Goal: Communication & Community: Answer question/provide support

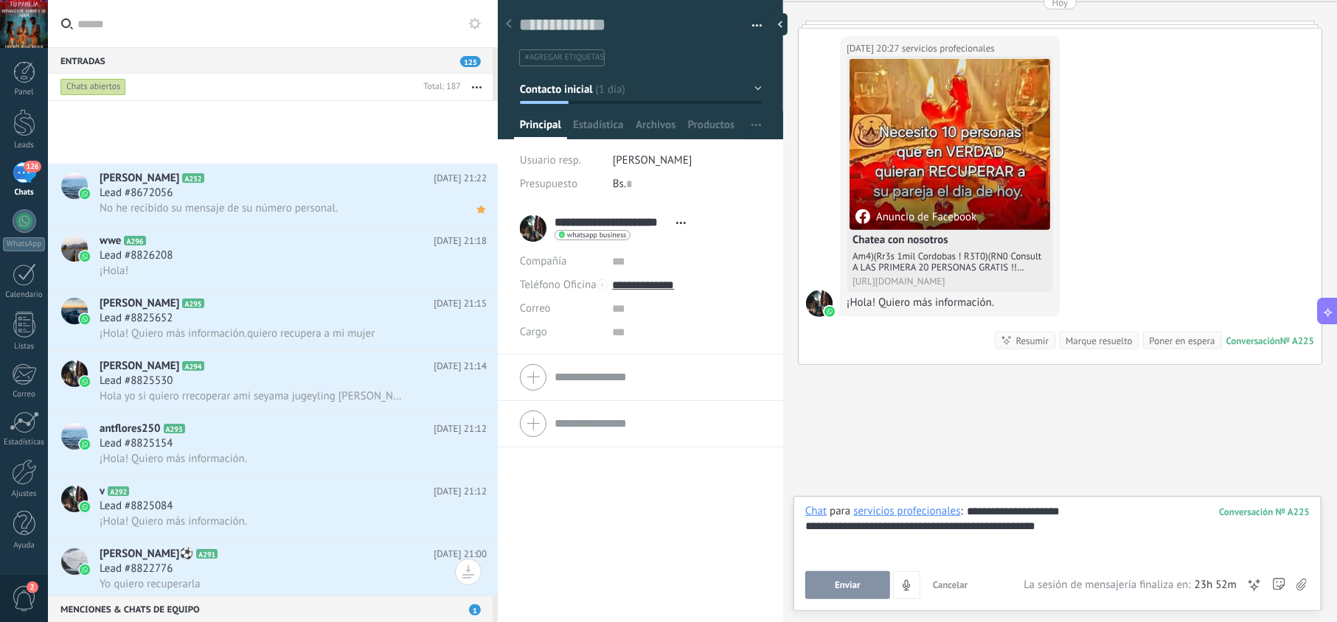
scroll to position [525, 0]
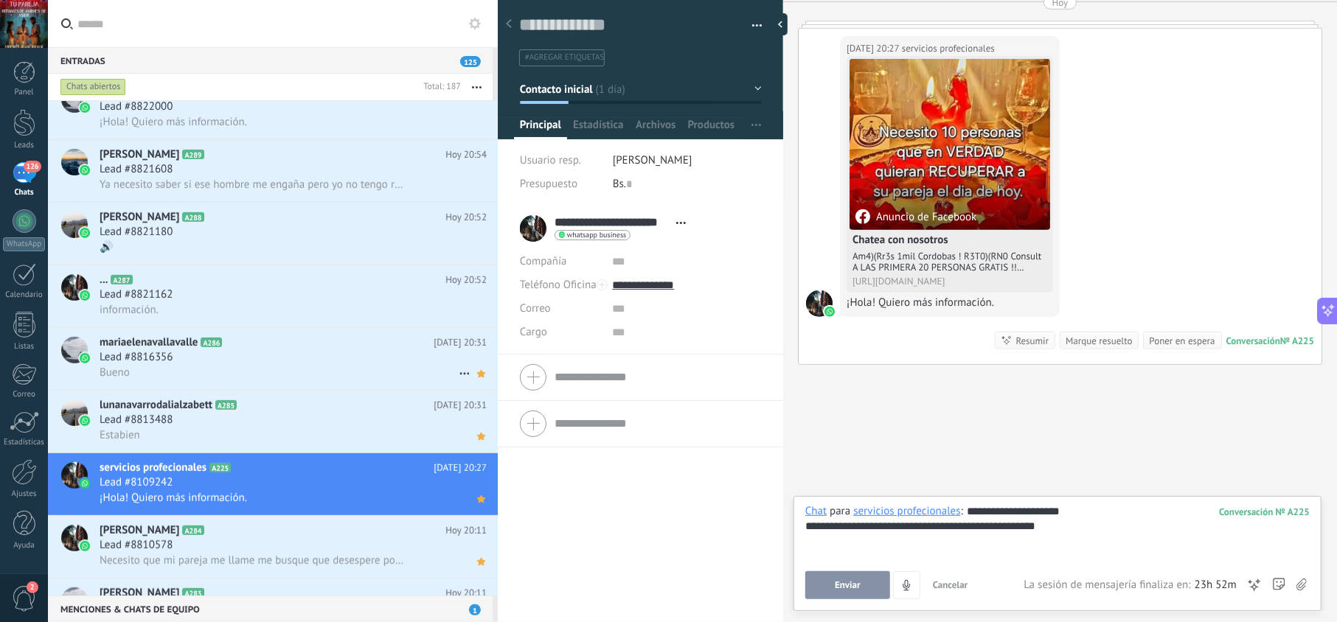
click at [431, 387] on div "mariaelenavallavalle A286 Hoy 20:31 Lead #8816356 Bueno" at bounding box center [299, 359] width 398 height 62
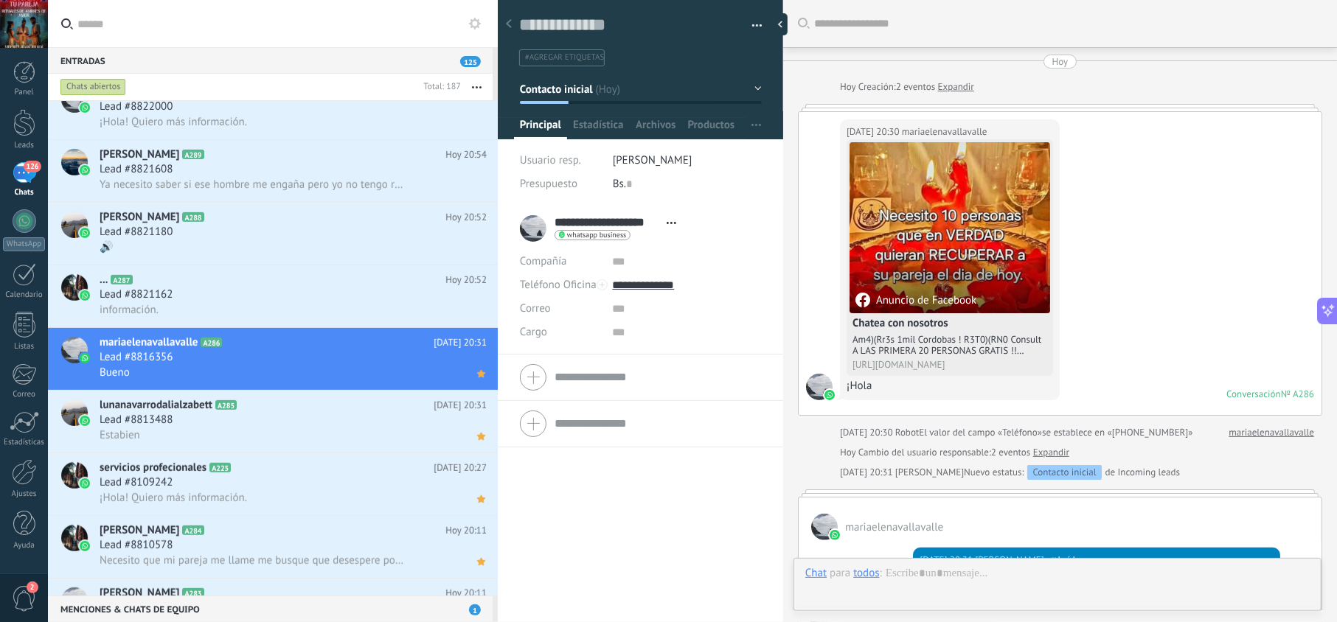
scroll to position [313, 0]
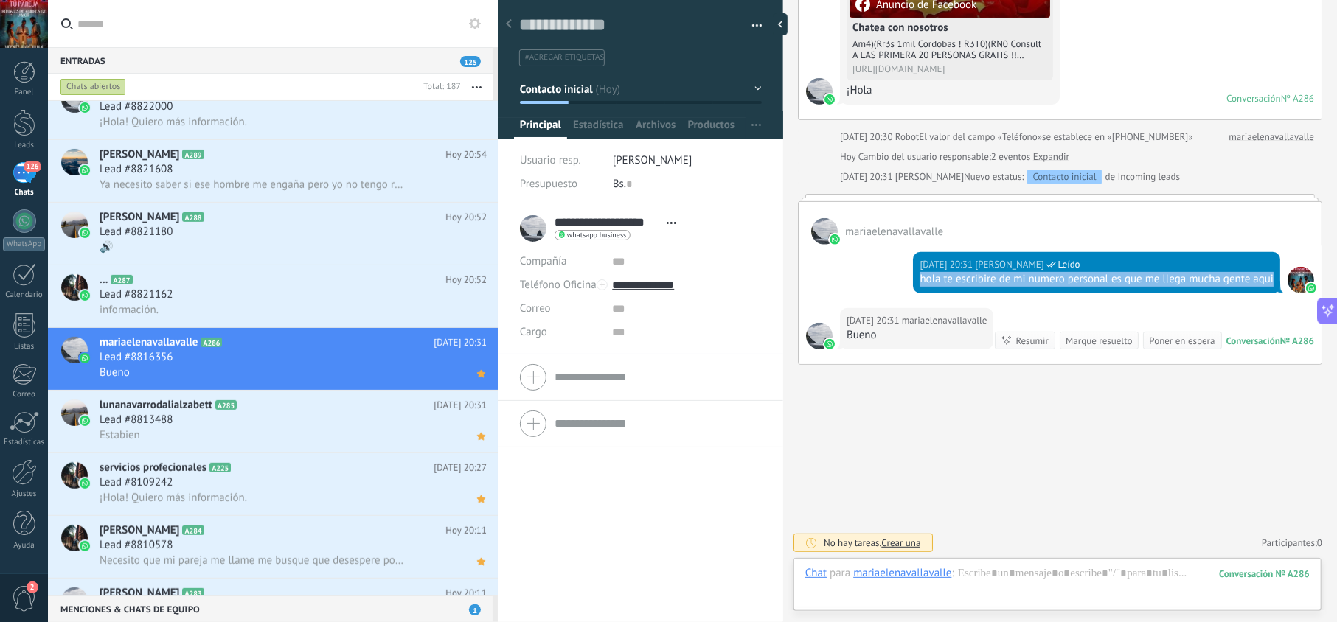
drag, startPoint x: 976, startPoint y: 280, endPoint x: 912, endPoint y: 263, distance: 66.4
click at [913, 263] on div "Hoy 20:31 jesus hernandez Leído hola te escribire de mi numero personal es que …" at bounding box center [1096, 272] width 367 height 41
copy div "hola te escribire de mi numero personal es que me llega mucha gente aqui"
click at [319, 304] on div "información." at bounding box center [293, 309] width 387 height 15
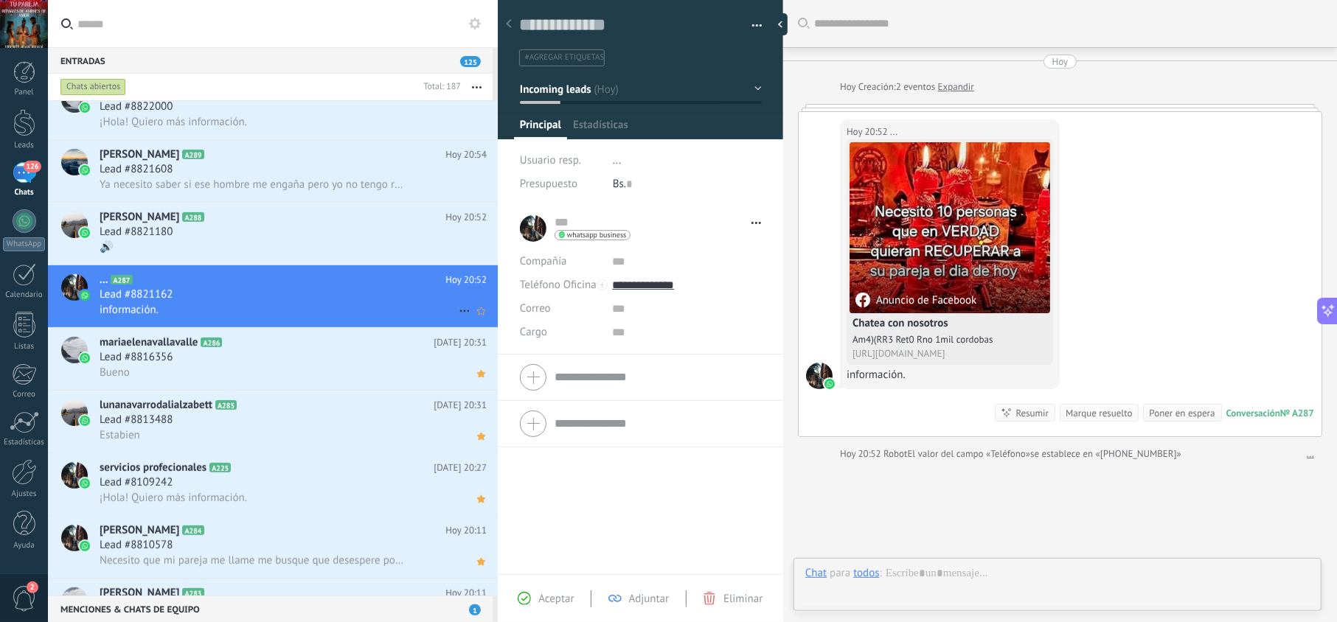
scroll to position [98, 0]
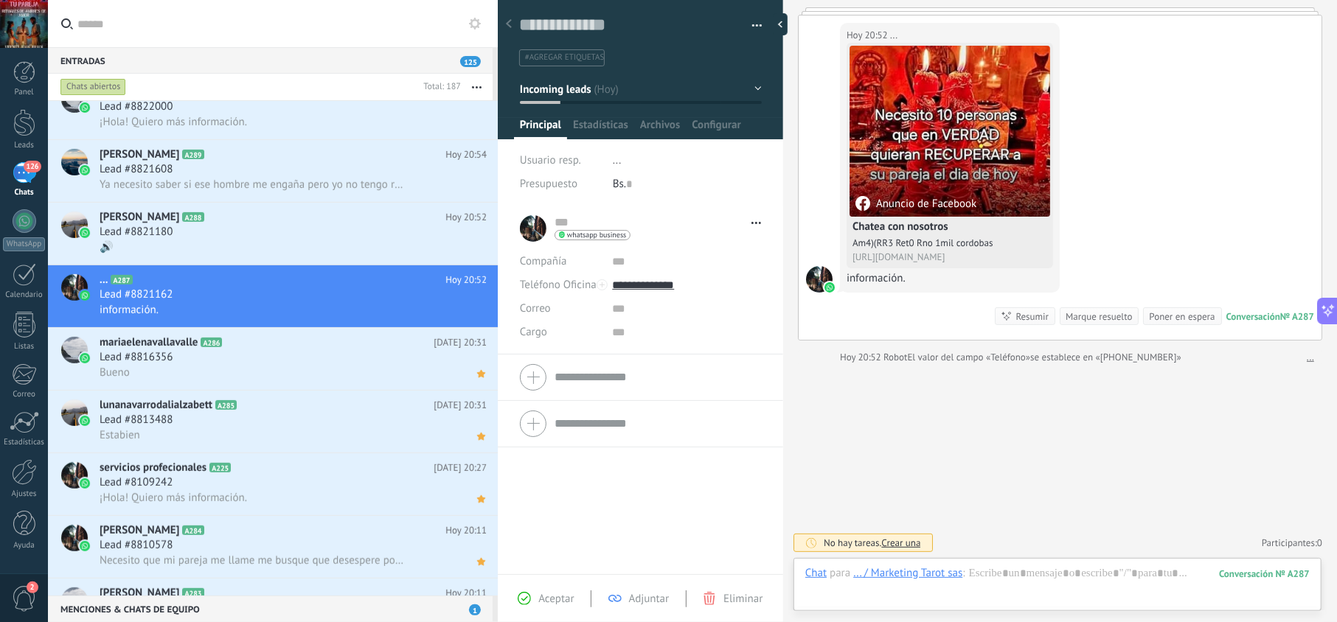
click at [557, 591] on div "Aceptar Adjuntar Eliminar" at bounding box center [640, 599] width 278 height 17
click at [557, 593] on span "Aceptar" at bounding box center [555, 599] width 35 height 14
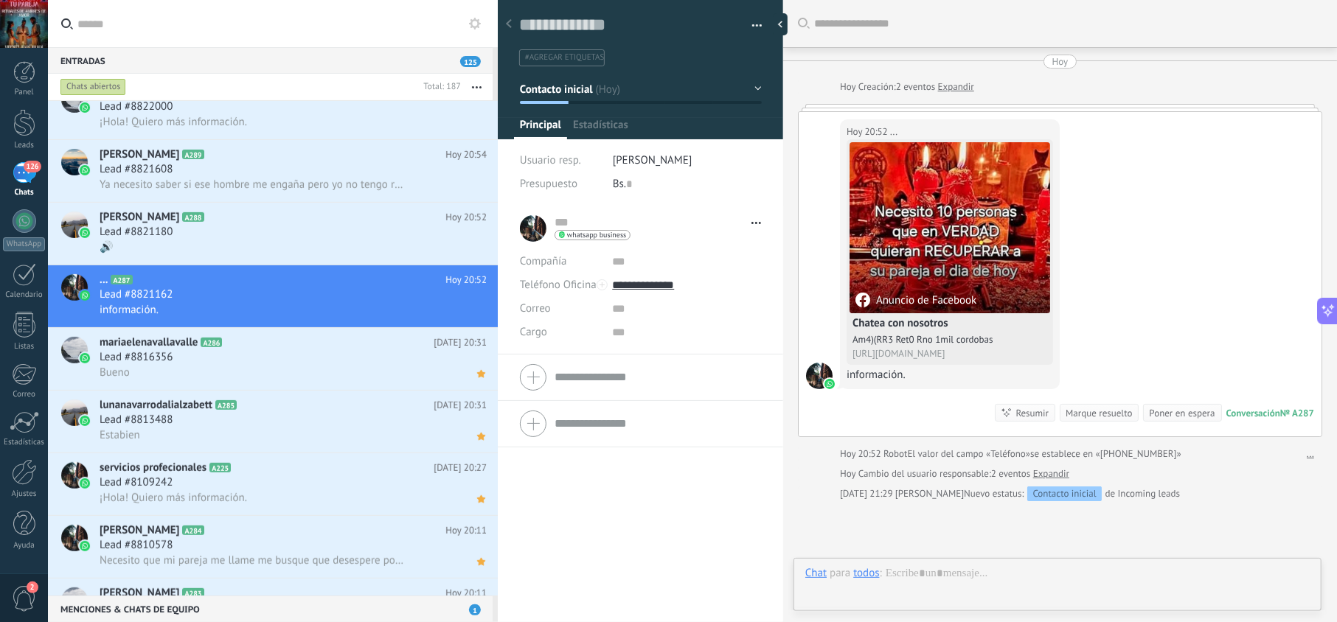
type textarea "**********"
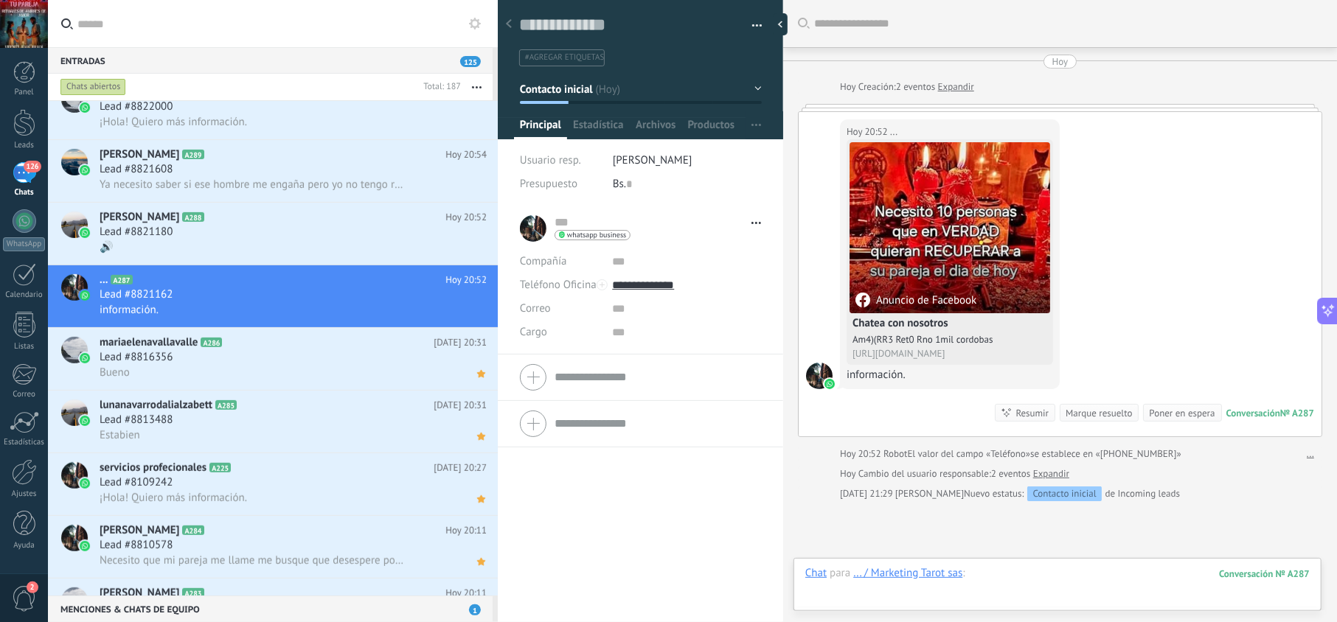
click at [989, 578] on div at bounding box center [1057, 588] width 504 height 44
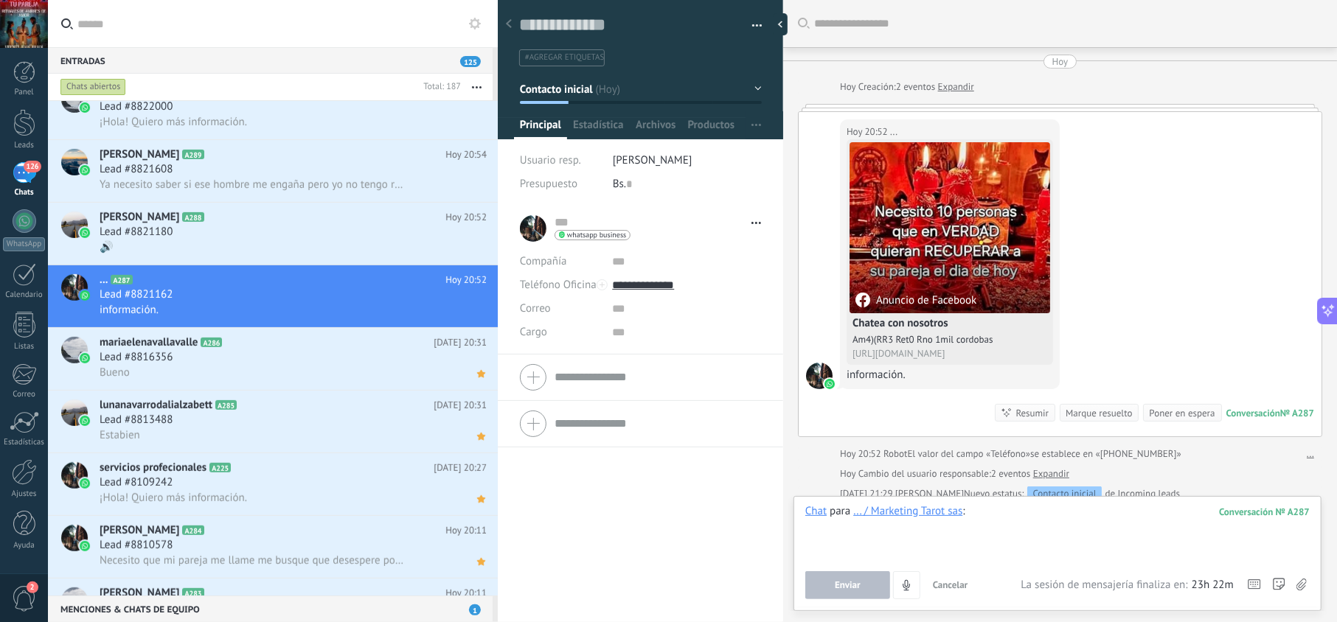
paste div
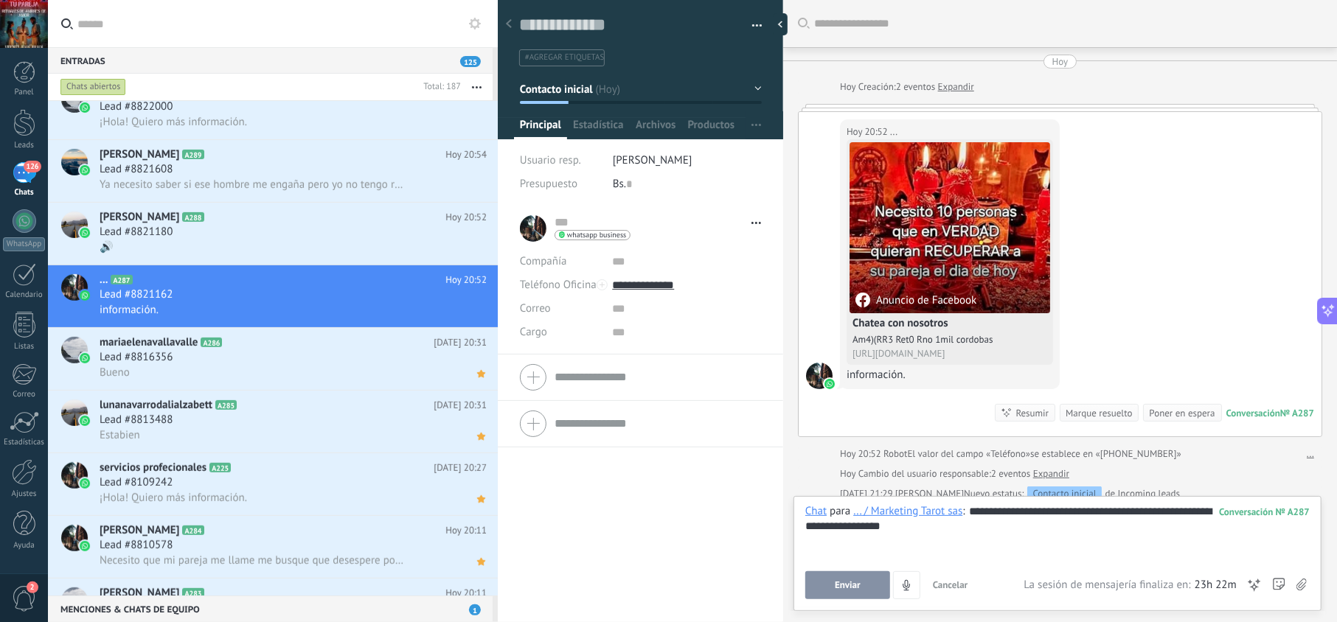
click at [863, 591] on button "Enviar" at bounding box center [847, 585] width 85 height 28
click at [658, 301] on input "text" at bounding box center [686, 309] width 148 height 24
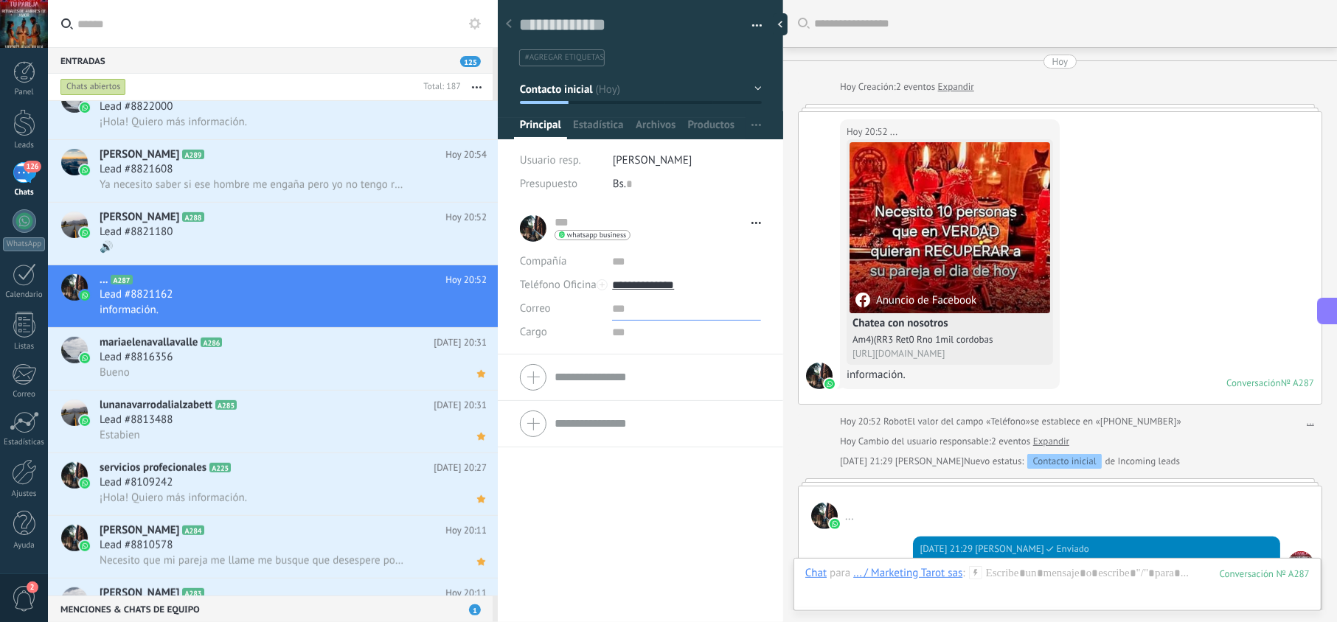
scroll to position [273, 0]
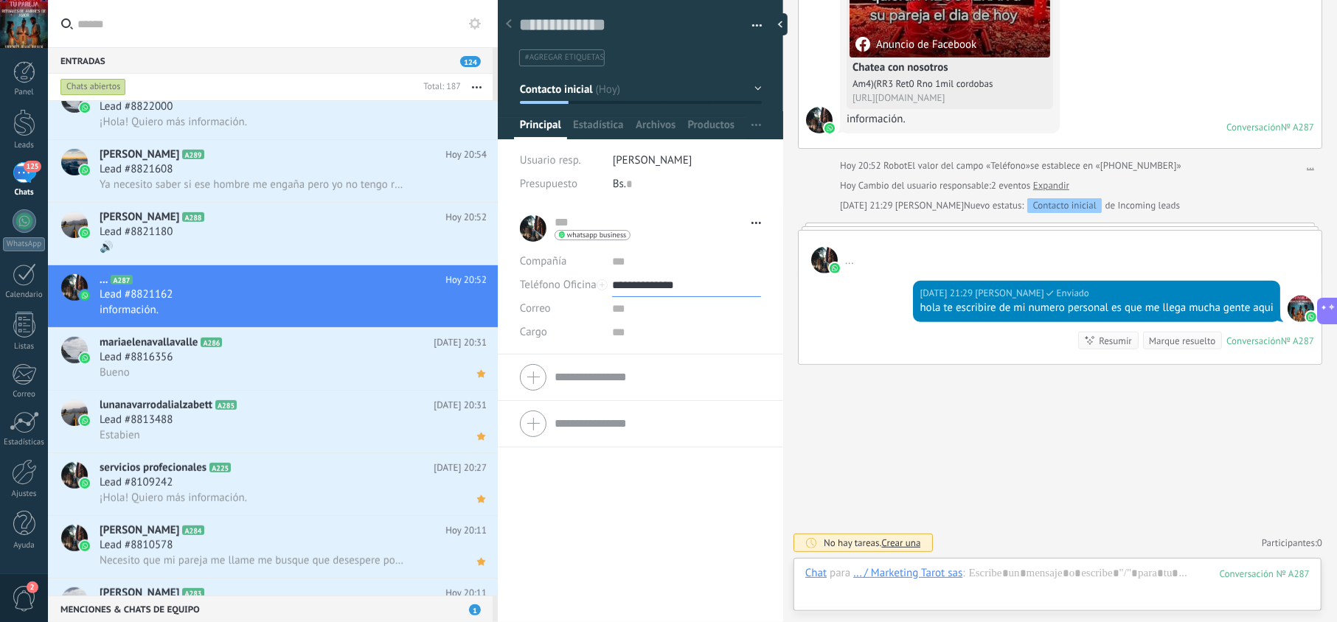
click at [659, 284] on input "**********" at bounding box center [686, 286] width 148 height 24
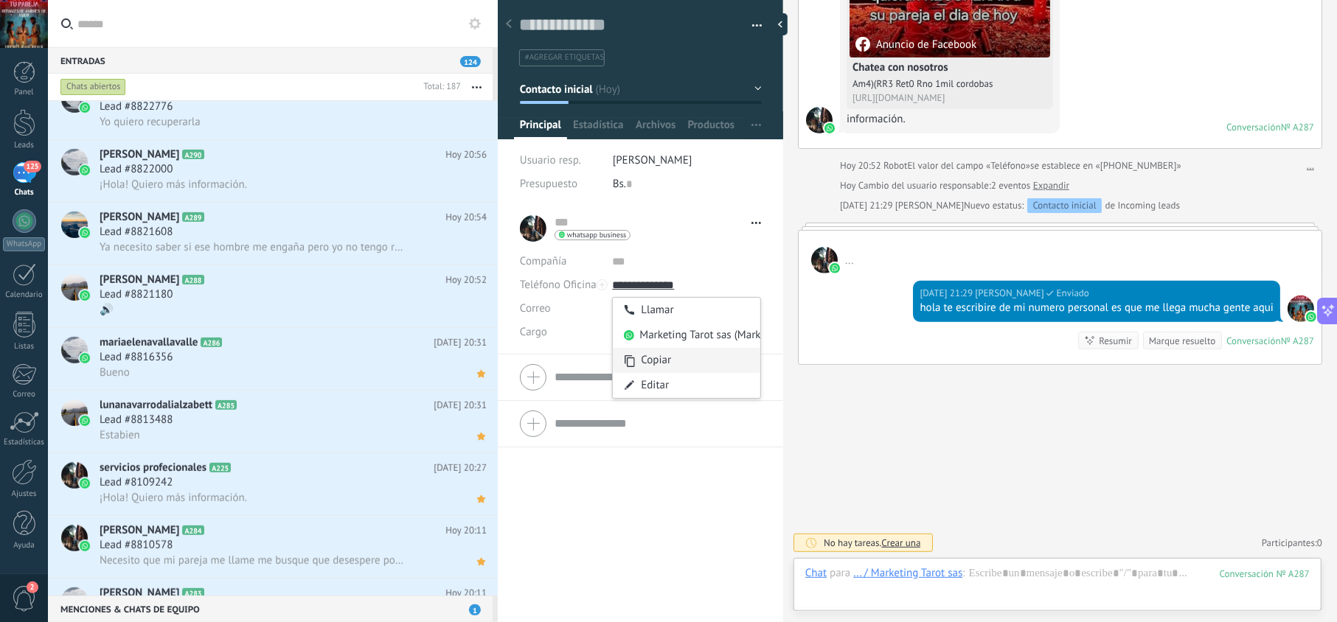
type input "**********"
click at [664, 363] on div "Copiar" at bounding box center [686, 360] width 147 height 25
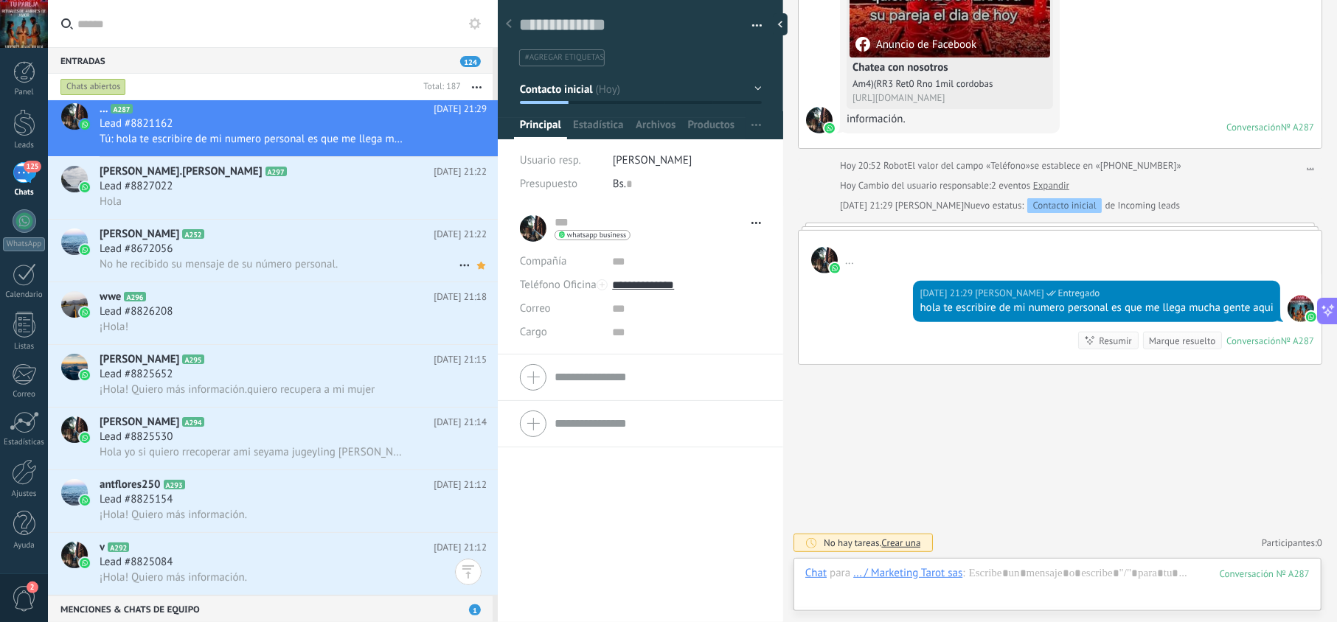
scroll to position [0, 0]
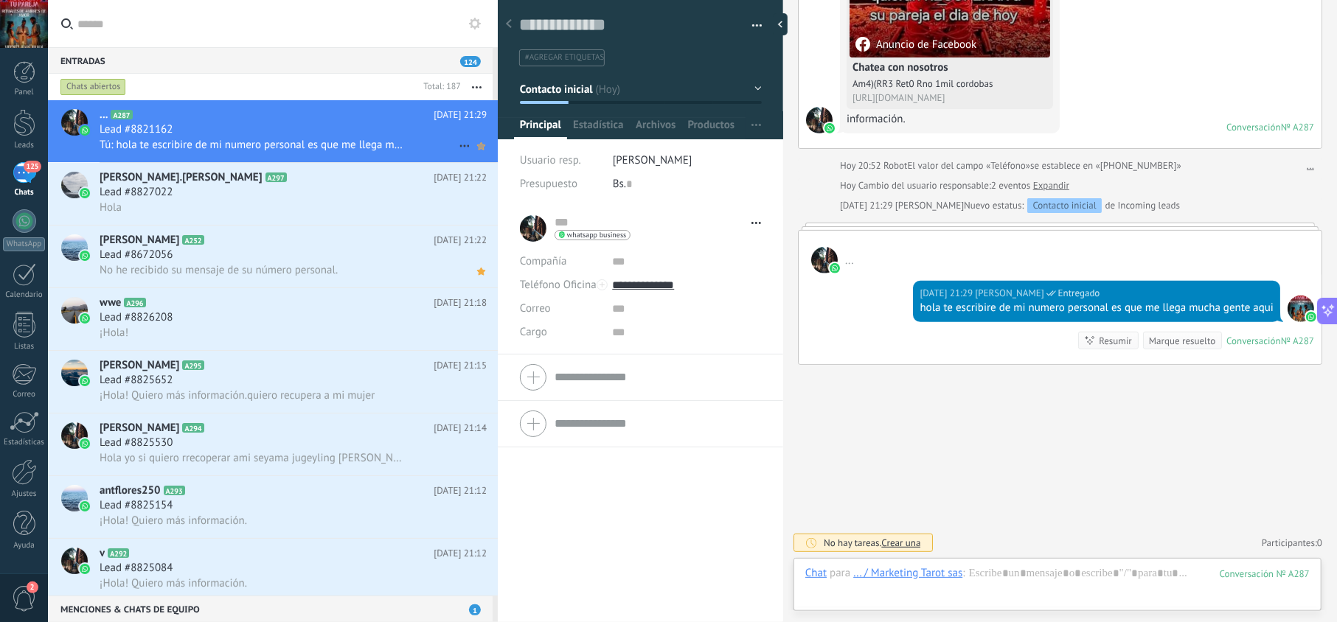
click at [476, 142] on icon at bounding box center [480, 146] width 15 height 18
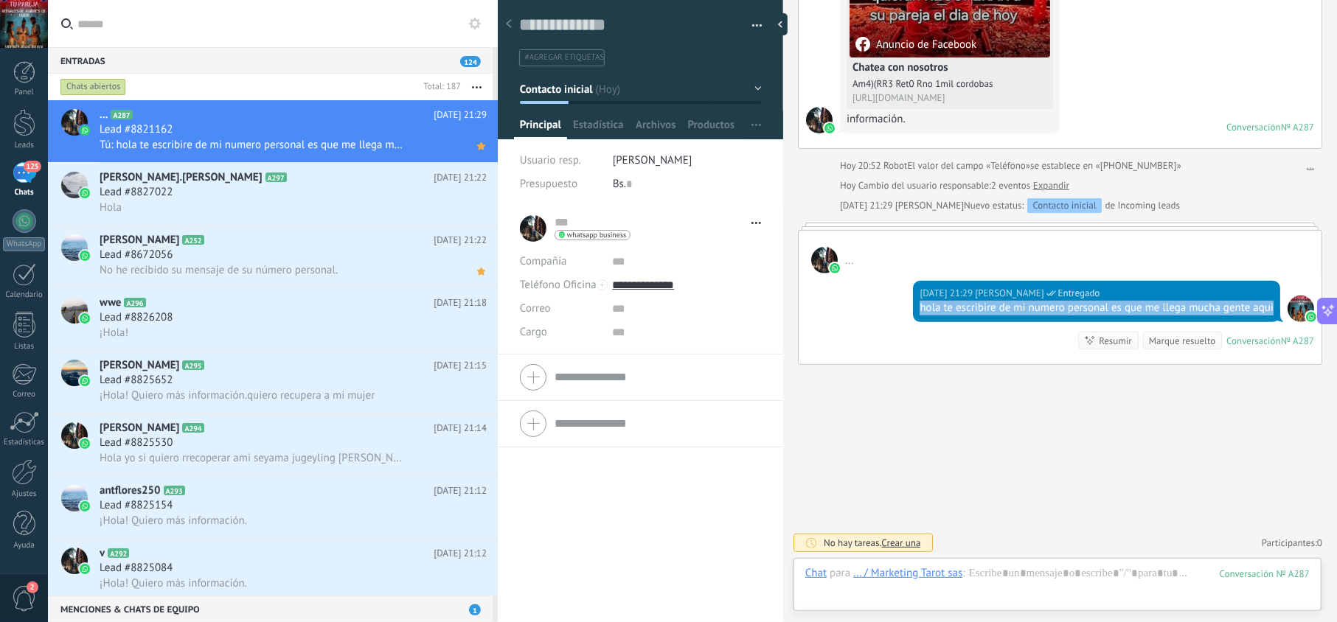
drag, startPoint x: 951, startPoint y: 305, endPoint x: 908, endPoint y: 298, distance: 43.3
click at [908, 298] on div "Hoy 21:29 jesus hernandez Entregado hola te escribire de mi numero personal es …" at bounding box center [1060, 319] width 523 height 91
copy div "hola te escribire de mi numero personal es que me llega mucha gente aqui"
click at [360, 189] on div "Lead #8827022" at bounding box center [293, 192] width 387 height 15
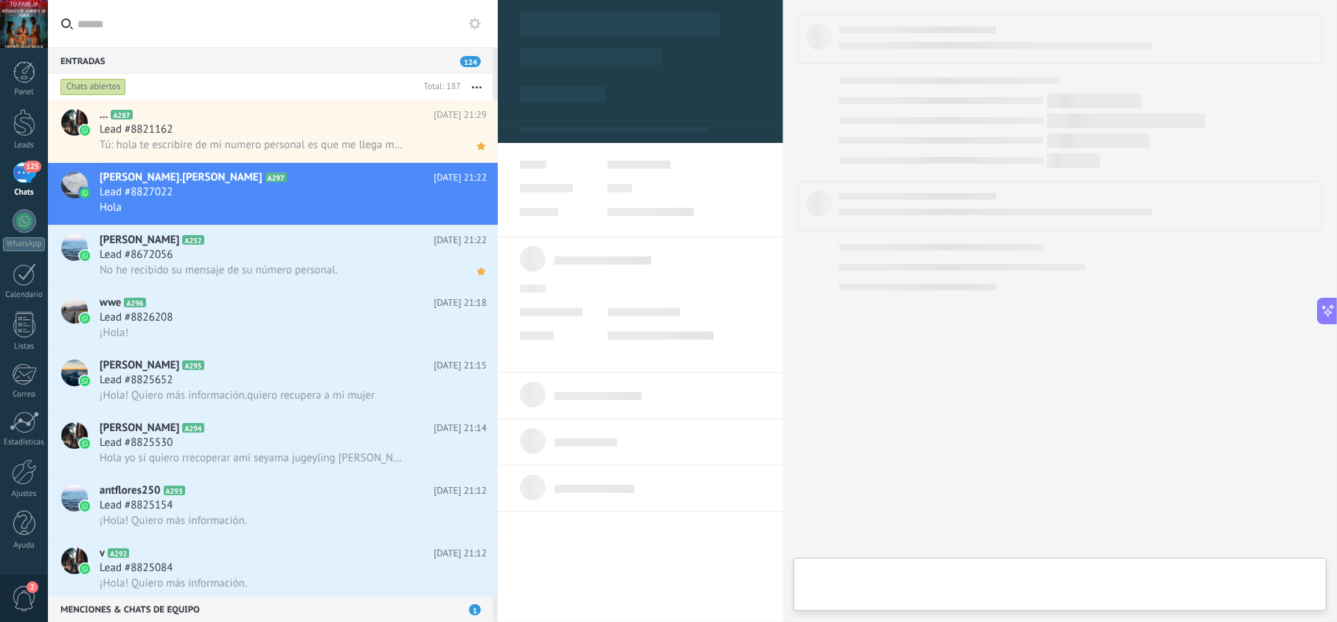
scroll to position [21, 0]
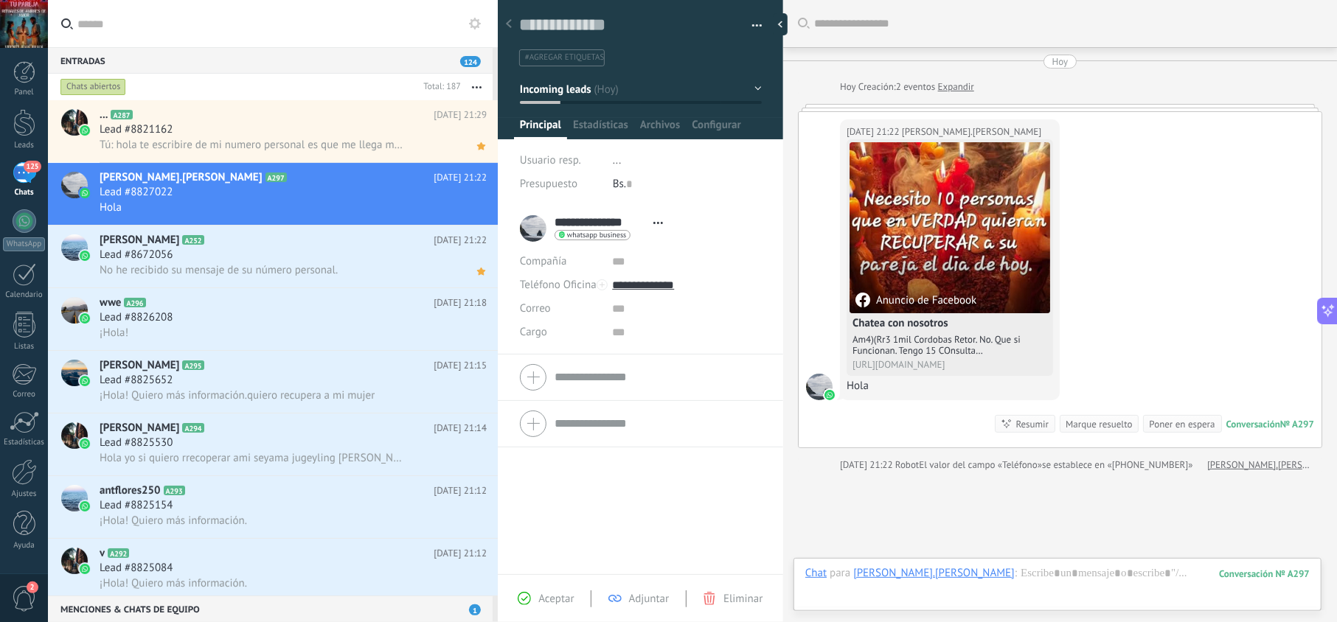
click at [566, 588] on div "Aceptar Adjuntar Eliminar" at bounding box center [640, 598] width 285 height 48
click at [566, 592] on span "Aceptar" at bounding box center [555, 599] width 35 height 14
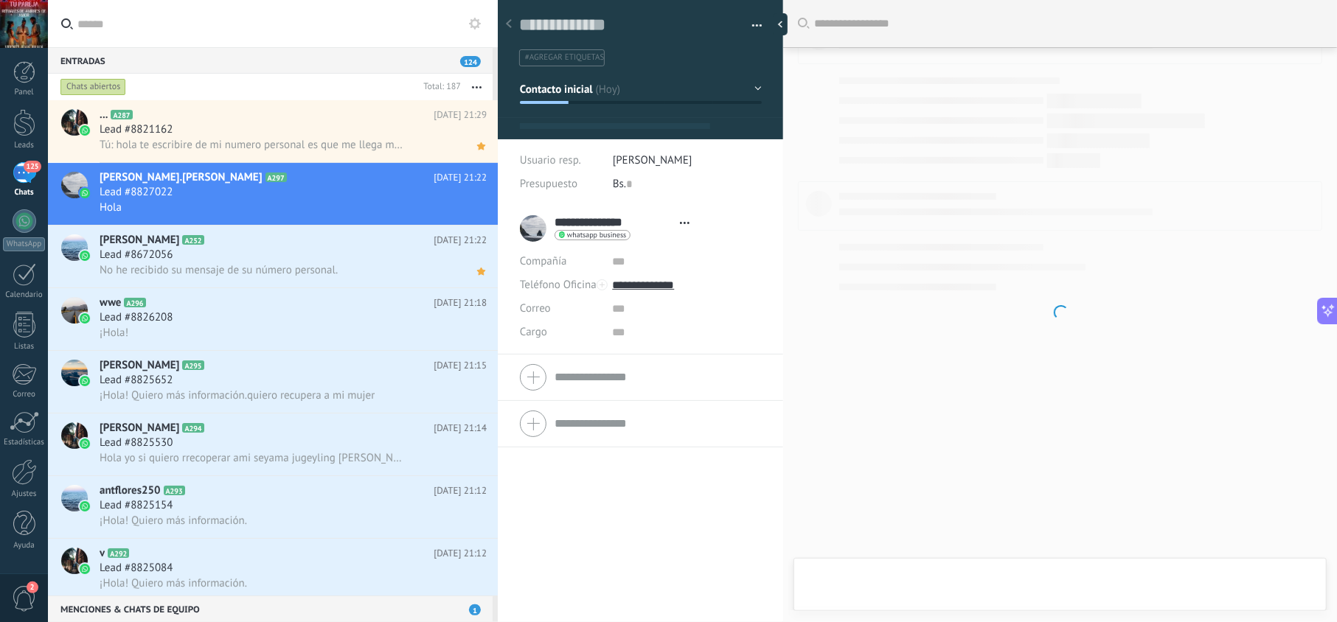
type textarea "**********"
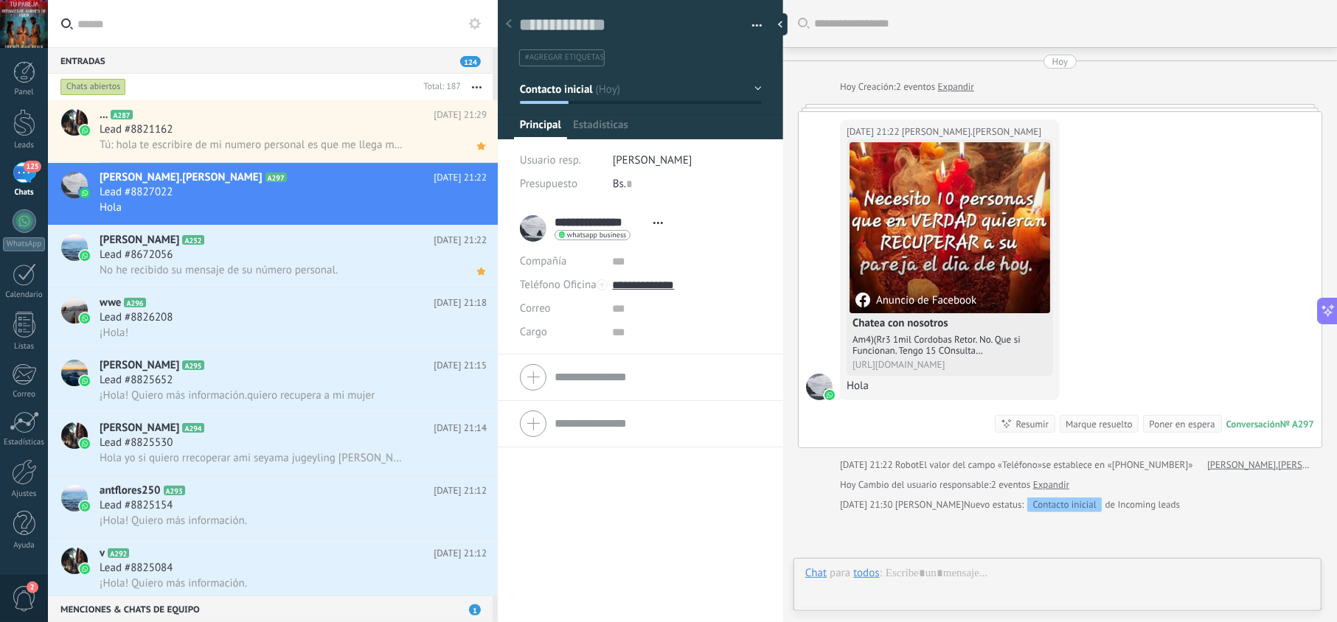
scroll to position [21, 0]
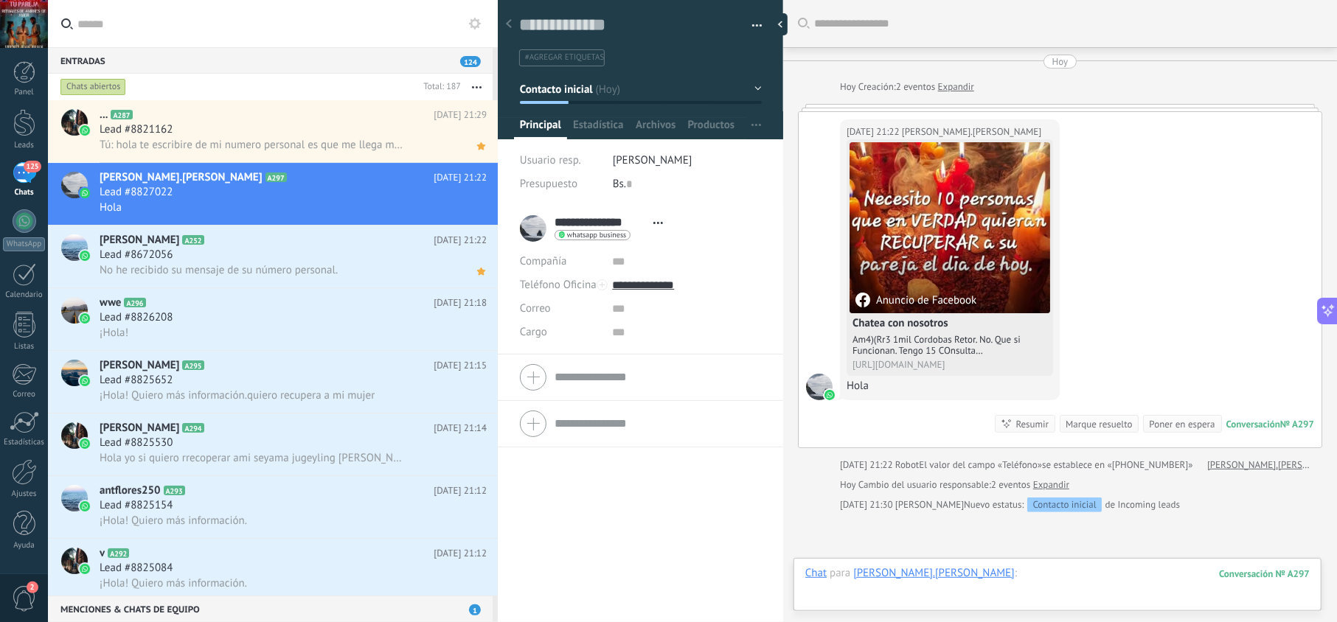
click at [988, 572] on div at bounding box center [1057, 588] width 504 height 44
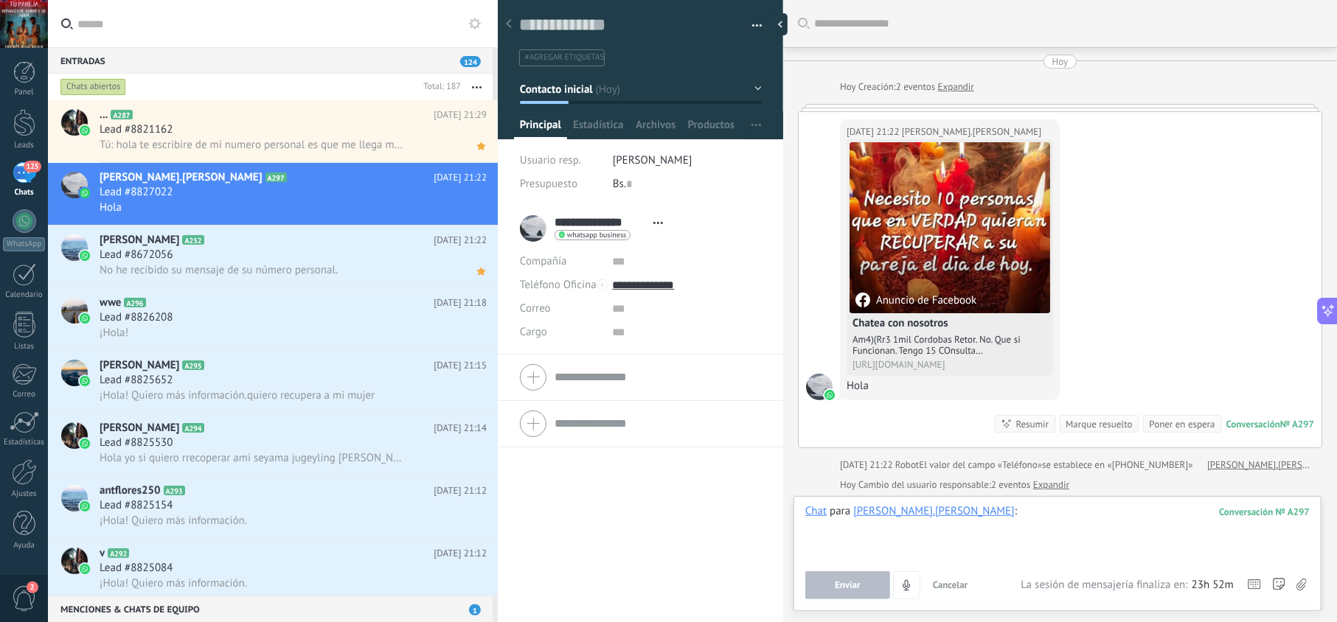
paste div
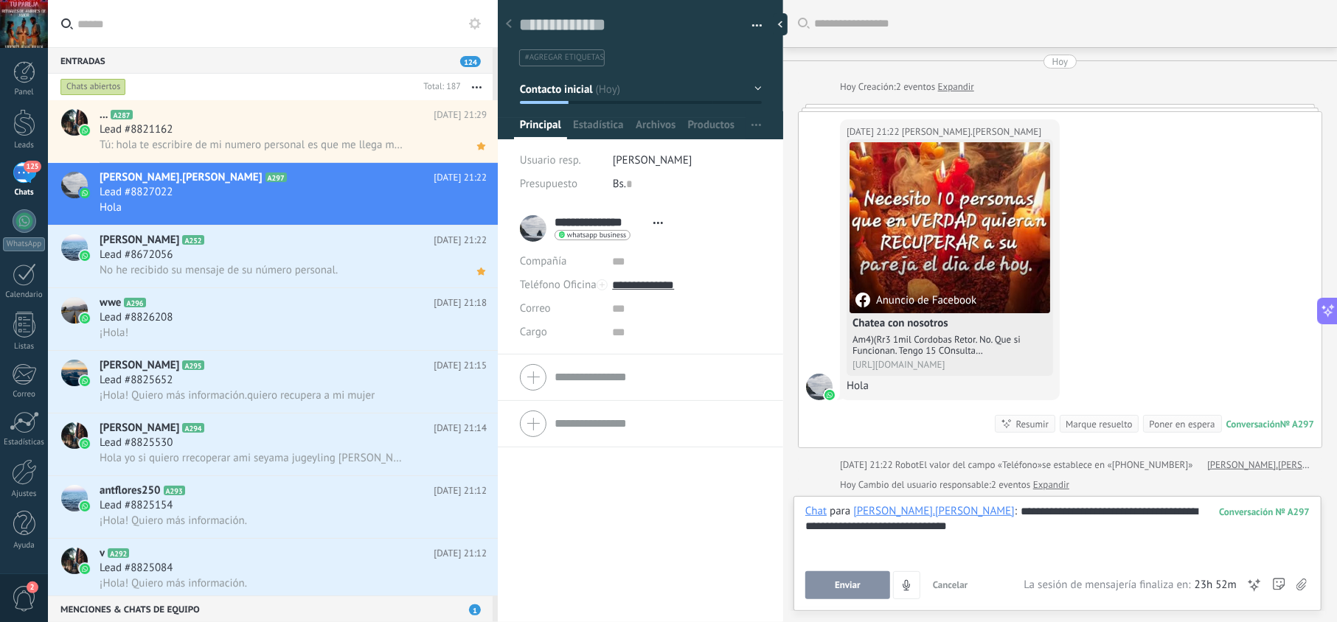
click at [841, 596] on button "Enviar" at bounding box center [847, 585] width 85 height 28
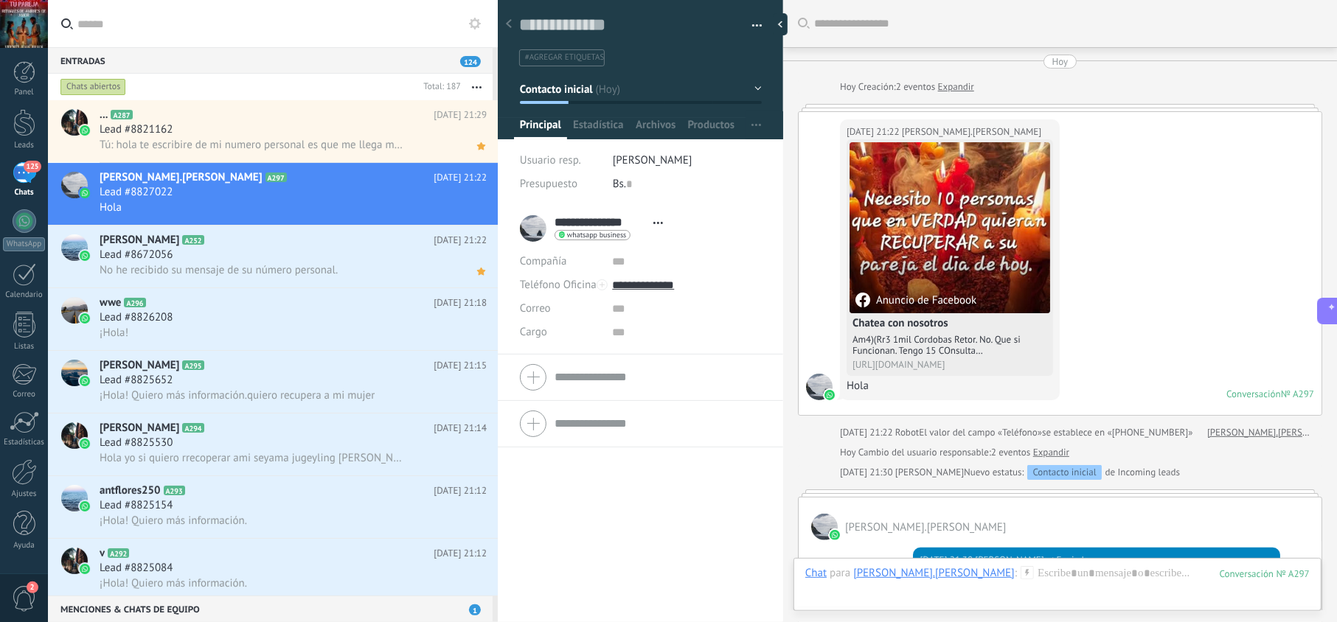
scroll to position [285, 0]
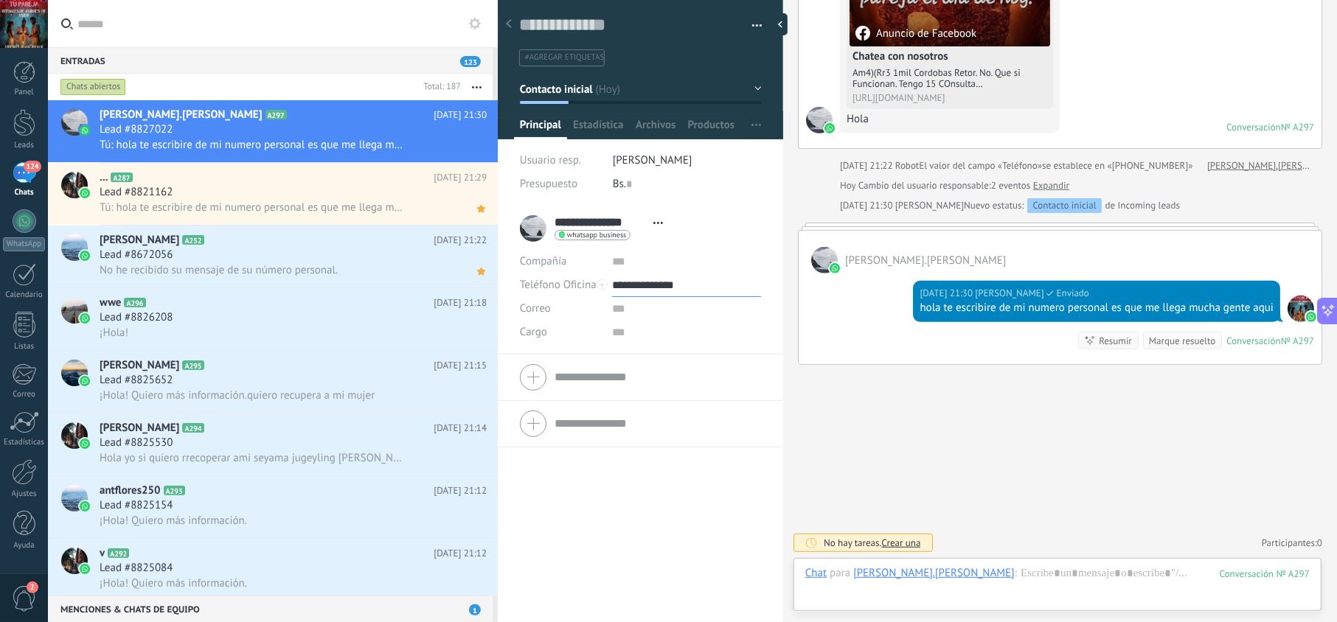
click at [667, 287] on input "**********" at bounding box center [686, 286] width 148 height 24
type input "**********"
click at [684, 363] on div "Copiar" at bounding box center [686, 360] width 147 height 25
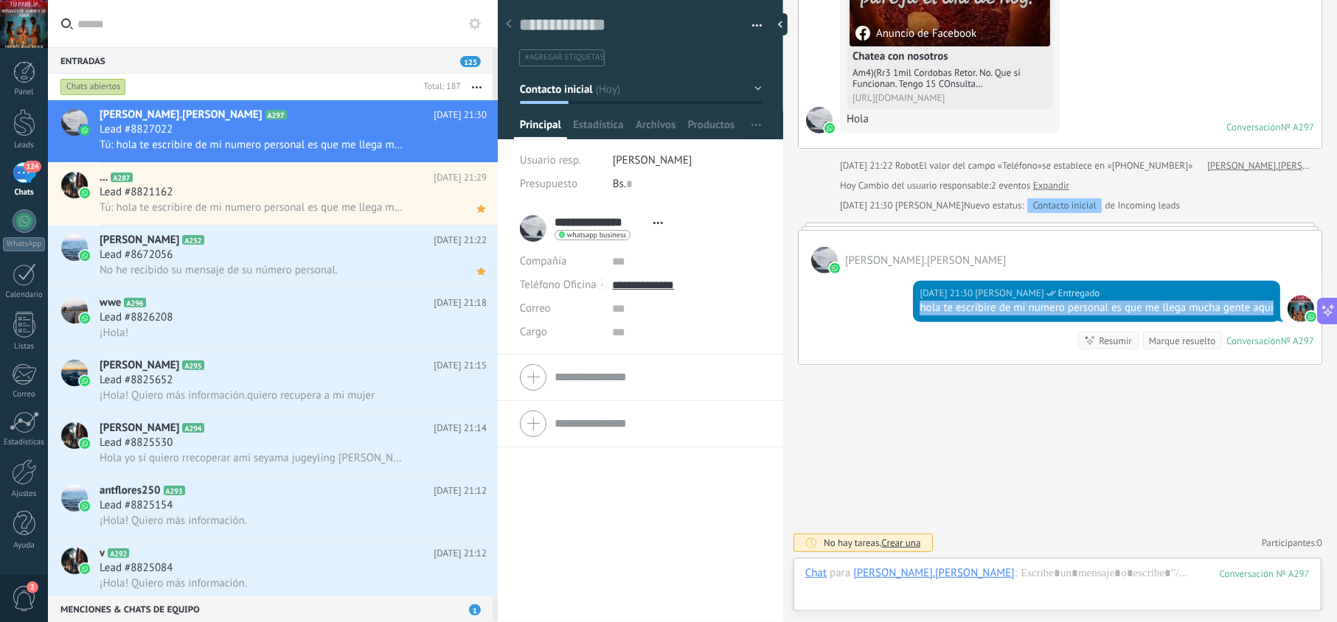
drag, startPoint x: 979, startPoint y: 310, endPoint x: 923, endPoint y: 310, distance: 56.0
click at [919, 301] on div "hola te escribire de mi numero personal es que me llega mucha gente aqui" at bounding box center [1096, 308] width 354 height 15
copy div "hola te escribire de mi numero personal es que me llega mucha gente aqui"
drag, startPoint x: 479, startPoint y: 139, endPoint x: 470, endPoint y: 164, distance: 26.2
click at [0, 0] on icon at bounding box center [0, 0] width 0 height 0
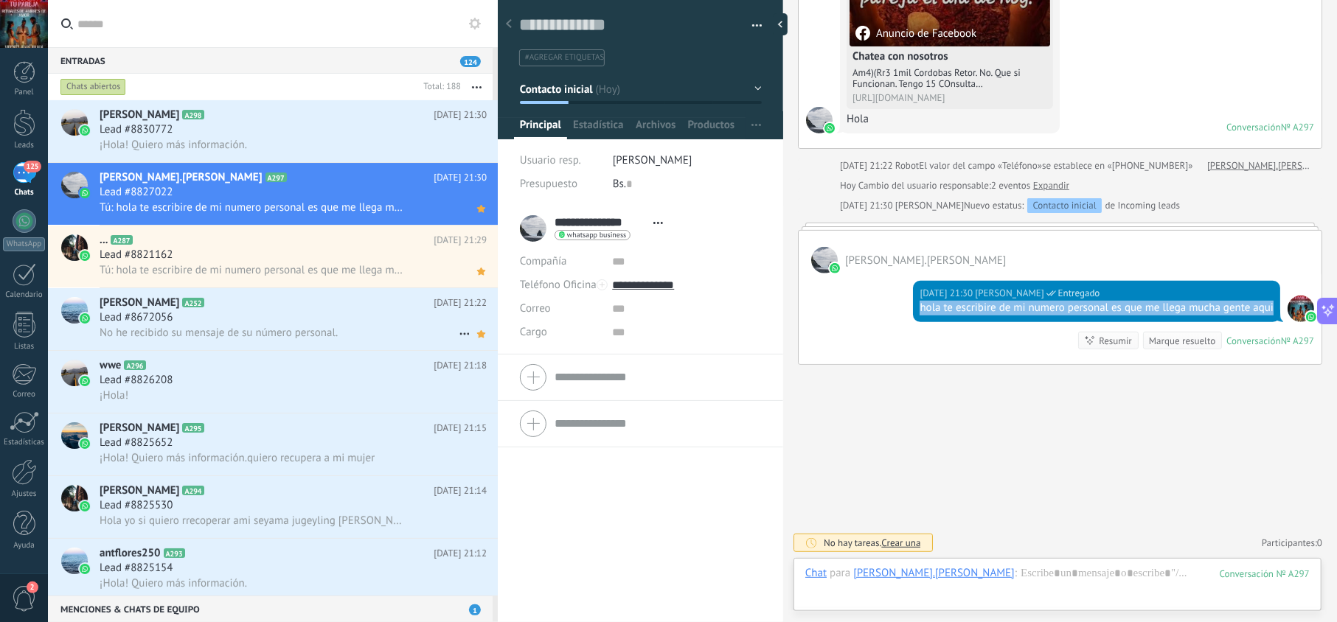
click at [411, 323] on div "Lead #8672056" at bounding box center [293, 317] width 387 height 15
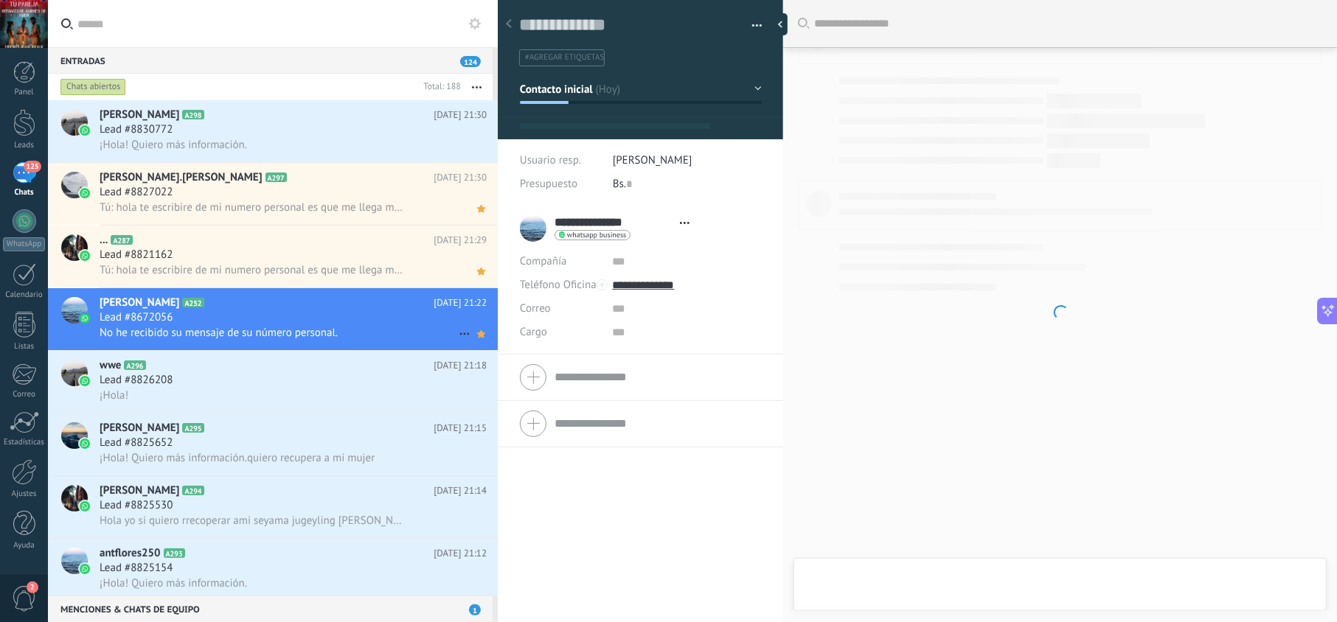
scroll to position [21, 0]
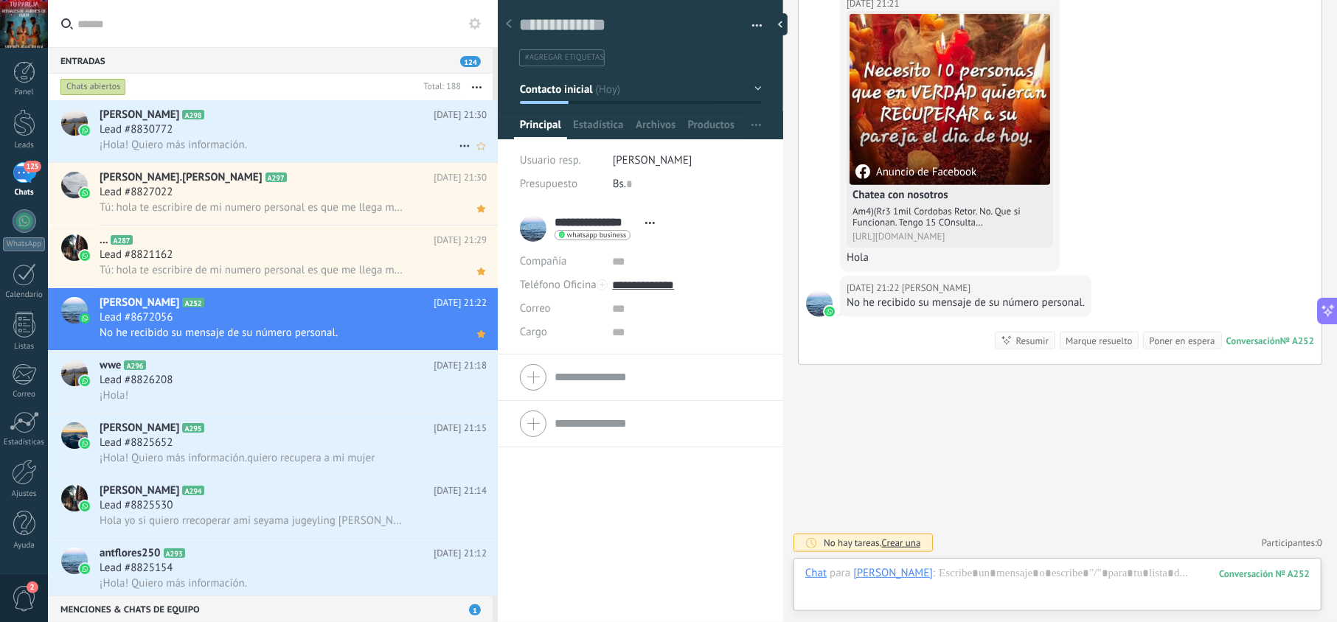
click at [393, 148] on div "¡Hola! Quiero más información." at bounding box center [293, 144] width 387 height 15
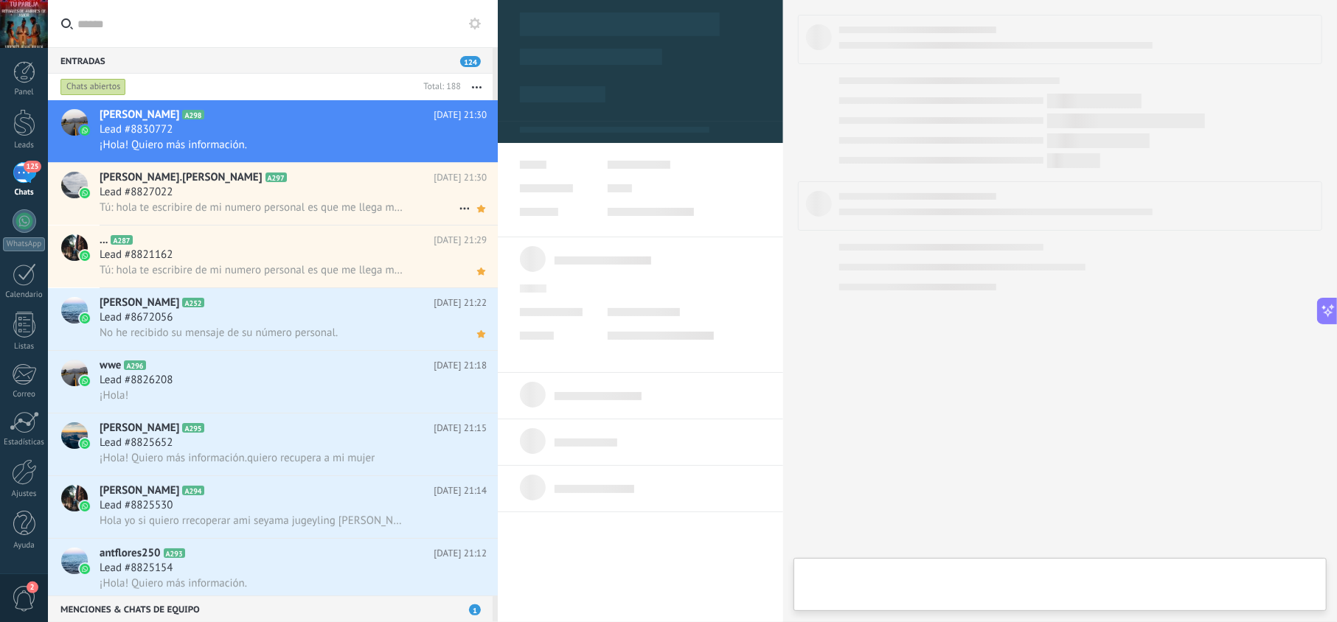
scroll to position [21, 0]
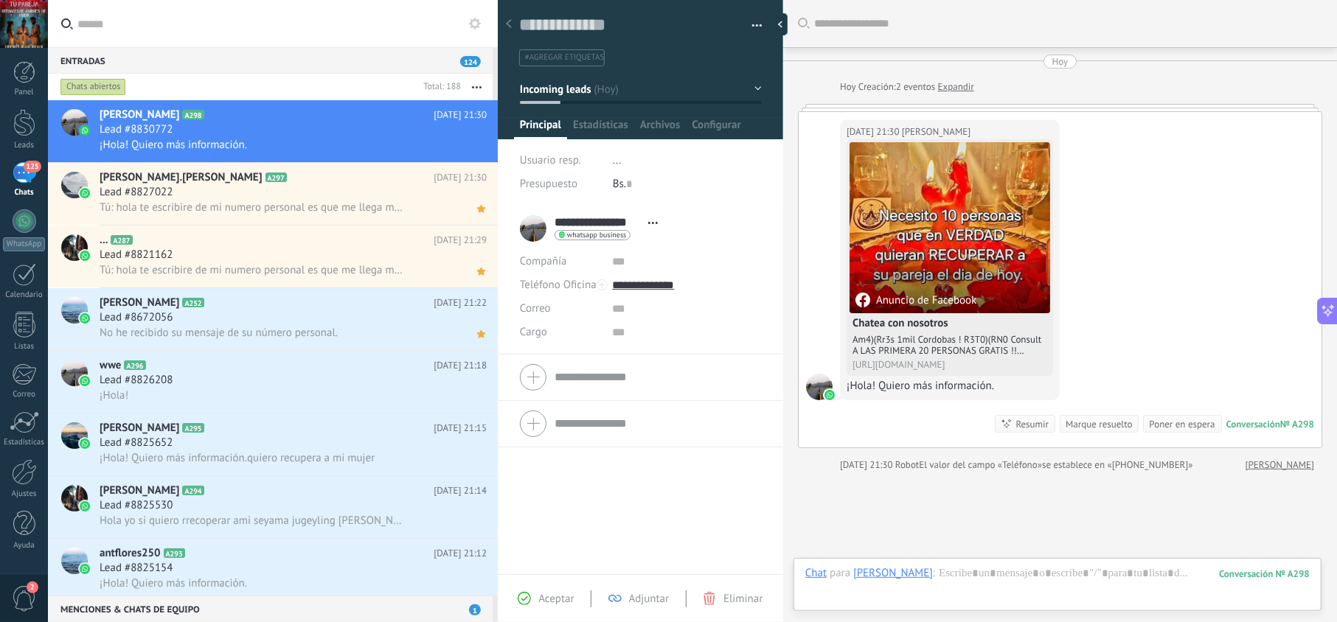
click at [528, 599] on icon at bounding box center [524, 598] width 13 height 13
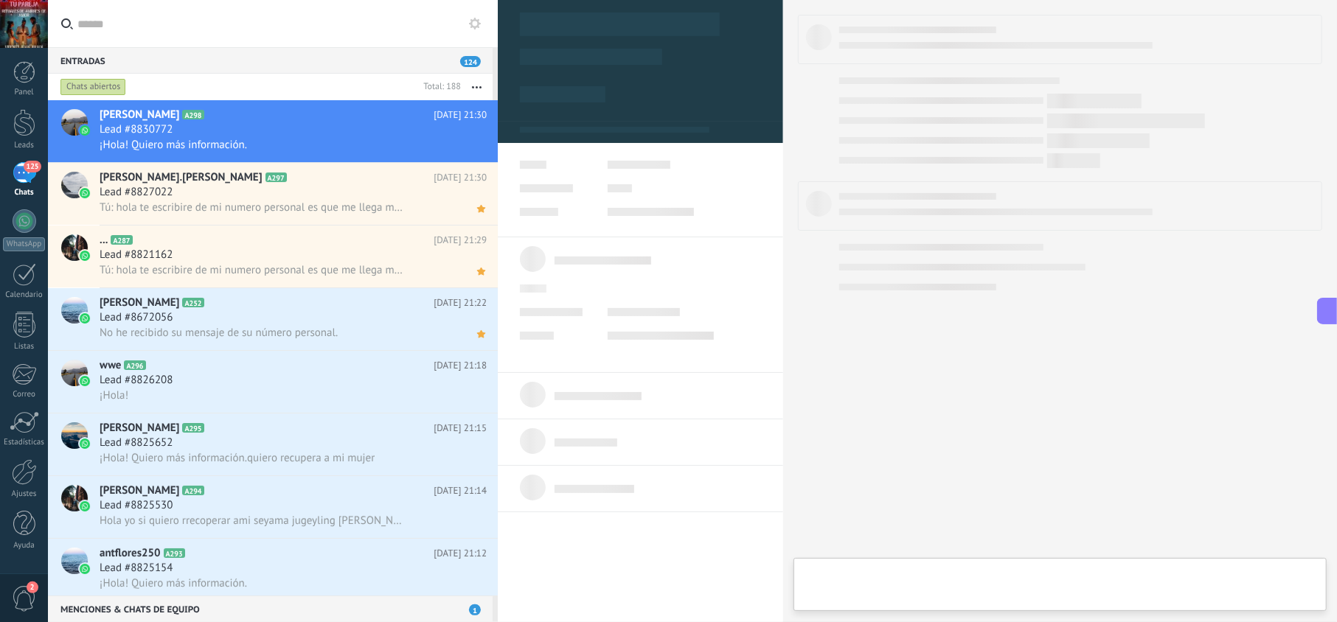
type textarea "**********"
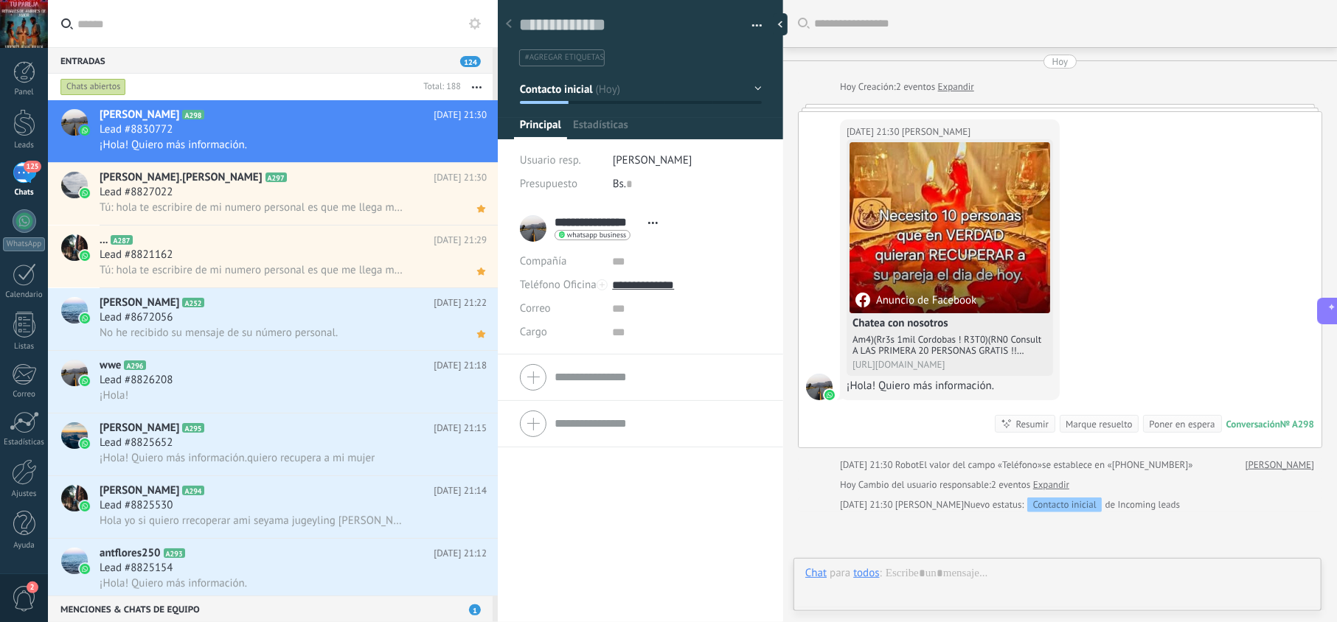
scroll to position [21, 0]
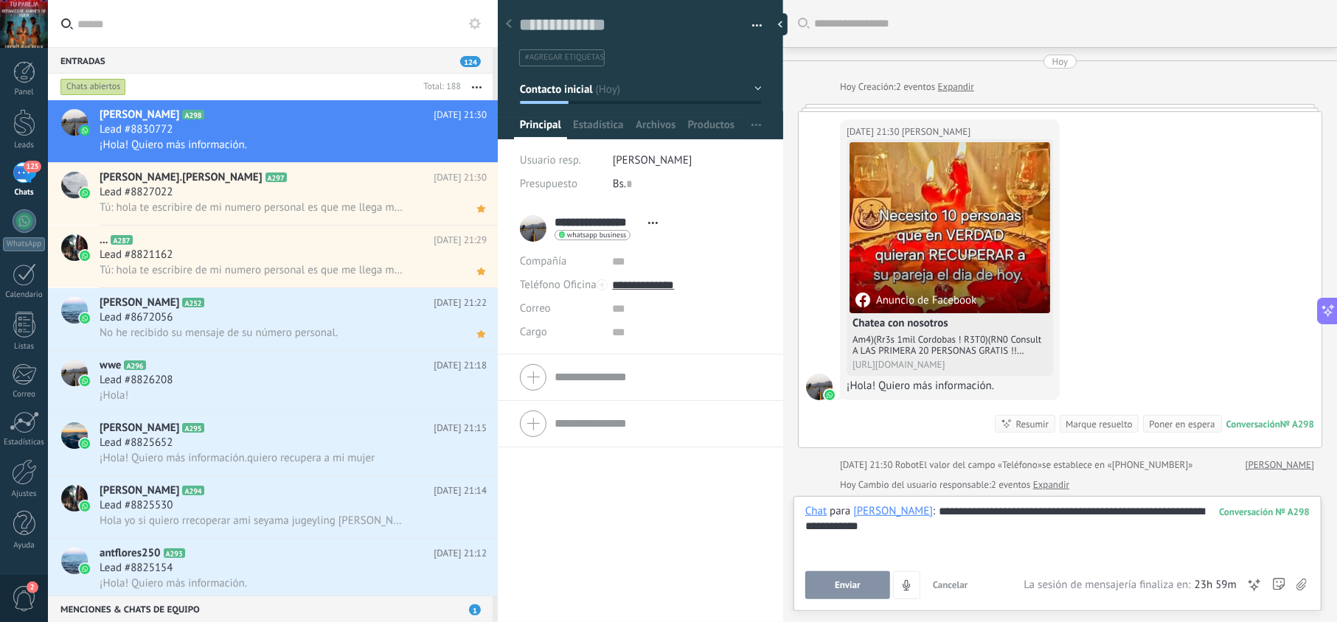
click at [849, 587] on span "Enviar" at bounding box center [848, 585] width 26 height 10
type input "**********"
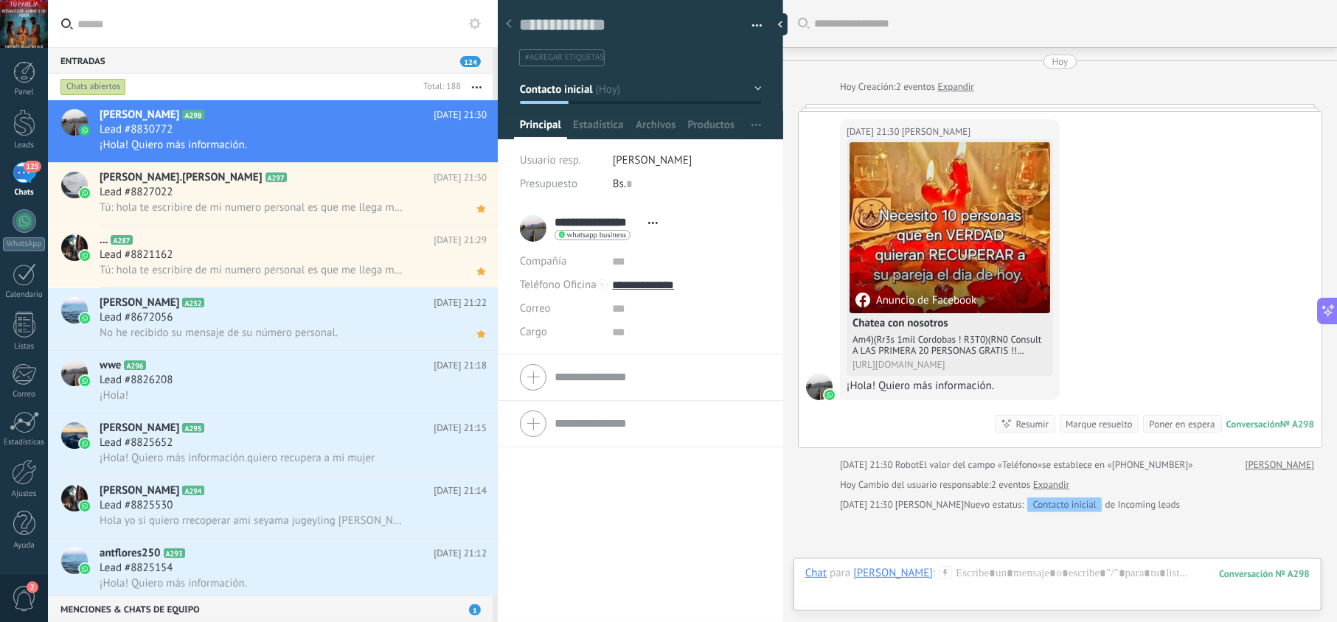
scroll to position [107, 0]
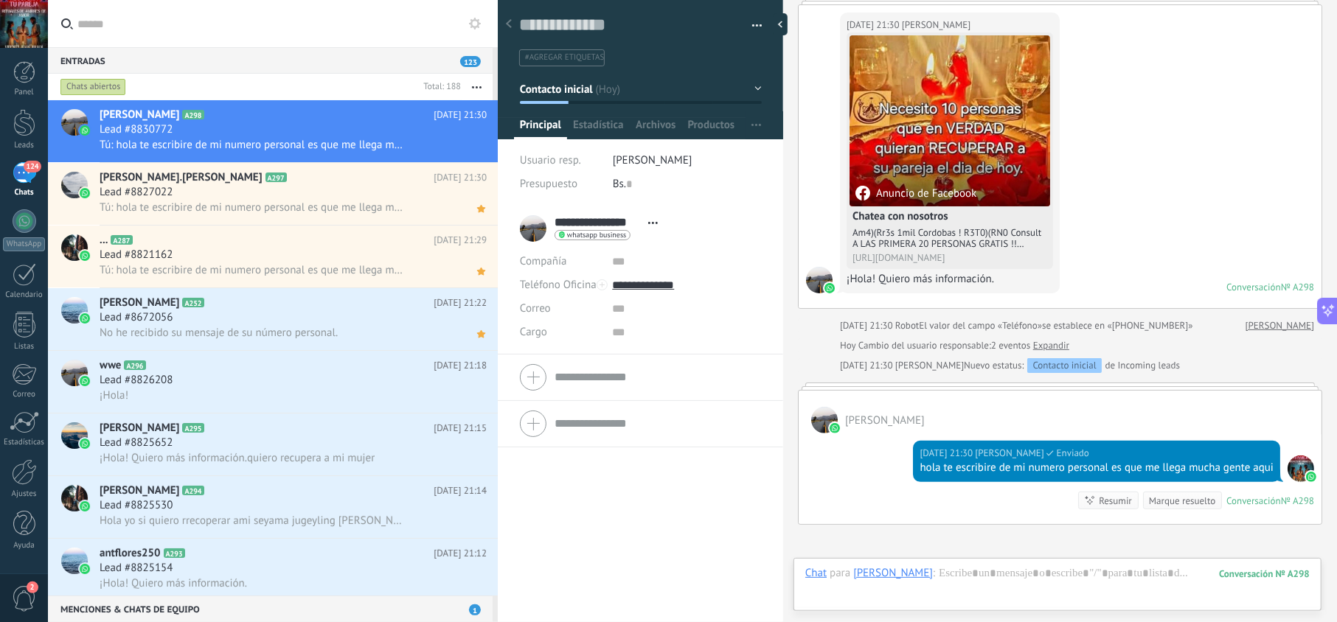
click at [662, 288] on input "**********" at bounding box center [686, 286] width 148 height 24
click at [671, 369] on div "Copiar" at bounding box center [686, 360] width 147 height 25
click at [481, 149] on icon at bounding box center [480, 146] width 15 height 18
drag, startPoint x: 963, startPoint y: 484, endPoint x: 914, endPoint y: 472, distance: 50.3
click at [914, 472] on div "Hoy 21:30 jesus hernandez Leído hola te escribire de mi numero personal es que …" at bounding box center [1096, 461] width 367 height 41
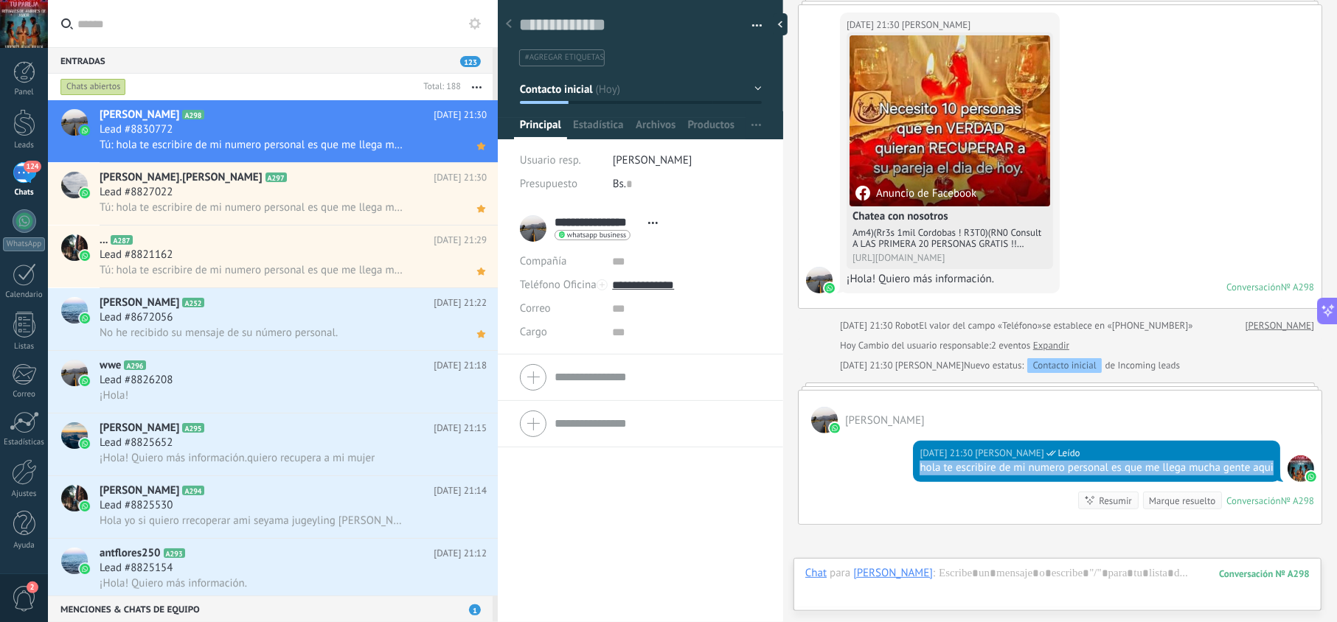
copy div "hola te escribire de mi numero personal es que me llega mucha gente aqui"
click at [319, 382] on div "Lead #8826208" at bounding box center [293, 380] width 387 height 15
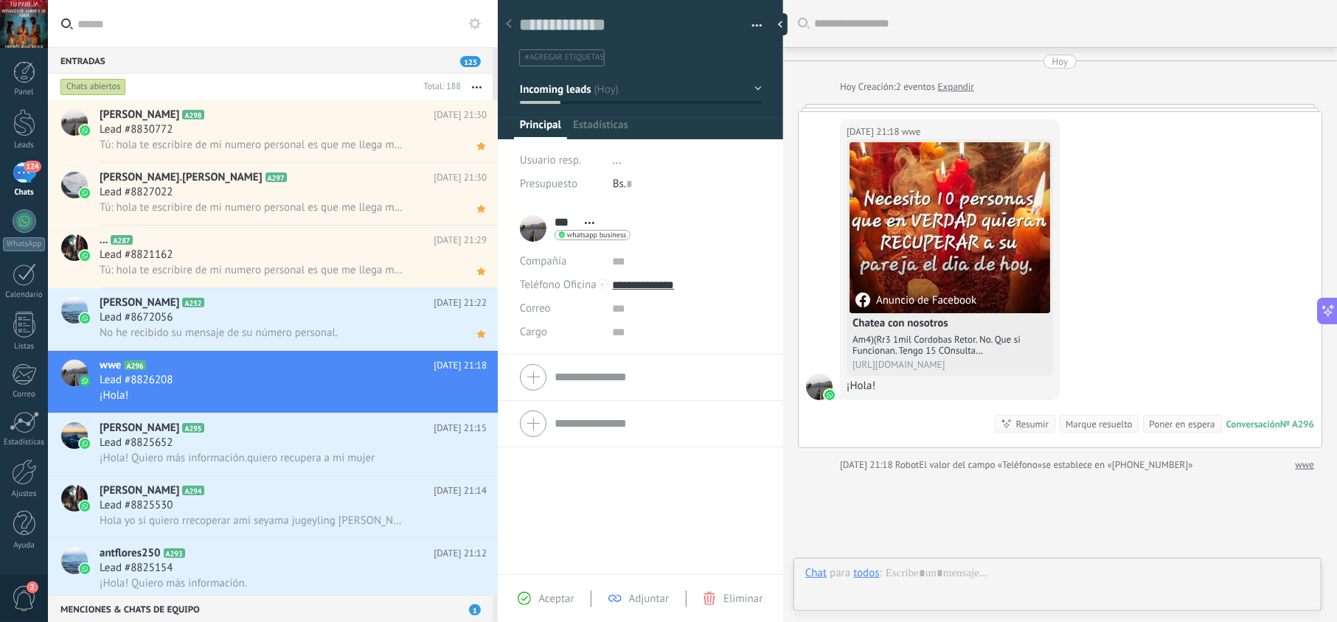
scroll to position [21, 0]
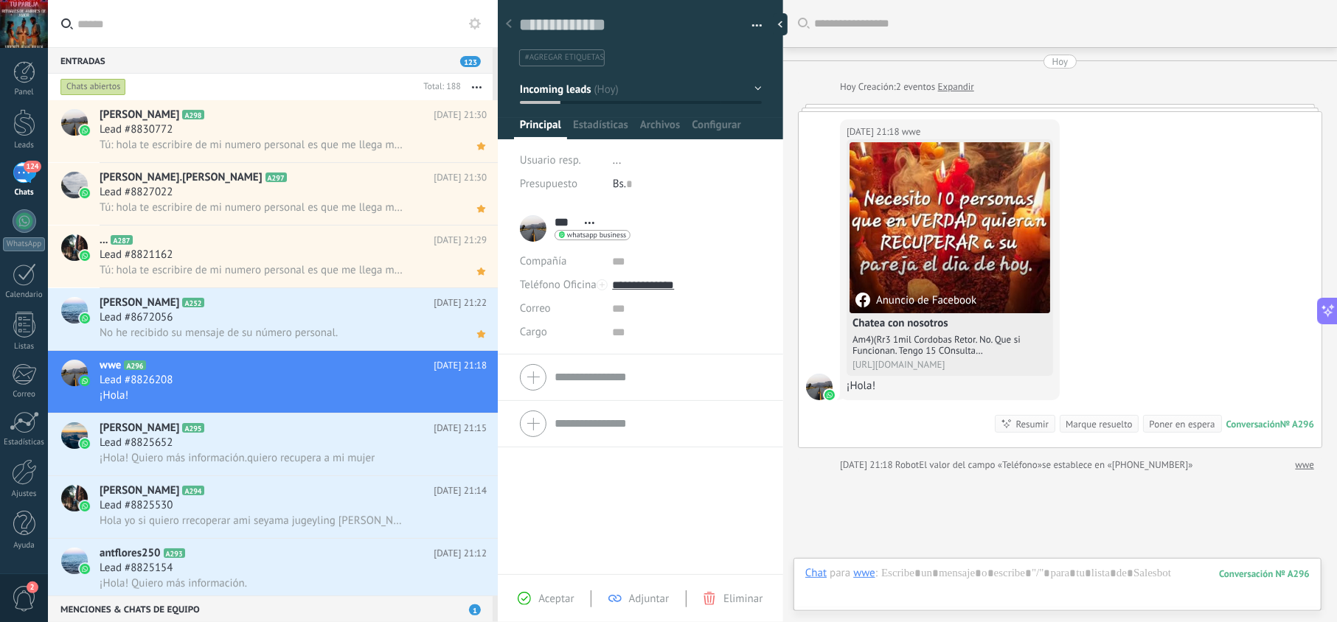
click at [528, 593] on icon at bounding box center [524, 598] width 13 height 13
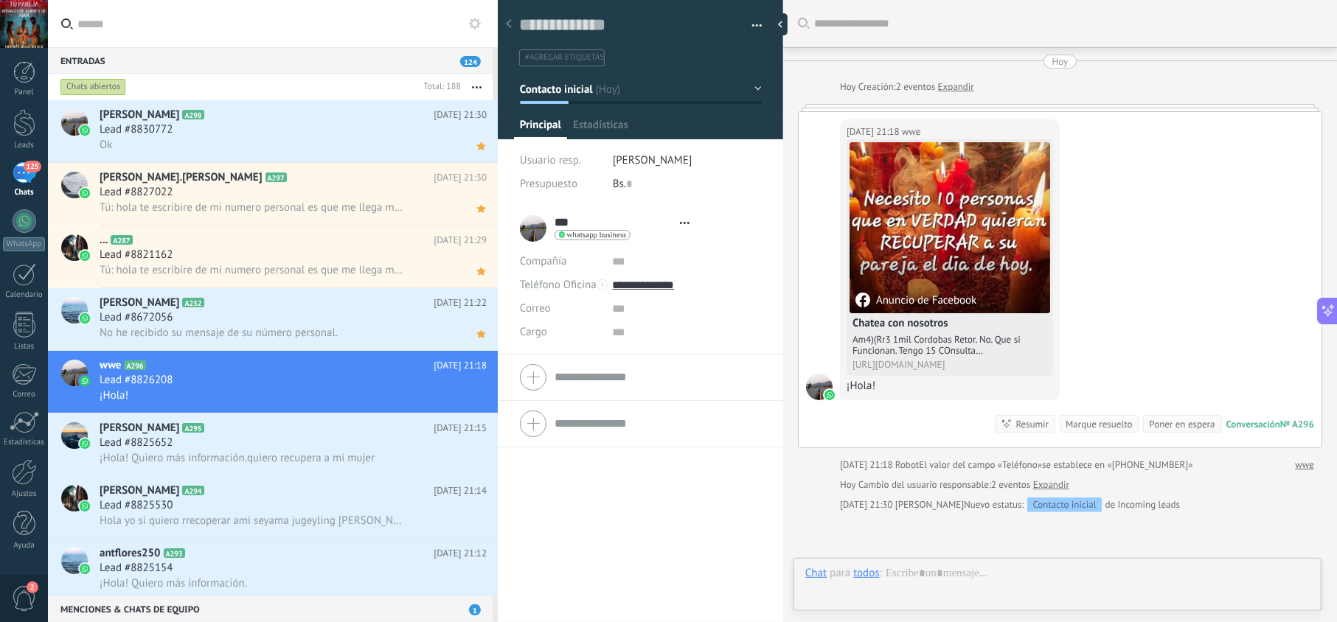
type textarea "**********"
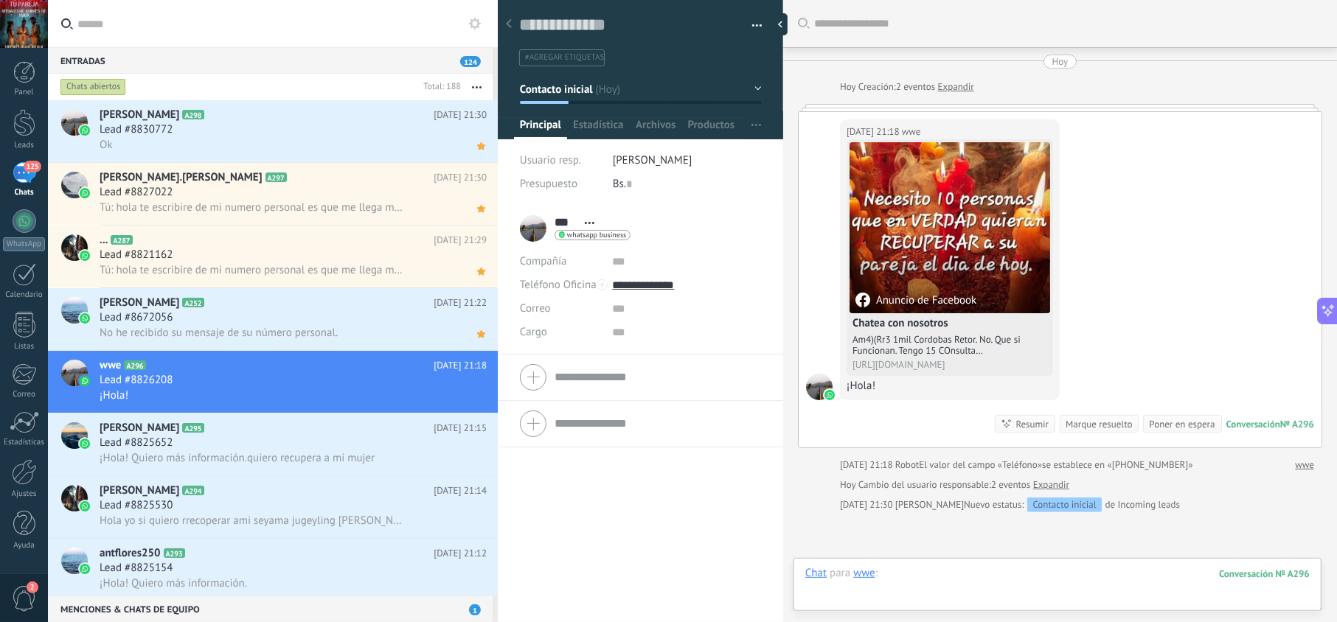
click at [945, 583] on div at bounding box center [1057, 588] width 504 height 44
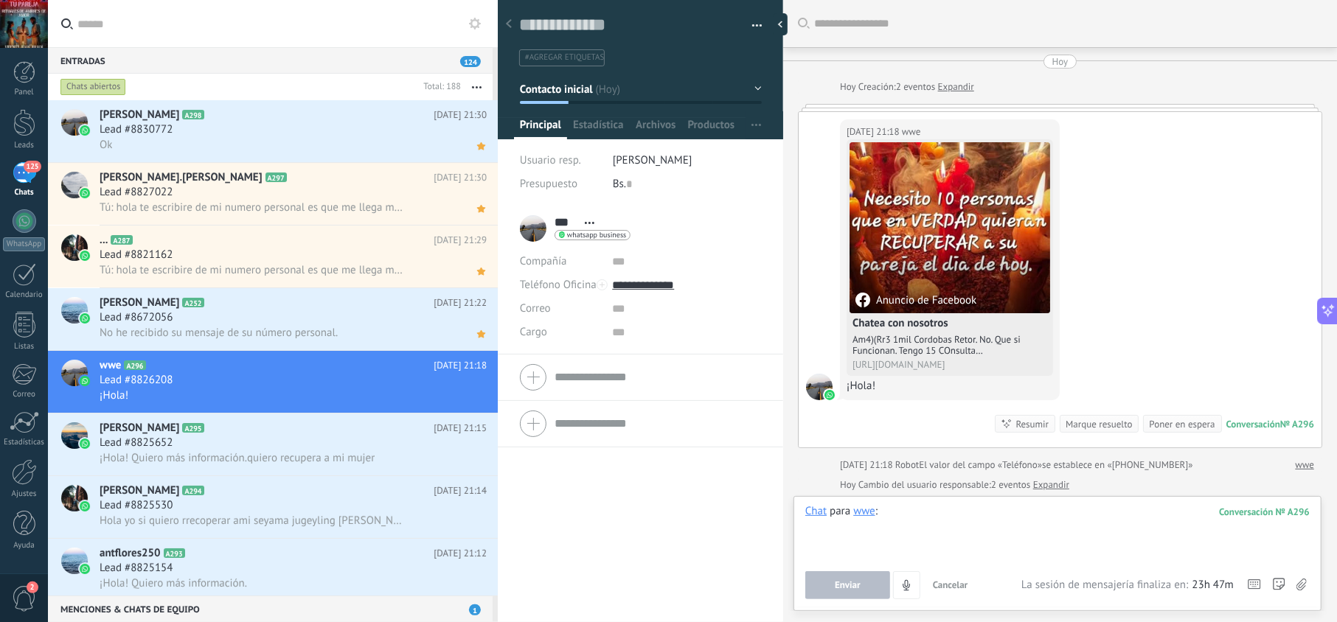
paste div
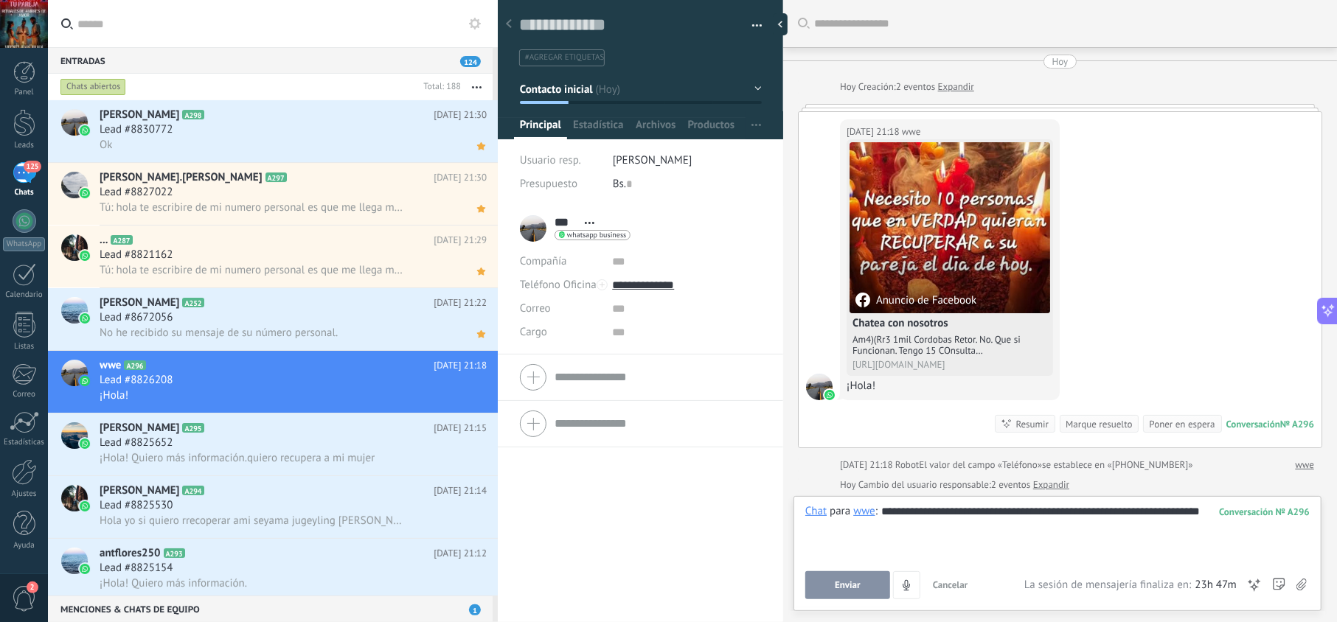
click at [873, 588] on button "Enviar" at bounding box center [847, 585] width 85 height 28
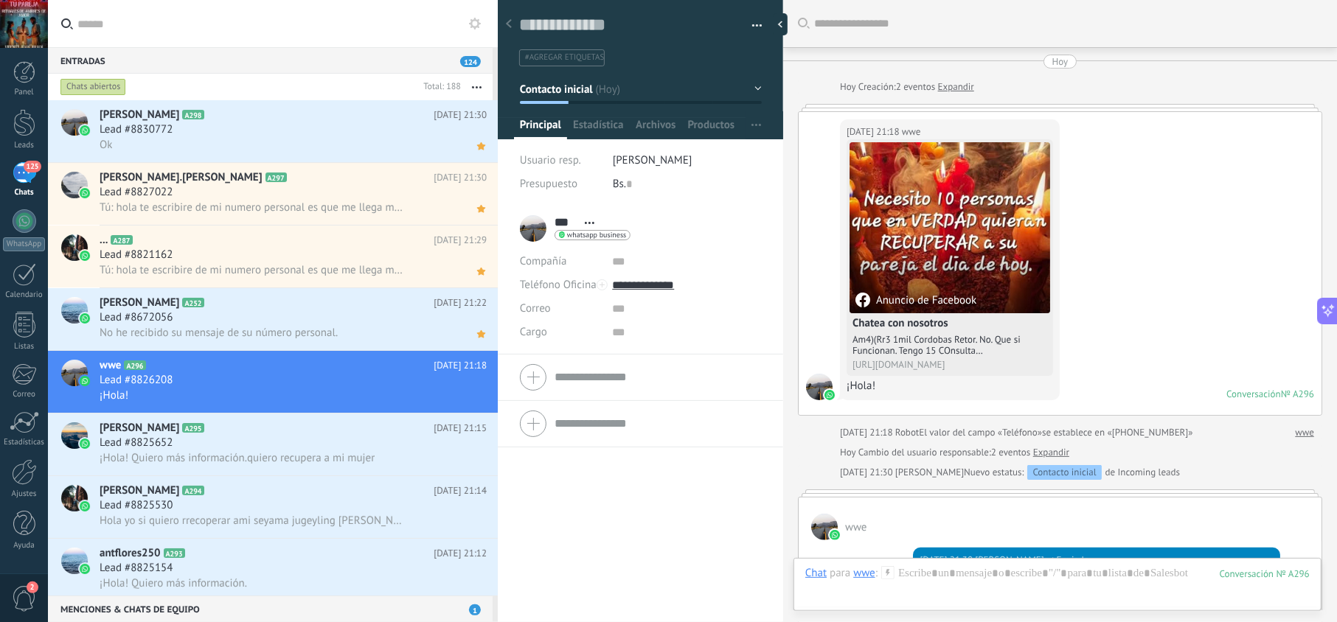
scroll to position [285, 0]
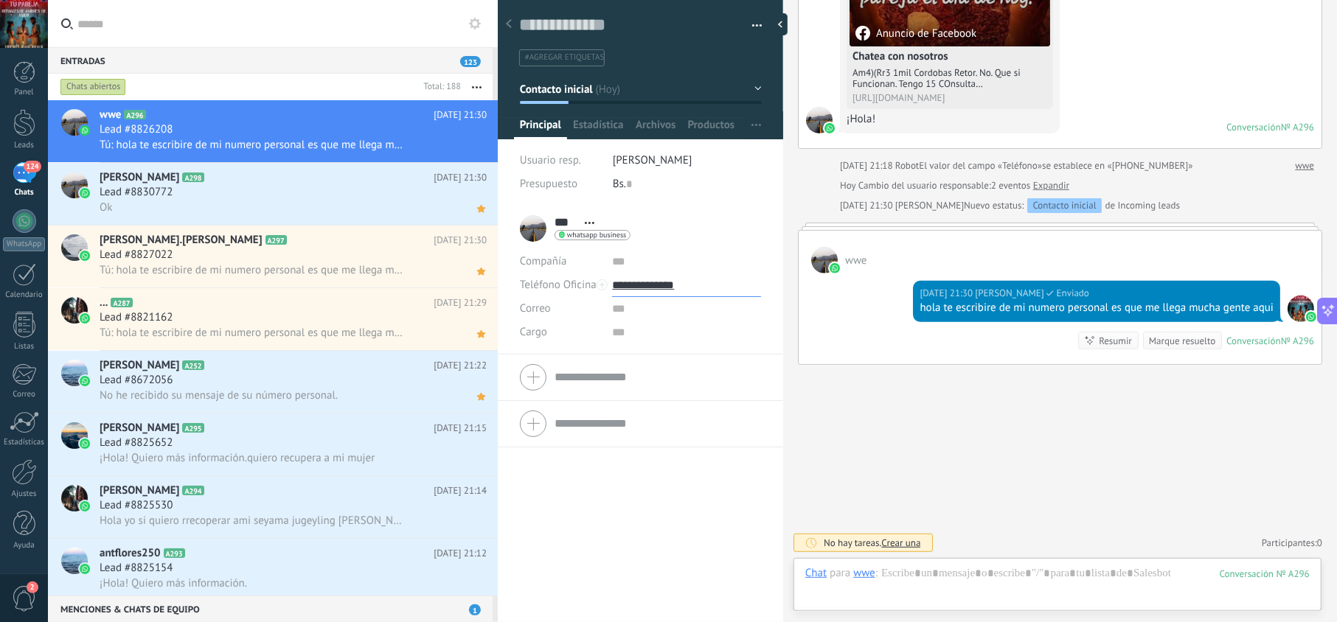
click at [670, 291] on input "**********" at bounding box center [686, 286] width 148 height 24
type input "**********"
click at [667, 360] on div "Copiar" at bounding box center [686, 360] width 147 height 25
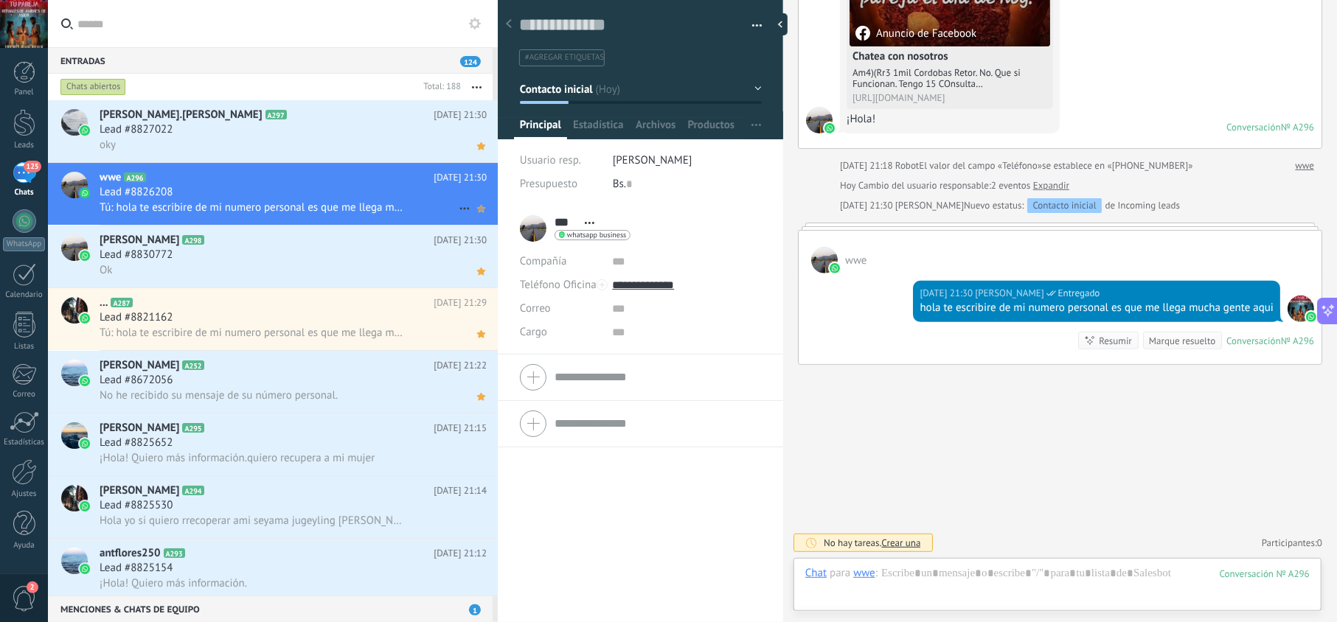
click at [478, 214] on icon at bounding box center [480, 209] width 15 height 18
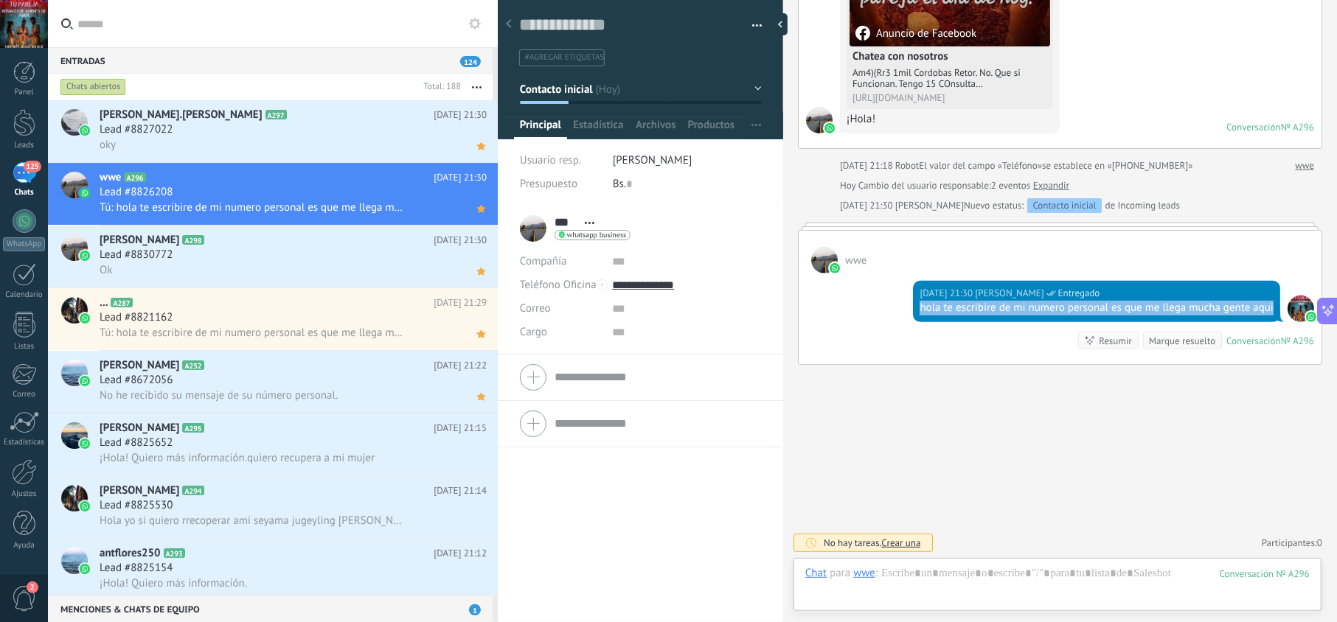
drag, startPoint x: 944, startPoint y: 307, endPoint x: 910, endPoint y: 290, distance: 37.9
click at [913, 290] on div "Hoy 21:30 jesus hernandez Entregado hola te escribire de mi numero personal es …" at bounding box center [1096, 301] width 367 height 41
copy div "hola te escribire de mi numero personal es que me llega mucha gente aqui"
click at [304, 437] on div "Lead #8825652" at bounding box center [293, 443] width 387 height 15
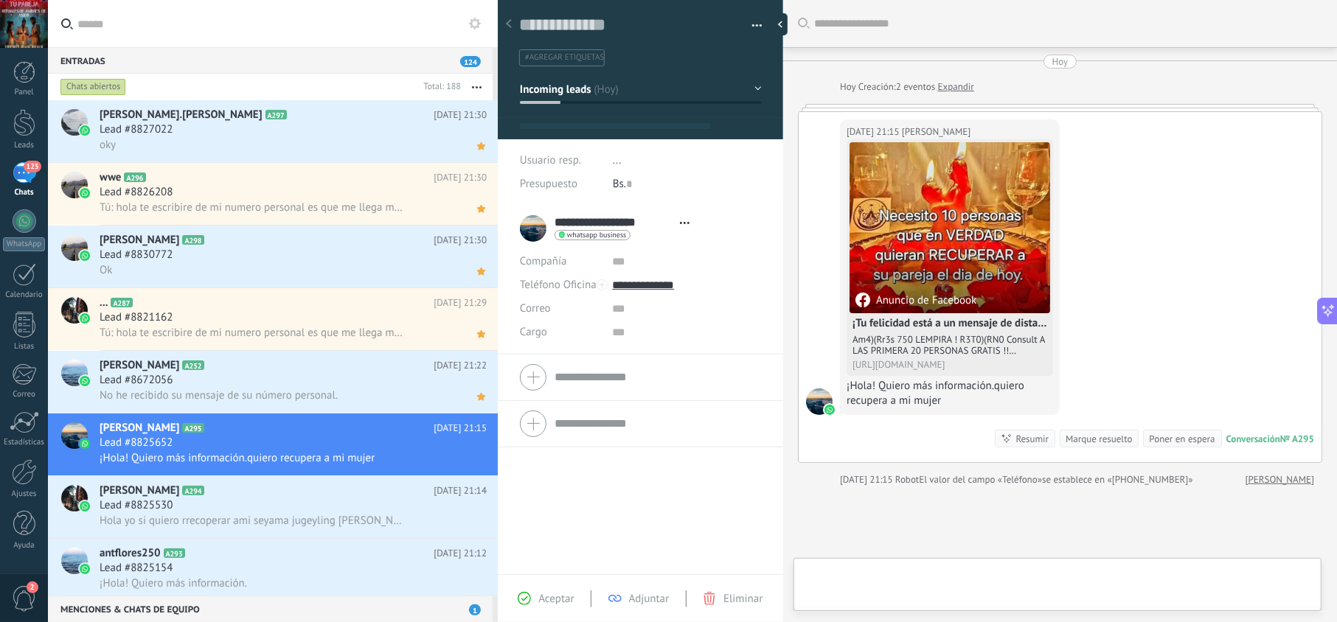
scroll to position [21, 0]
click at [559, 603] on span "Aceptar" at bounding box center [555, 599] width 35 height 14
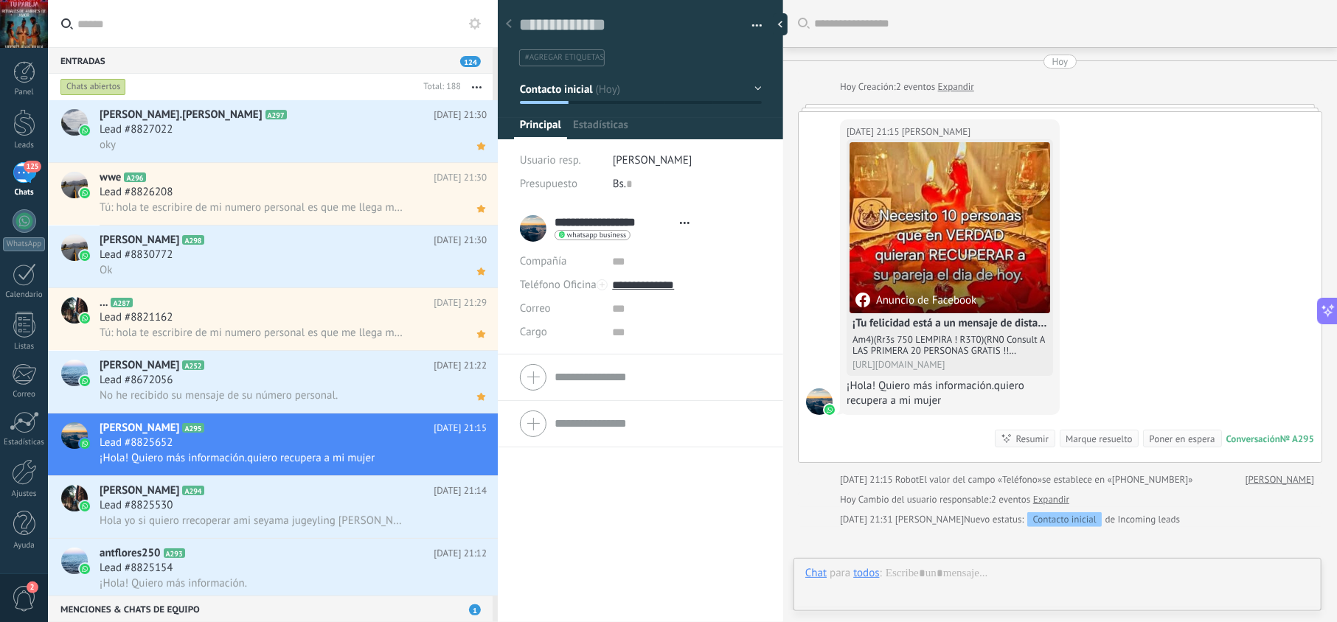
type textarea "**********"
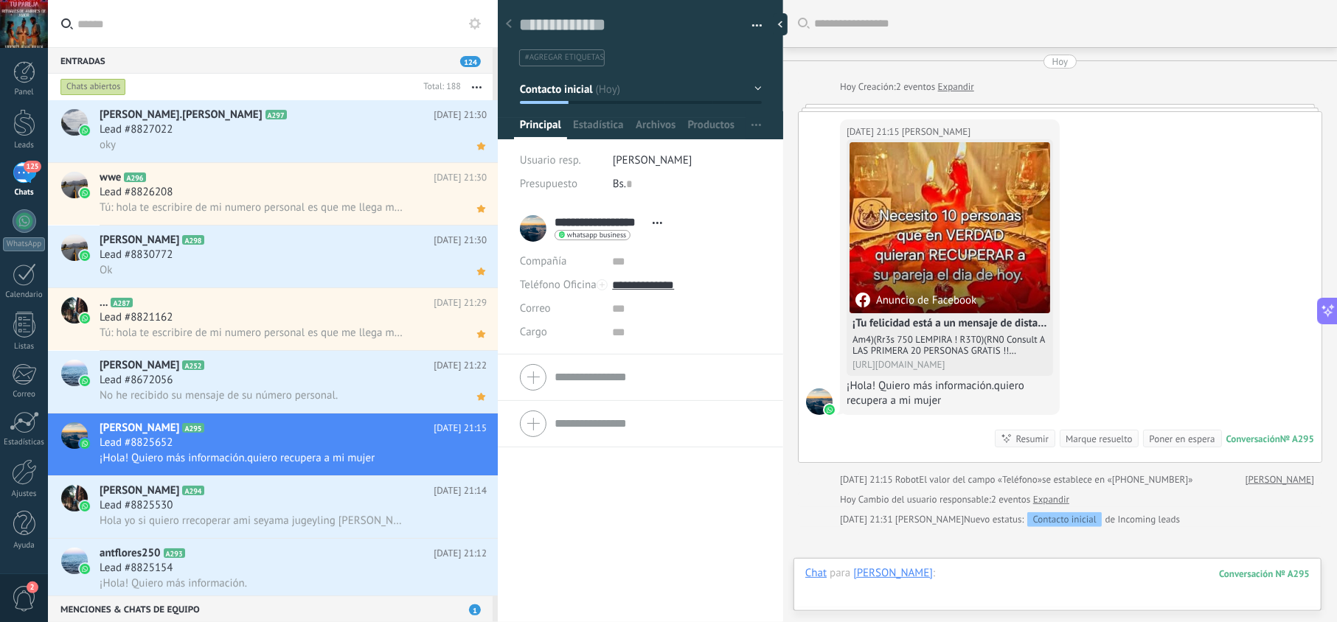
click at [987, 585] on div at bounding box center [1057, 588] width 504 height 44
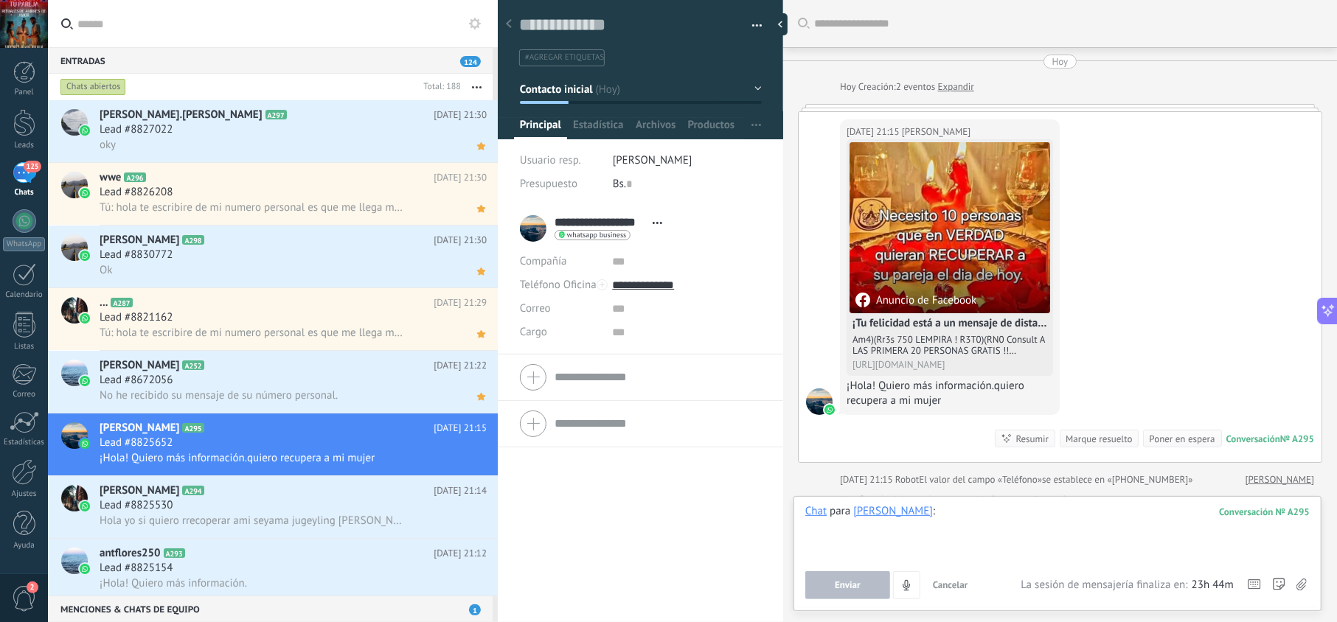
paste div
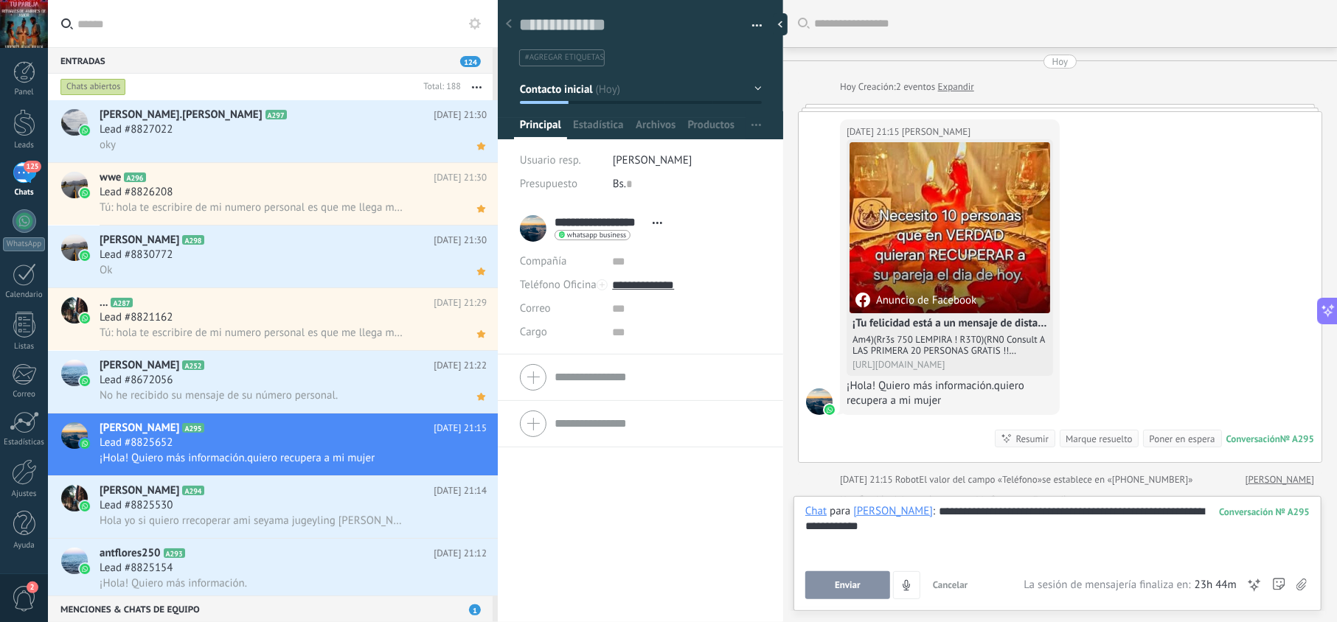
click at [863, 580] on button "Enviar" at bounding box center [847, 585] width 85 height 28
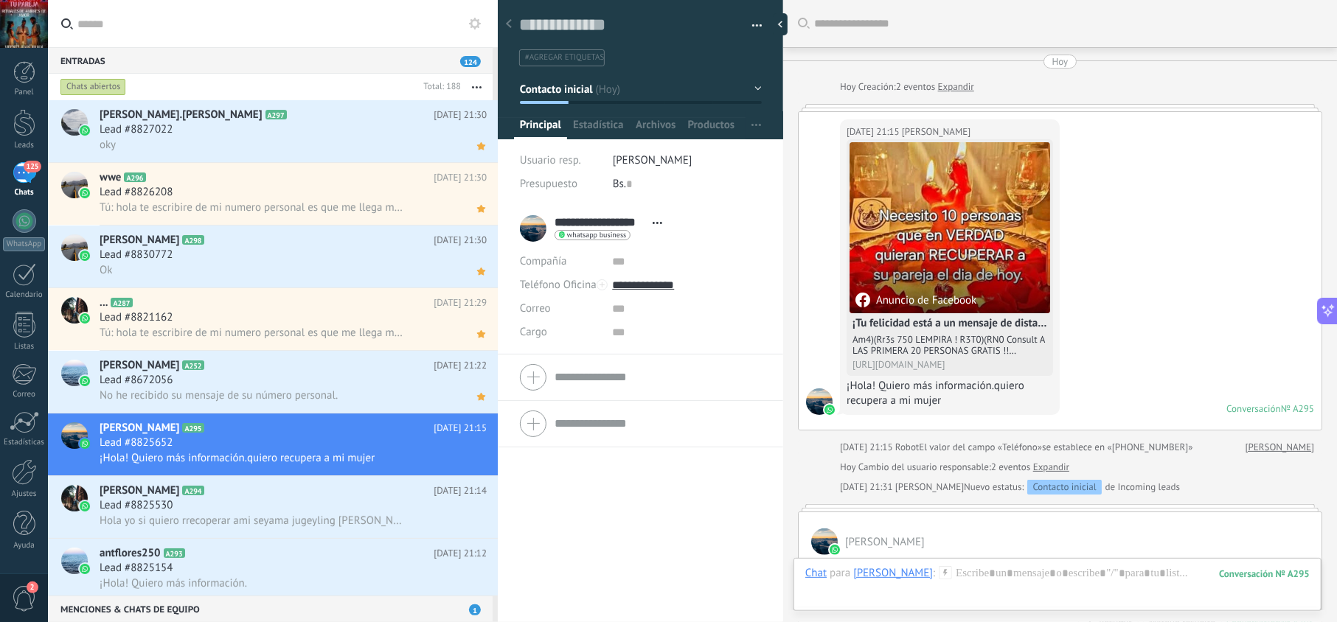
scroll to position [122, 0]
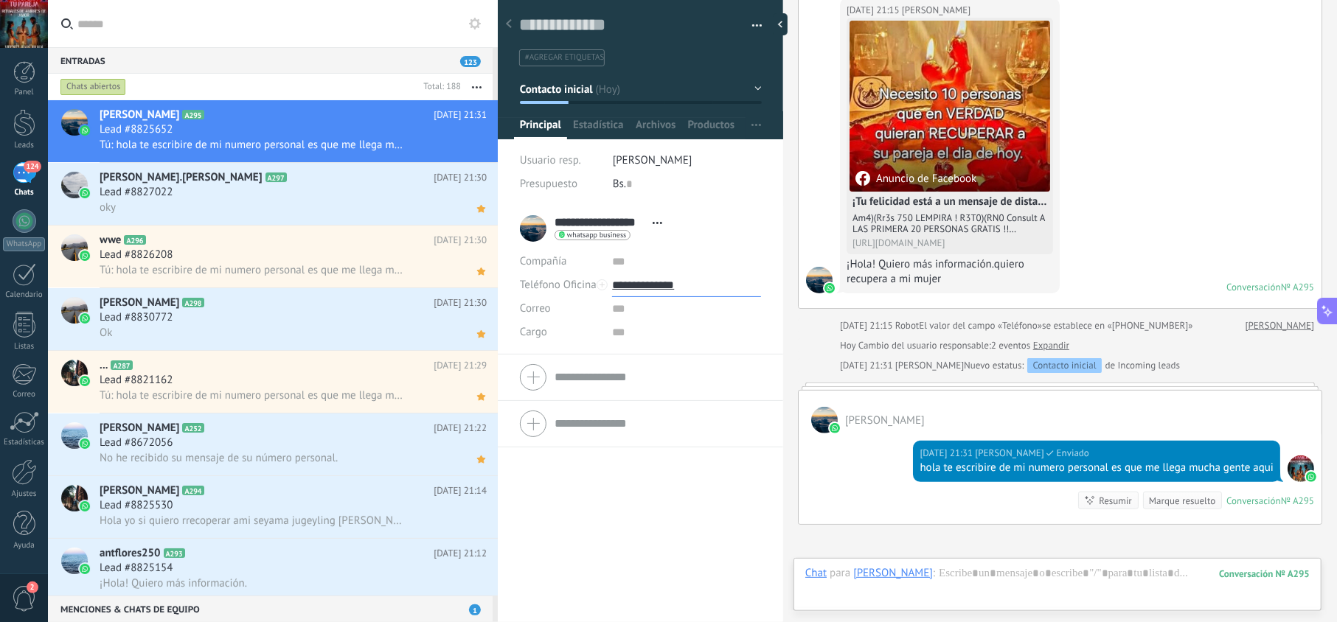
click at [653, 293] on input "**********" at bounding box center [686, 286] width 148 height 24
click at [661, 364] on div "Copiar" at bounding box center [686, 360] width 147 height 25
click at [661, 278] on input "**********" at bounding box center [686, 286] width 148 height 24
type input "**********"
click at [661, 358] on div "Copiar" at bounding box center [686, 360] width 147 height 25
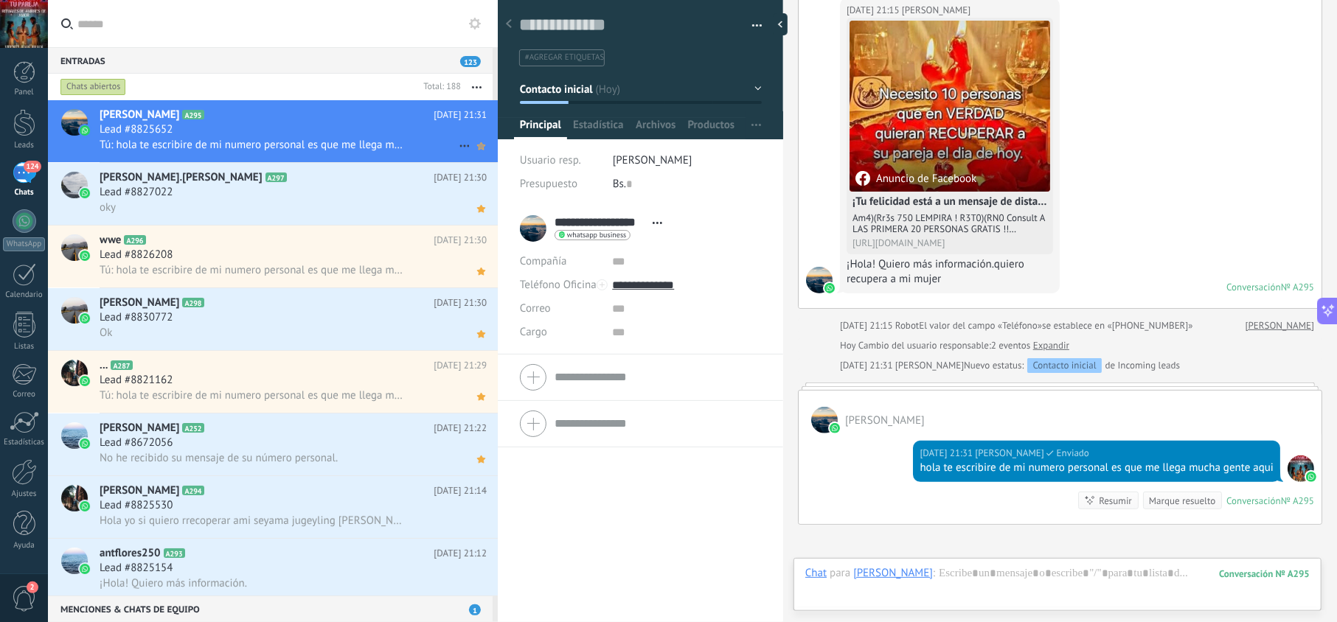
click at [473, 146] on icon at bounding box center [480, 146] width 15 height 18
drag, startPoint x: 951, startPoint y: 496, endPoint x: 897, endPoint y: 472, distance: 58.8
click at [897, 472] on div "Hoy 21:31 jesus hernandez Entregado hola te escribire de mi numero personal es …" at bounding box center [1060, 479] width 523 height 91
copy div "hola te escribire de mi numero personal es que me llega mucha gente aqui"
click at [311, 507] on div "Lead #8825530" at bounding box center [293, 505] width 387 height 15
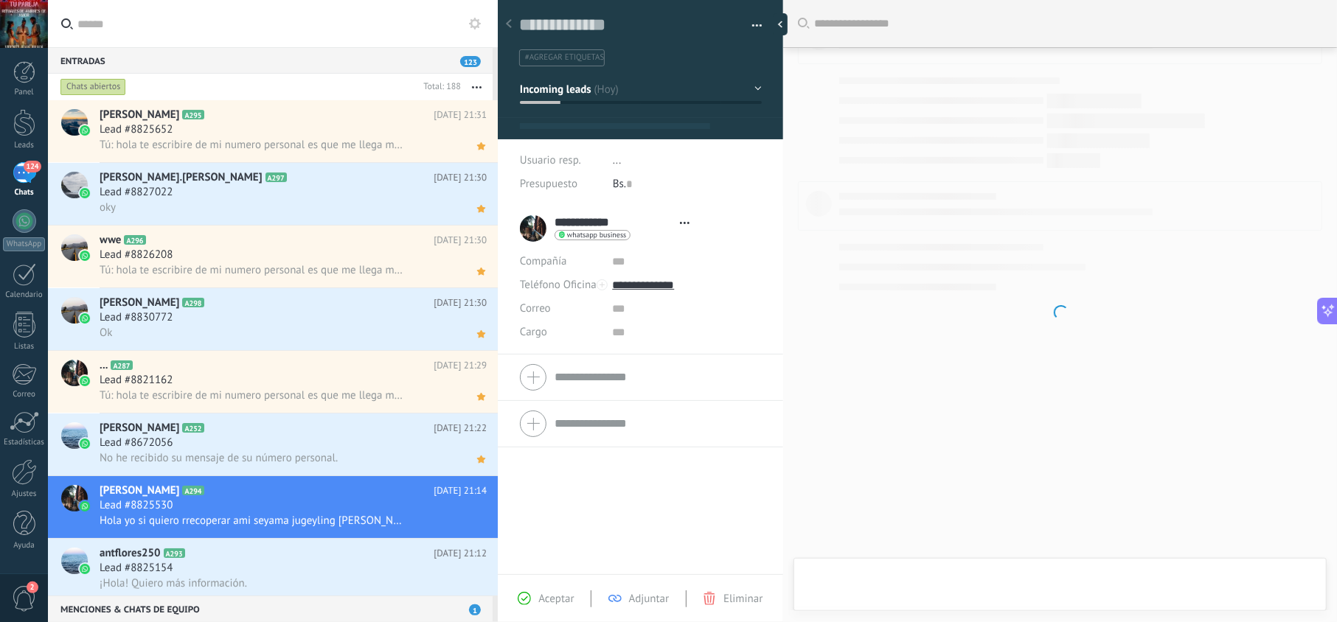
scroll to position [21, 0]
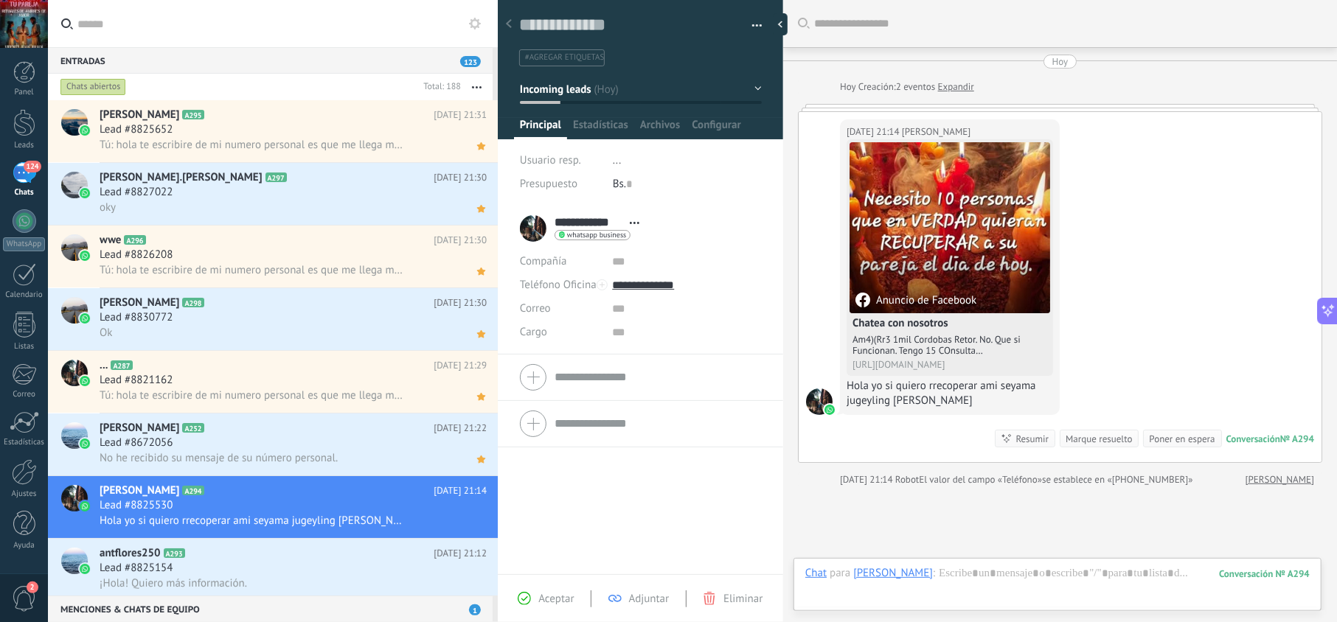
click at [537, 605] on div "Aceptar Adjuntar Eliminar" at bounding box center [640, 599] width 278 height 17
click at [562, 594] on span "Aceptar" at bounding box center [555, 599] width 35 height 14
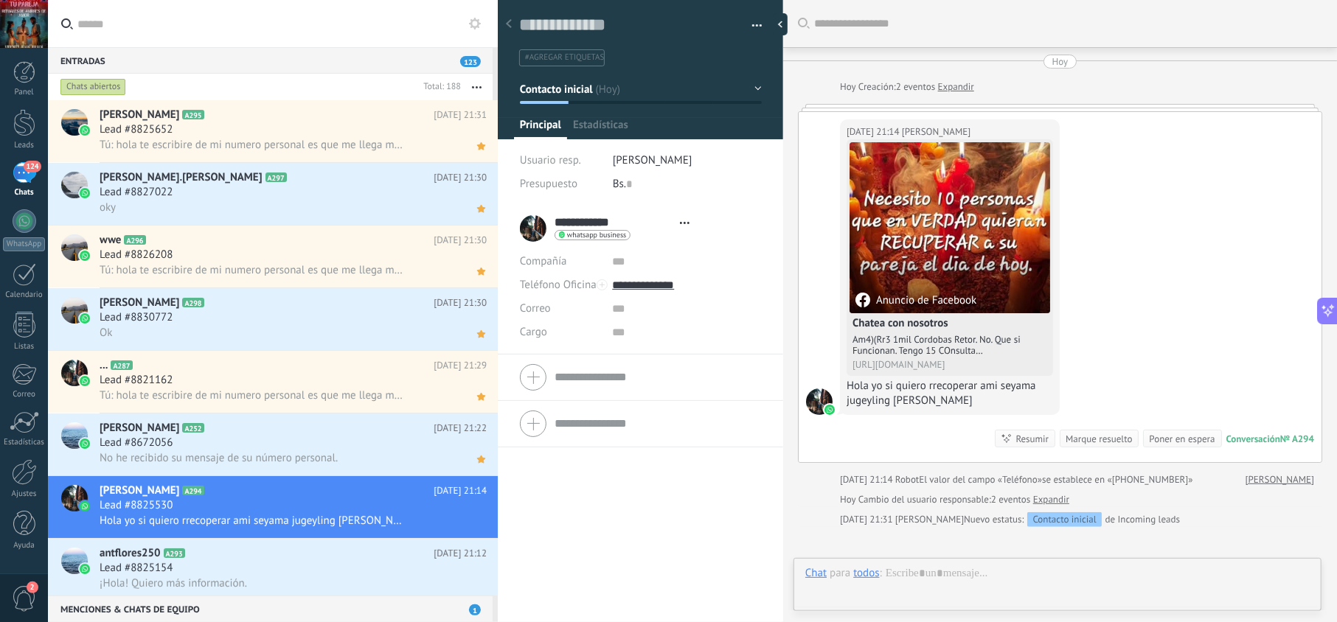
type textarea "**********"
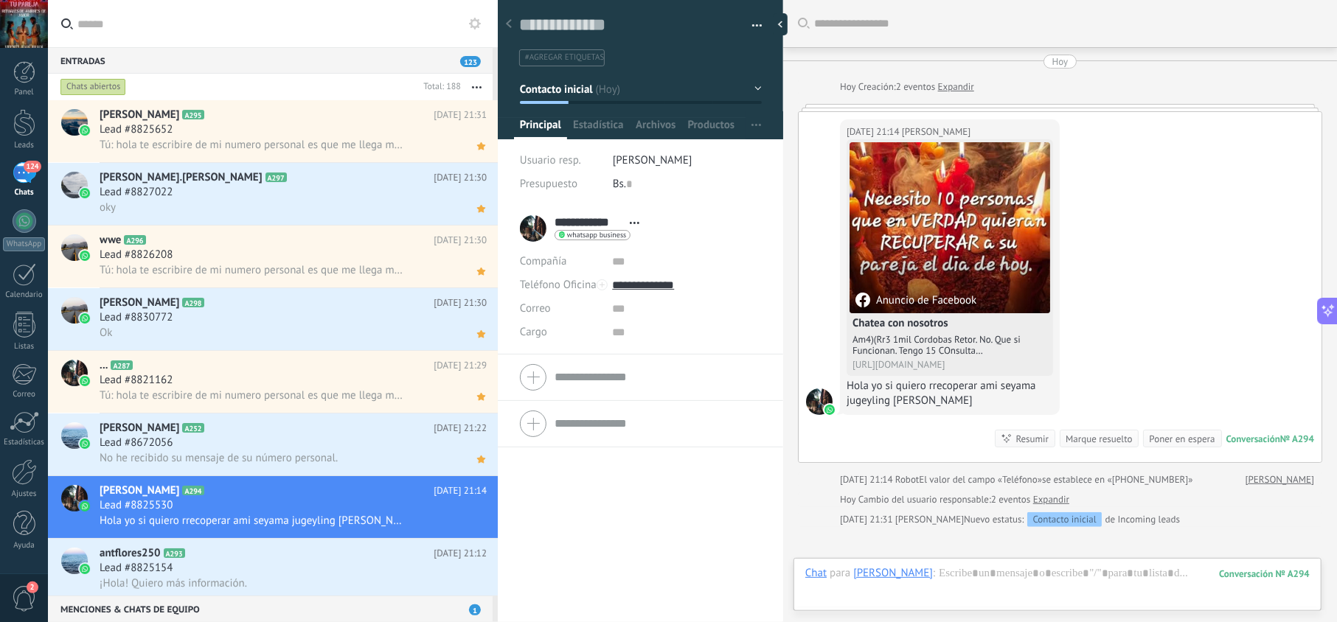
click at [910, 574] on div "[PERSON_NAME]" at bounding box center [893, 572] width 80 height 13
click at [912, 575] on input "text" at bounding box center [890, 573] width 74 height 14
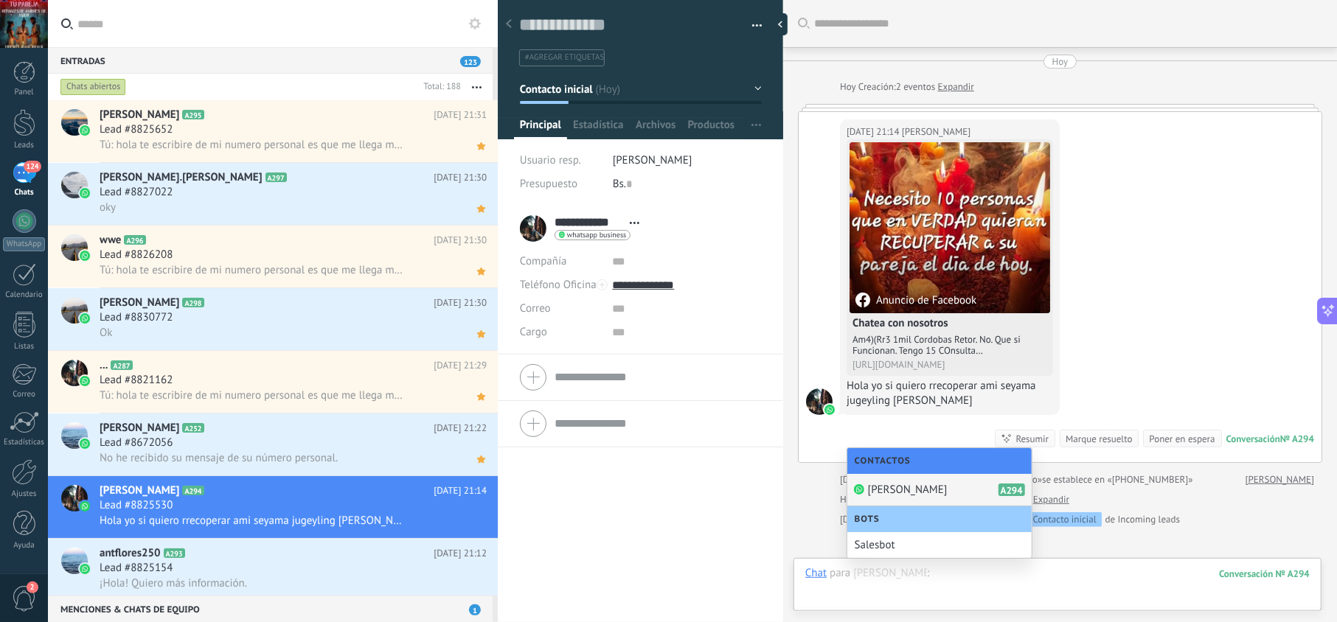
click at [975, 576] on div at bounding box center [1057, 588] width 504 height 44
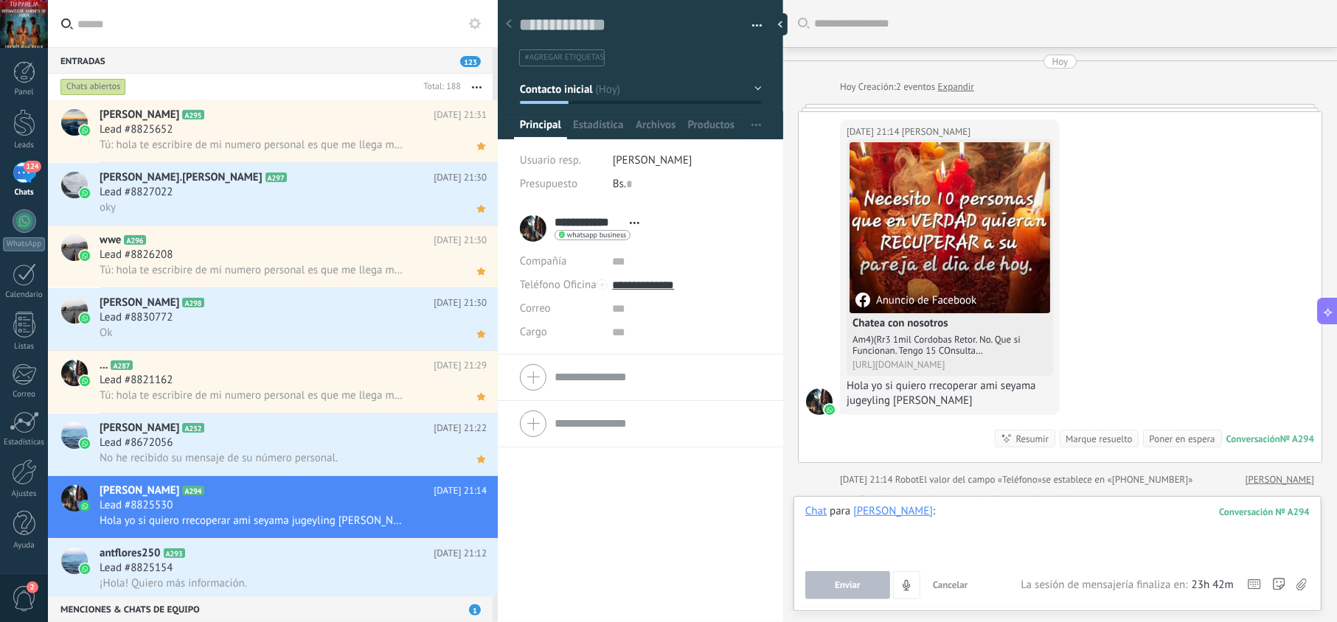
paste div
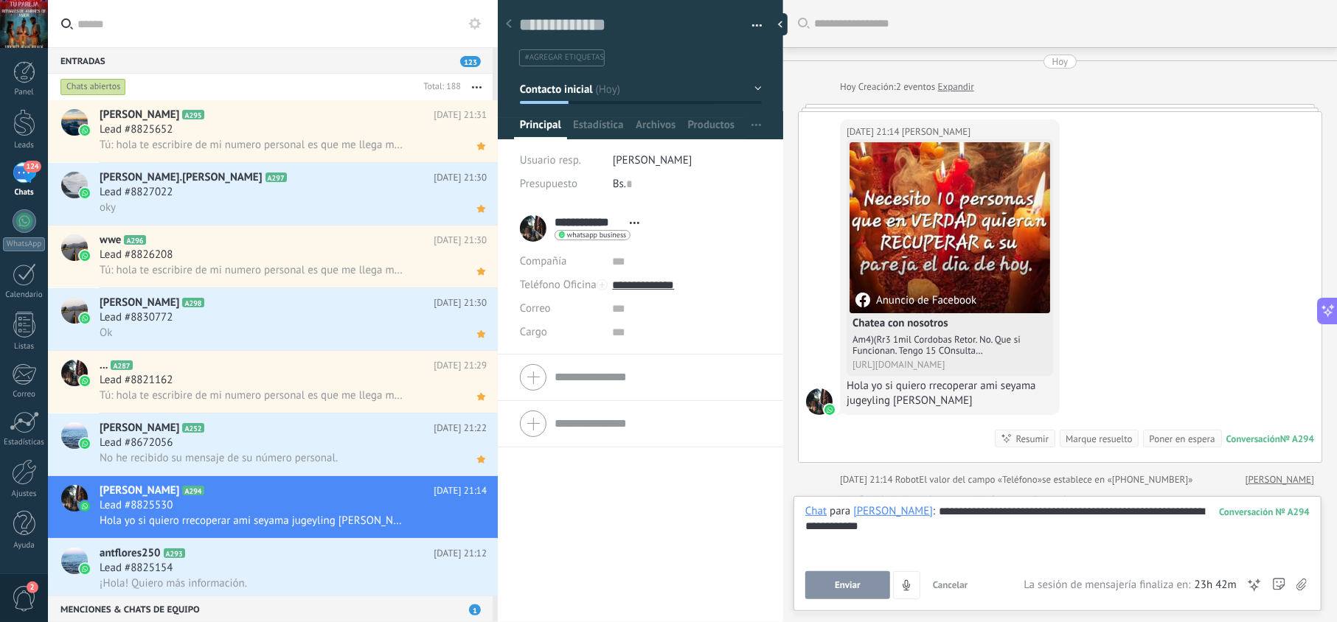
click at [852, 585] on span "Enviar" at bounding box center [848, 585] width 26 height 10
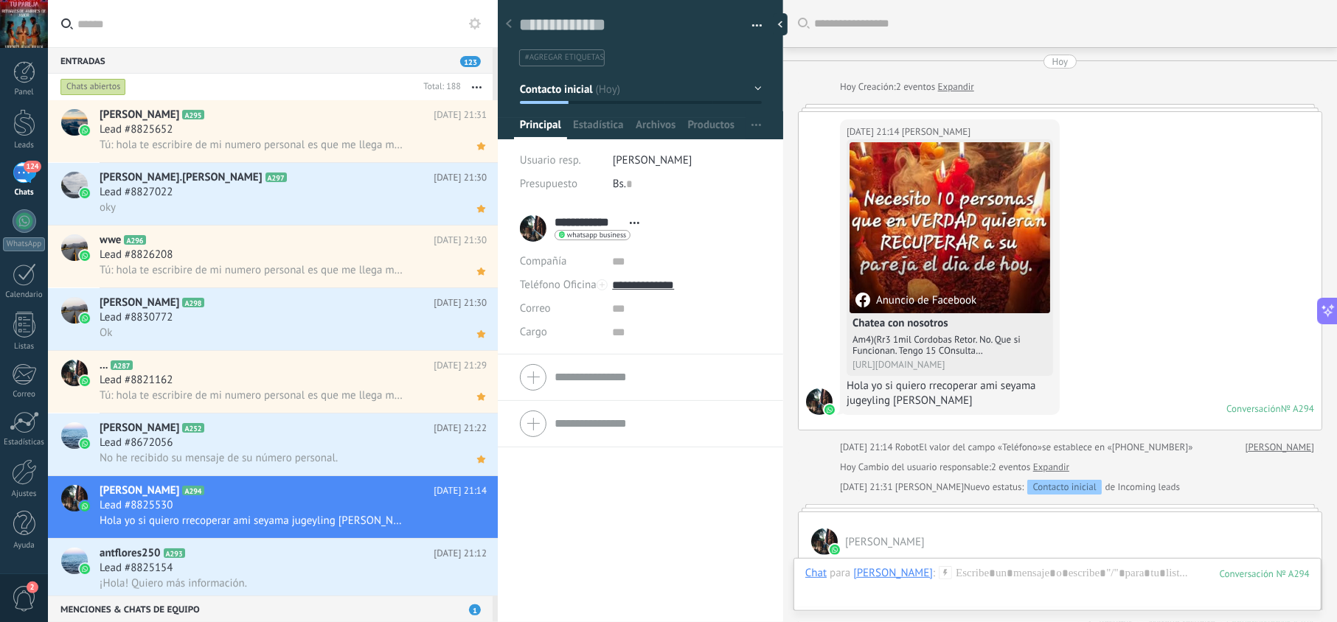
scroll to position [299, 0]
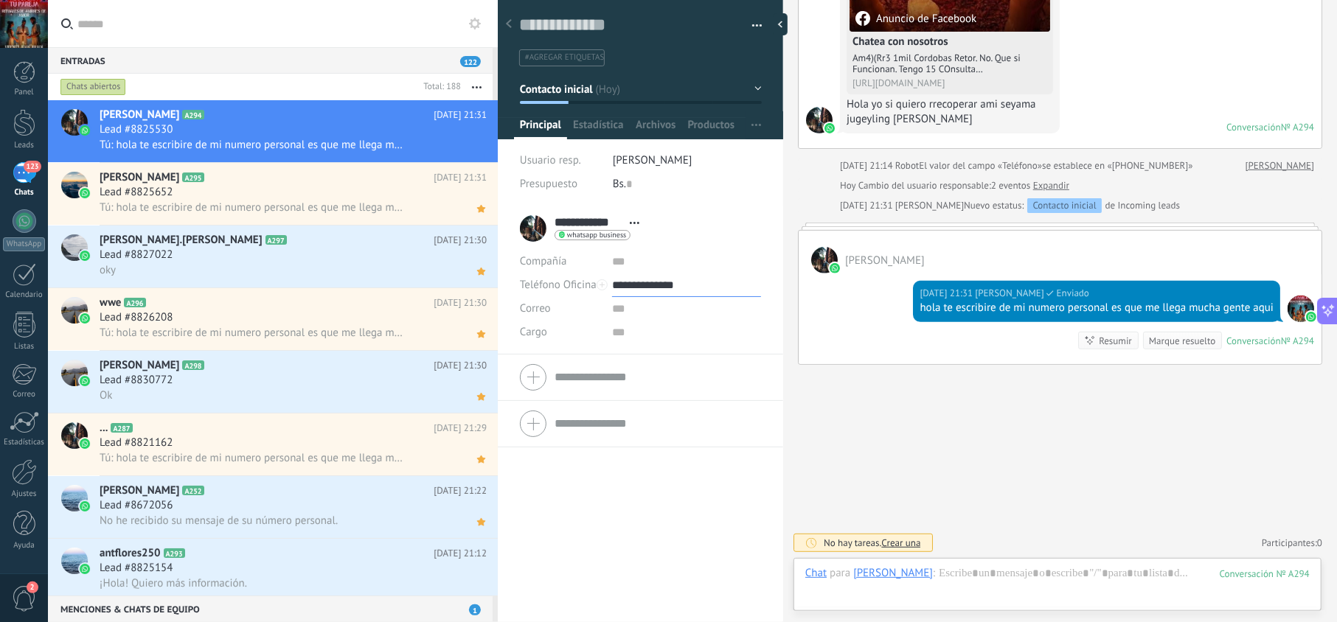
click at [674, 286] on input "**********" at bounding box center [686, 286] width 148 height 24
type input "**********"
click at [673, 364] on div "Copiar" at bounding box center [686, 360] width 147 height 25
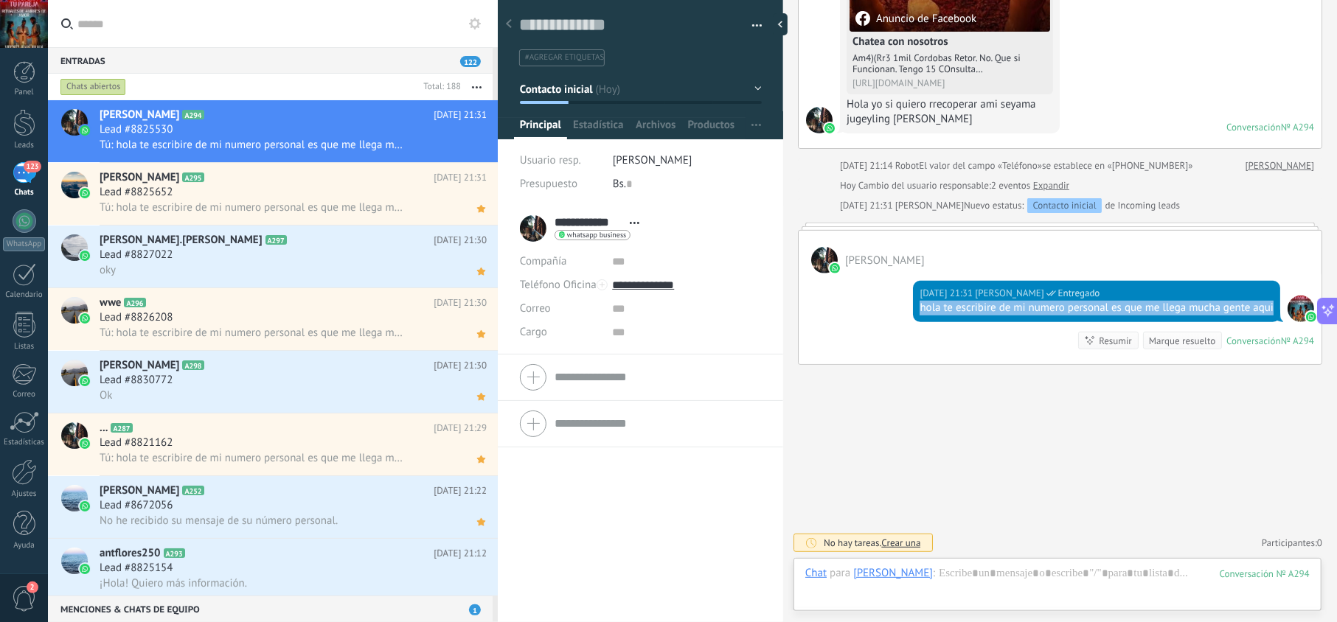
drag, startPoint x: 977, startPoint y: 305, endPoint x: 914, endPoint y: 293, distance: 63.6
click at [914, 293] on div "Hoy 21:31 jesus hernandez Entregado hola te escribire de mi numero personal es …" at bounding box center [1096, 301] width 367 height 41
copy div "hola te escribire de mi numero personal es que me llega mucha gente aqui"
drag, startPoint x: 481, startPoint y: 146, endPoint x: 487, endPoint y: 167, distance: 21.5
click at [0, 0] on icon at bounding box center [0, 0] width 0 height 0
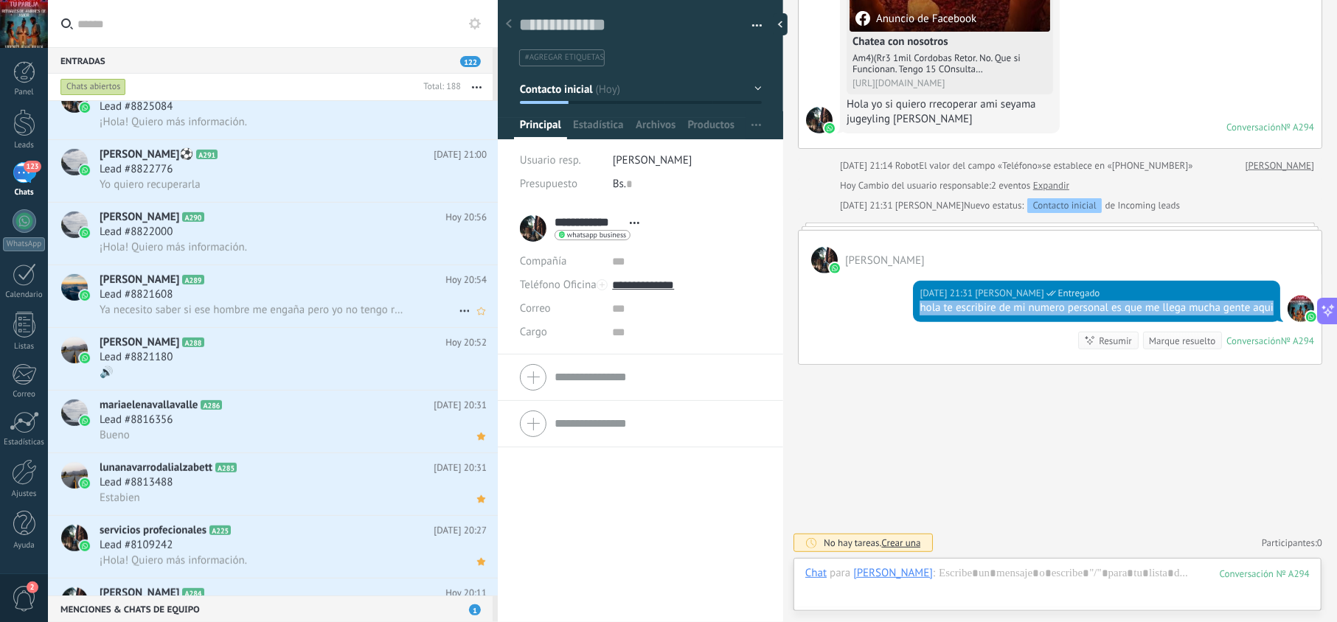
scroll to position [263, 0]
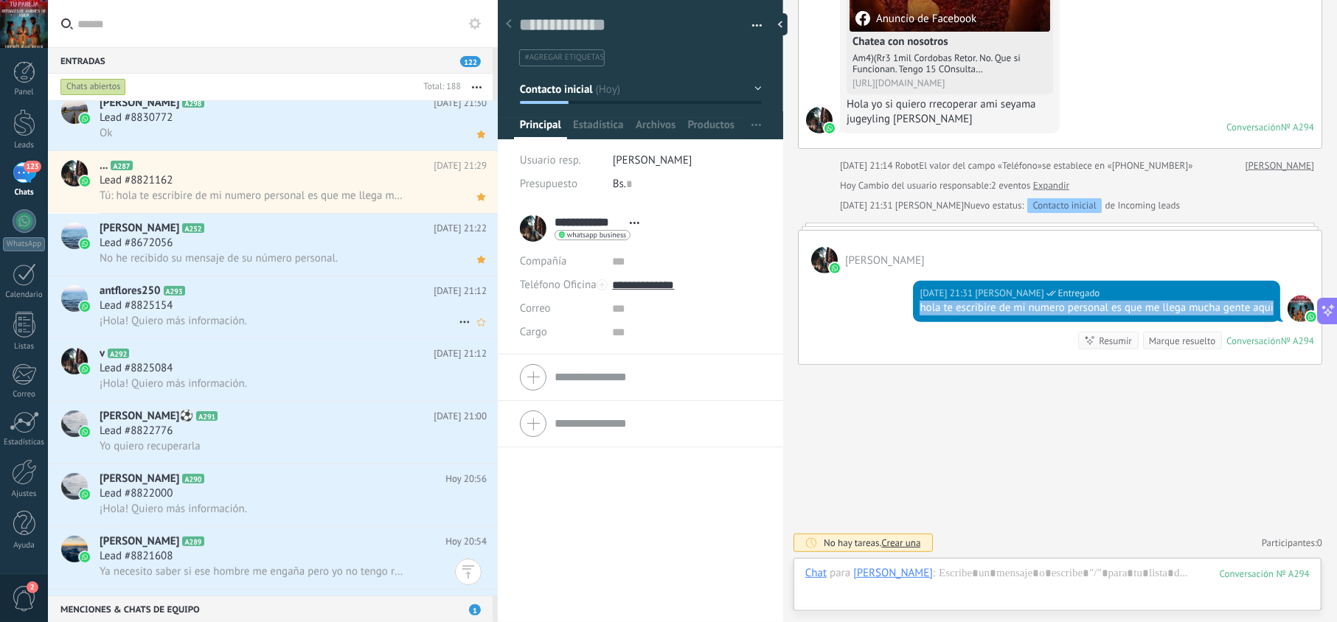
click at [403, 292] on h2 "antflores250 A293" at bounding box center [267, 291] width 334 height 15
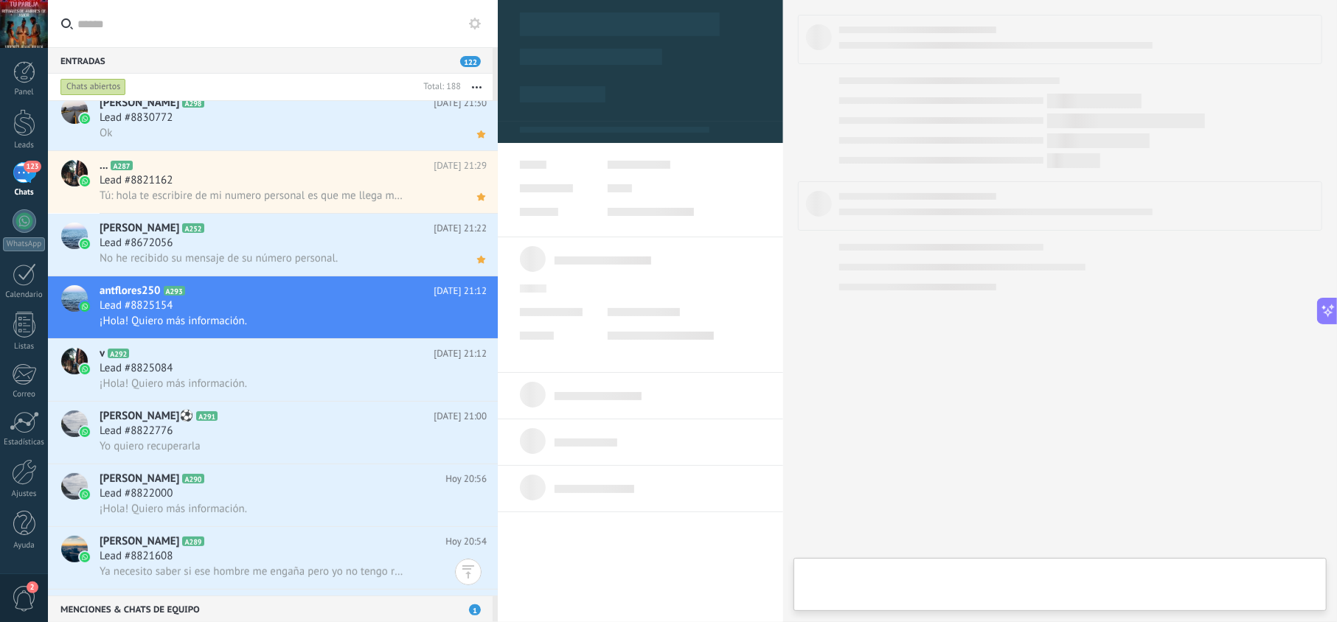
scroll to position [21, 0]
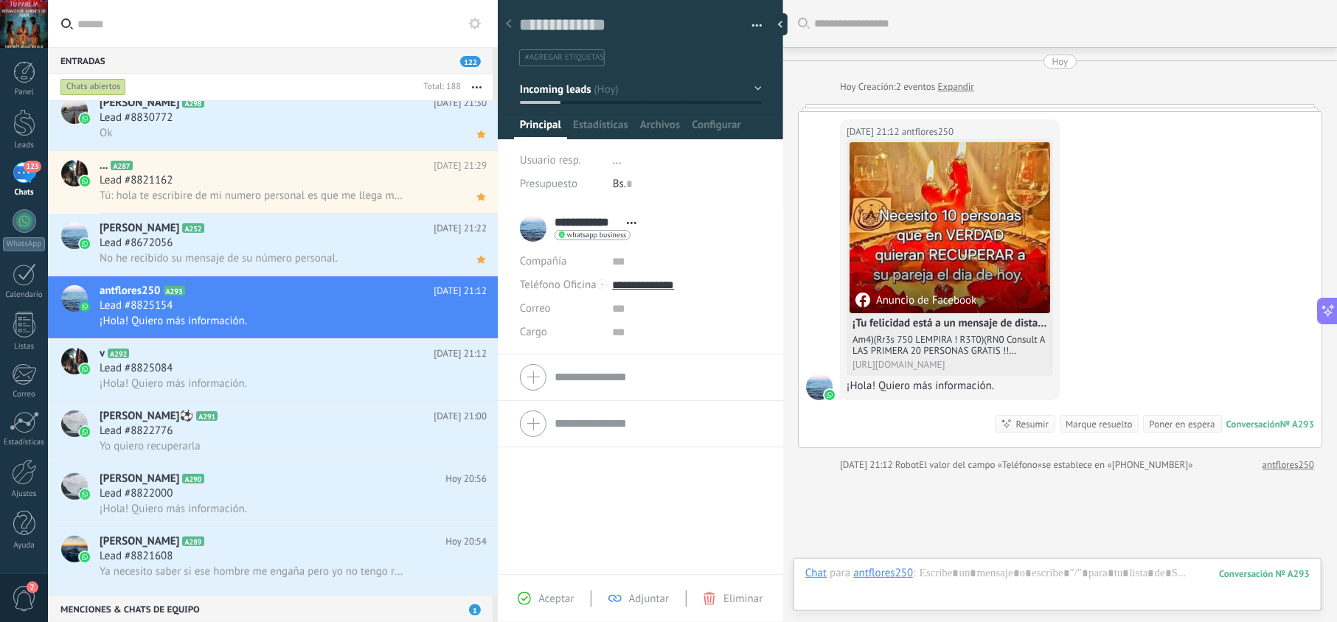
click at [558, 591] on div "Aceptar Adjuntar Eliminar" at bounding box center [640, 599] width 278 height 17
click at [553, 597] on span "Aceptar" at bounding box center [555, 599] width 35 height 14
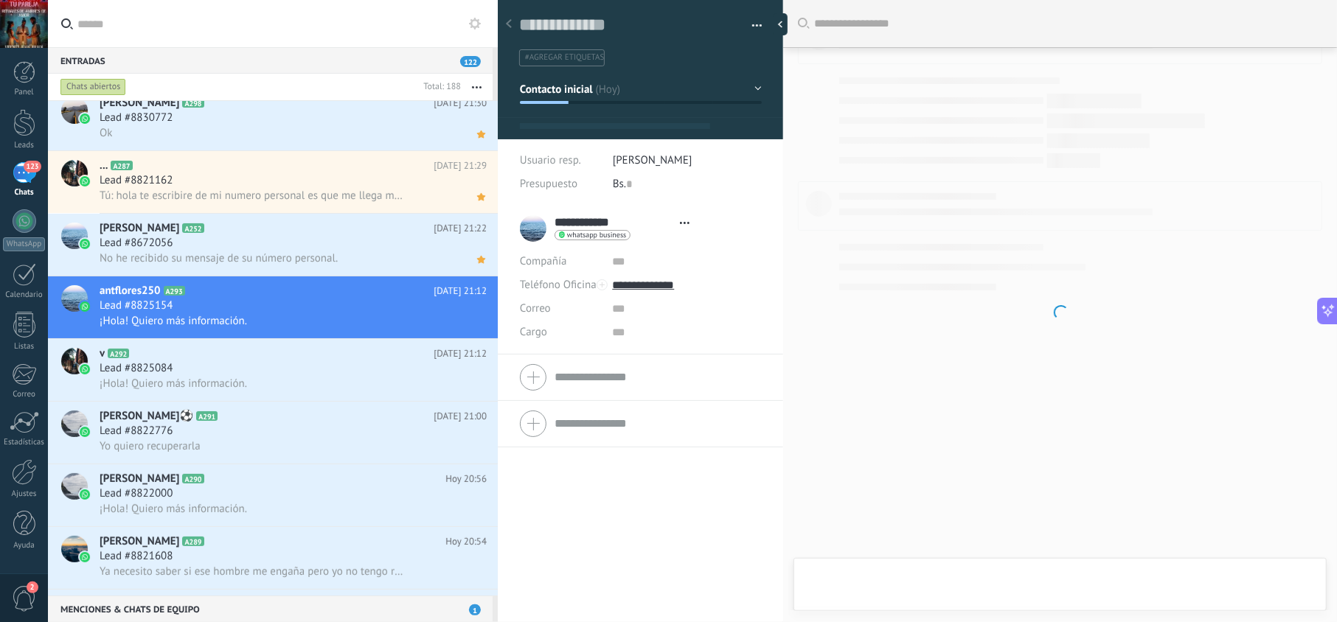
type textarea "**********"
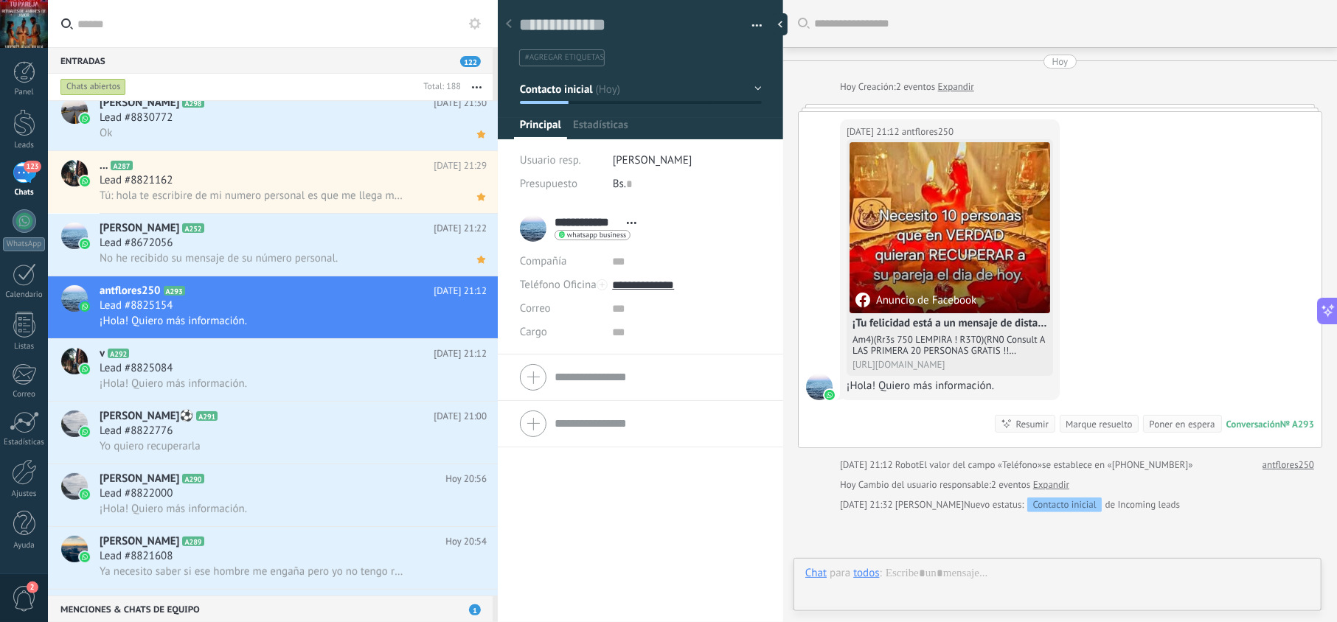
scroll to position [21, 0]
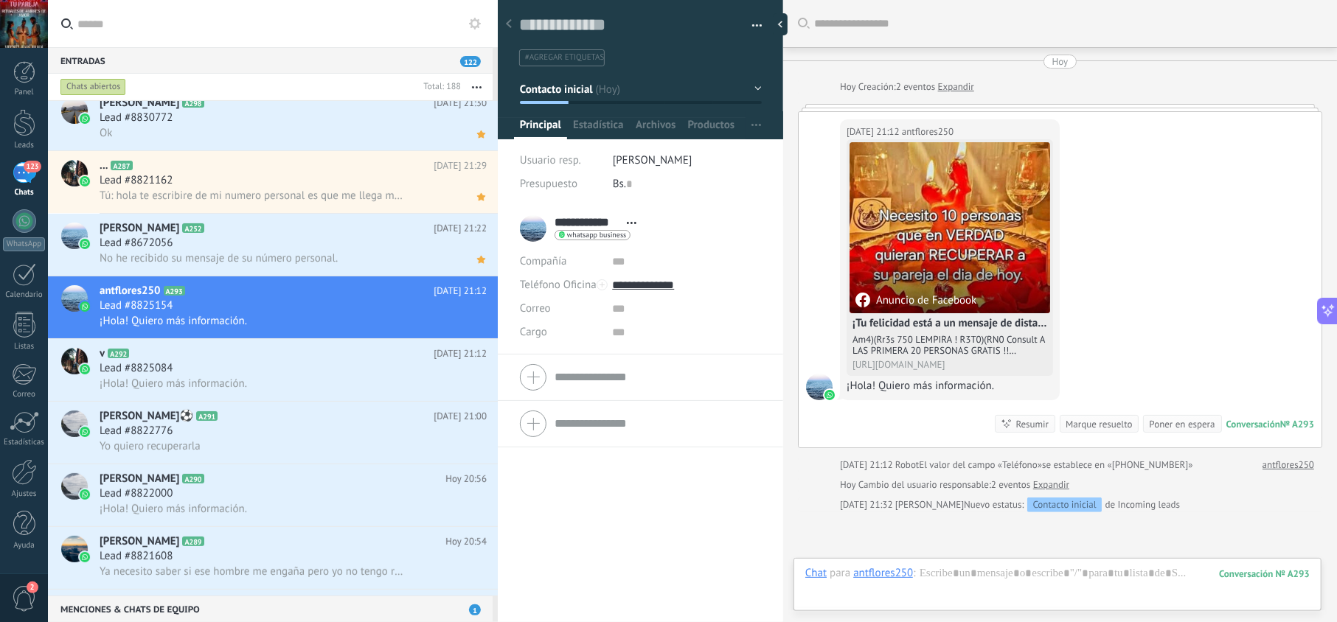
click at [929, 573] on div at bounding box center [1057, 588] width 504 height 44
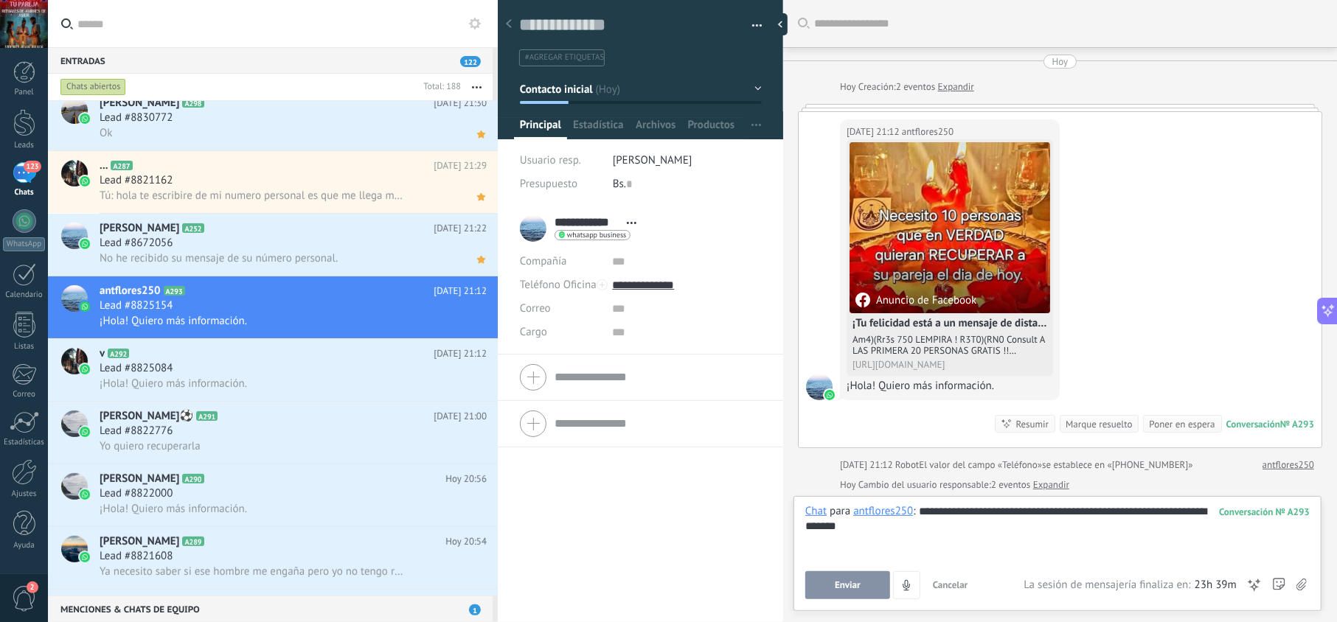
click at [852, 587] on span "Enviar" at bounding box center [848, 585] width 26 height 10
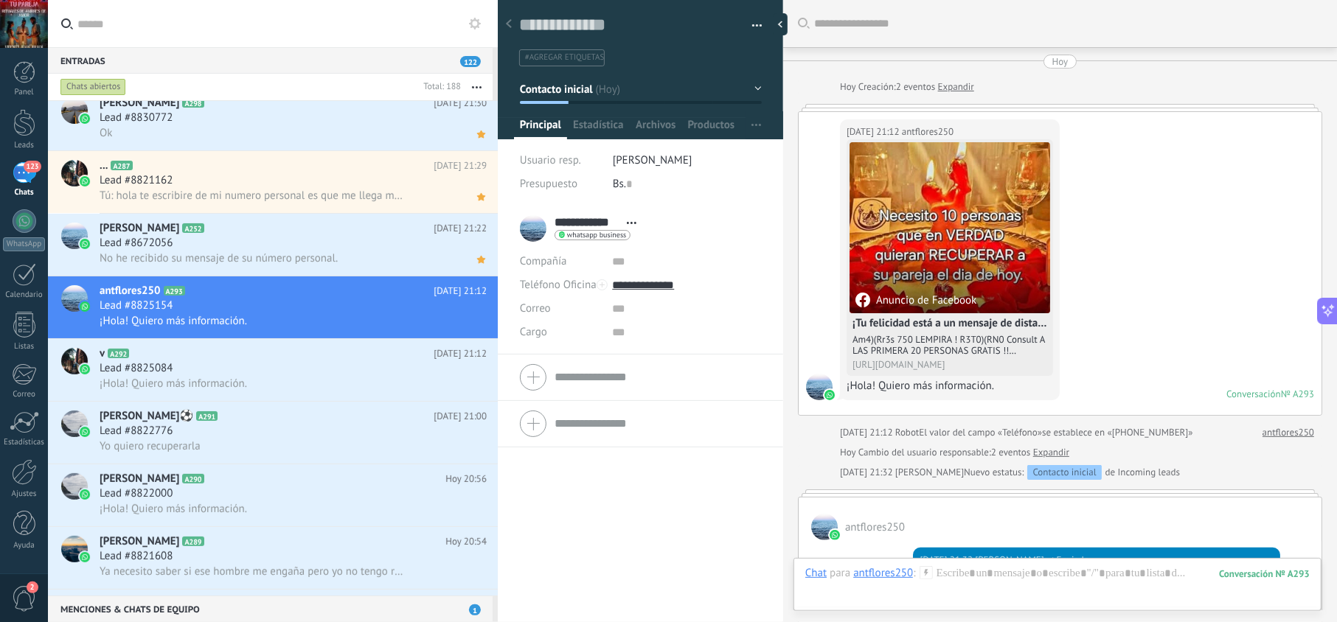
scroll to position [107, 0]
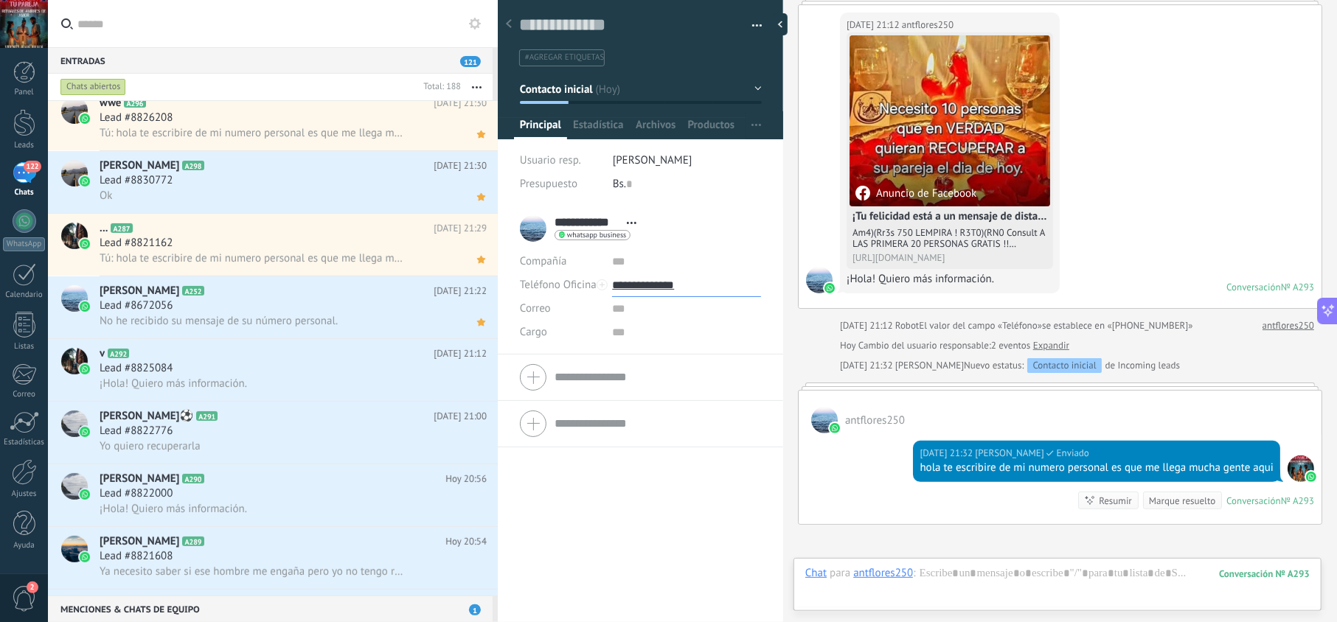
click at [667, 292] on input "**********" at bounding box center [686, 286] width 148 height 24
type input "**********"
click at [670, 361] on div "Copiar" at bounding box center [686, 360] width 147 height 25
drag, startPoint x: 981, startPoint y: 498, endPoint x: 907, endPoint y: 475, distance: 77.4
click at [907, 475] on div "Hoy 21:32 jesus hernandez Enviado hola te escribire de mi numero personal es qu…" at bounding box center [1060, 479] width 523 height 91
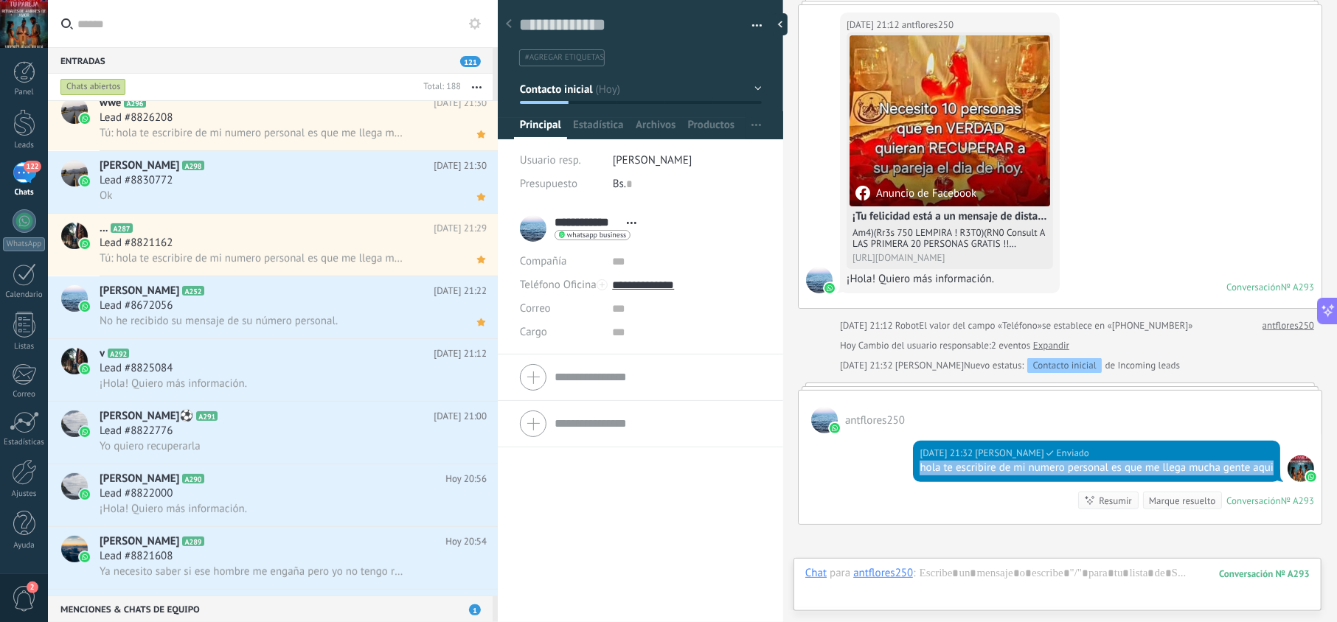
copy div "hola te escribire de mi numero personal es que me llega mucha gente aqui"
click at [322, 310] on div "Lead #8672056" at bounding box center [293, 306] width 387 height 15
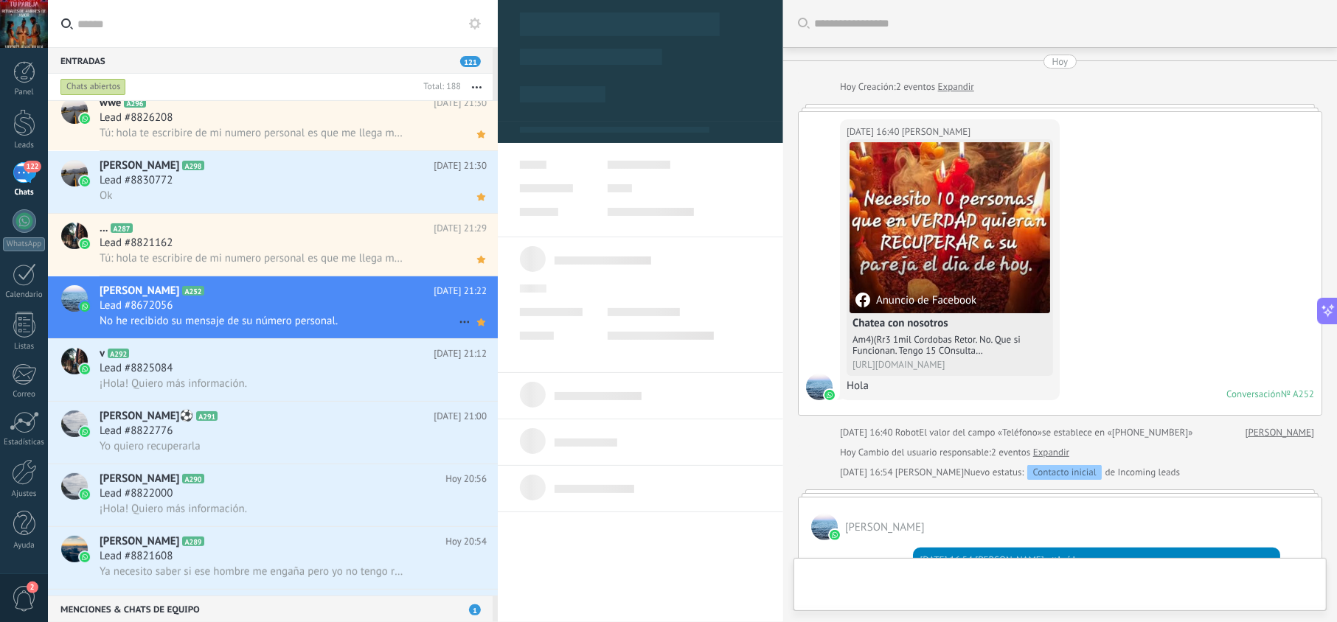
type textarea "**********"
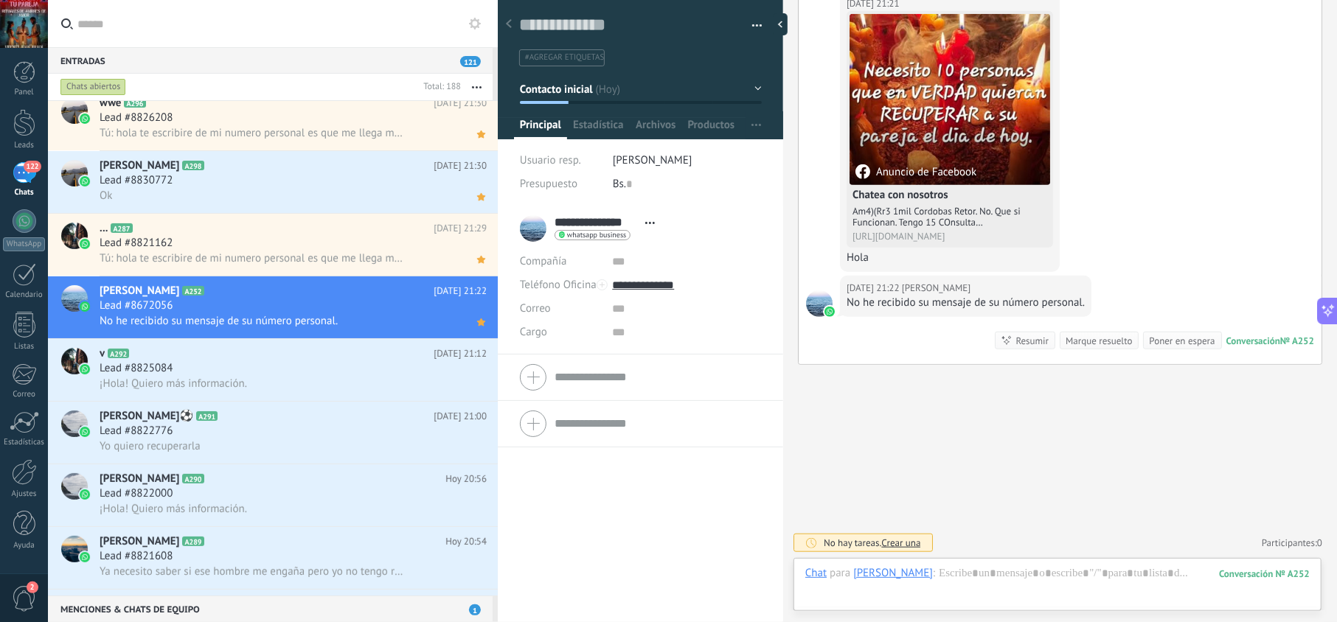
scroll to position [690, 0]
click at [995, 582] on div at bounding box center [1057, 588] width 504 height 44
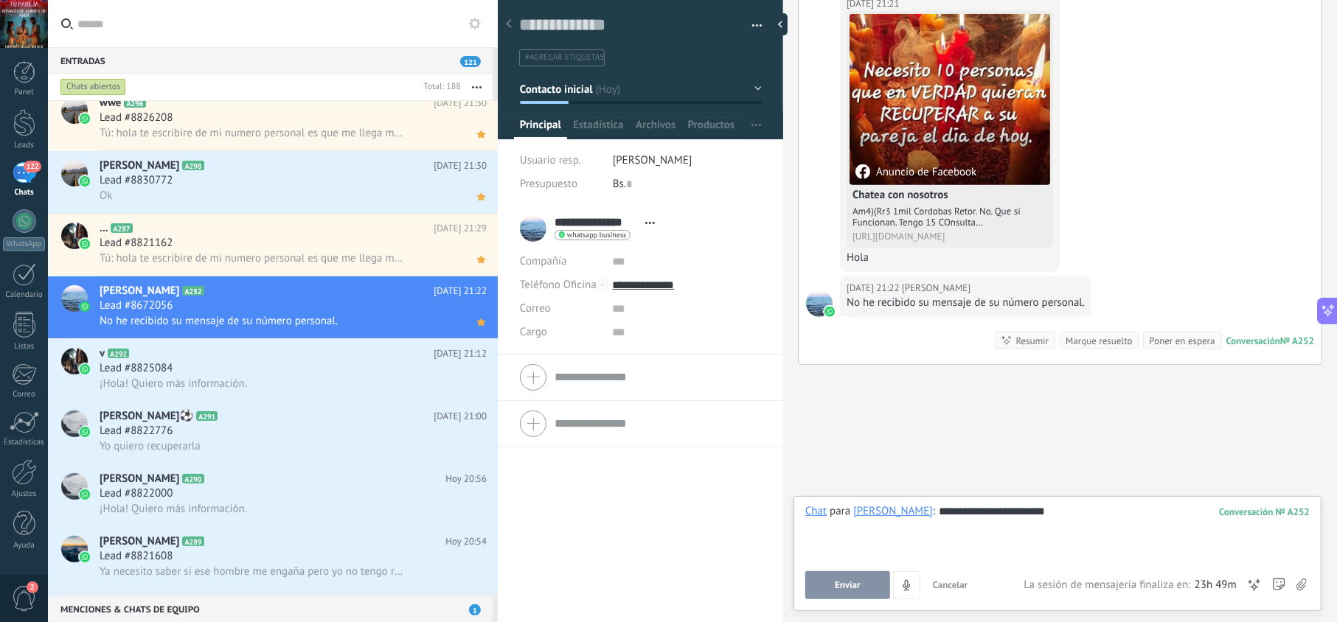
click at [844, 587] on span "Enviar" at bounding box center [848, 585] width 26 height 10
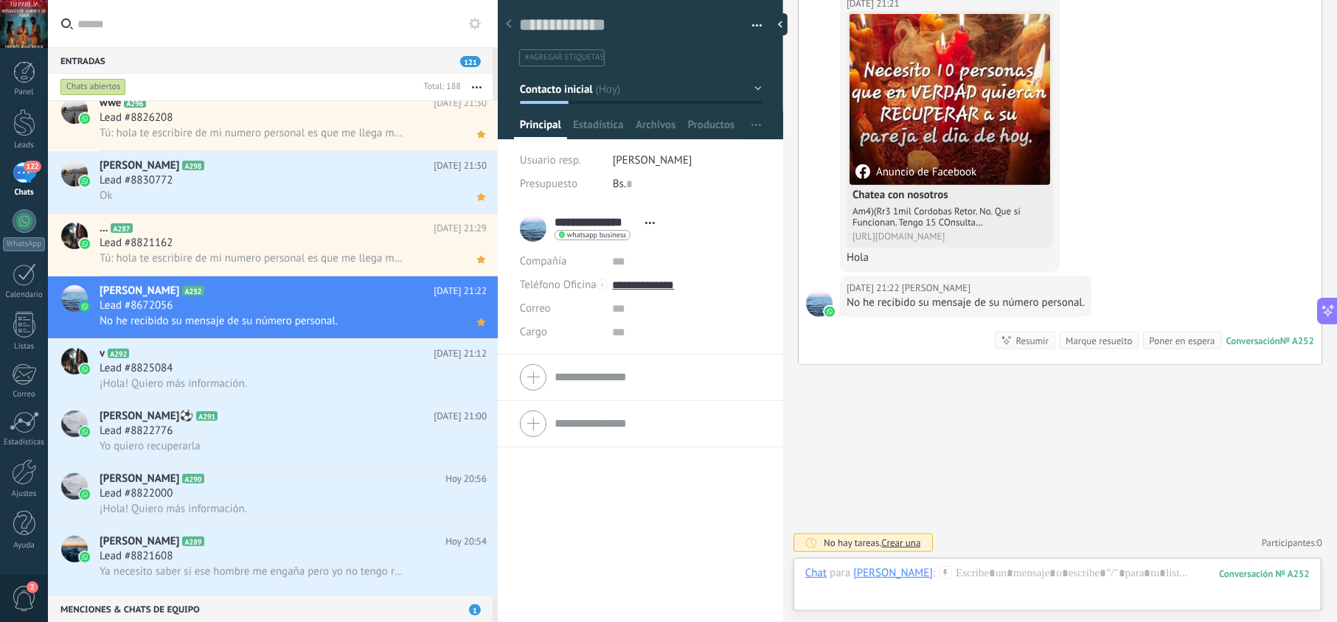
scroll to position [740, 0]
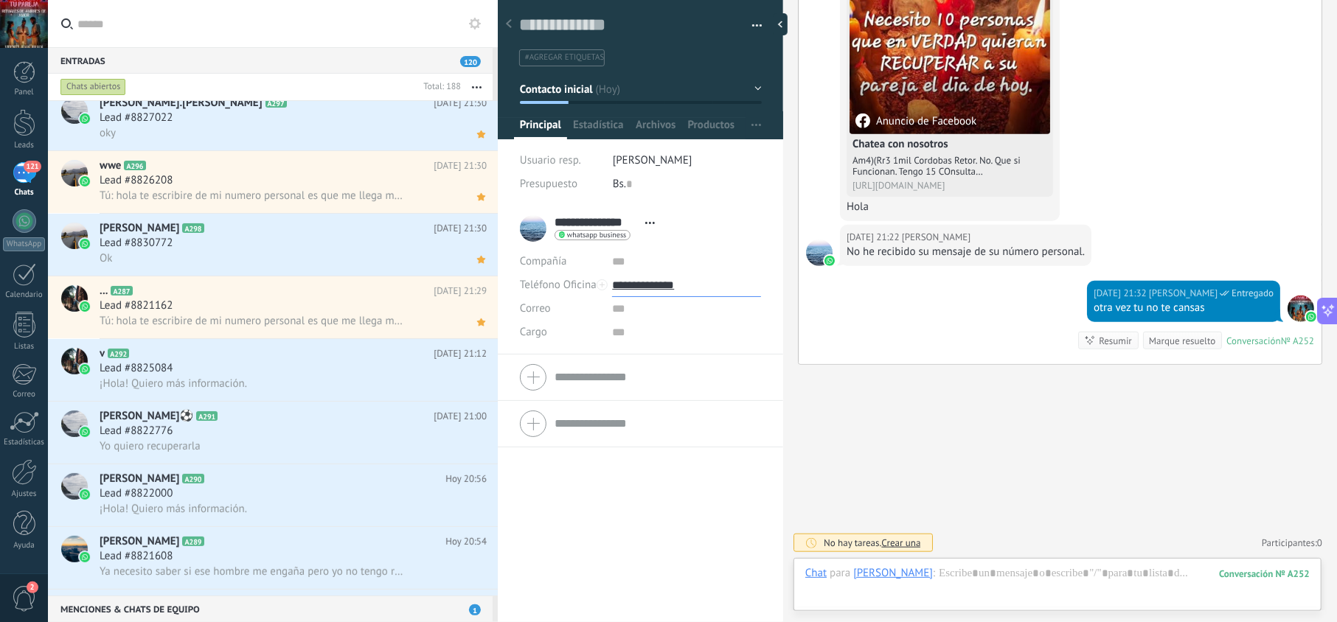
click at [670, 284] on input "**********" at bounding box center [686, 286] width 148 height 24
type input "**********"
click at [675, 363] on div "Copiar" at bounding box center [686, 360] width 147 height 25
drag, startPoint x: 337, startPoint y: 299, endPoint x: 355, endPoint y: 305, distance: 19.4
click at [337, 299] on h2 "... A287" at bounding box center [267, 291] width 334 height 15
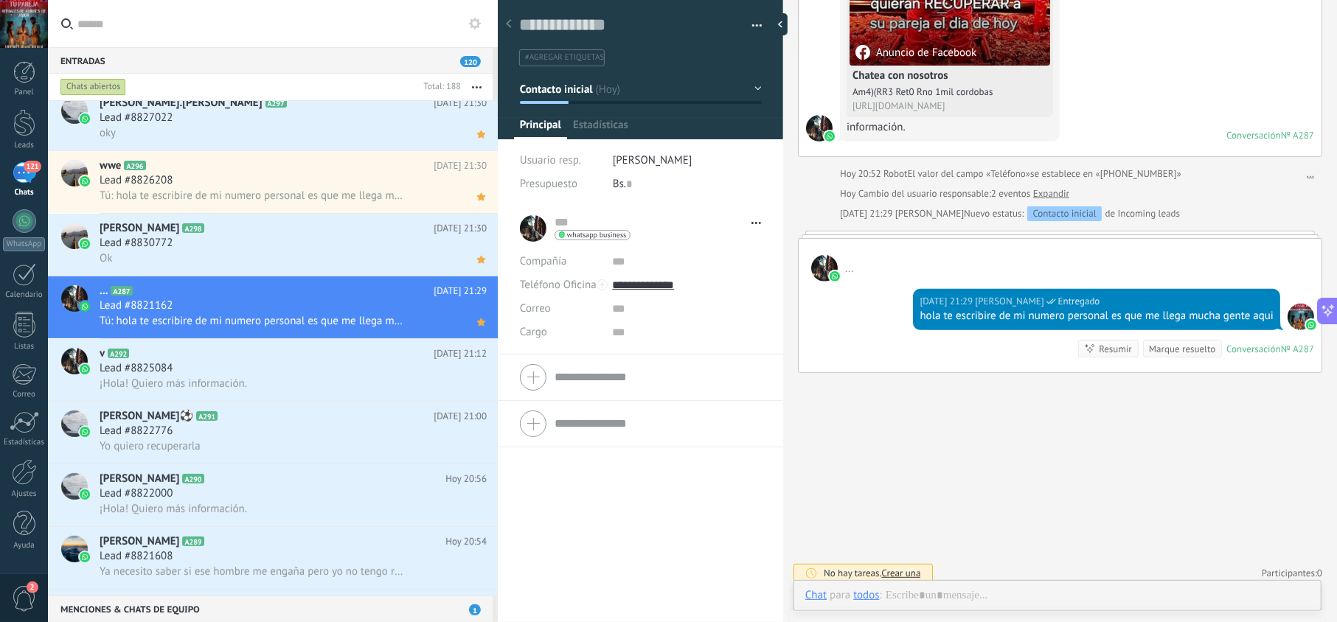
scroll to position [21, 0]
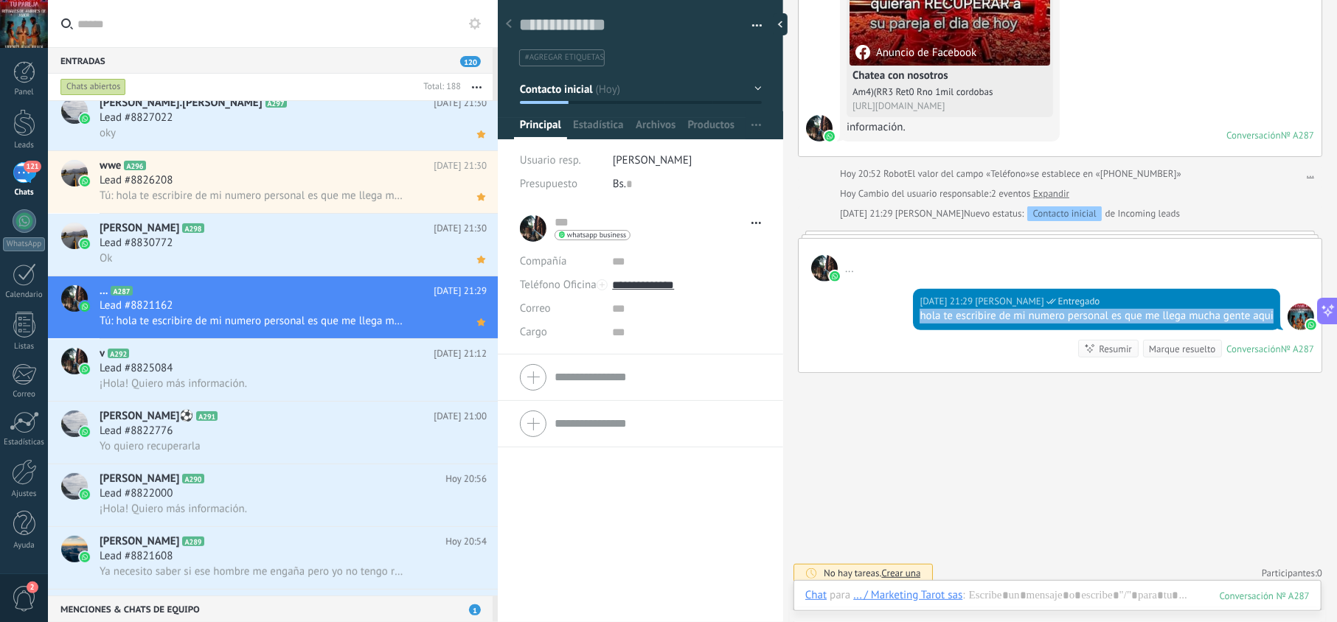
drag, startPoint x: 972, startPoint y: 334, endPoint x: 900, endPoint y: 323, distance: 72.4
click at [900, 323] on div "Hoy 21:29 jesus hernandez Entregado hola te escribire de mi numero personal es …" at bounding box center [1060, 327] width 523 height 91
copy div "hola te escribire de mi numero personal es que me llega mucha gente aqui"
click at [375, 379] on div "¡Hola! Quiero más información." at bounding box center [293, 383] width 387 height 15
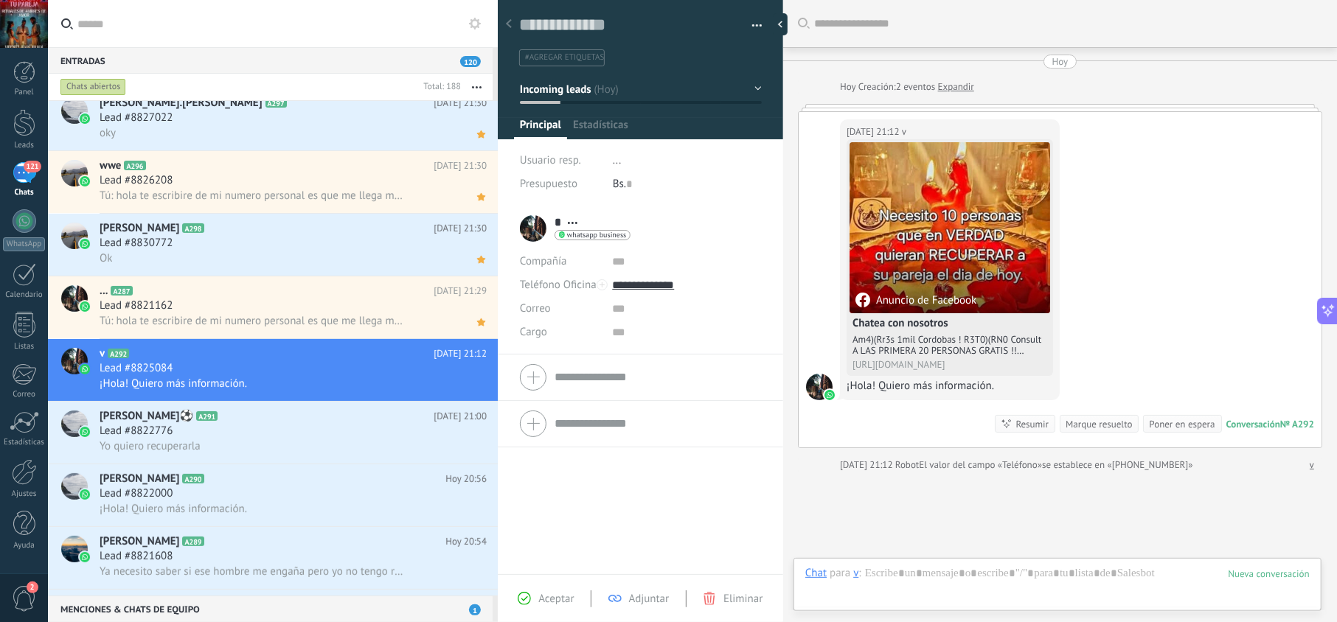
scroll to position [21, 0]
click at [546, 594] on span "Aceptar" at bounding box center [555, 599] width 35 height 14
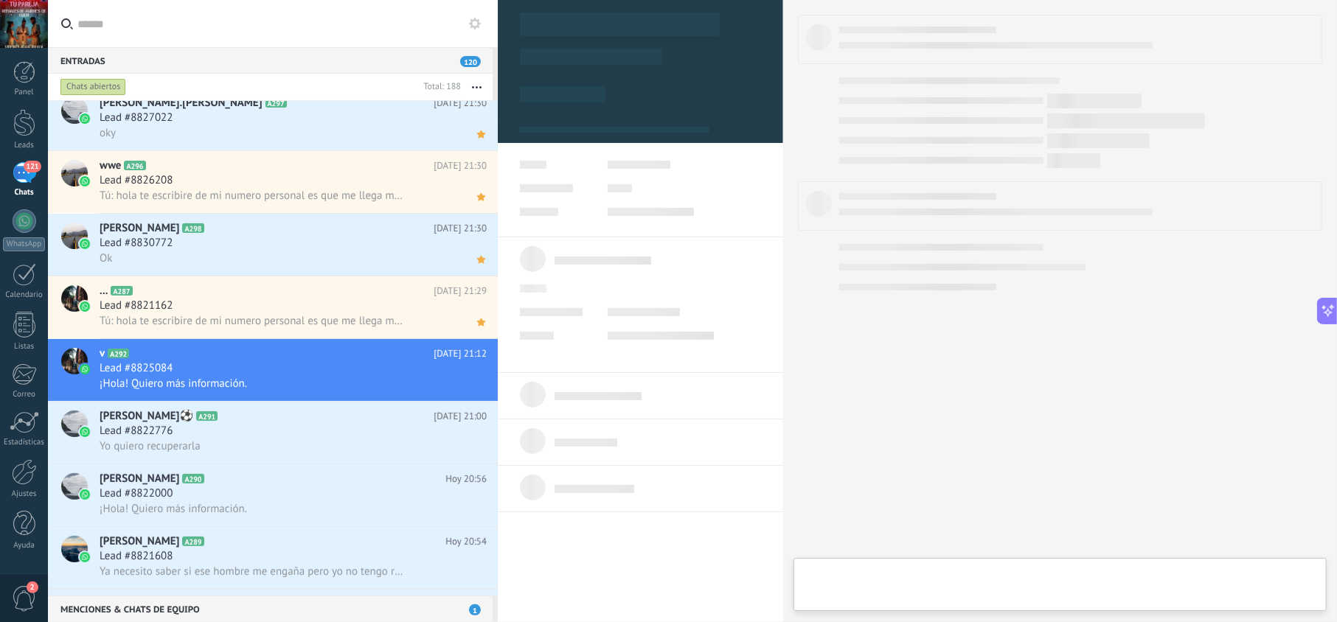
type textarea "**********"
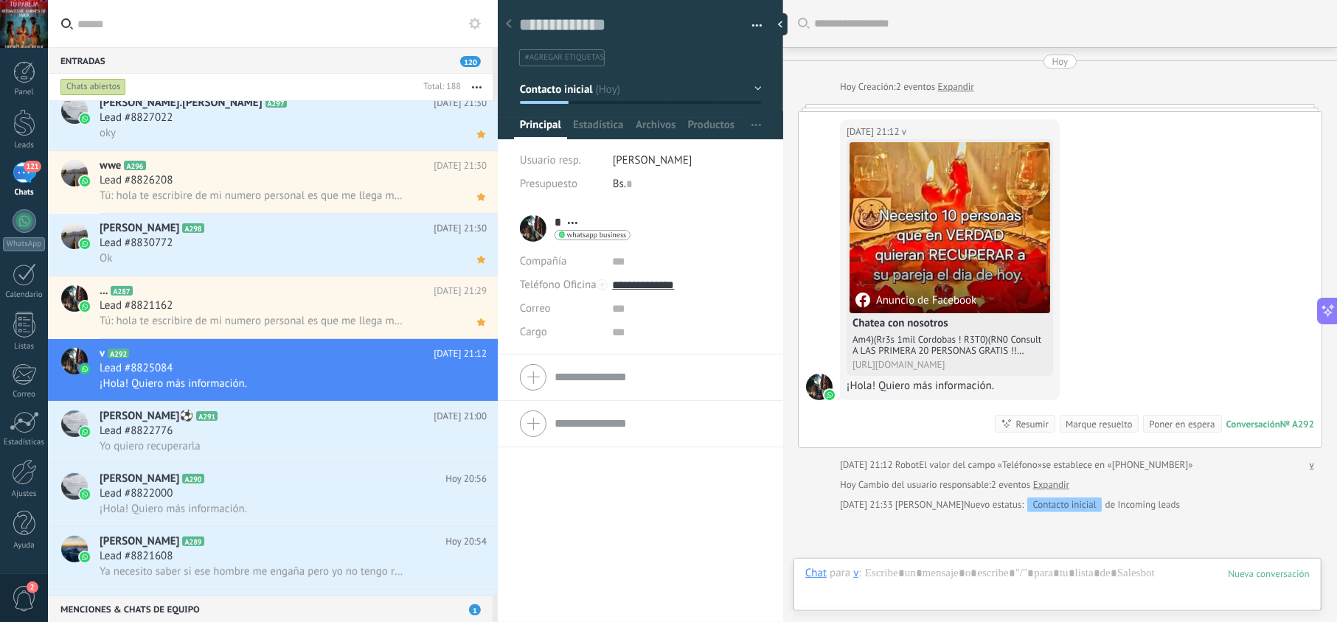
scroll to position [21, 0]
click at [907, 580] on div at bounding box center [1057, 588] width 504 height 44
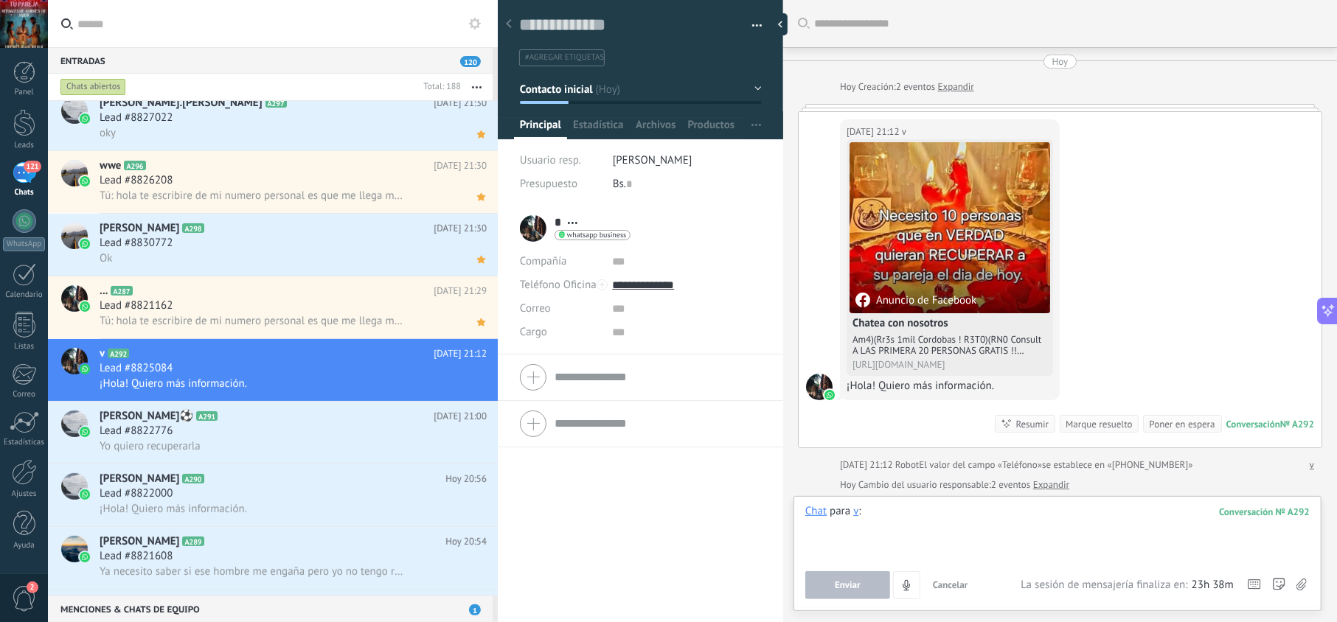
paste div
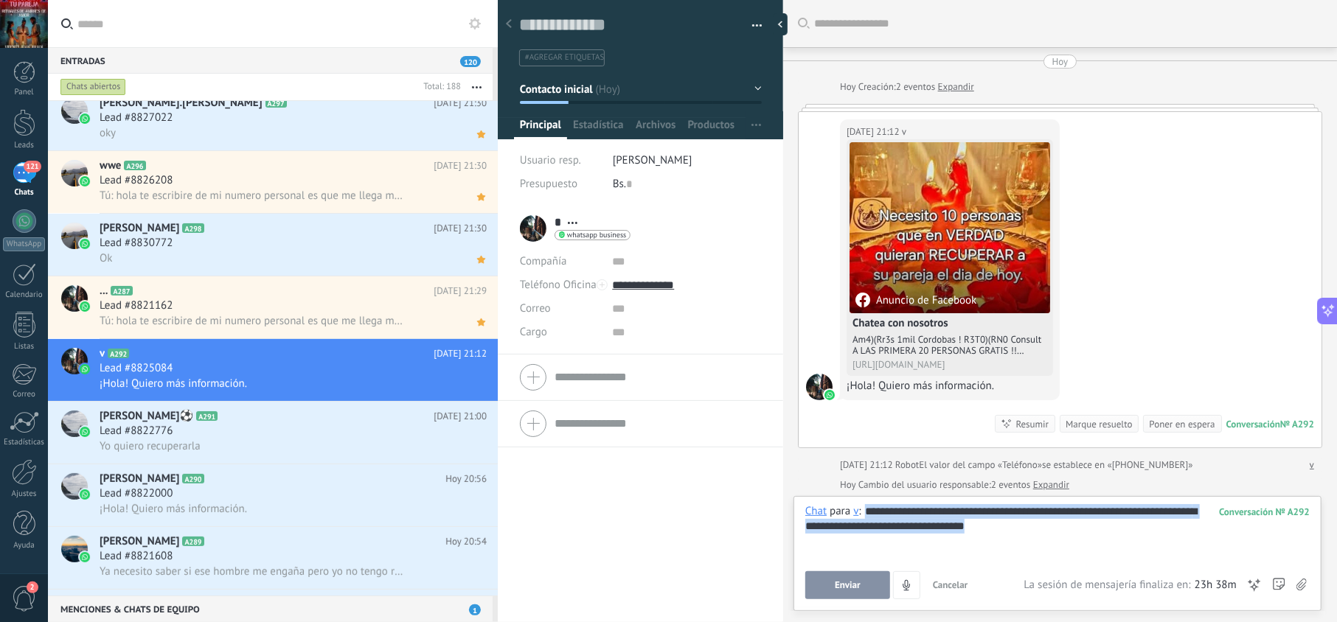
copy div "**********"
click at [854, 593] on button "Enviar" at bounding box center [847, 585] width 85 height 28
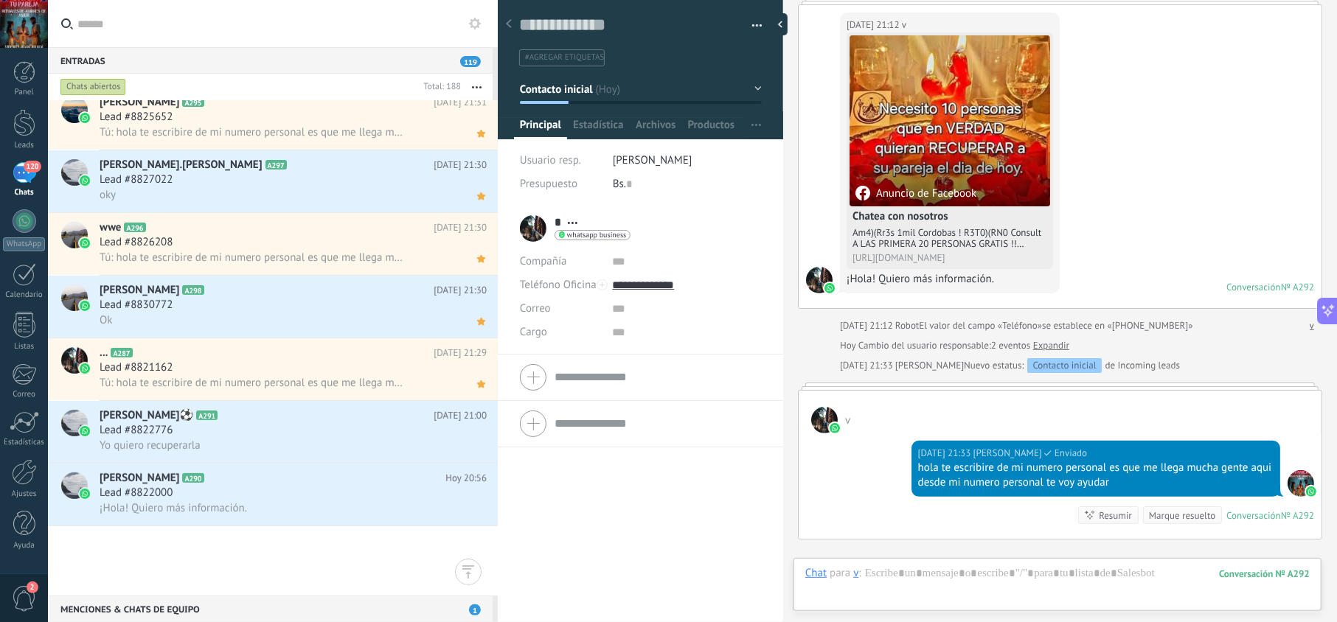
scroll to position [0, 0]
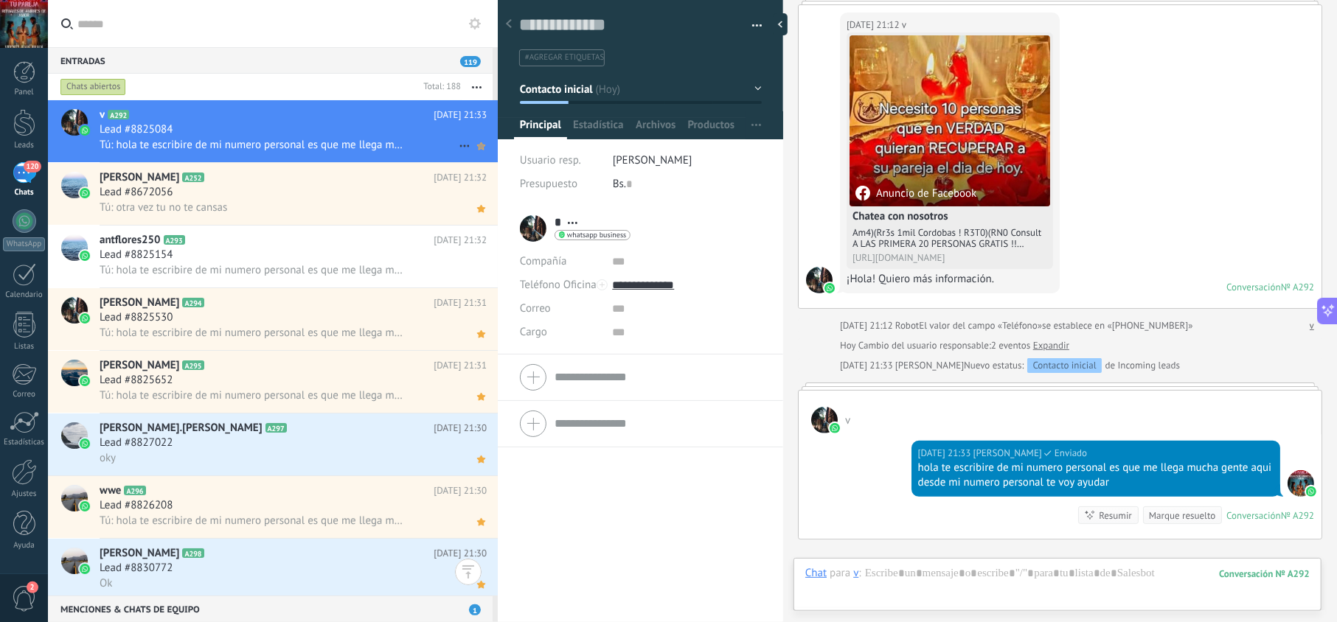
click at [473, 145] on icon at bounding box center [480, 146] width 15 height 18
click at [477, 271] on use at bounding box center [481, 271] width 8 height 7
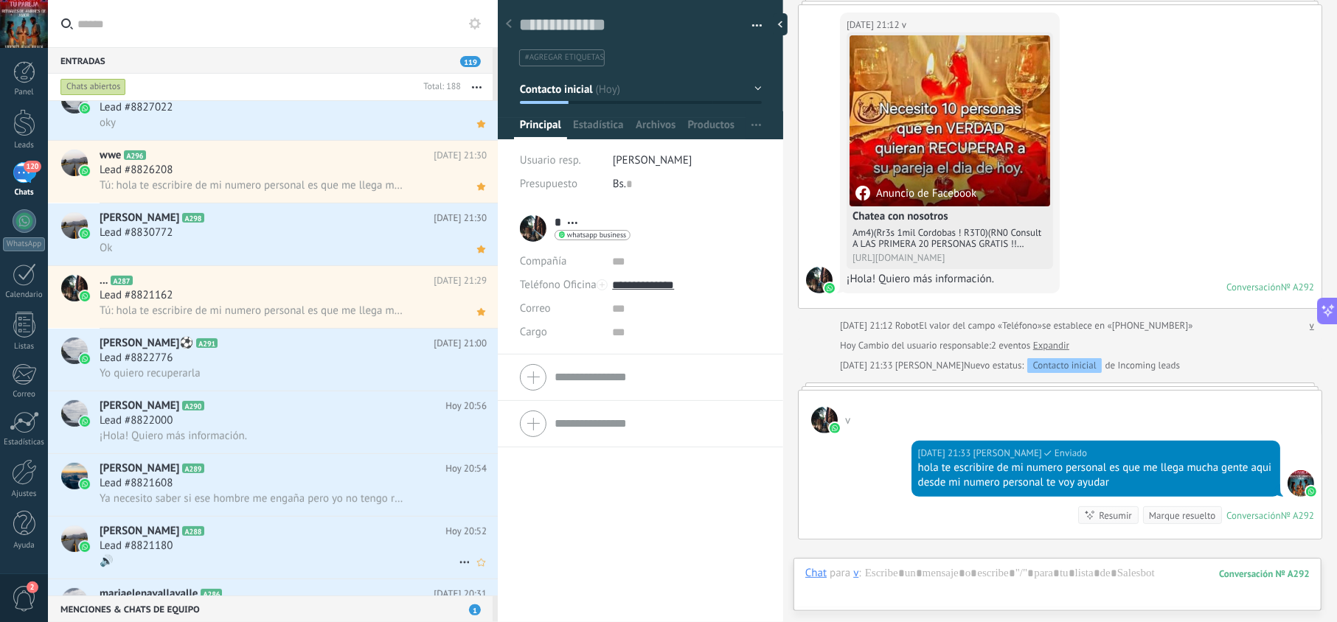
scroll to position [525, 0]
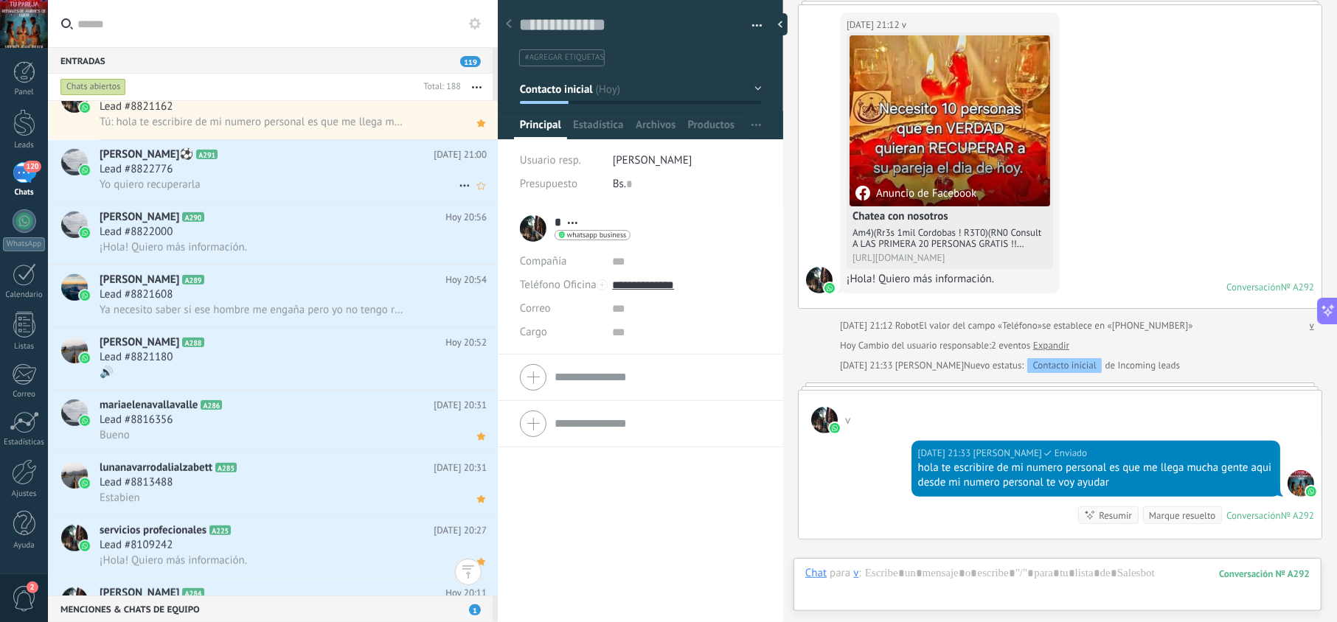
click at [348, 166] on div "Lead #8822776" at bounding box center [293, 169] width 387 height 15
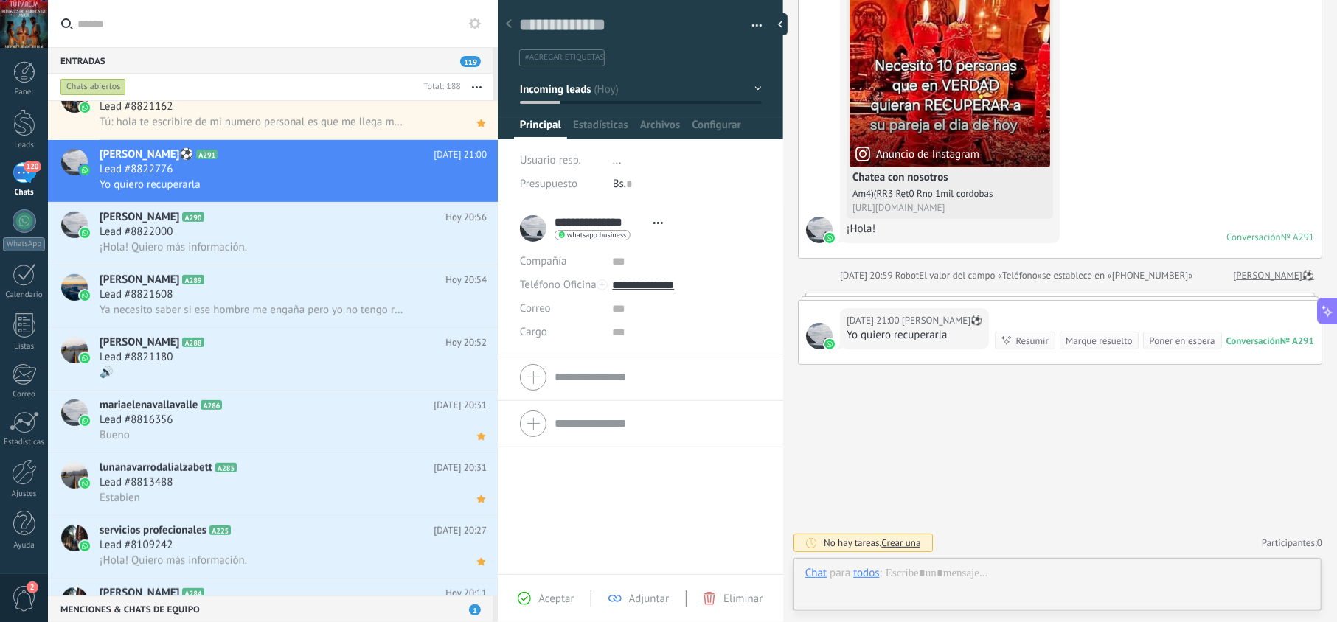
scroll to position [21, 0]
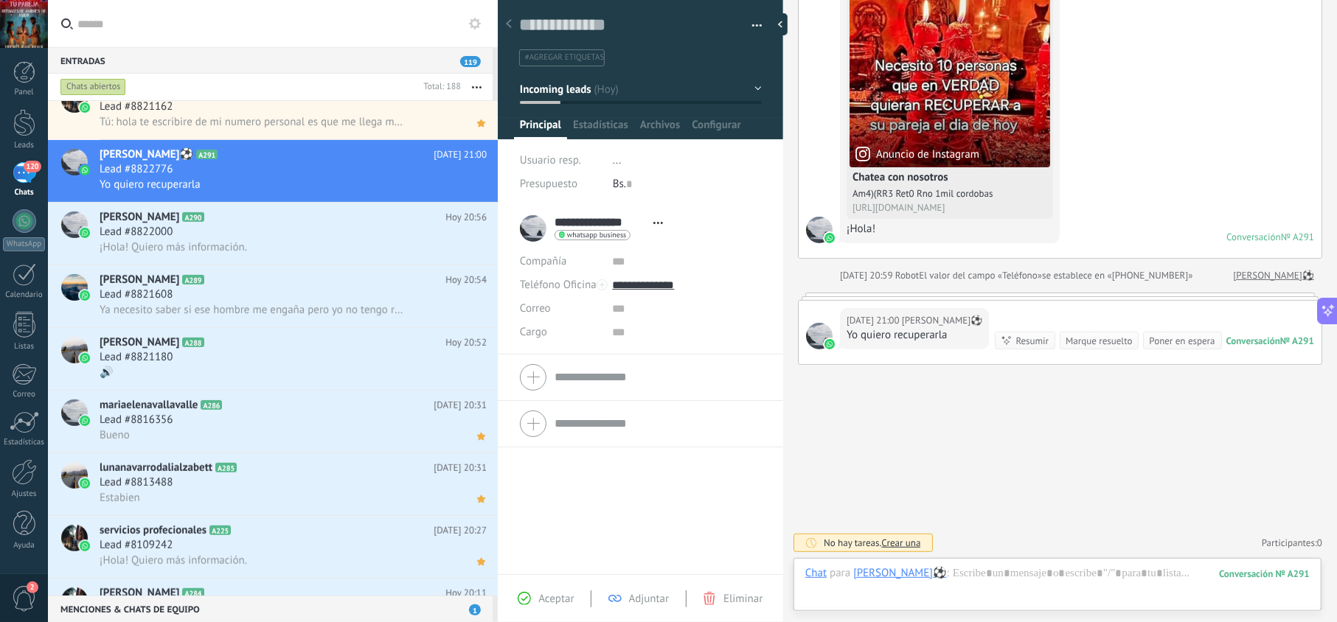
click at [566, 585] on div "Aceptar Adjuntar Eliminar" at bounding box center [640, 598] width 285 height 48
click at [564, 591] on div "Aceptar Adjuntar Eliminar" at bounding box center [640, 599] width 278 height 17
click at [571, 594] on span "Aceptar" at bounding box center [555, 599] width 35 height 14
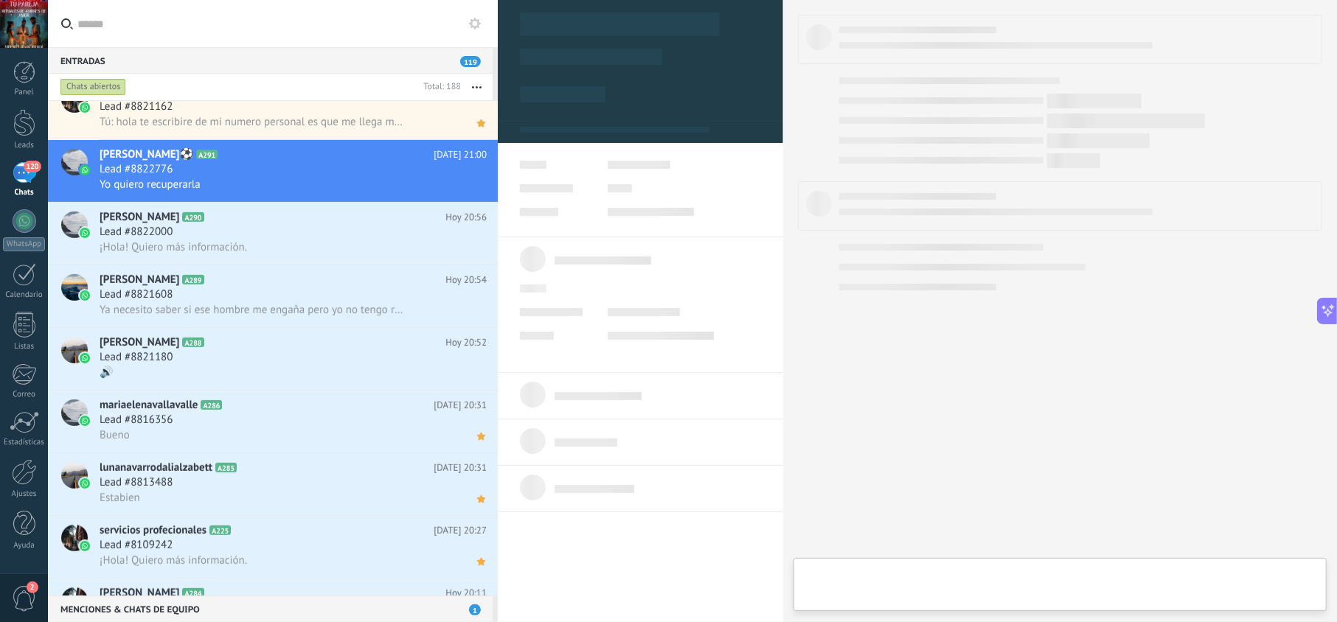
type textarea "**********"
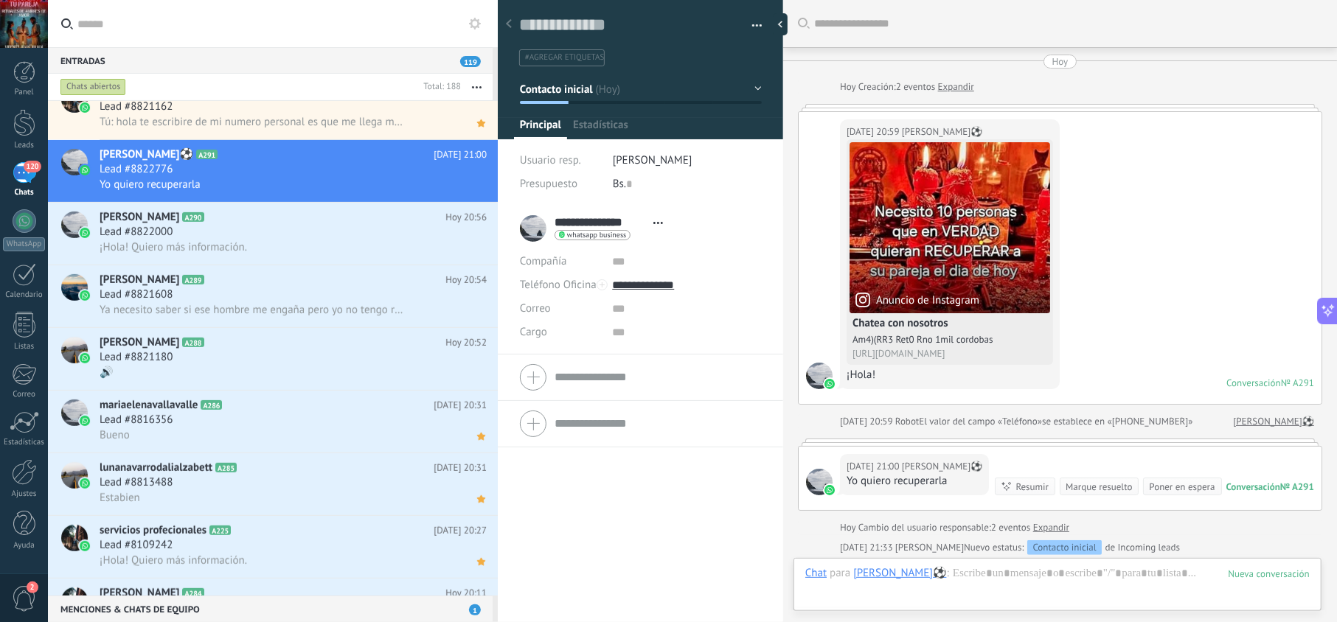
scroll to position [193, 0]
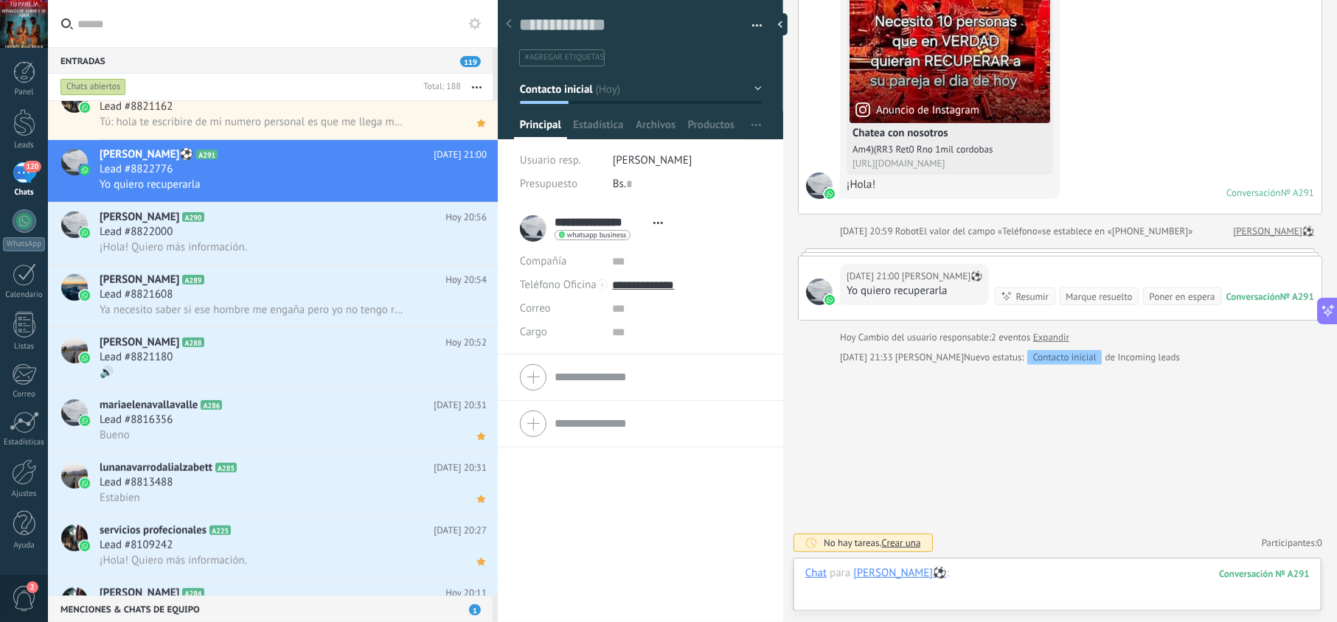
click at [984, 579] on div at bounding box center [1057, 588] width 504 height 44
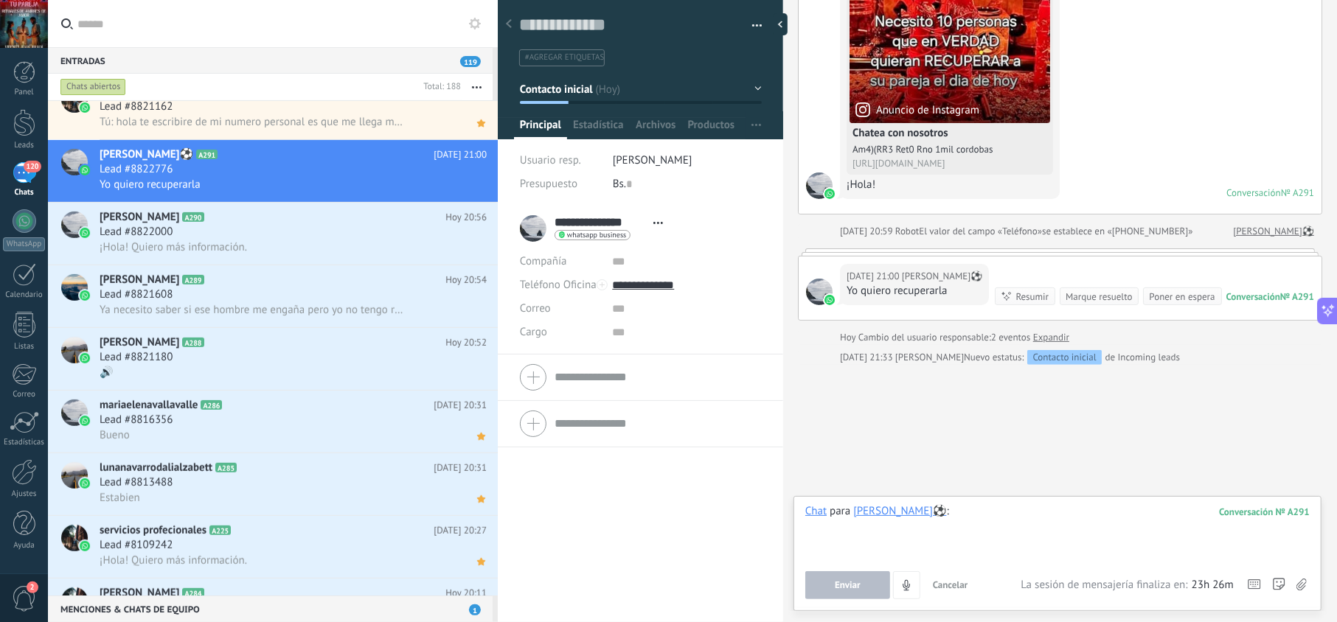
click at [978, 526] on div at bounding box center [1057, 532] width 504 height 56
click at [1004, 520] on div at bounding box center [1057, 532] width 504 height 56
paste div
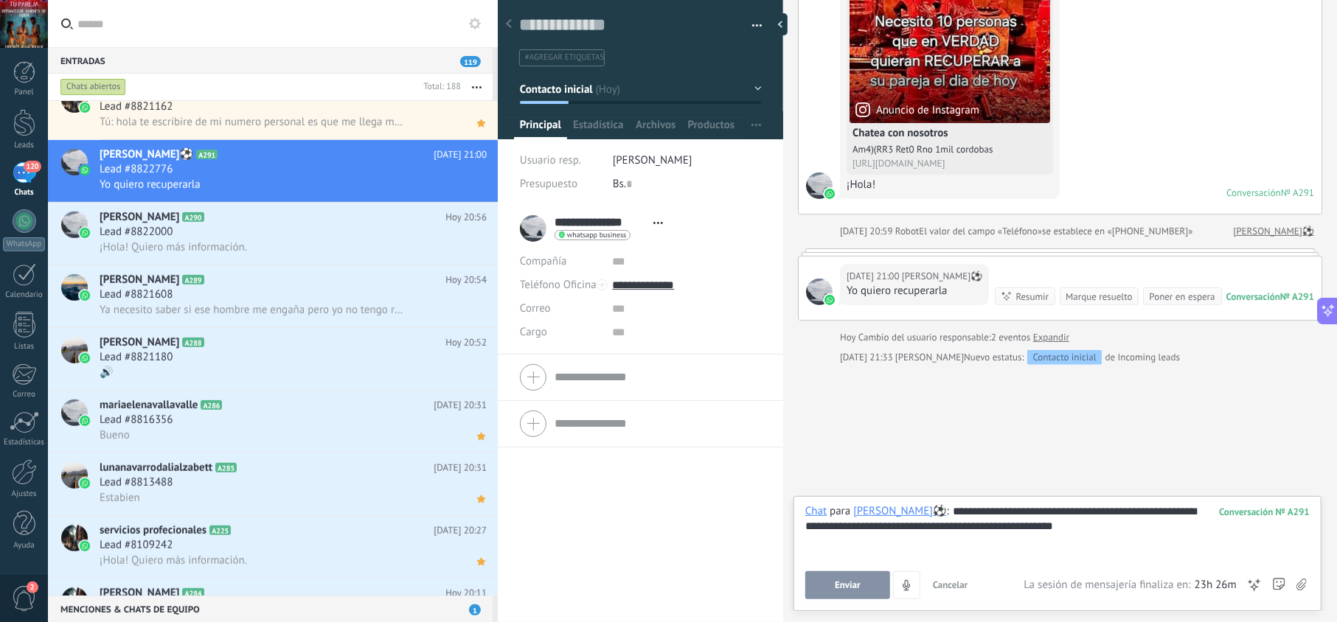
click at [870, 584] on button "Enviar" at bounding box center [847, 585] width 85 height 28
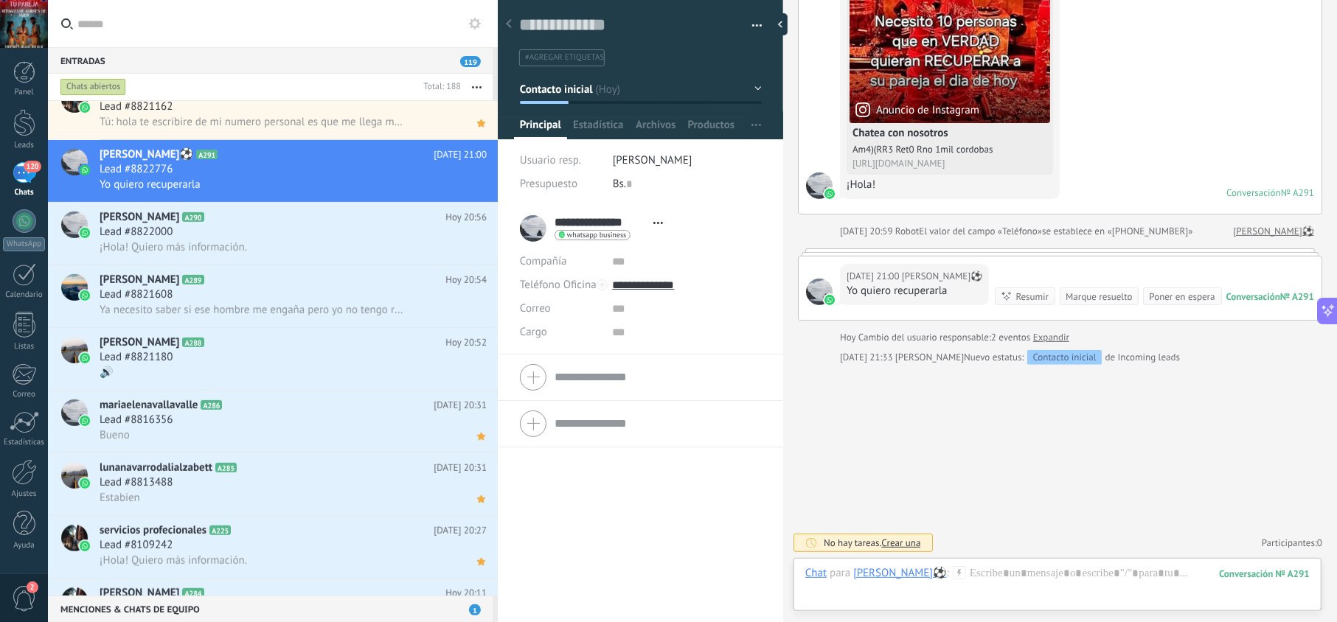
scroll to position [184, 0]
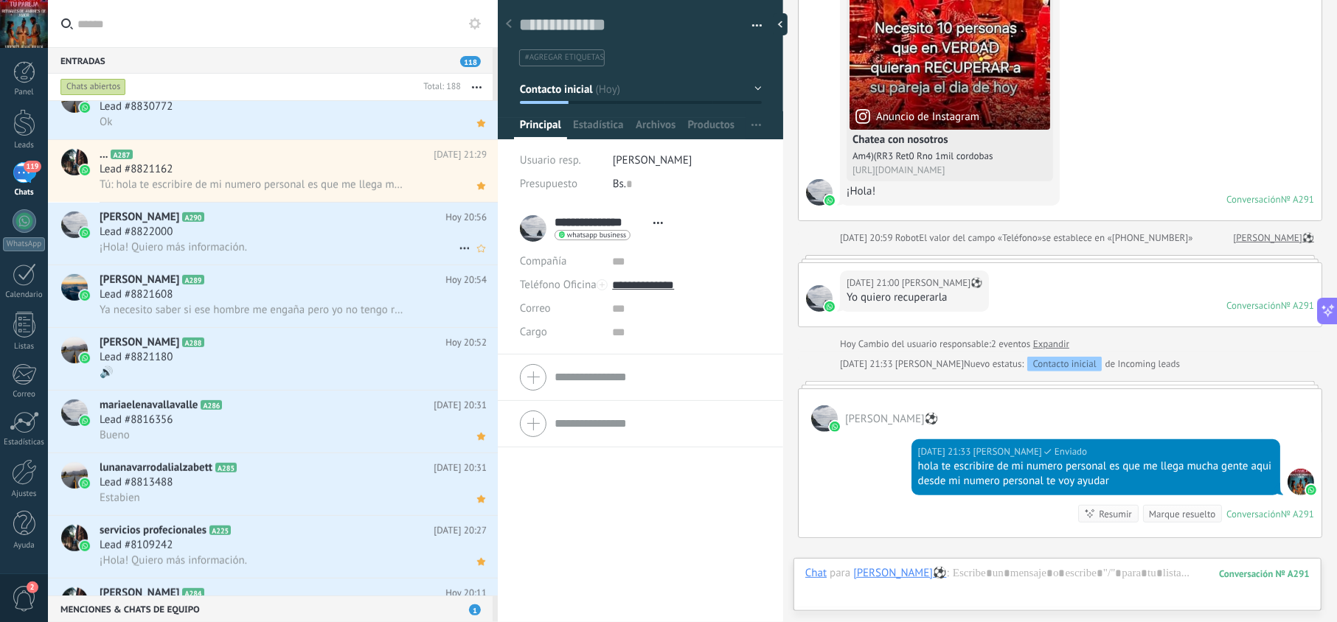
click at [392, 229] on div "Lead #8822000" at bounding box center [293, 232] width 387 height 15
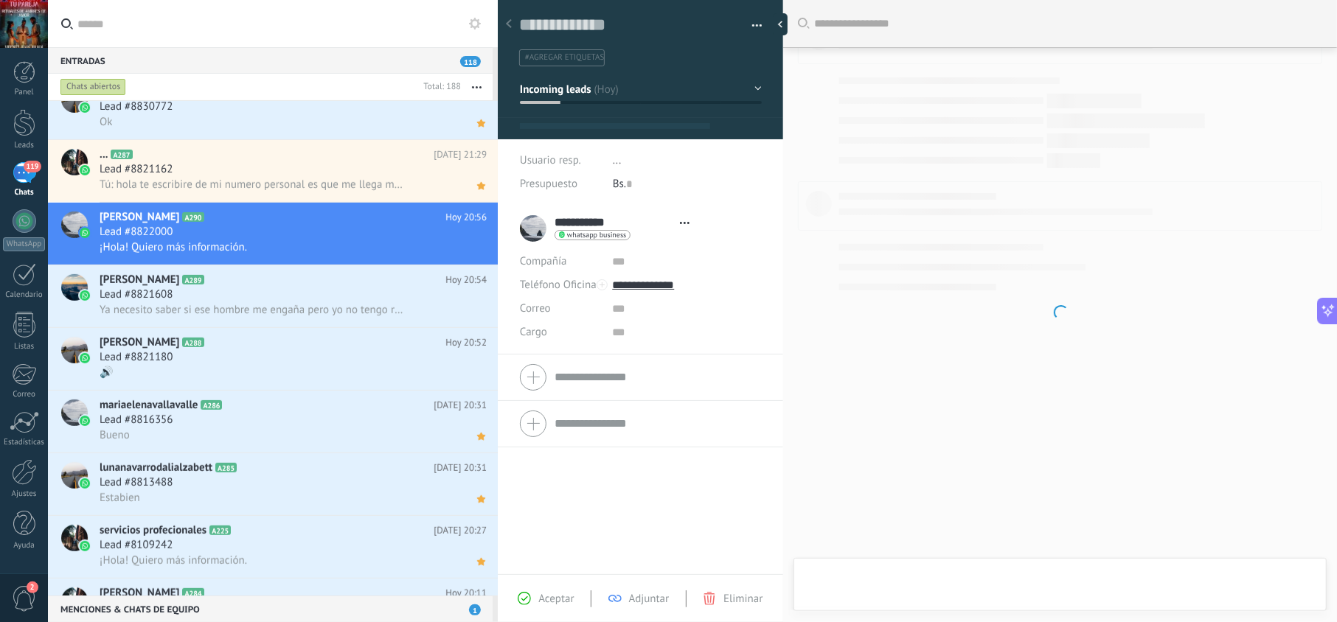
scroll to position [21, 0]
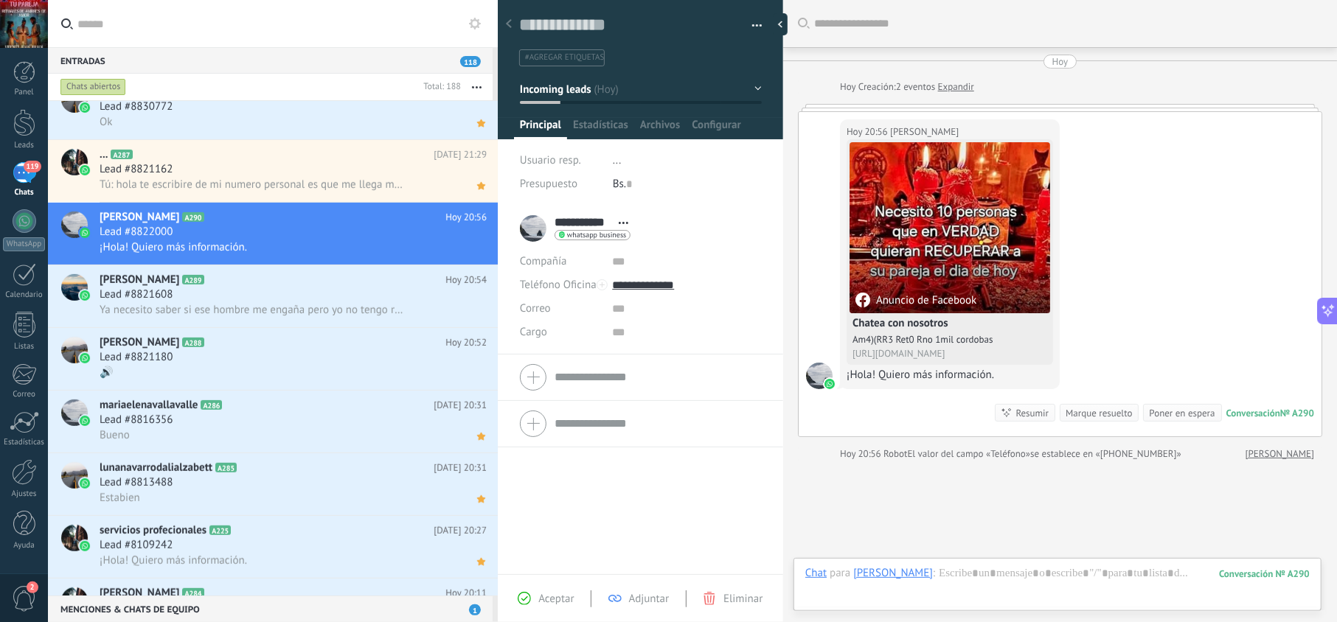
click at [569, 602] on span "Aceptar" at bounding box center [555, 599] width 35 height 14
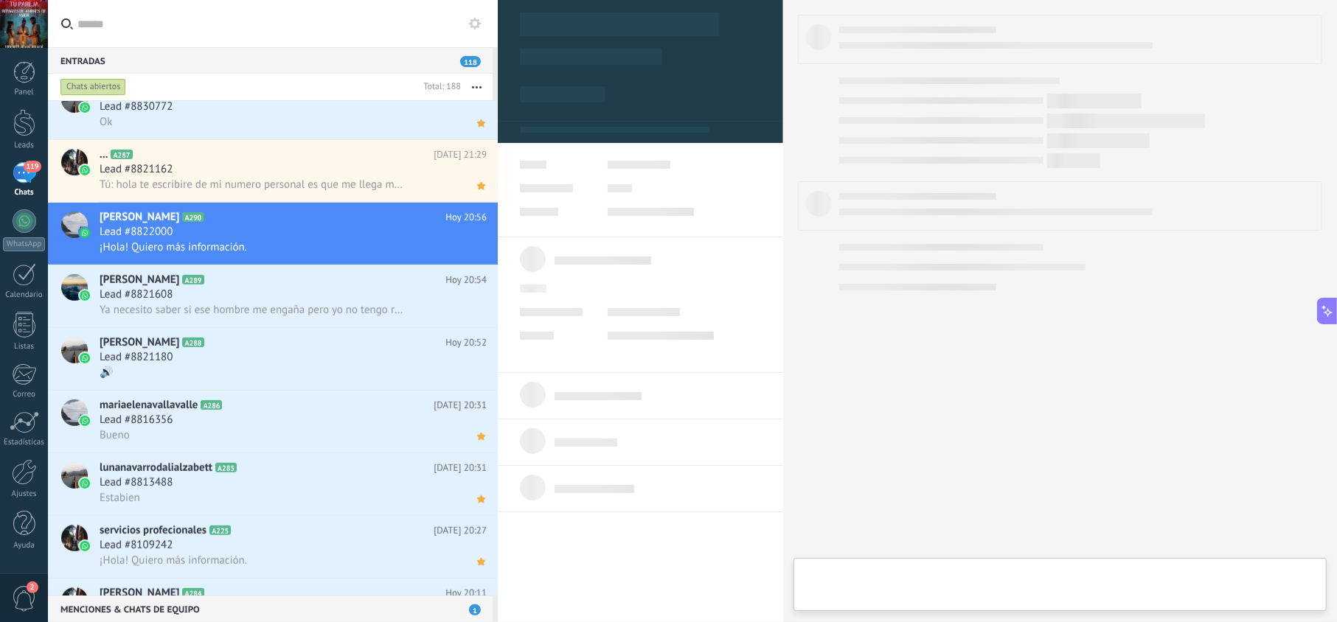
type textarea "**********"
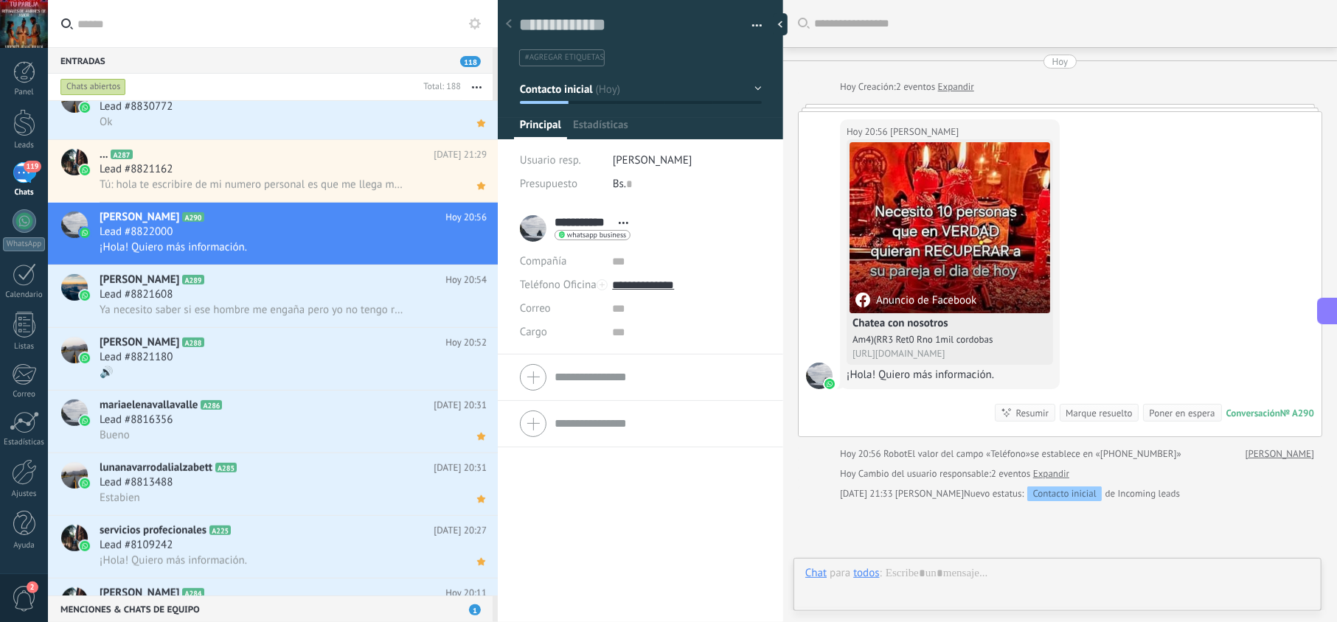
scroll to position [21, 0]
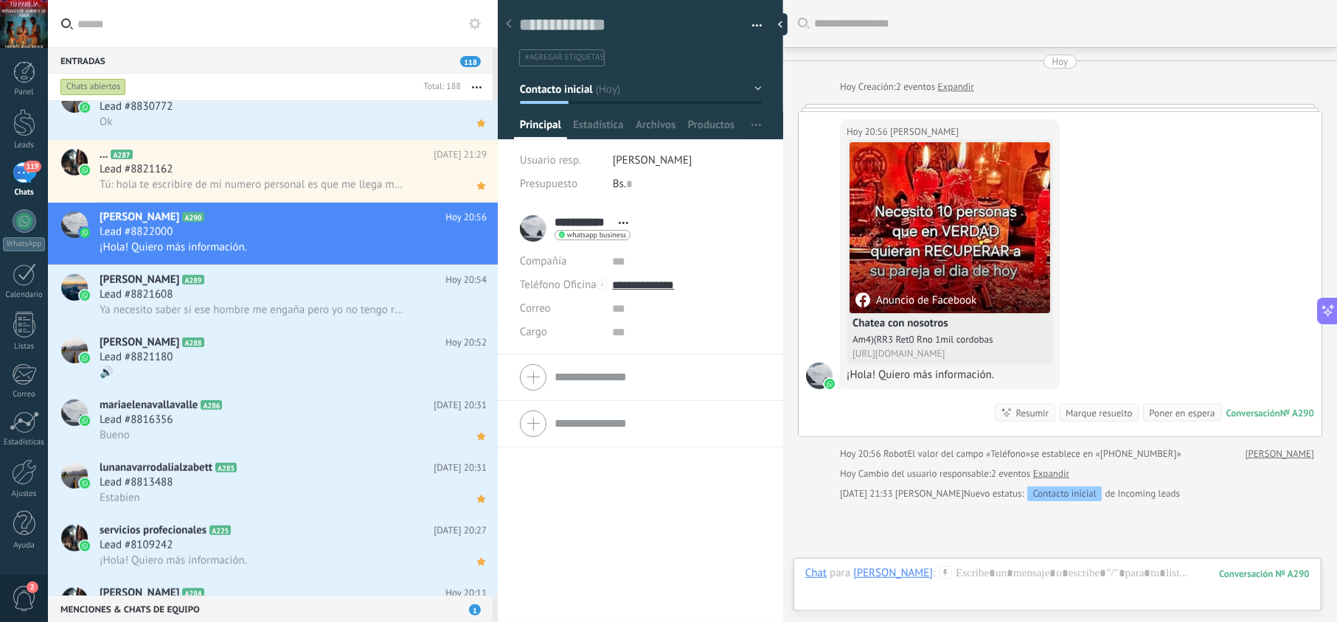
click at [941, 574] on div at bounding box center [1057, 588] width 504 height 44
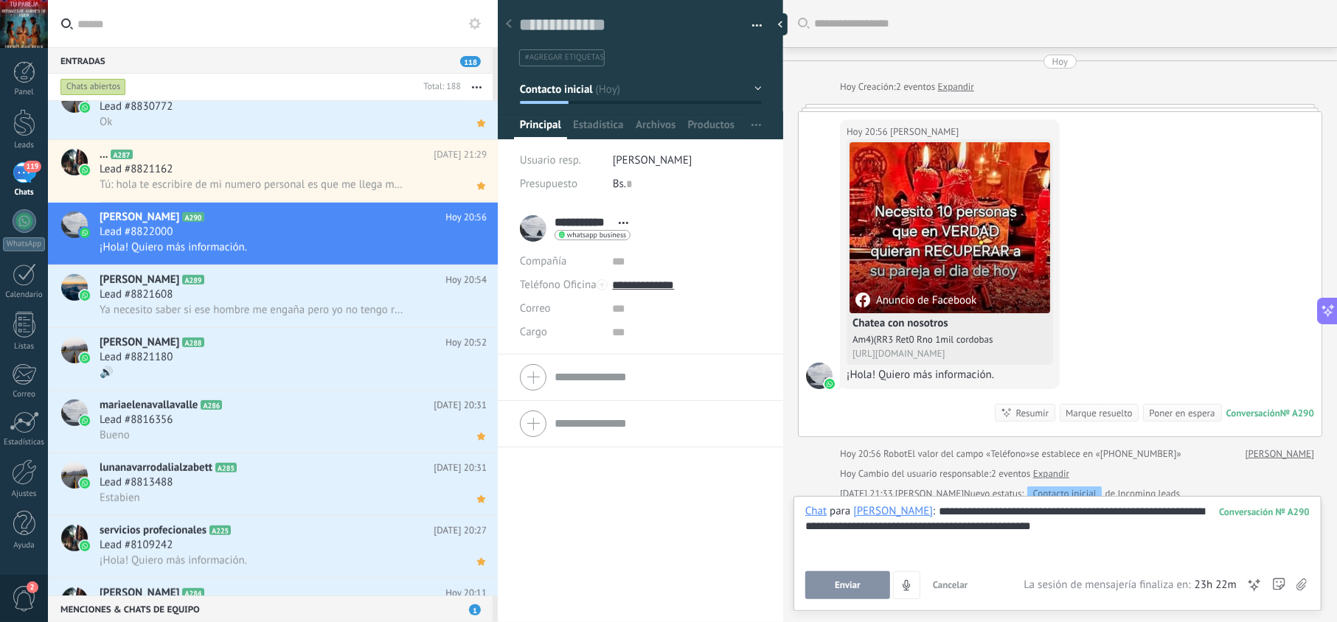
click at [835, 588] on span "Enviar" at bounding box center [848, 585] width 26 height 10
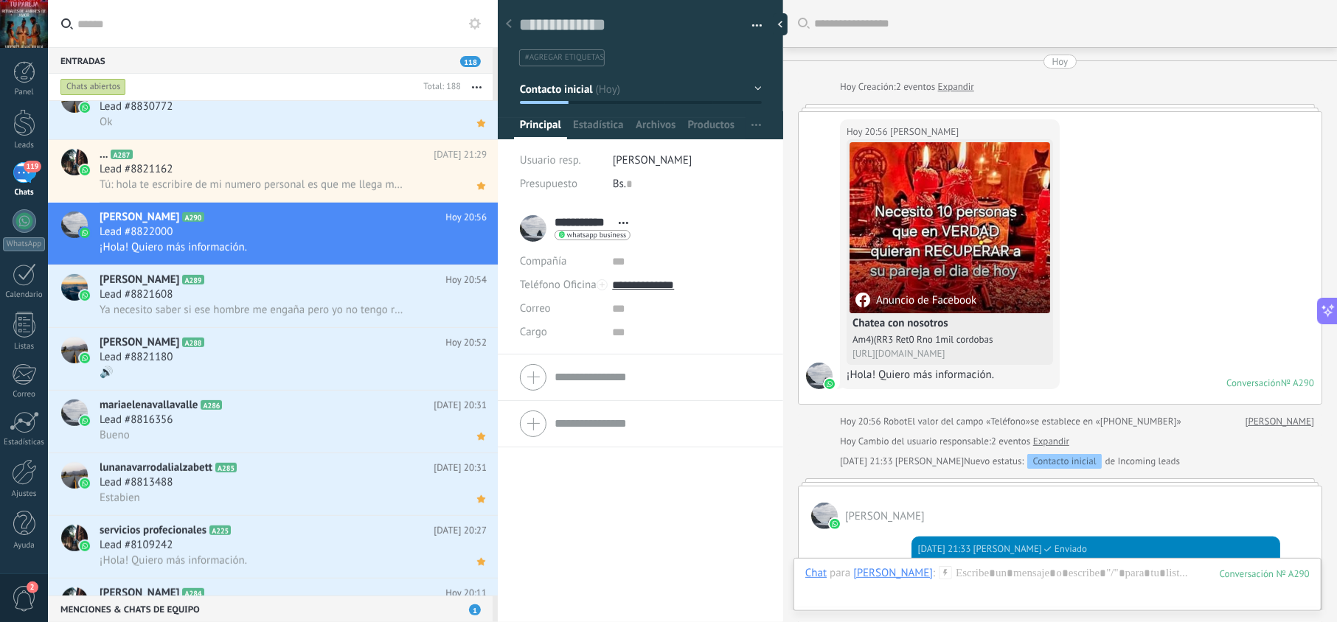
scroll to position [273, 0]
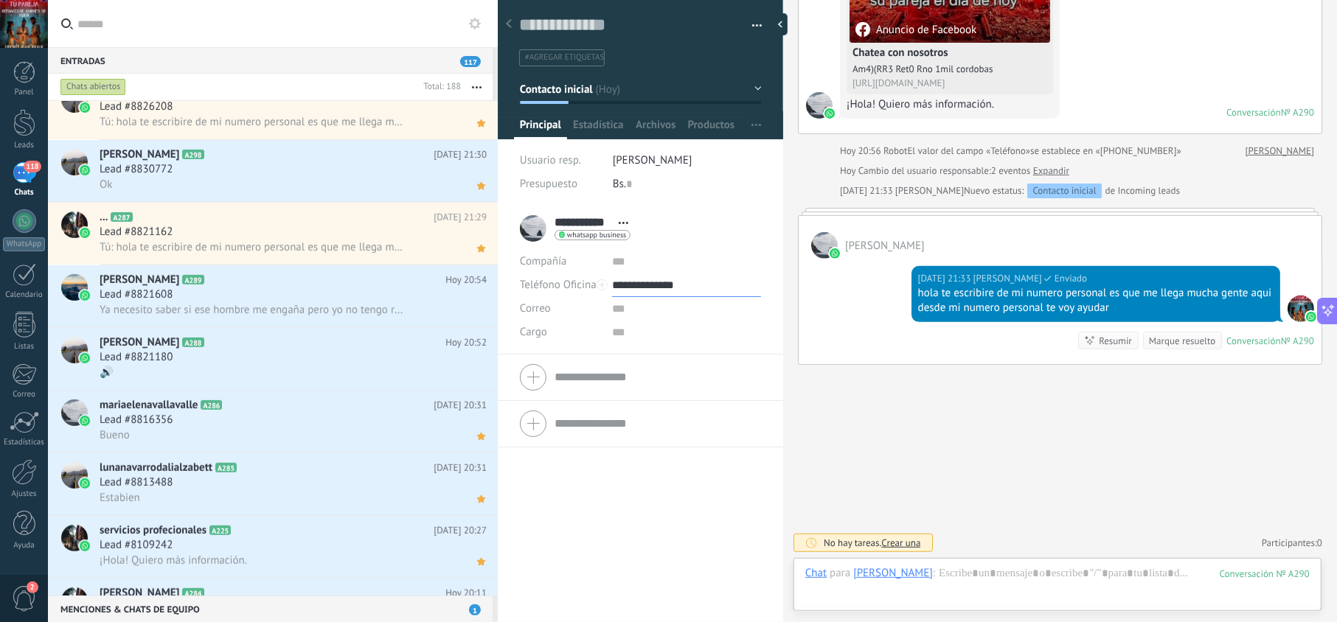
click at [665, 285] on input "**********" at bounding box center [686, 286] width 148 height 24
type input "**********"
click at [670, 355] on div "Copiar" at bounding box center [686, 360] width 147 height 25
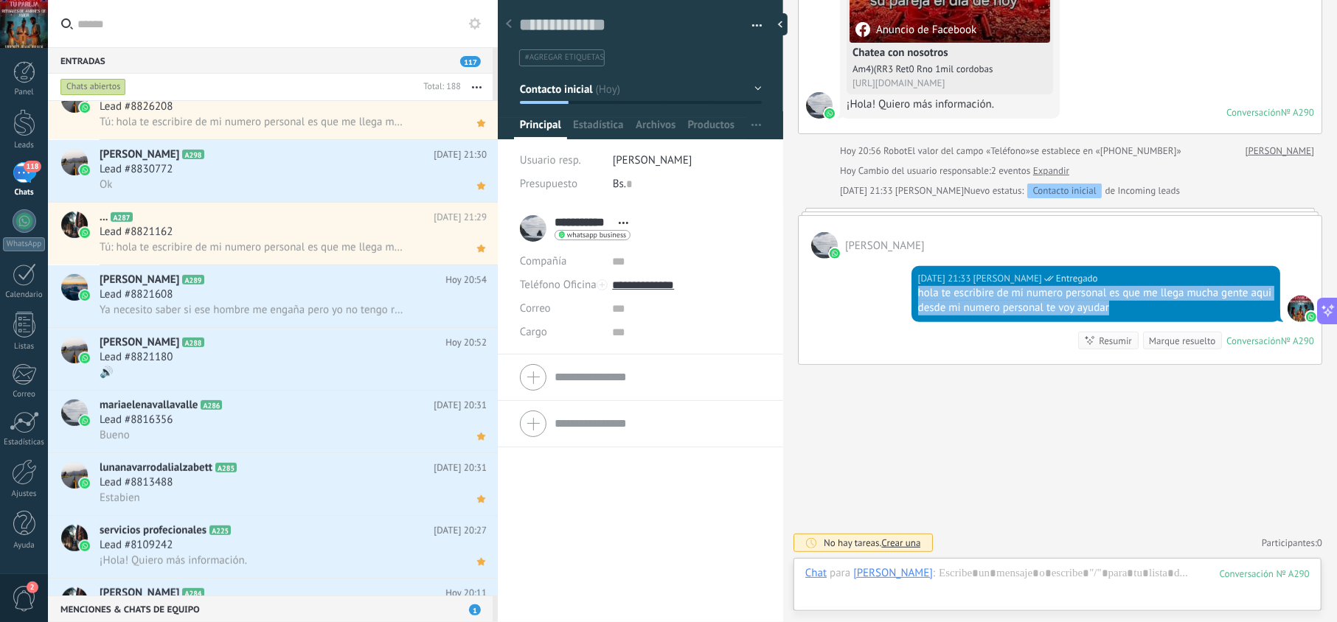
drag, startPoint x: 1149, startPoint y: 305, endPoint x: 913, endPoint y: 296, distance: 236.1
click at [913, 296] on div "Hoy 21:33 jesus hernandez Entregado hola te escribire de mi numero personal es …" at bounding box center [1095, 294] width 369 height 56
click at [346, 301] on div "Lead #8821608" at bounding box center [293, 295] width 387 height 15
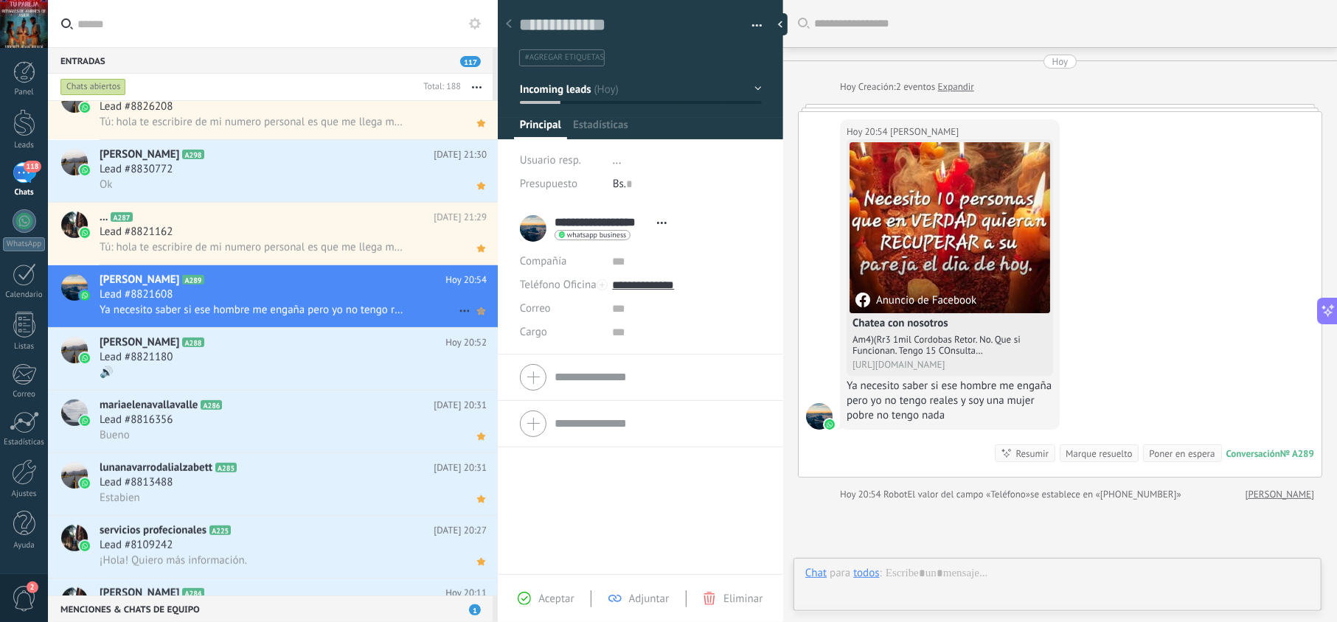
scroll to position [21, 0]
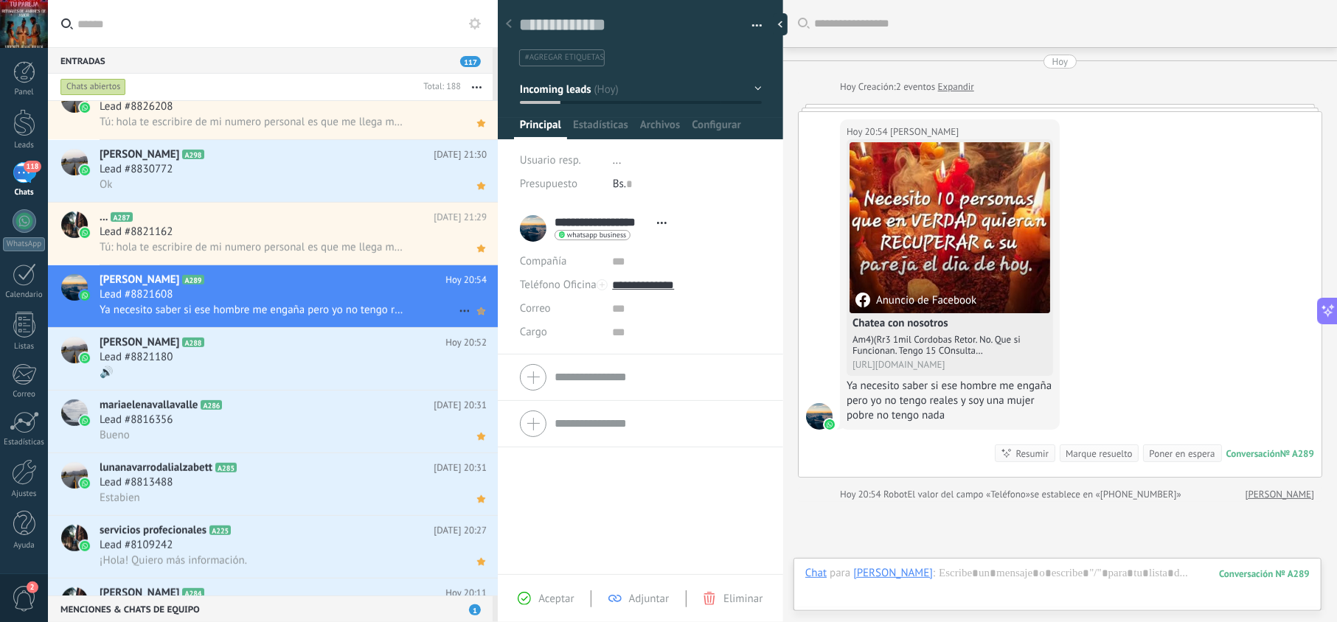
click at [477, 311] on use at bounding box center [481, 310] width 8 height 7
click at [564, 602] on span "Aceptar" at bounding box center [555, 599] width 35 height 14
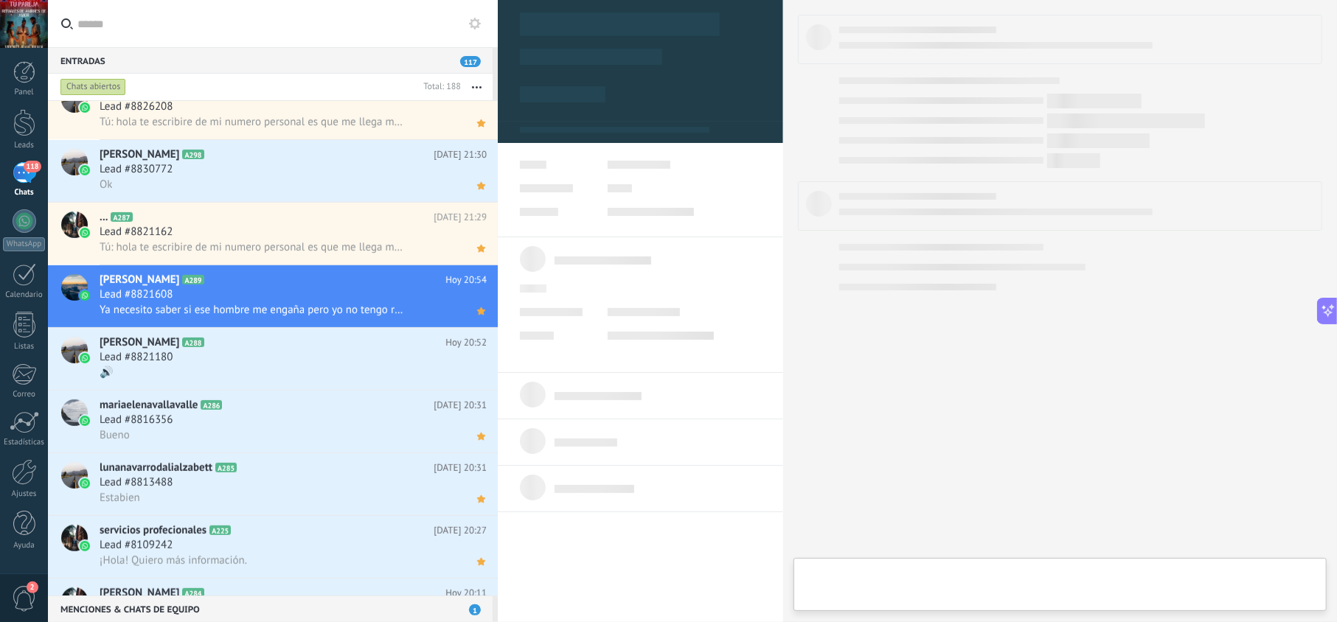
type textarea "**********"
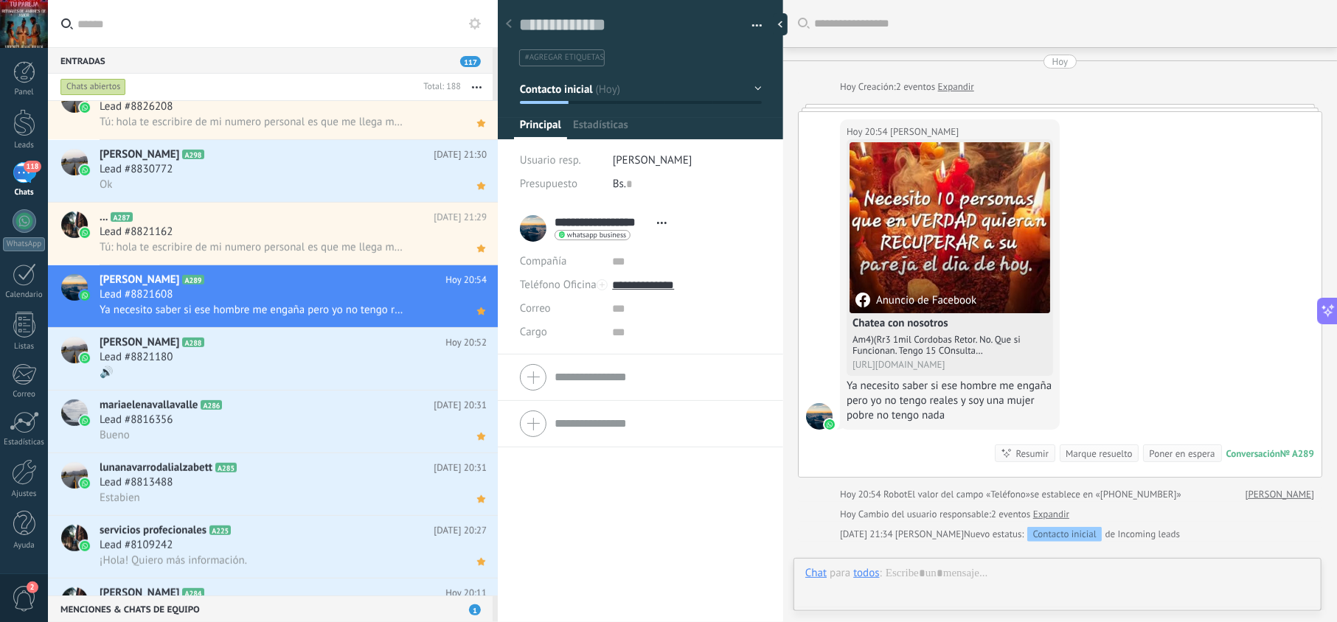
scroll to position [21, 0]
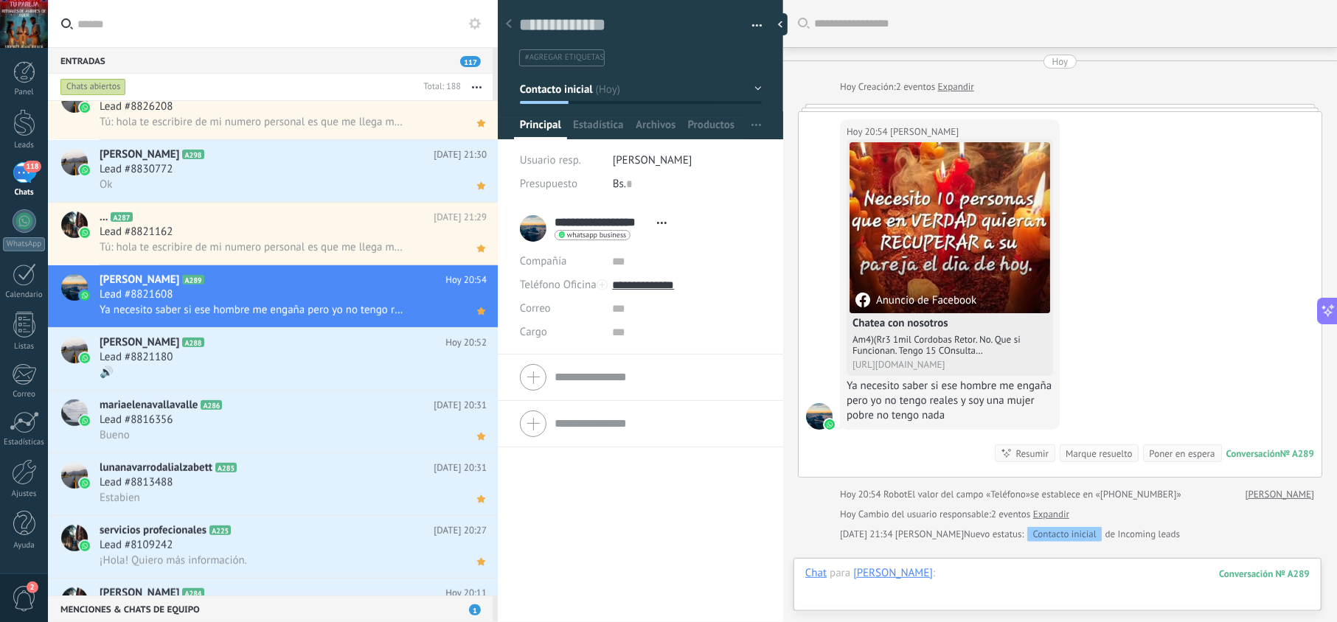
click at [982, 573] on div at bounding box center [1057, 588] width 504 height 44
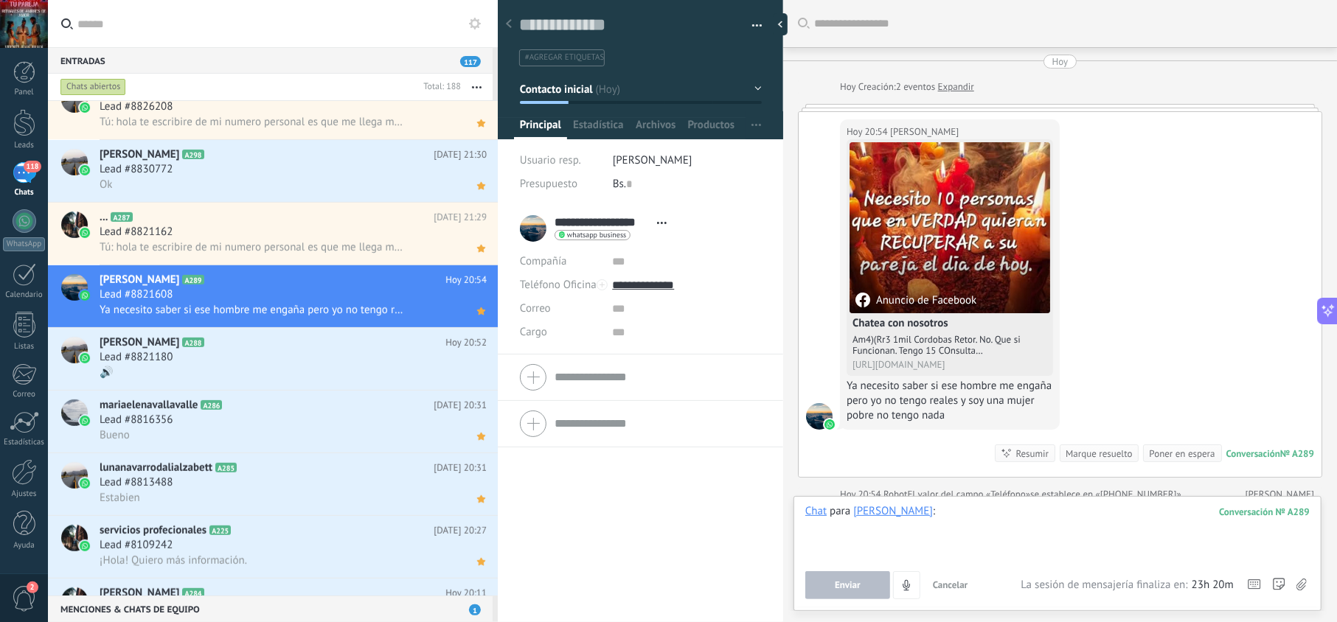
paste div
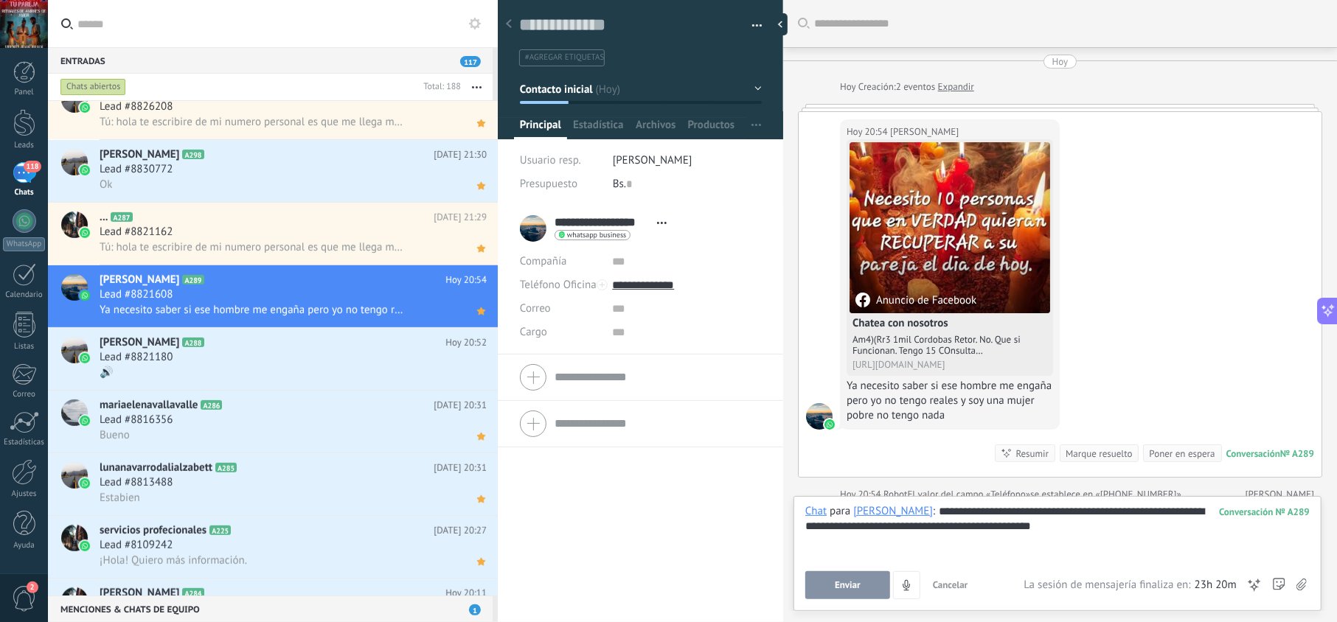
click at [867, 582] on button "Enviar" at bounding box center [847, 585] width 85 height 28
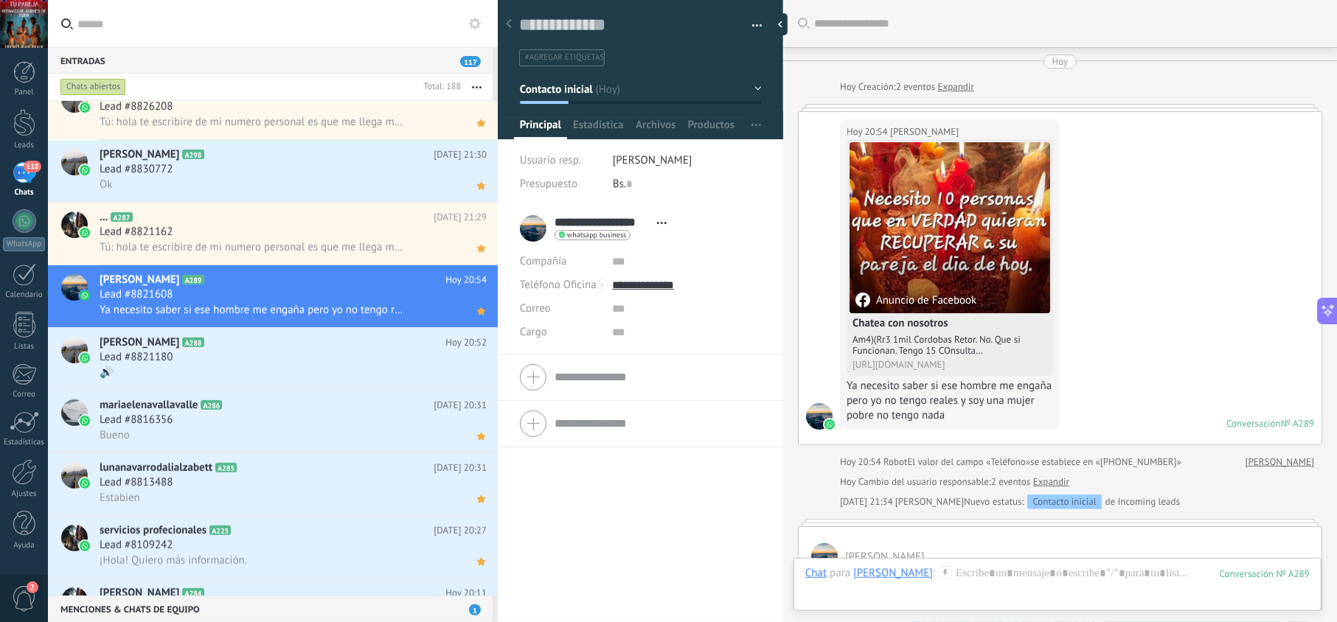
scroll to position [314, 0]
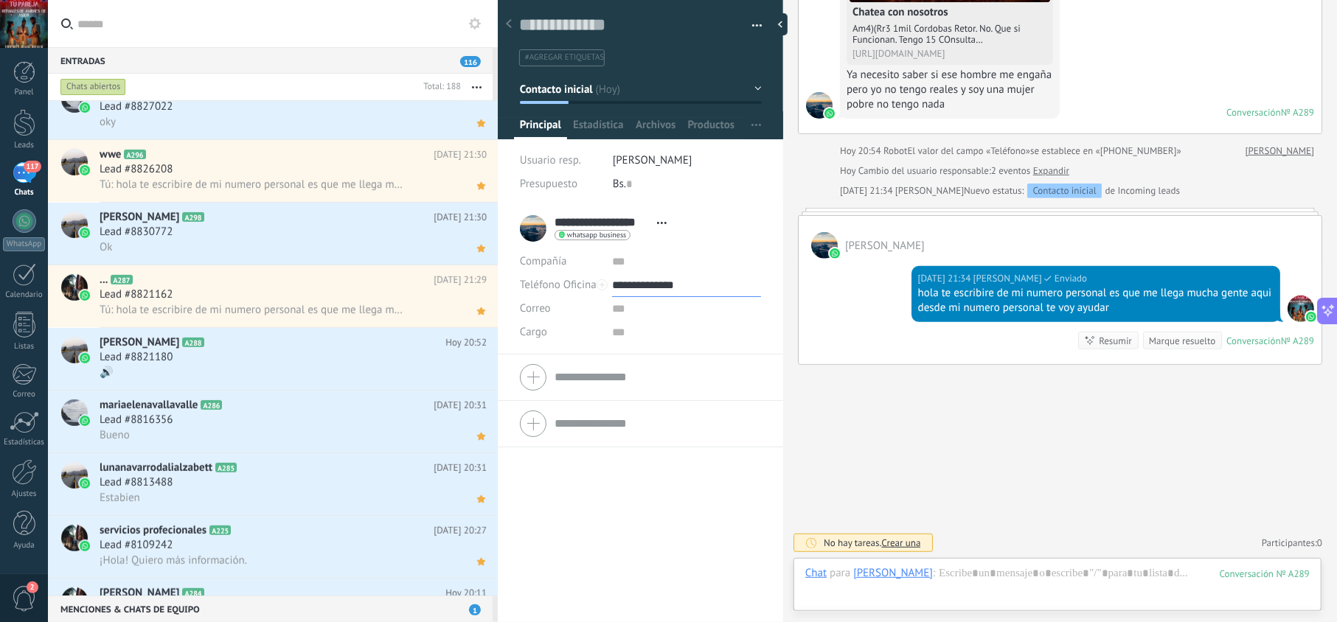
click at [664, 281] on input "**********" at bounding box center [686, 286] width 148 height 24
type input "**********"
click at [649, 355] on div "Copiar" at bounding box center [686, 360] width 147 height 25
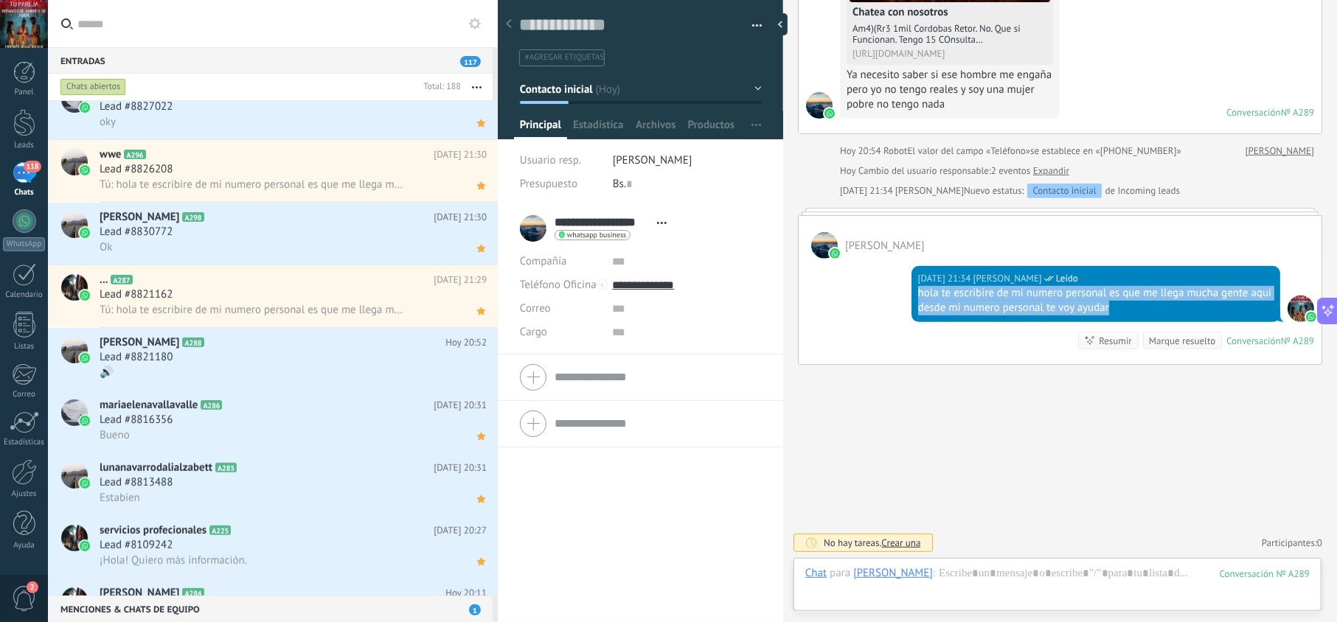
drag, startPoint x: 1137, startPoint y: 307, endPoint x: 917, endPoint y: 296, distance: 220.0
click at [918, 296] on div "hola te escribire de mi numero personal es que me llega mucha gente aqui desde …" at bounding box center [1095, 300] width 355 height 29
click at [385, 375] on div "🔊" at bounding box center [293, 372] width 387 height 15
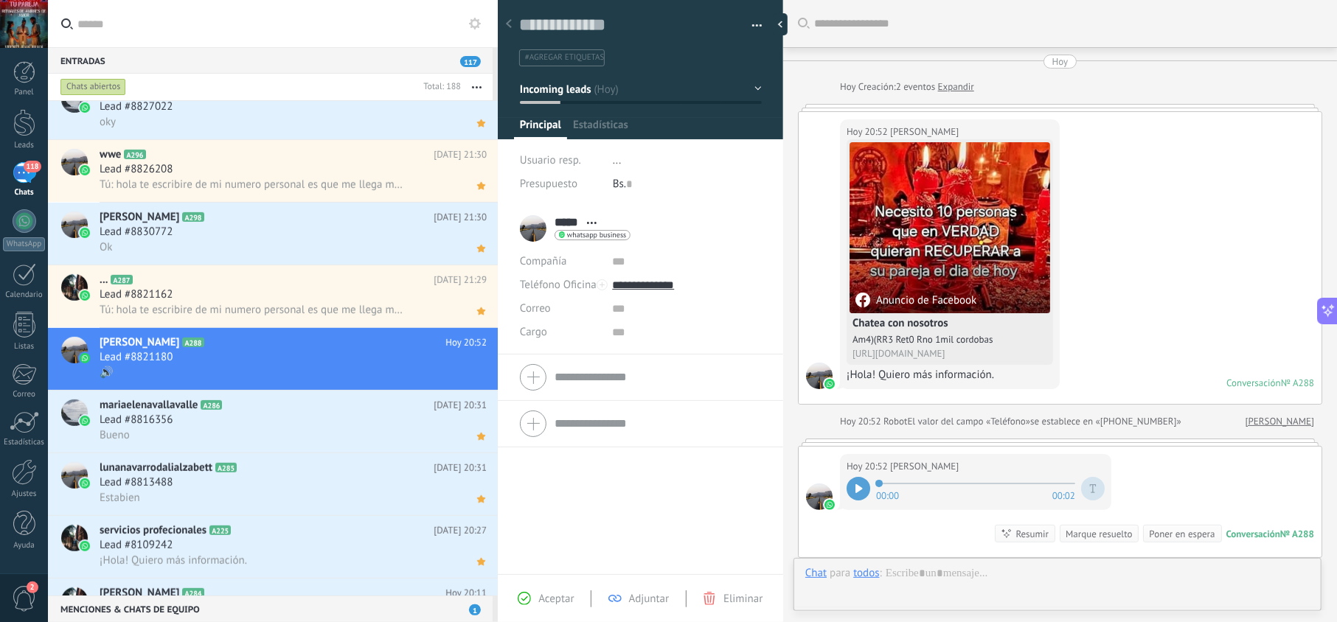
scroll to position [196, 0]
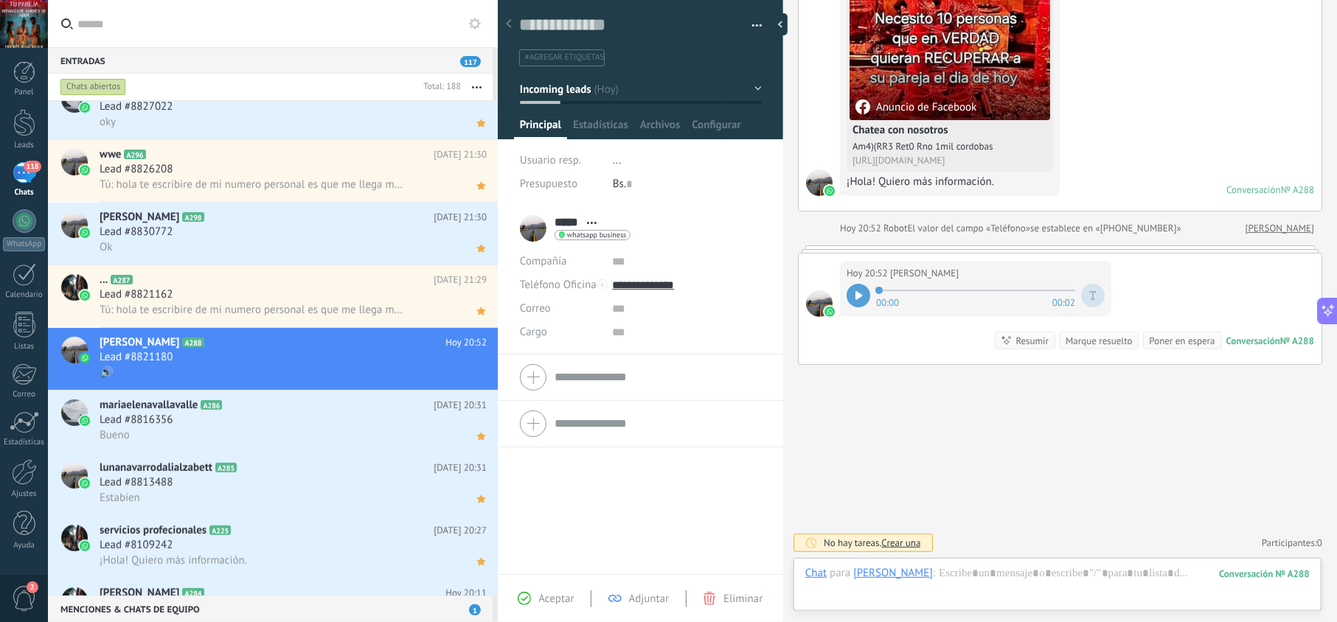
click at [571, 608] on div "Aceptar Adjuntar Eliminar" at bounding box center [640, 598] width 285 height 48
click at [571, 600] on span "Aceptar" at bounding box center [555, 599] width 35 height 14
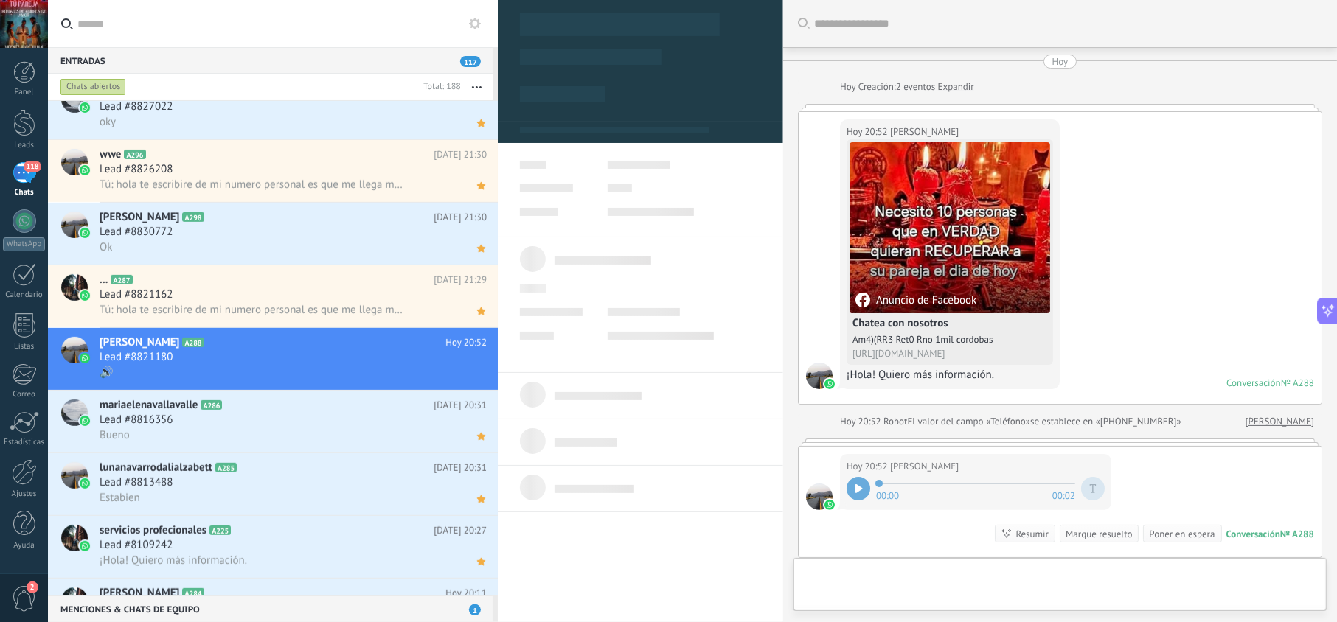
type textarea "**********"
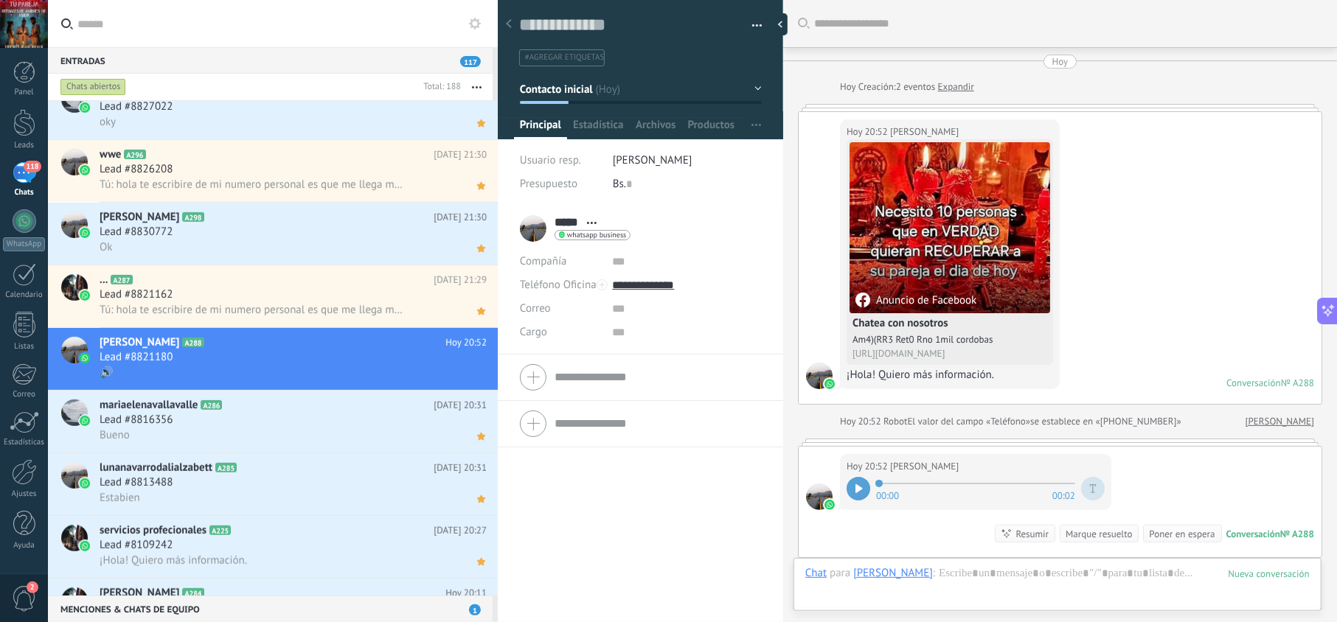
scroll to position [240, 0]
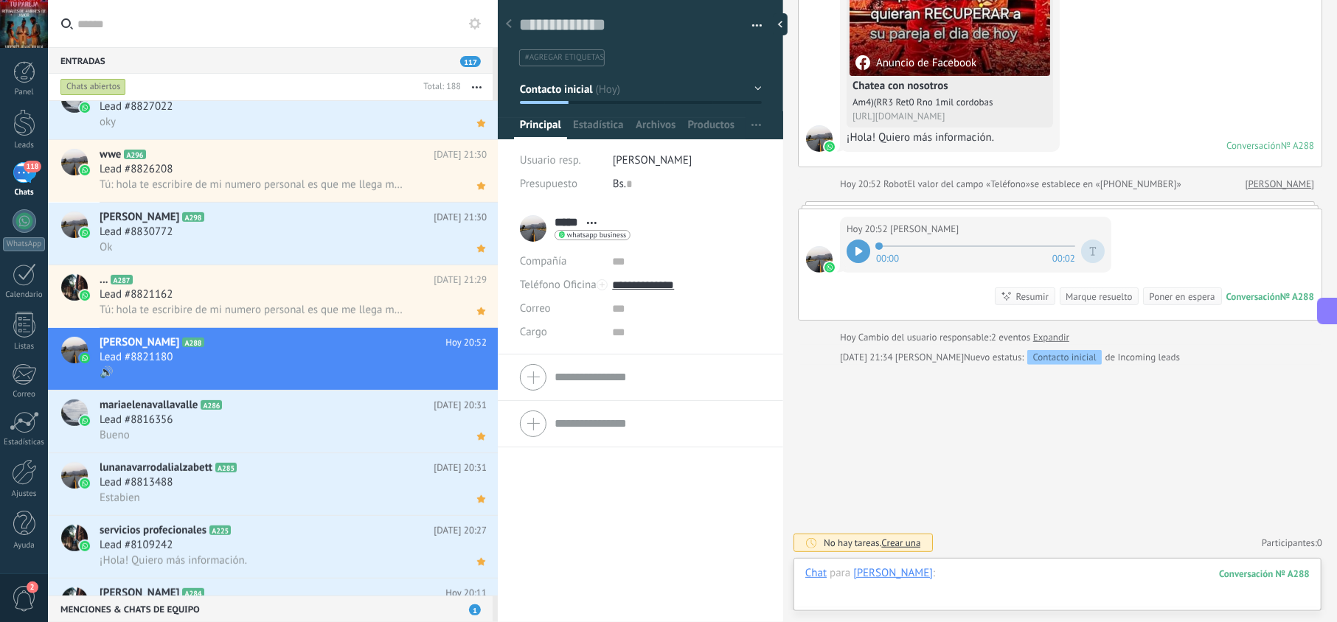
click at [907, 587] on div at bounding box center [1057, 588] width 504 height 44
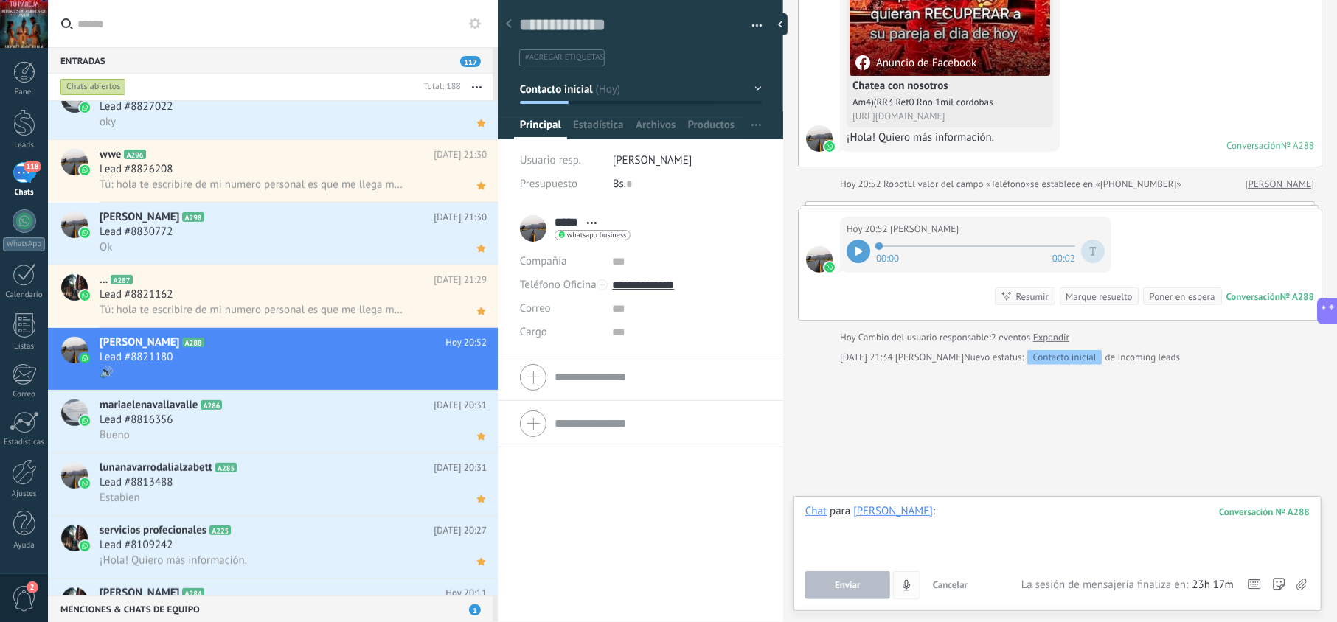
paste div
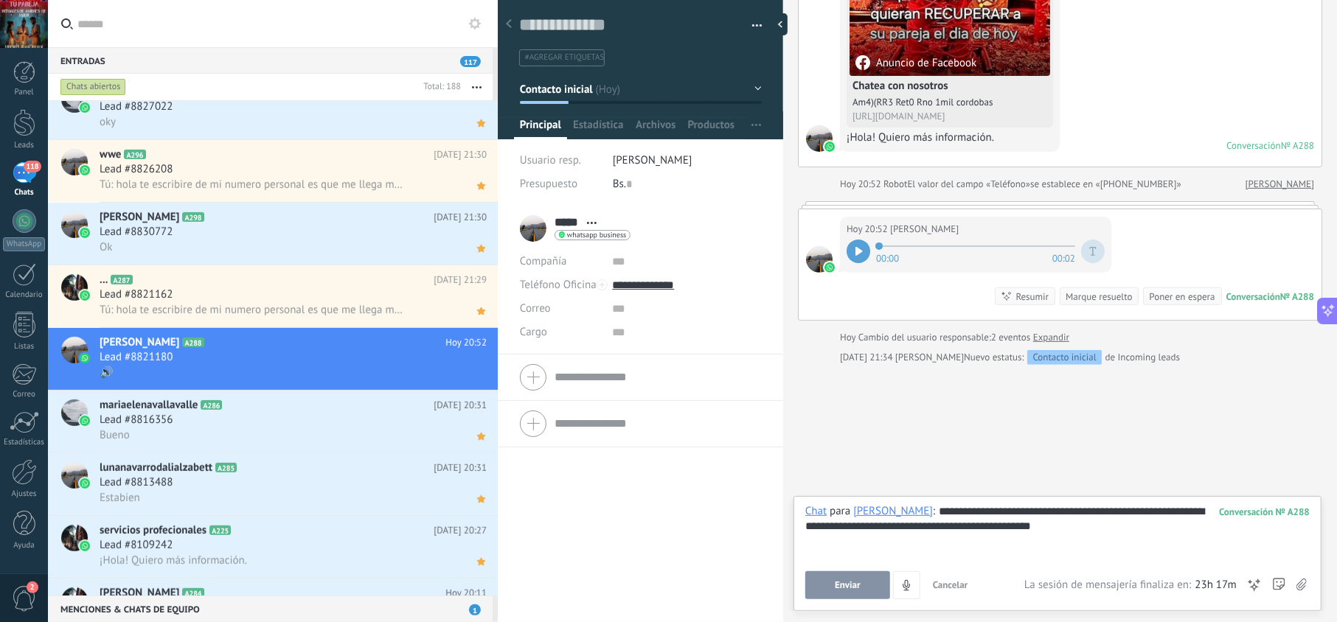
click at [854, 588] on span "Enviar" at bounding box center [848, 585] width 26 height 10
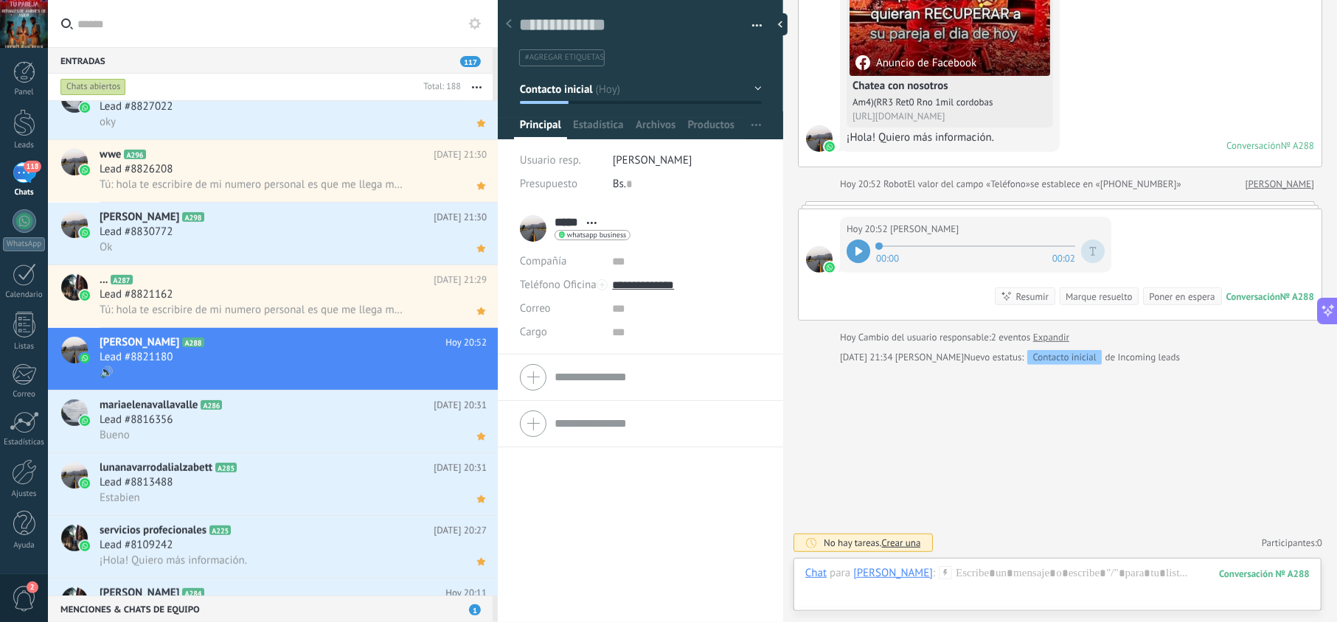
scroll to position [198, 0]
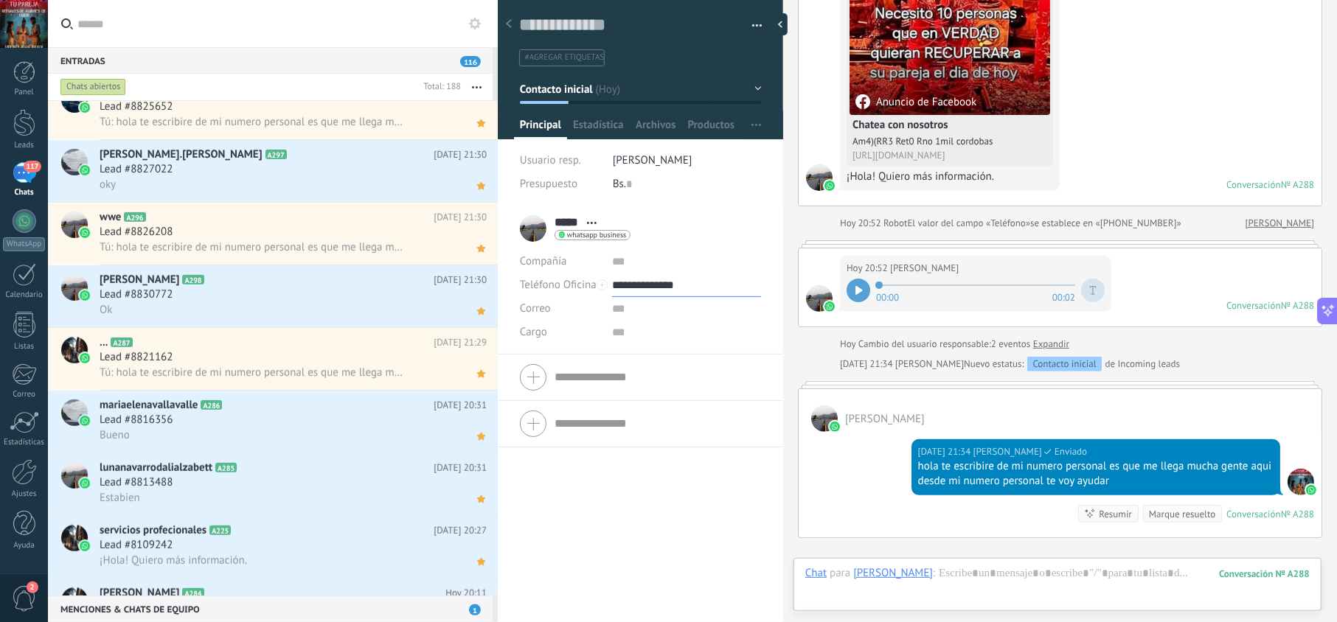
click at [655, 285] on input "**********" at bounding box center [686, 286] width 148 height 24
type input "**********"
click at [653, 358] on div "Copiar" at bounding box center [686, 360] width 147 height 25
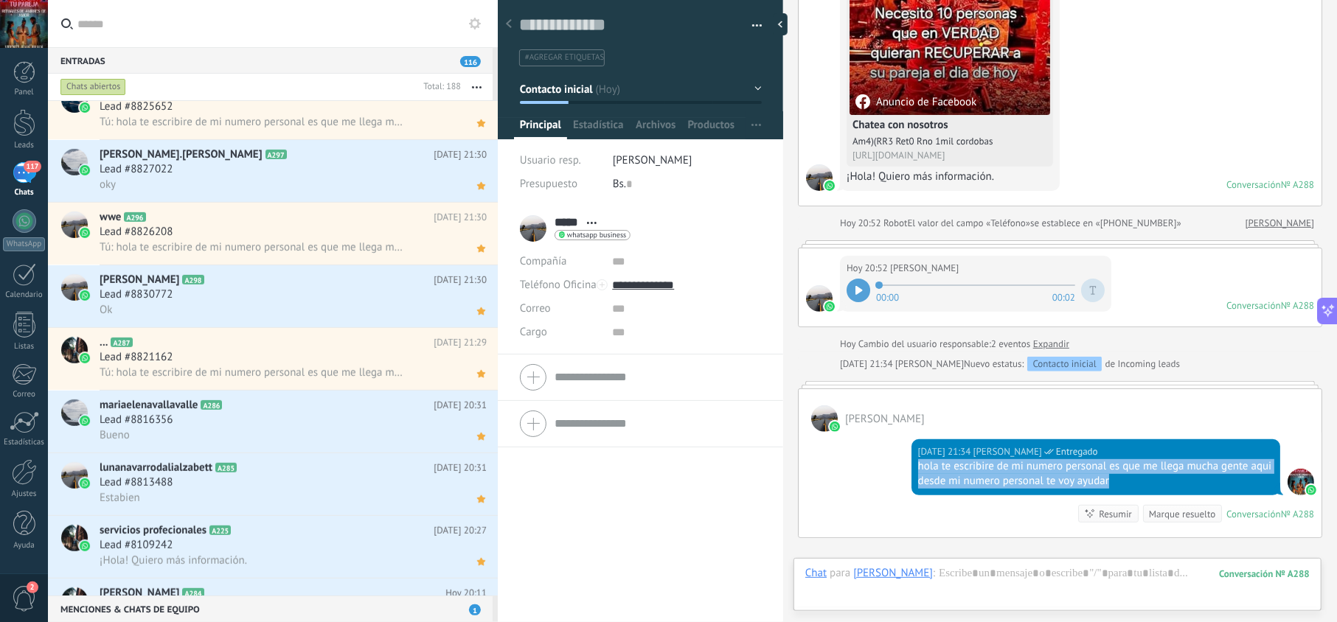
drag, startPoint x: 1136, startPoint y: 487, endPoint x: 914, endPoint y: 470, distance: 221.9
click at [914, 470] on div "Hoy 21:34 jesus hernandez Entregado hola te escribire de mi numero personal es …" at bounding box center [1095, 467] width 369 height 56
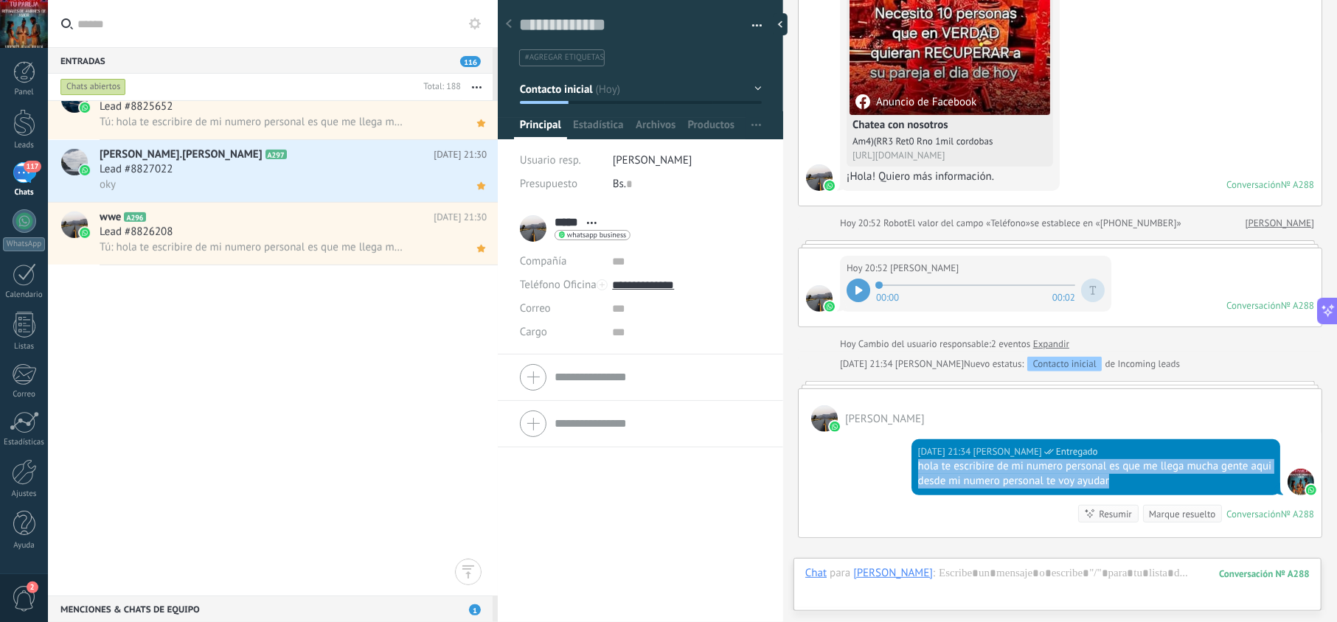
scroll to position [0, 0]
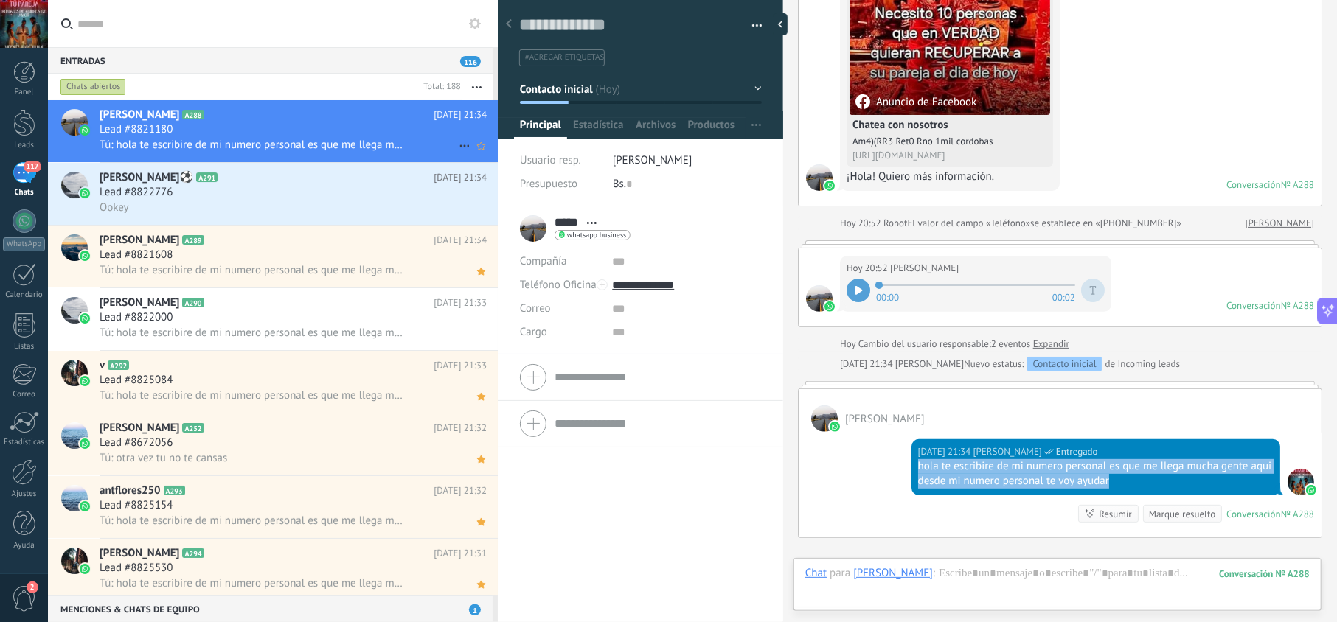
click at [339, 124] on div "Lead #8821180" at bounding box center [293, 129] width 387 height 15
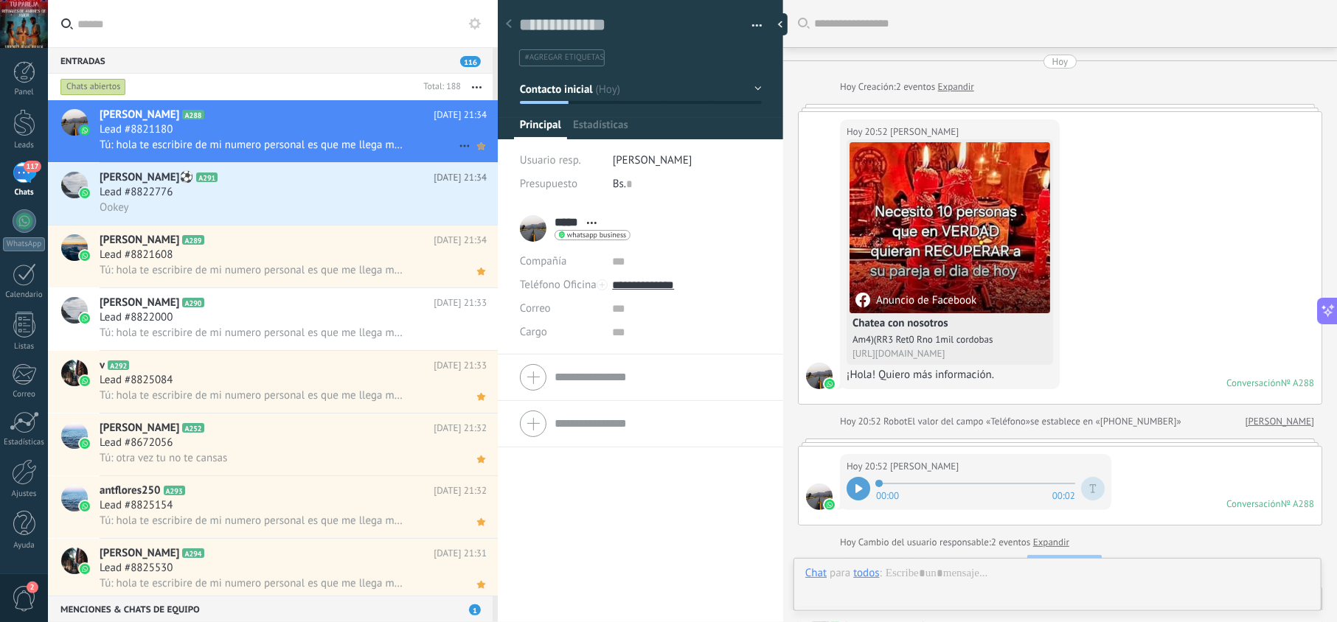
scroll to position [375, 0]
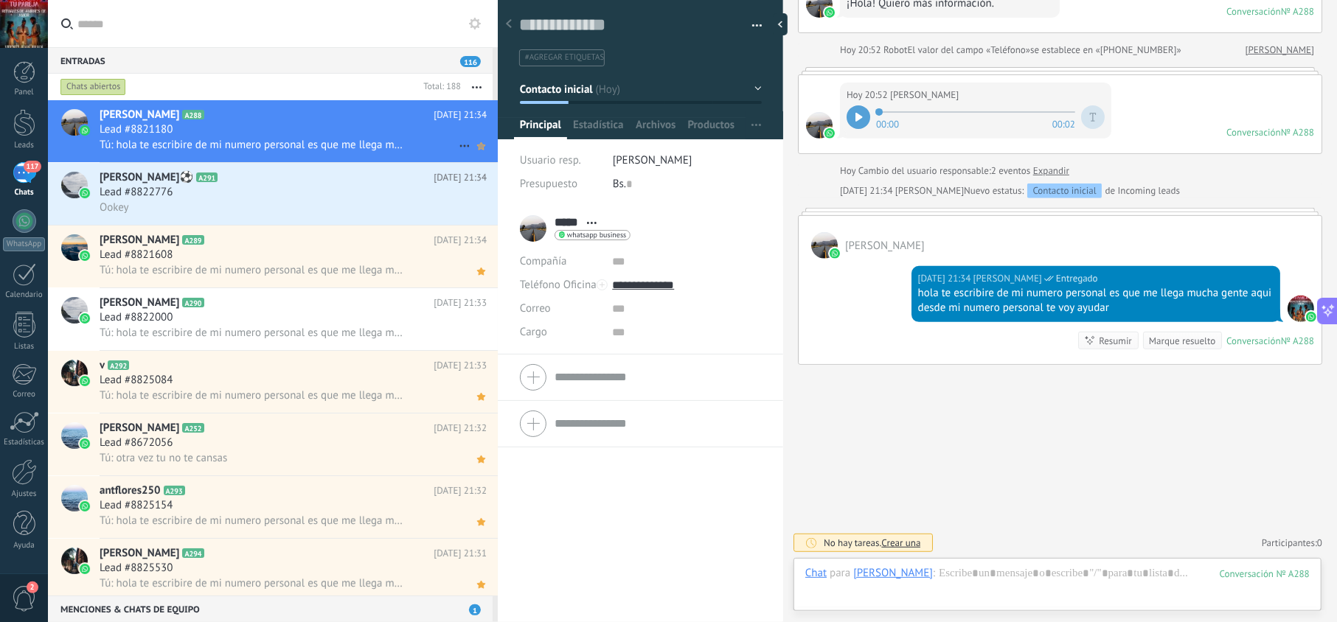
click at [475, 150] on icon at bounding box center [480, 146] width 15 height 18
click at [344, 192] on div "Lead #8822776" at bounding box center [293, 192] width 387 height 15
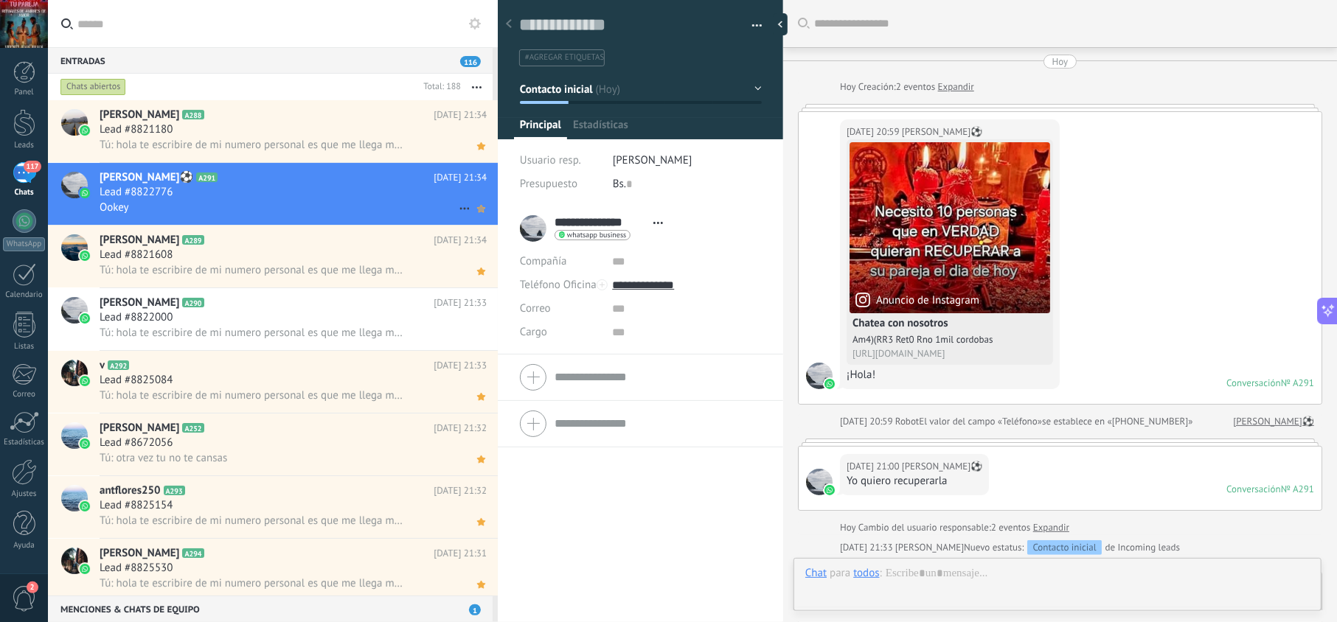
scroll to position [389, 0]
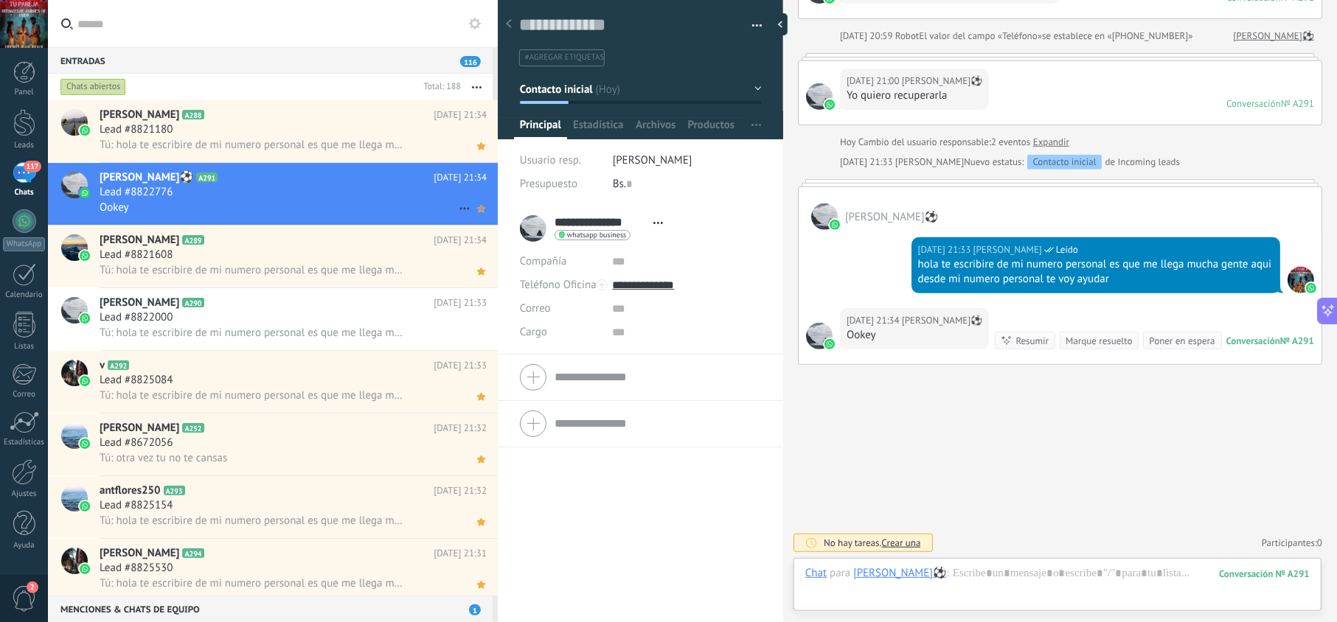
click at [477, 208] on use at bounding box center [481, 208] width 8 height 7
click at [344, 319] on div "Lead #8822000" at bounding box center [293, 317] width 387 height 15
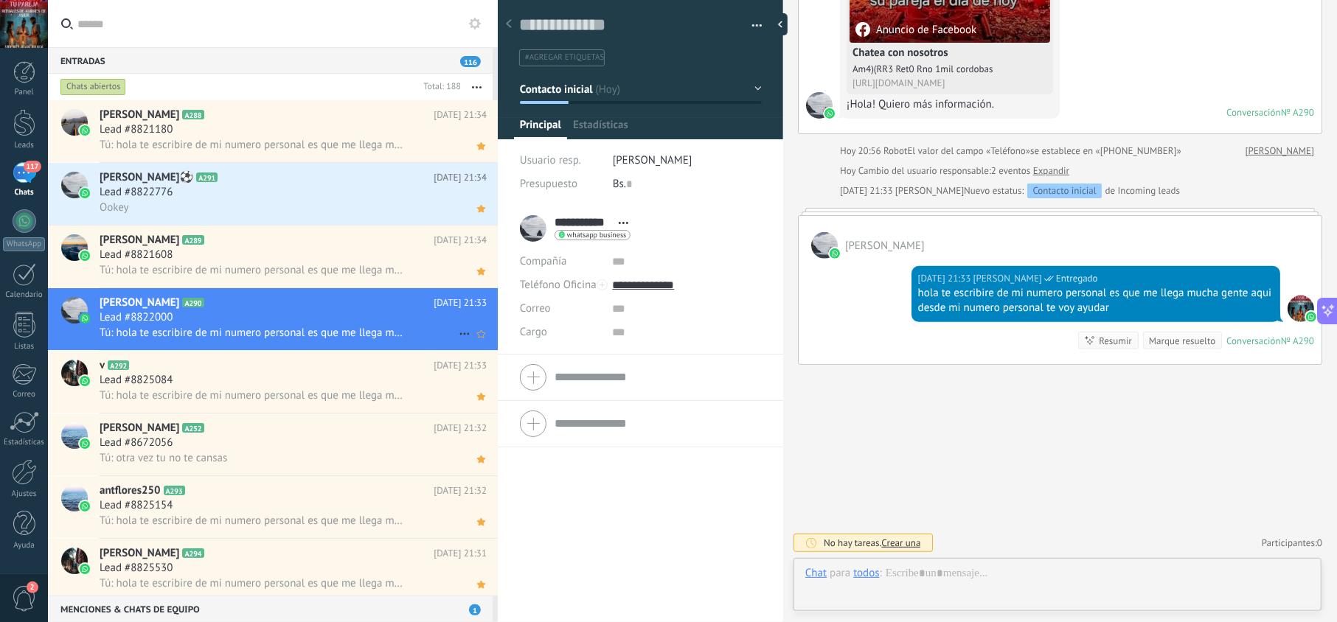
scroll to position [21, 0]
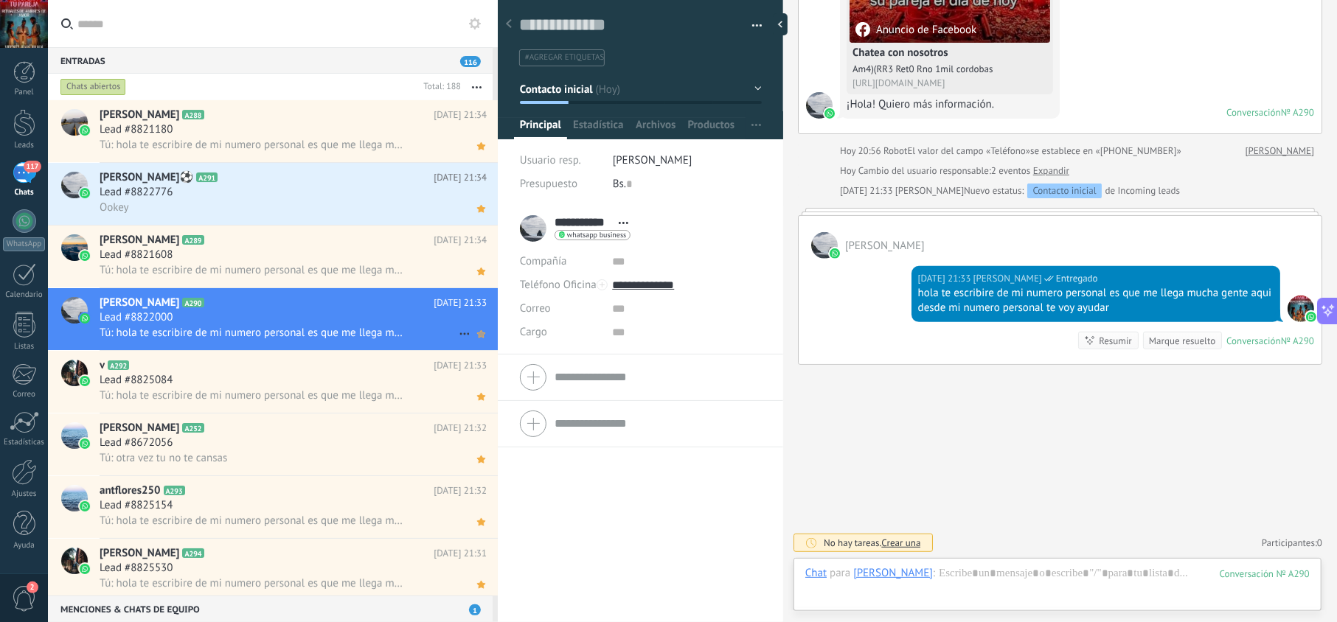
click at [481, 341] on icon at bounding box center [480, 334] width 15 height 18
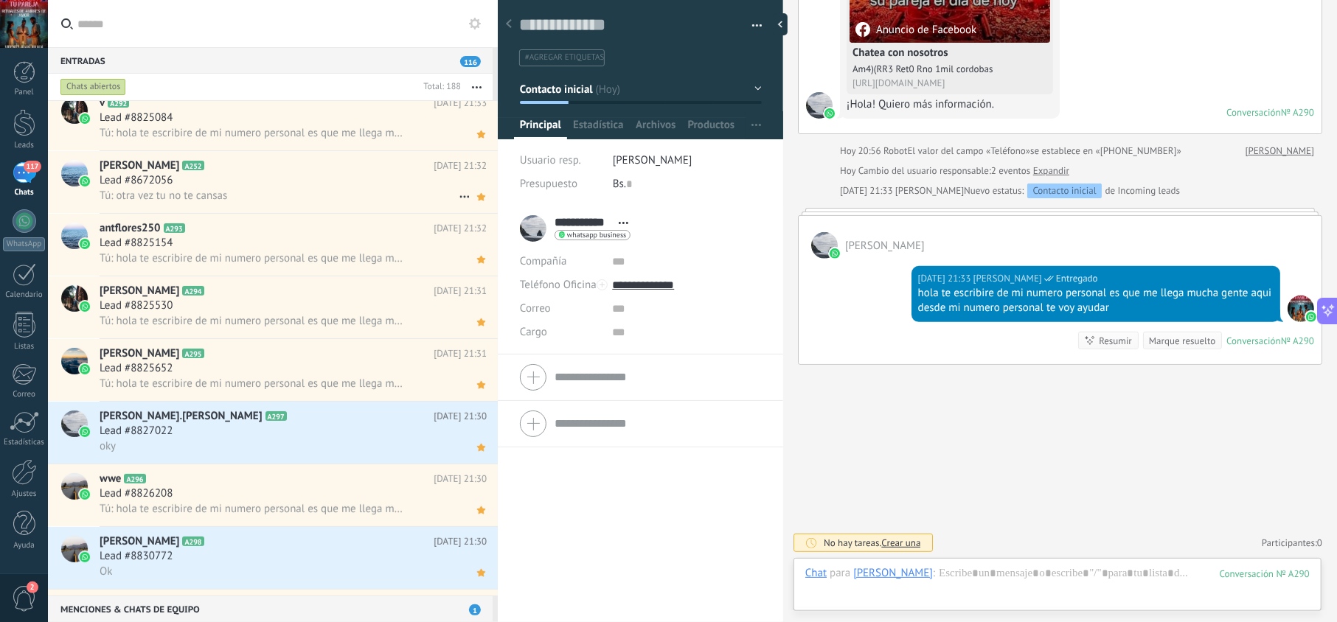
scroll to position [0, 0]
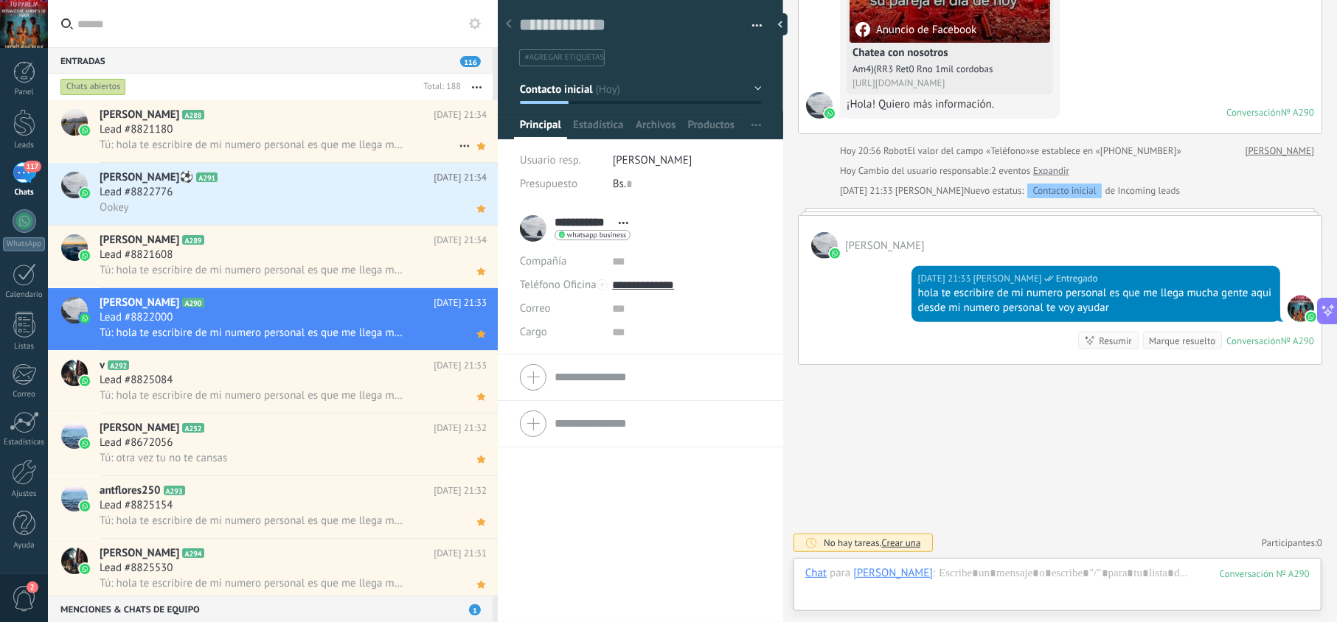
click at [348, 125] on div "Lead #8821180" at bounding box center [293, 129] width 387 height 15
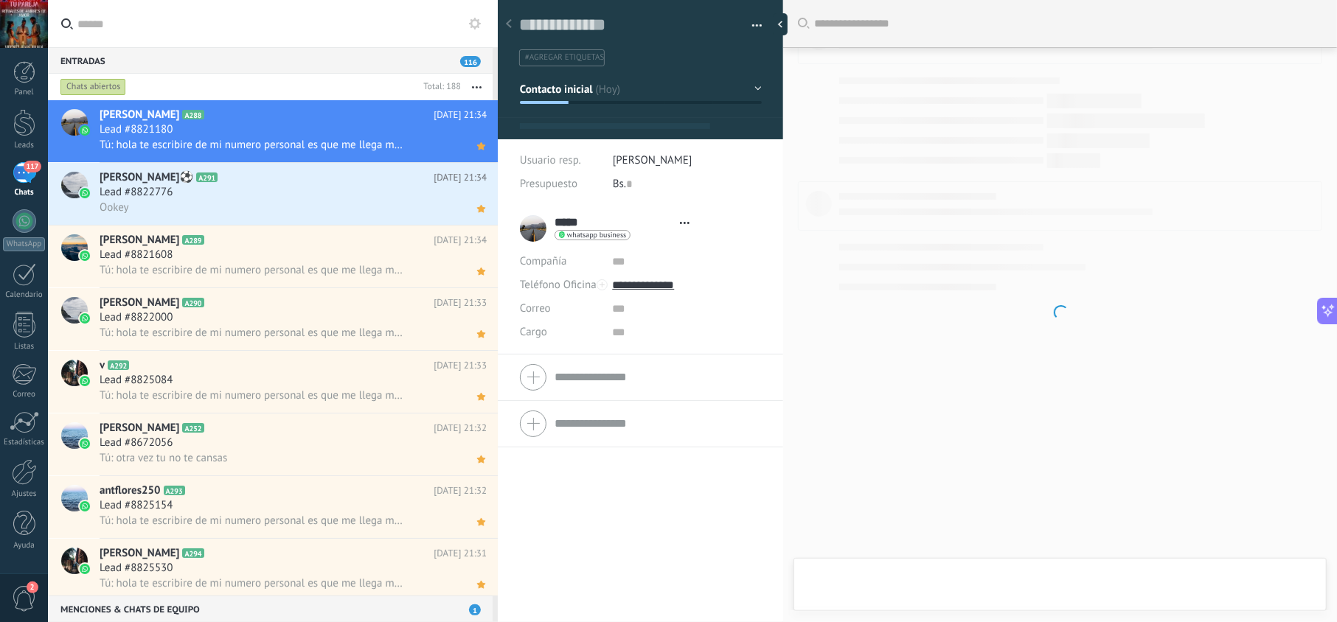
scroll to position [21, 0]
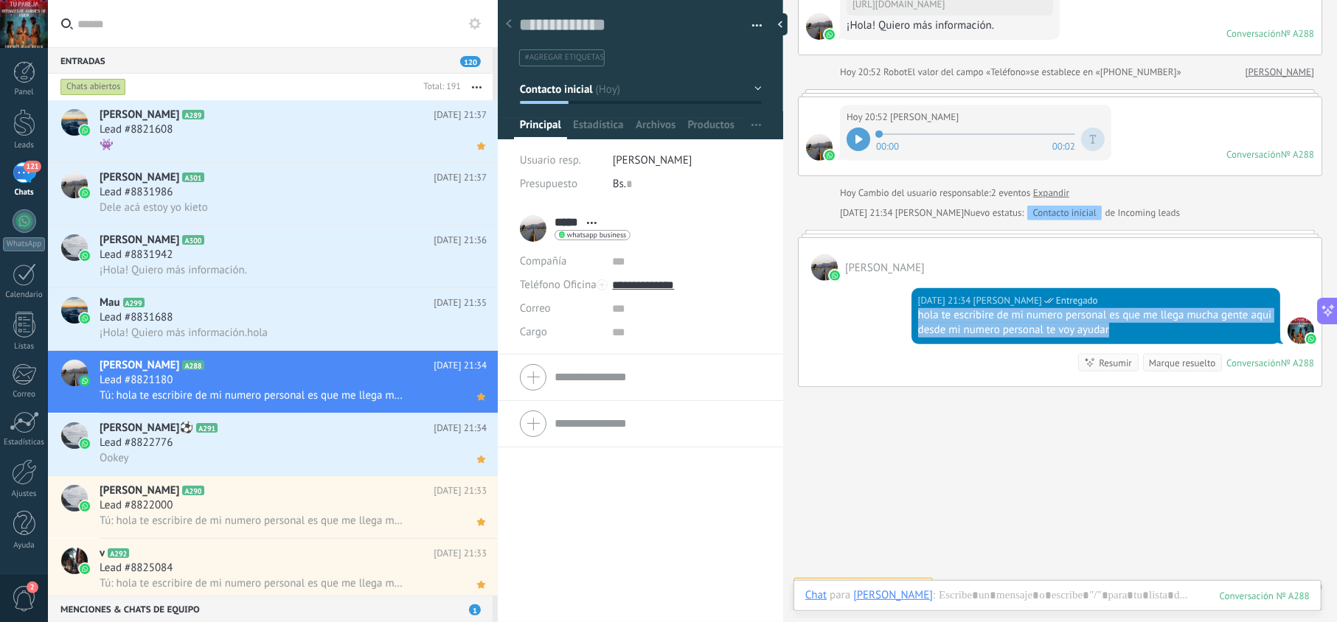
drag, startPoint x: 1143, startPoint y: 329, endPoint x: 906, endPoint y: 323, distance: 236.8
click at [906, 323] on div "Hoy 21:34 jesus hernandez Entregado hola te escribire de mi numero personal es …" at bounding box center [1060, 333] width 523 height 105
click at [335, 322] on div "Lead #8831688" at bounding box center [293, 317] width 387 height 15
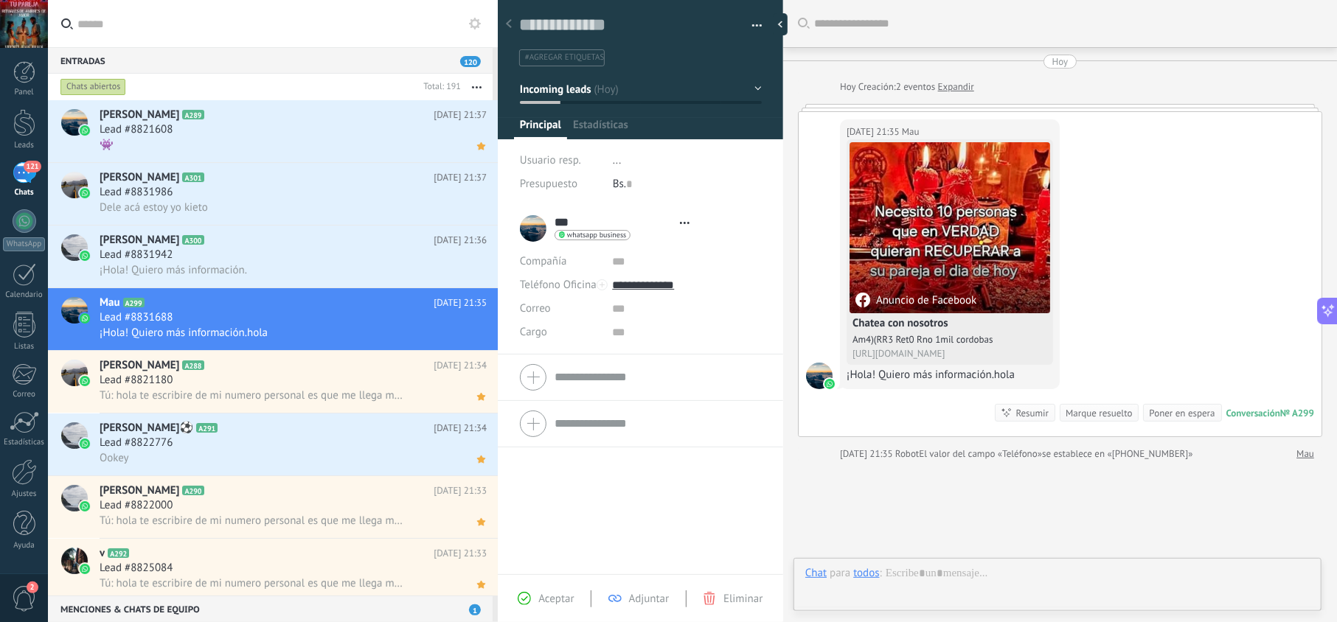
scroll to position [21, 0]
click at [565, 606] on div "Aceptar Adjuntar Eliminar" at bounding box center [640, 599] width 278 height 17
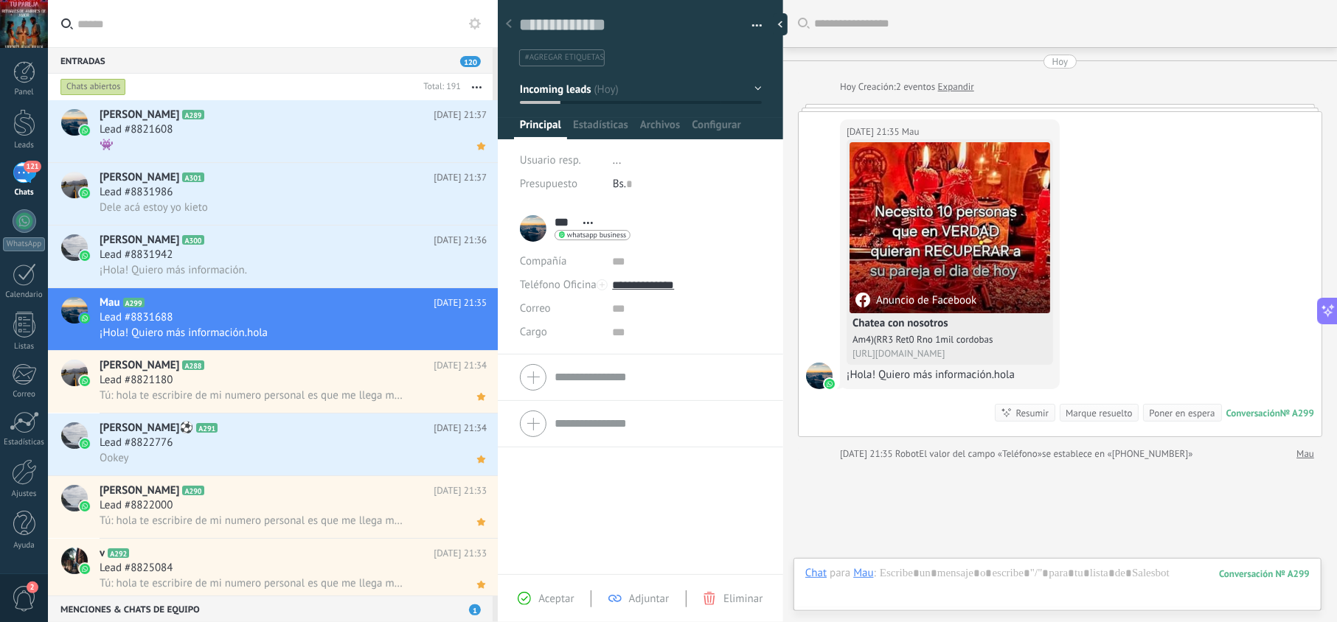
click at [567, 597] on span "Aceptar" at bounding box center [555, 599] width 35 height 14
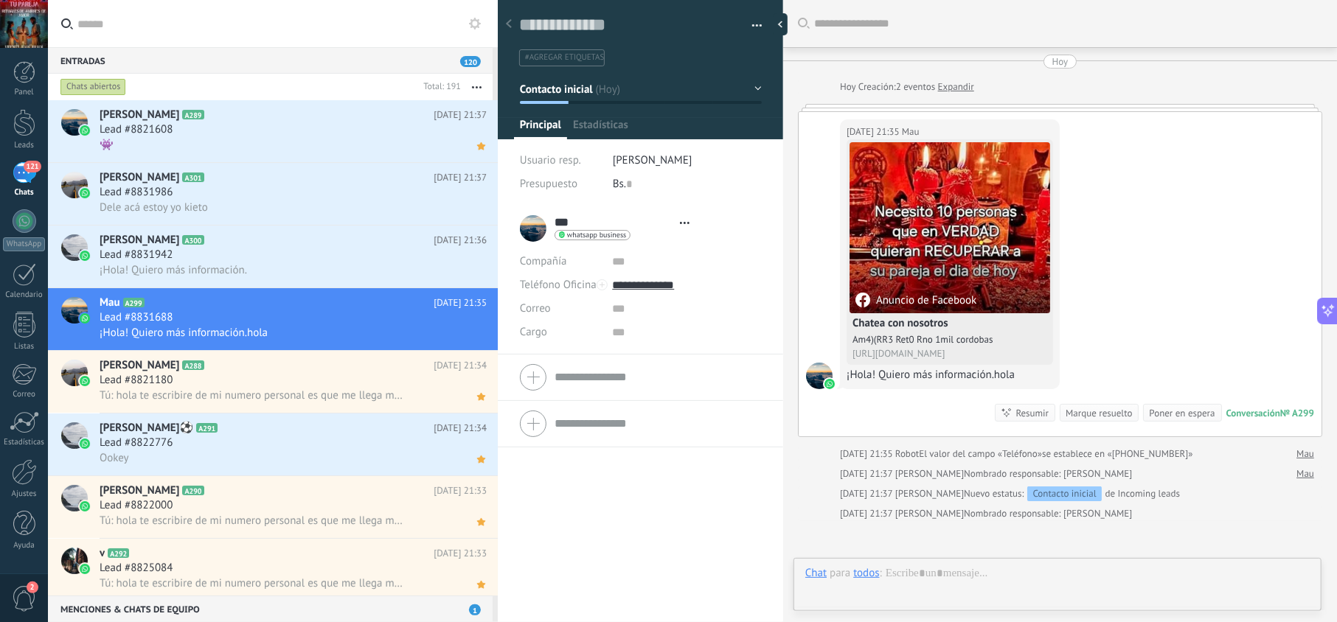
type textarea "**********"
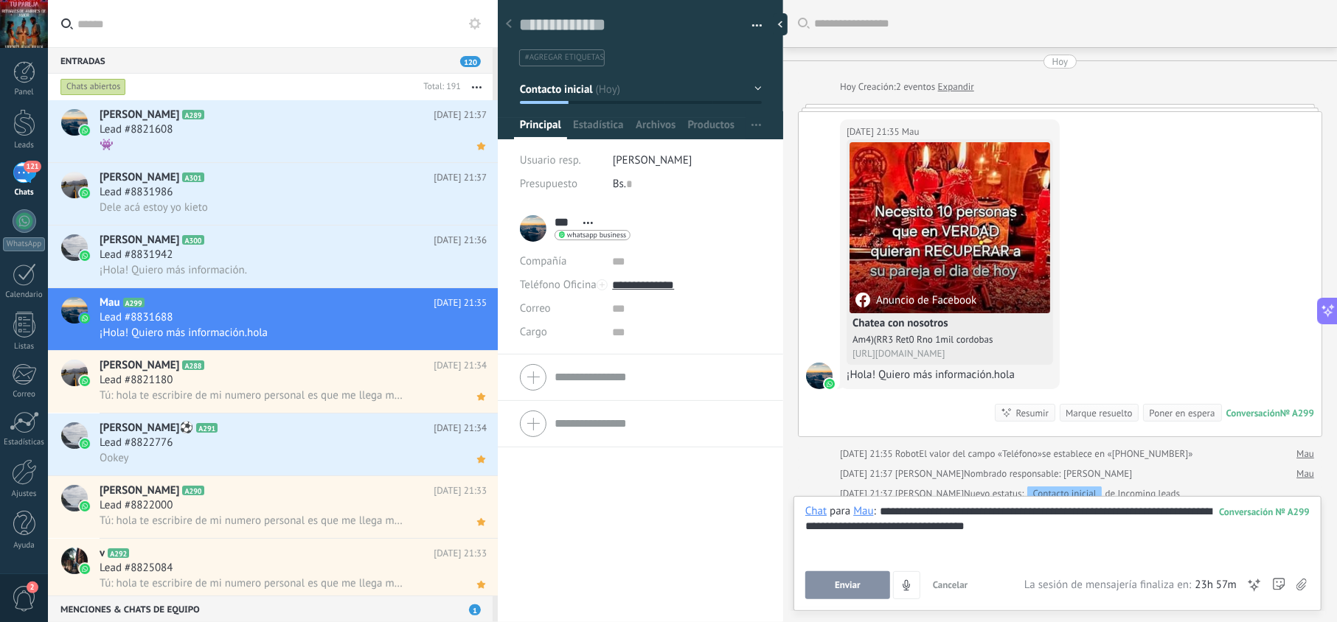
click at [844, 584] on span "Enviar" at bounding box center [848, 585] width 26 height 10
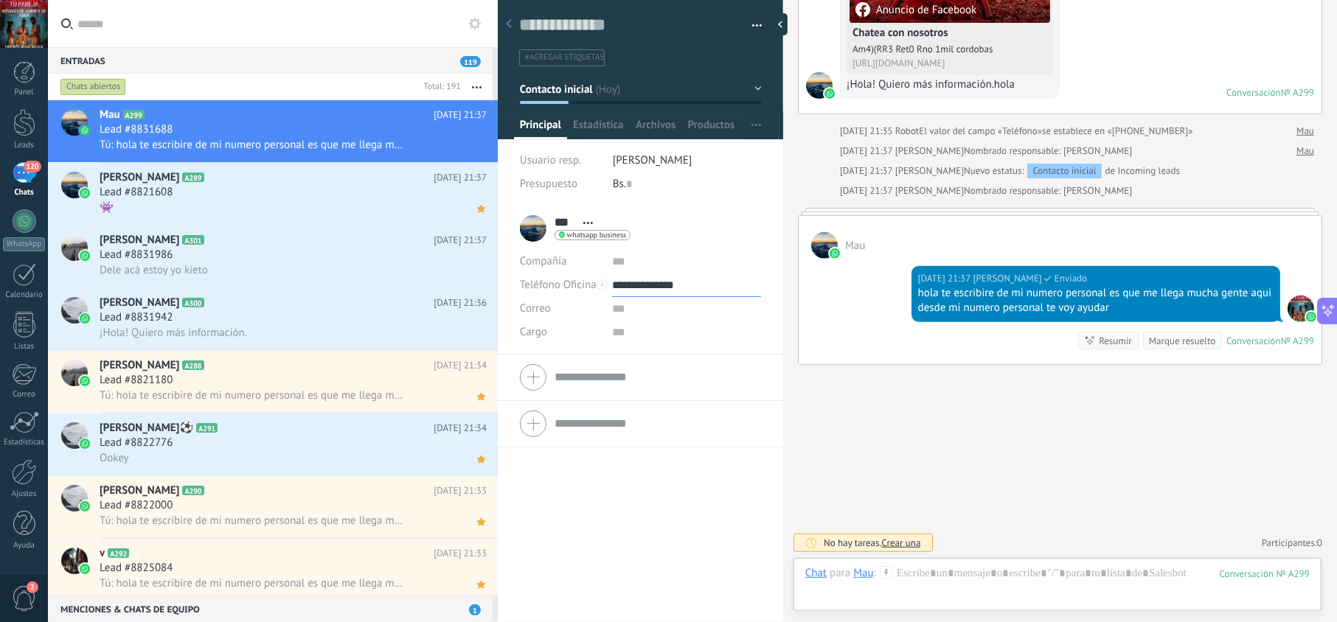
click at [653, 285] on input "**********" at bounding box center [686, 286] width 148 height 24
type input "**********"
click at [670, 363] on div "Copiar" at bounding box center [686, 360] width 147 height 25
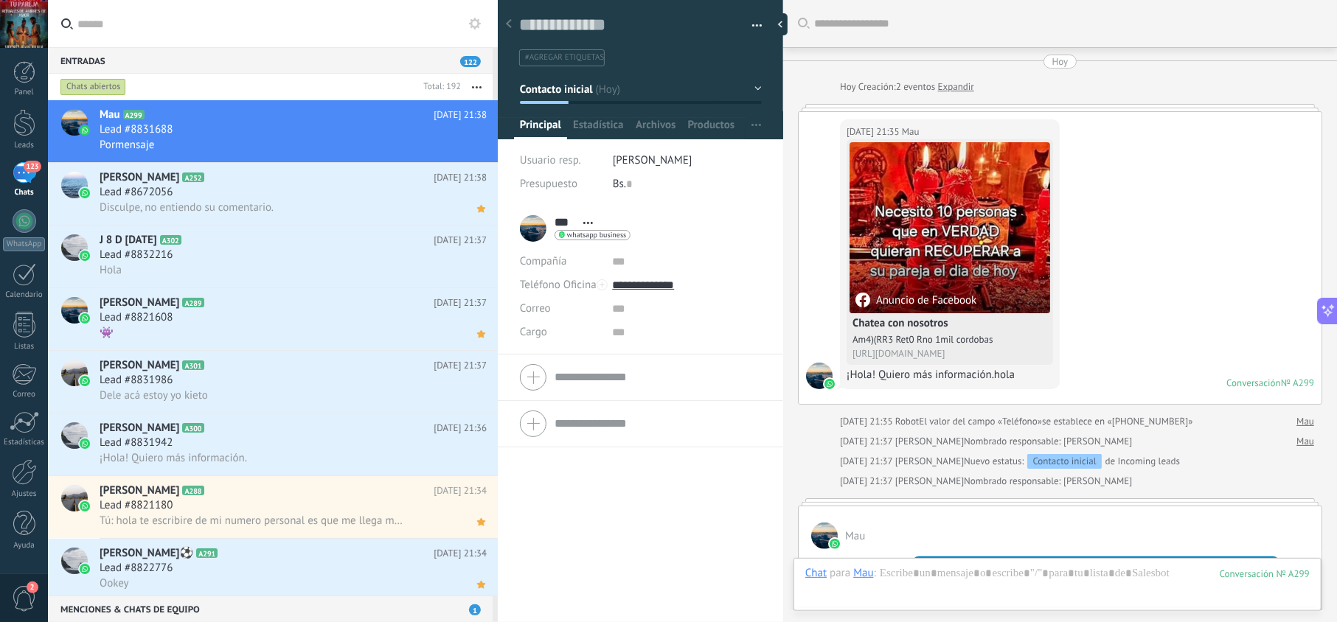
scroll to position [21, 0]
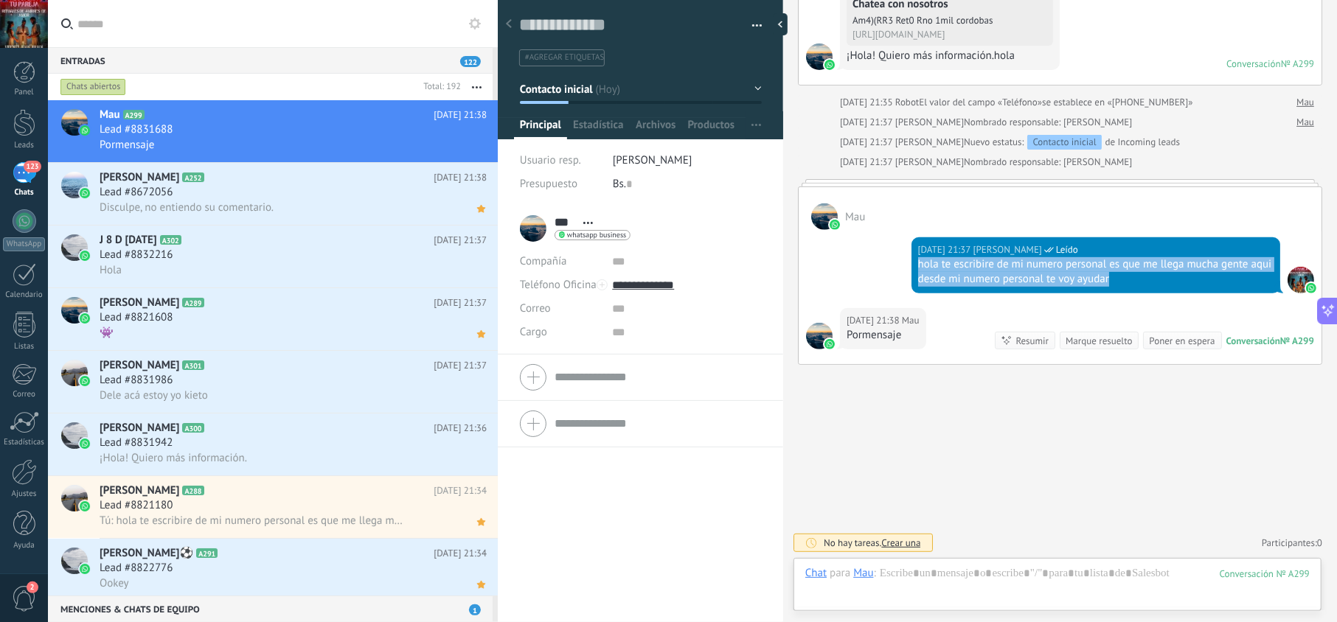
drag, startPoint x: 1142, startPoint y: 282, endPoint x: 912, endPoint y: 264, distance: 230.7
click at [912, 264] on div "[DATE] 21:37 [PERSON_NAME] Leído hola te escribire de mi numero personal es que…" at bounding box center [1095, 265] width 369 height 56
copy div "hola te escribire de mi numero personal es que me llega mucha gente aqui desde …"
click at [335, 131] on div "Lead #8831688" at bounding box center [293, 129] width 387 height 15
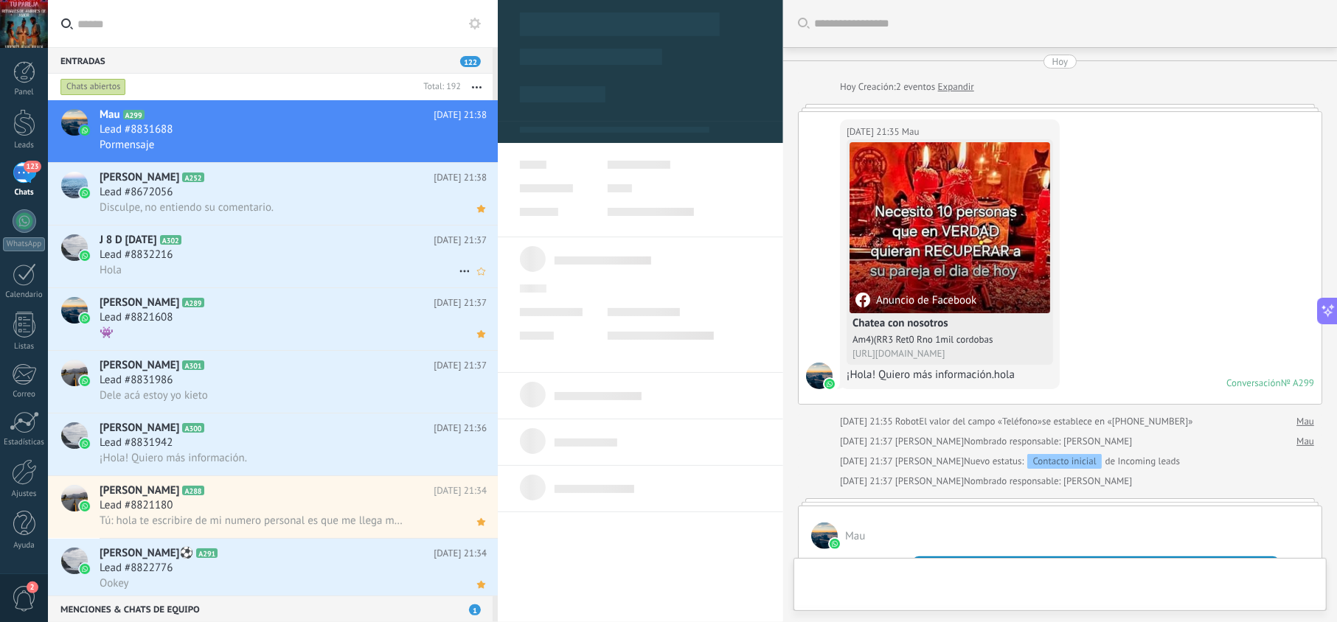
scroll to position [21, 0]
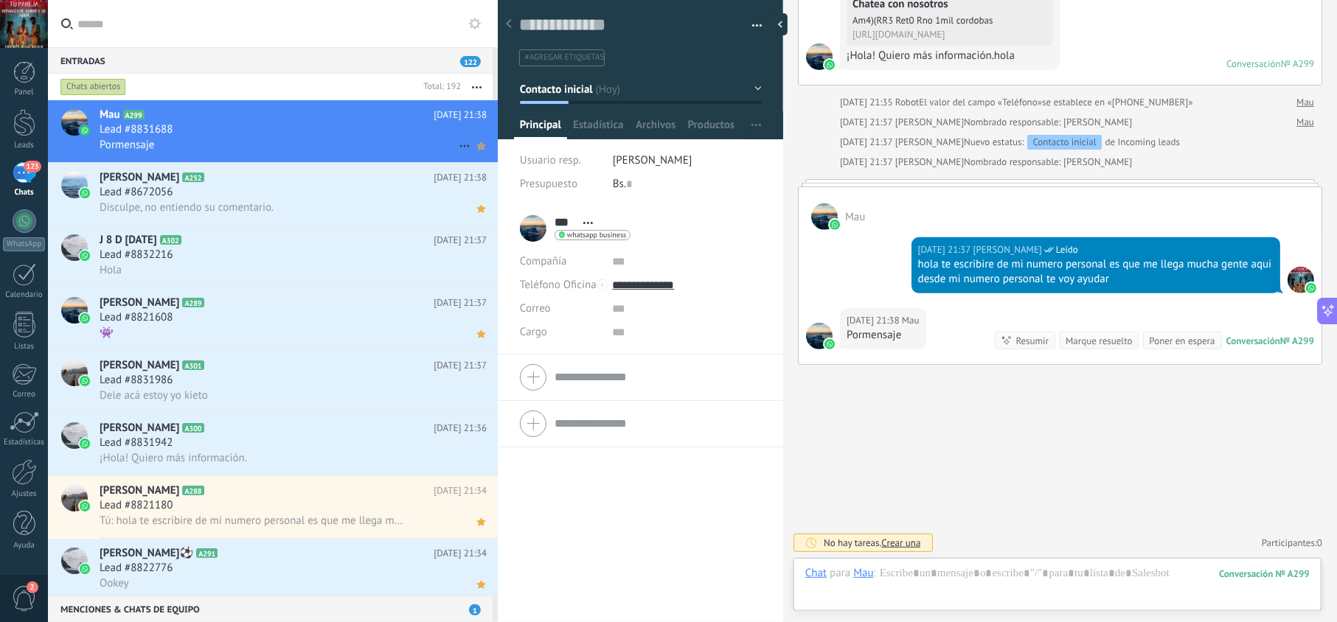
click at [475, 154] on icon at bounding box center [480, 146] width 15 height 18
click at [326, 255] on div "Lead #8832216" at bounding box center [293, 255] width 387 height 15
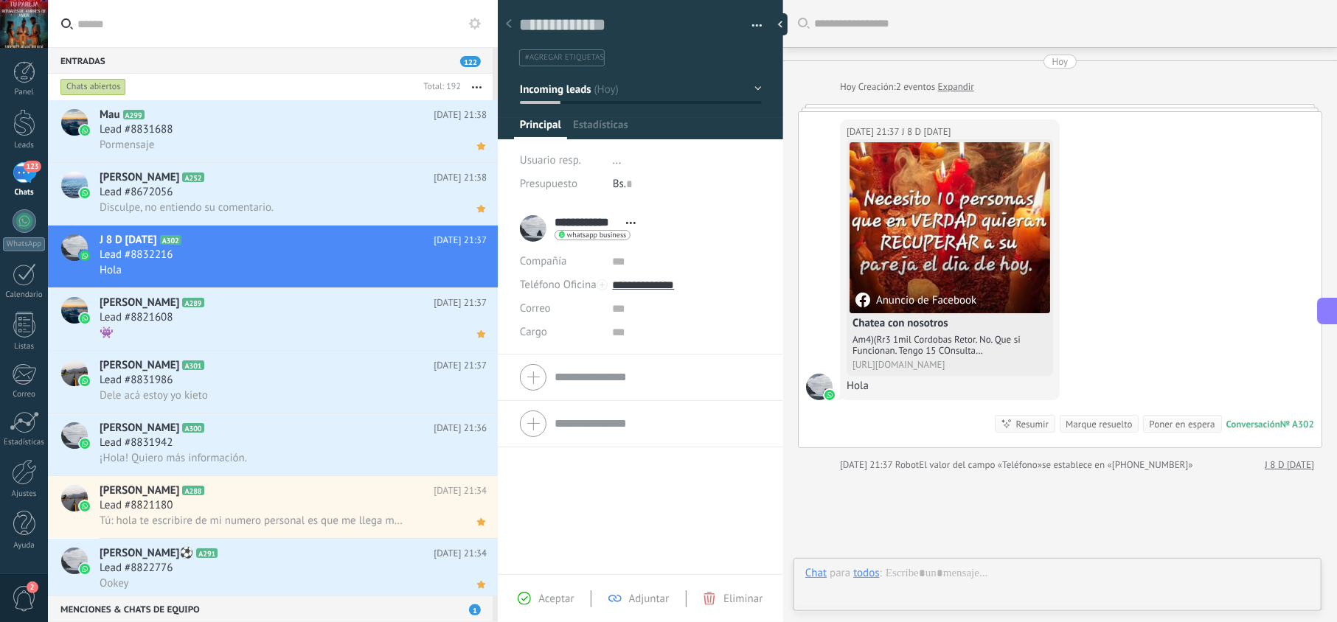
scroll to position [21, 0]
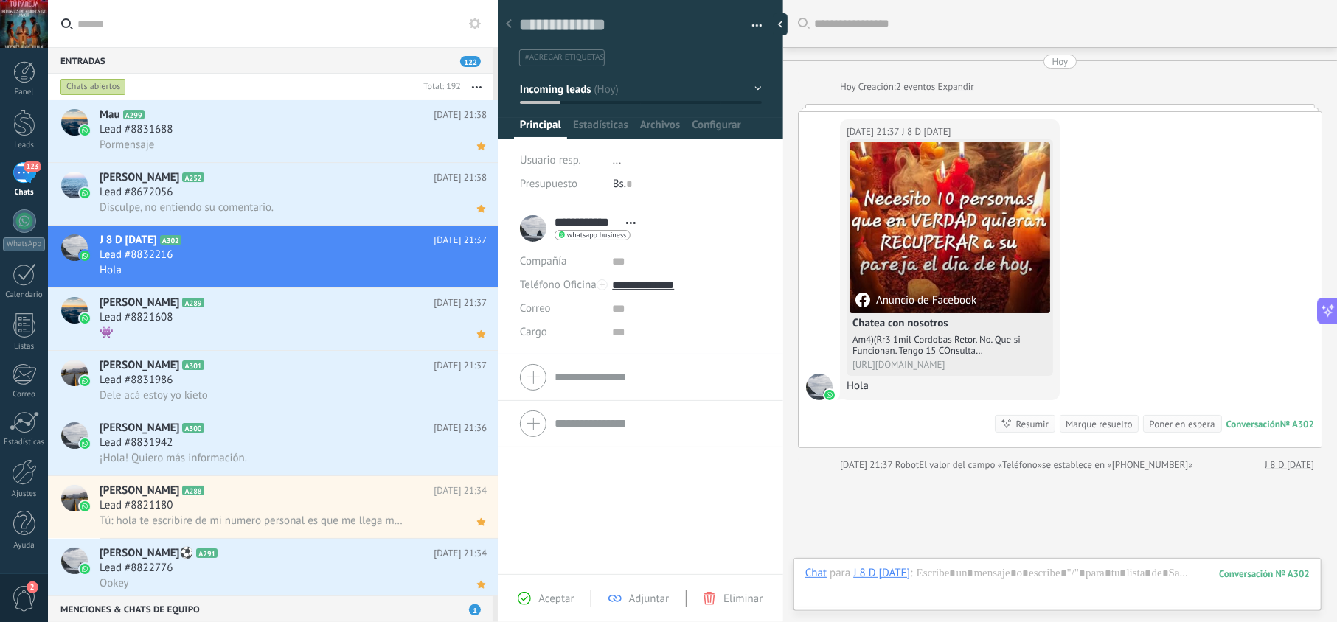
click at [552, 603] on span "Aceptar" at bounding box center [555, 599] width 35 height 14
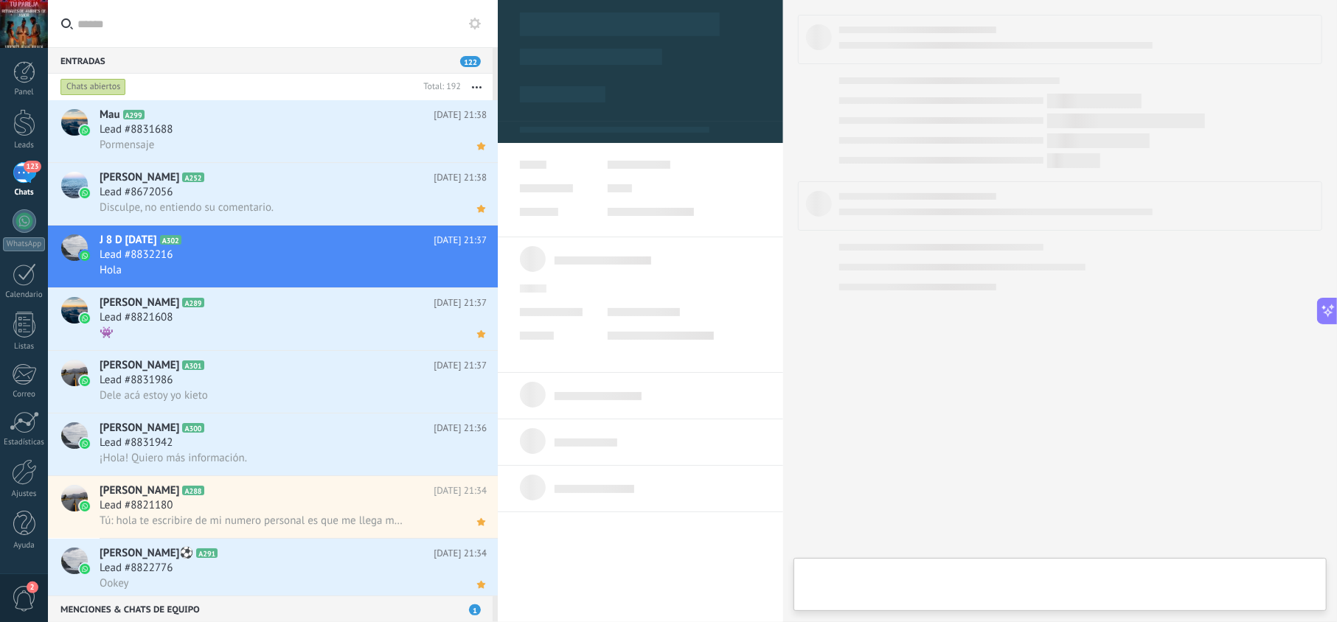
type textarea "**********"
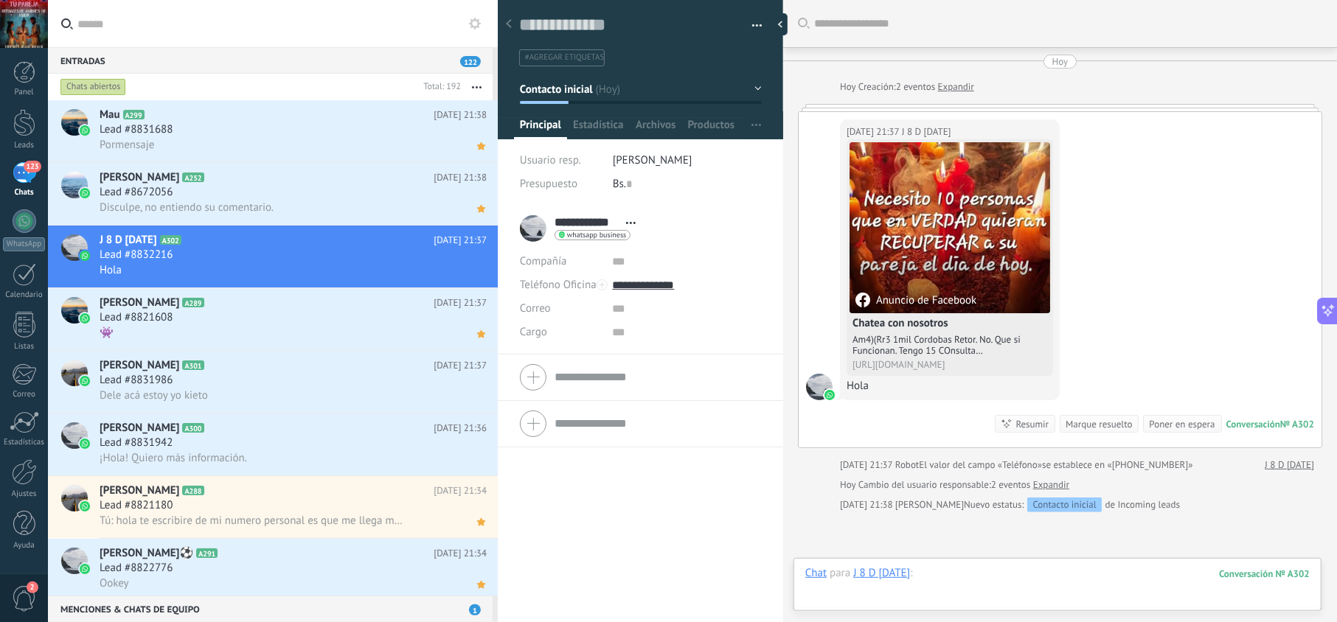
click at [929, 576] on div at bounding box center [1057, 588] width 504 height 44
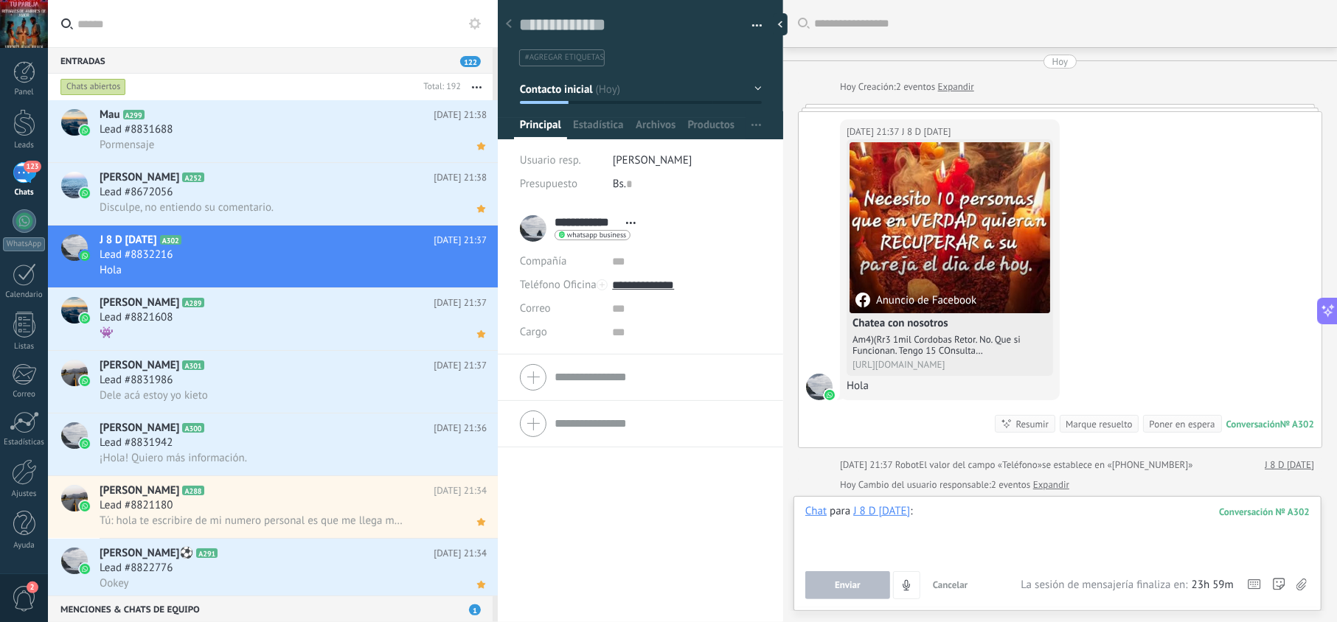
paste div
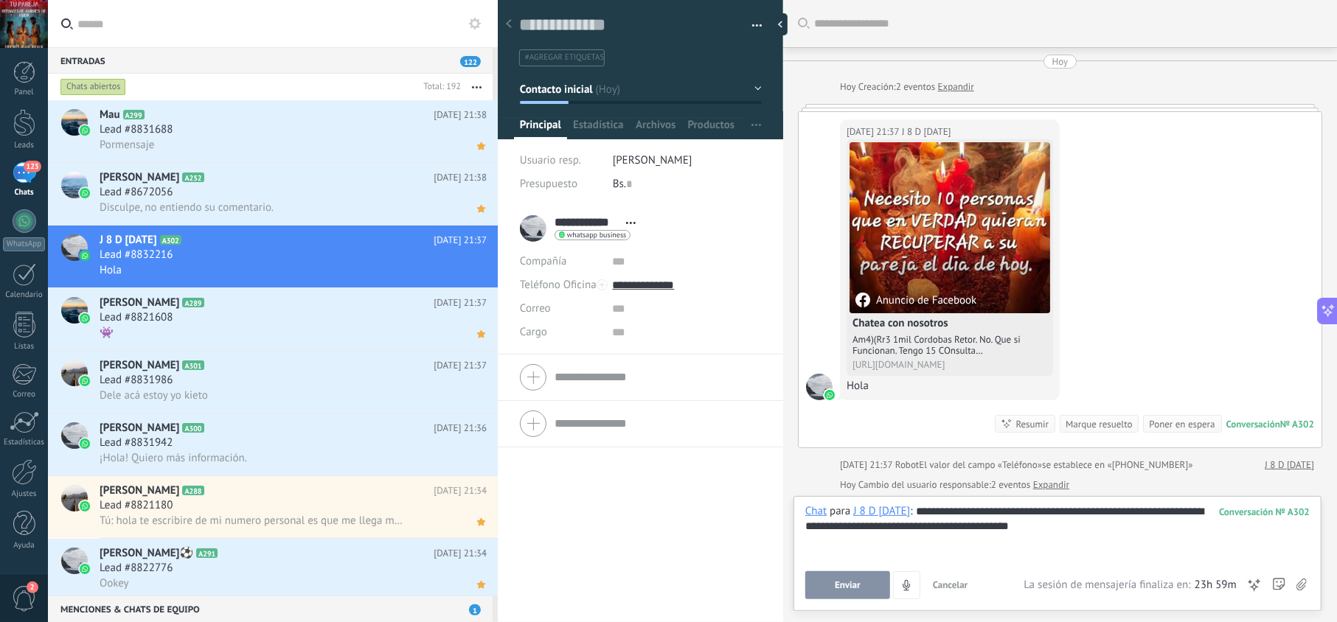
click at [848, 585] on span "Enviar" at bounding box center [848, 585] width 26 height 10
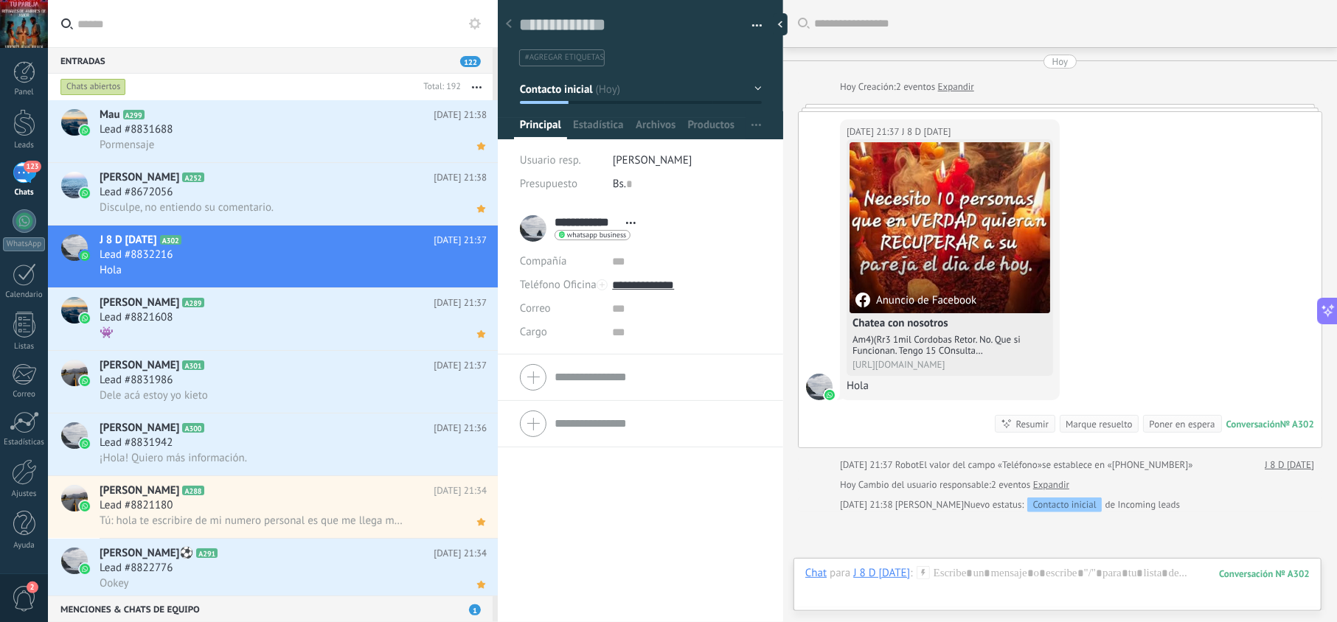
scroll to position [107, 0]
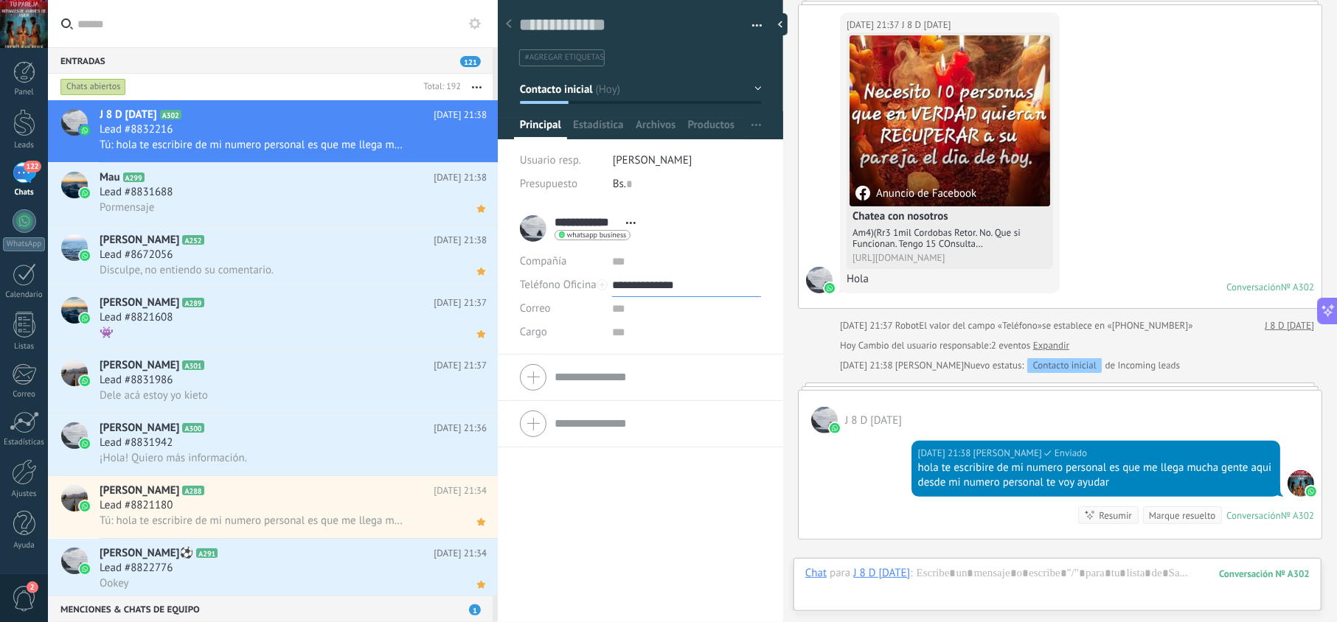
click at [652, 282] on input "**********" at bounding box center [686, 286] width 148 height 24
type input "**********"
click at [658, 355] on div "Copiar" at bounding box center [686, 360] width 147 height 25
click at [974, 583] on div at bounding box center [1057, 588] width 504 height 44
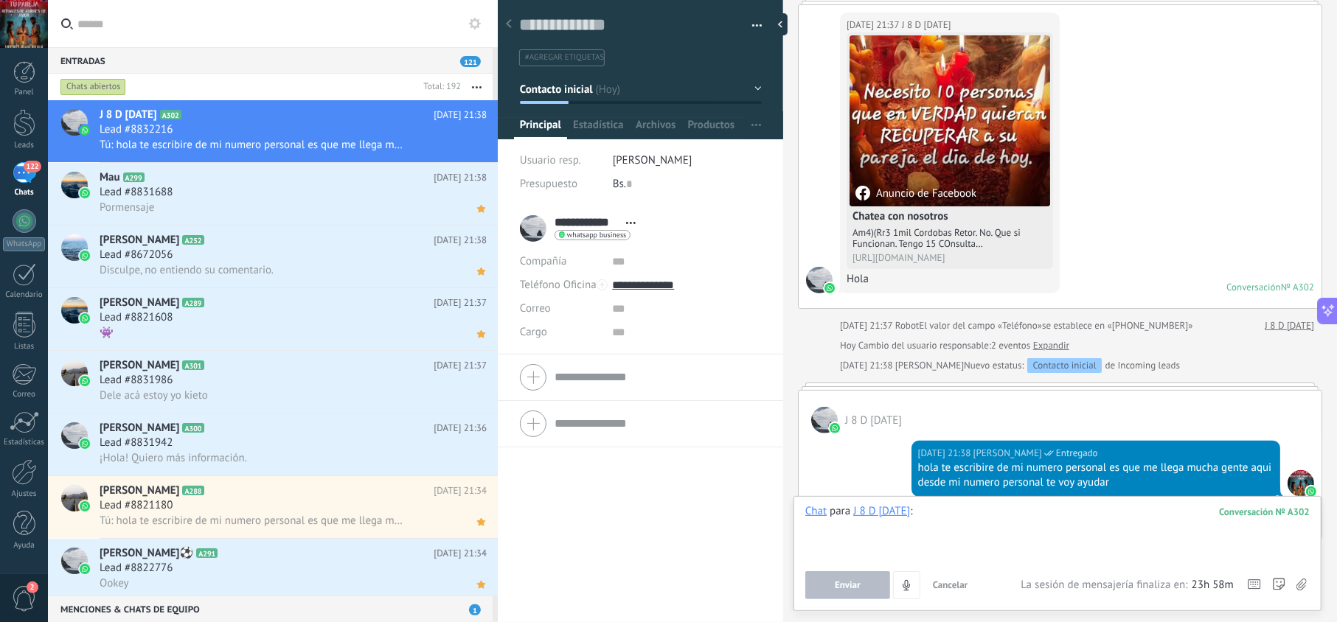
scroll to position [285, 0]
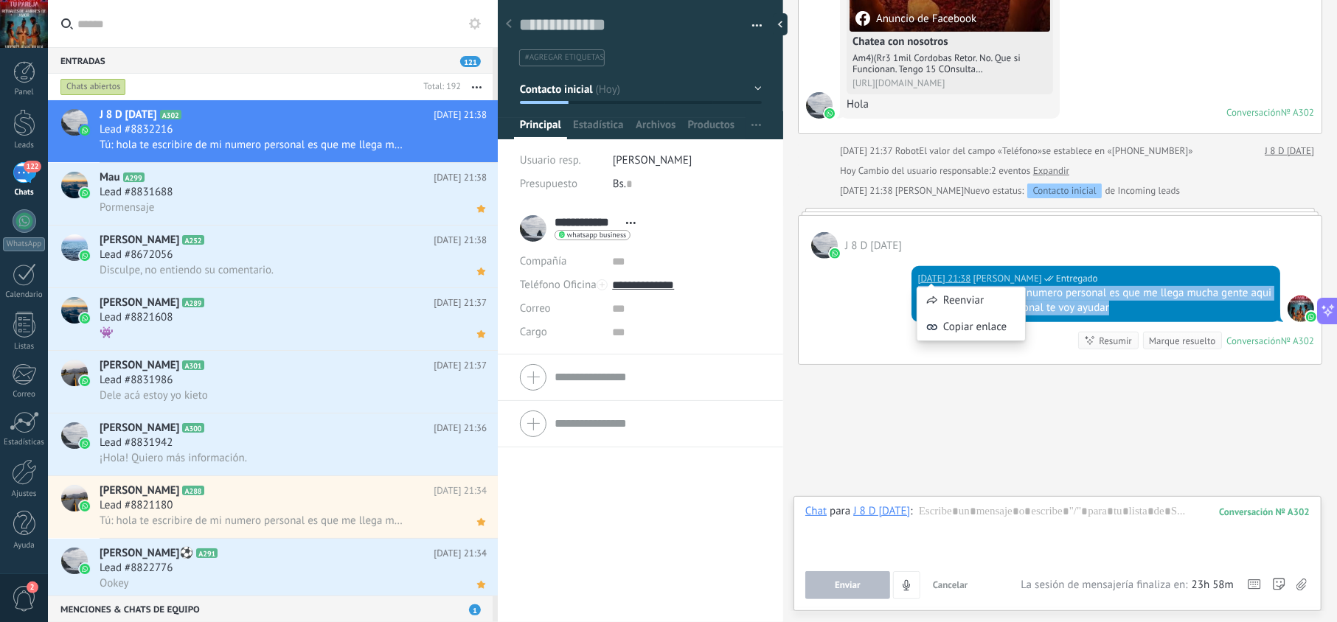
drag, startPoint x: 1134, startPoint y: 305, endPoint x: 908, endPoint y: 296, distance: 225.8
click at [908, 296] on div "[DATE] 21:38 [PERSON_NAME] Entregado hola te escribire de mi numero personal es…" at bounding box center [1060, 311] width 523 height 105
click at [1177, 305] on div "hola te escribire de mi numero personal es que me llega mucha gente aqui desde …" at bounding box center [1095, 300] width 355 height 29
drag, startPoint x: 1021, startPoint y: 305, endPoint x: 905, endPoint y: 298, distance: 116.0
click at [905, 298] on div "[DATE] 21:38 [PERSON_NAME] Entregado hola te escribire de mi numero personal es…" at bounding box center [1060, 311] width 523 height 105
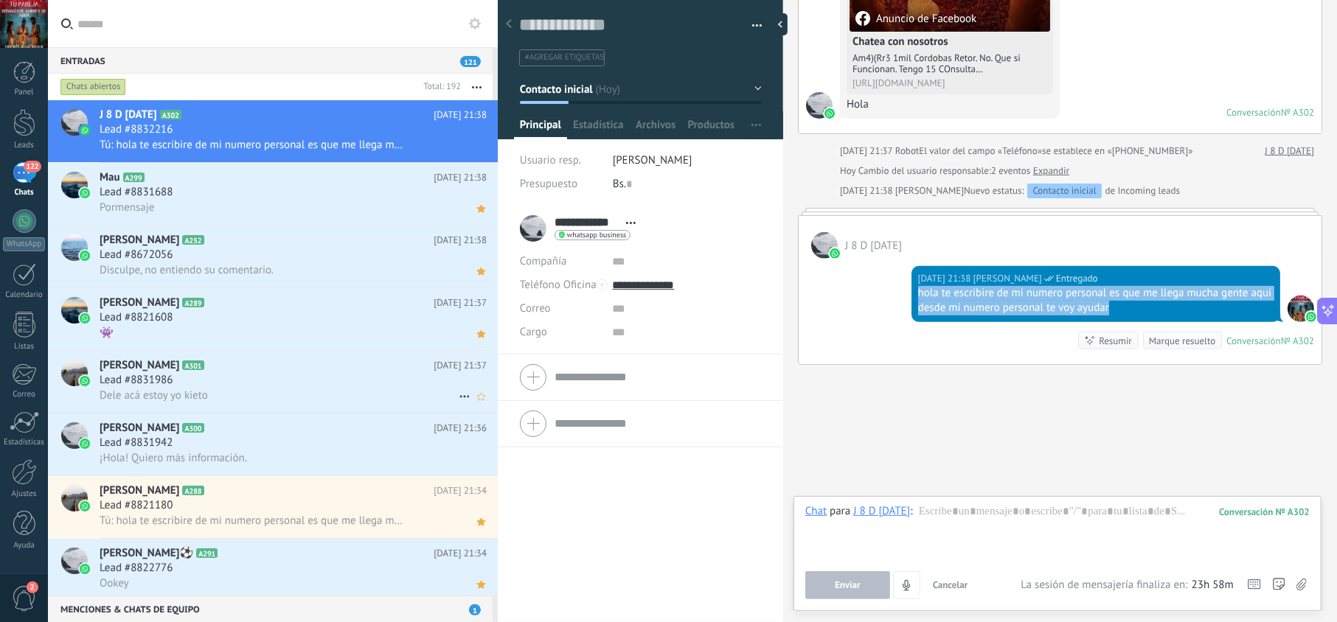
click at [293, 383] on div "Lead #8831986" at bounding box center [293, 380] width 387 height 15
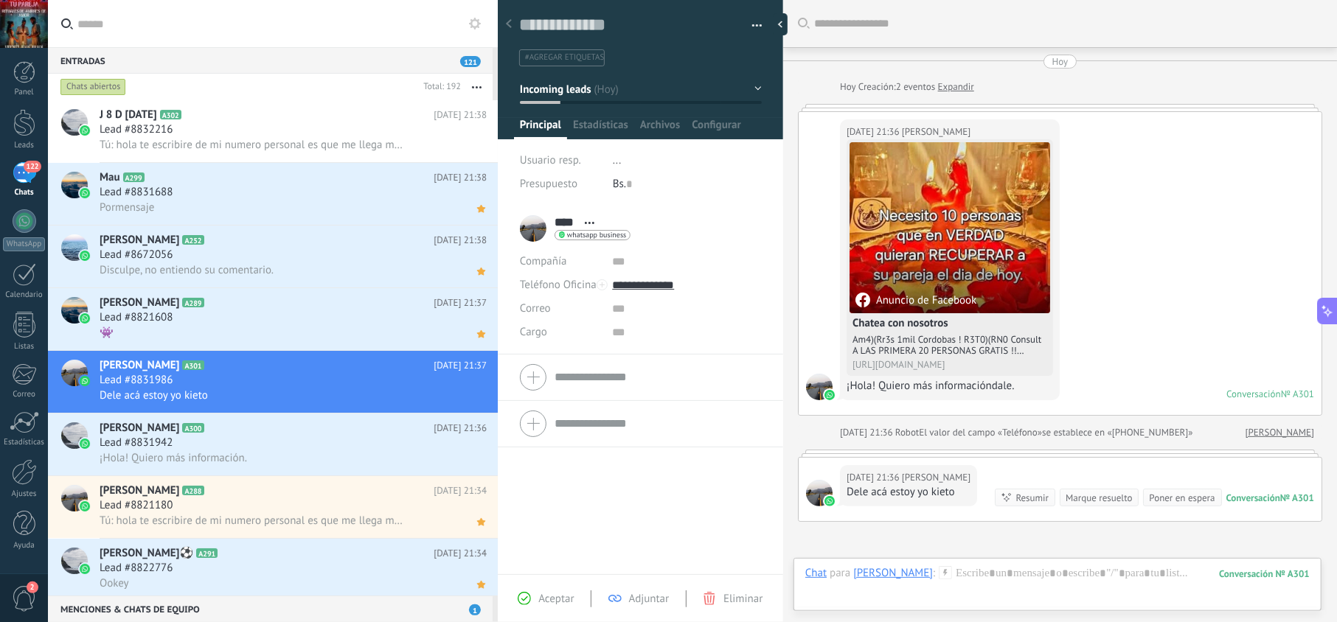
scroll to position [160, 0]
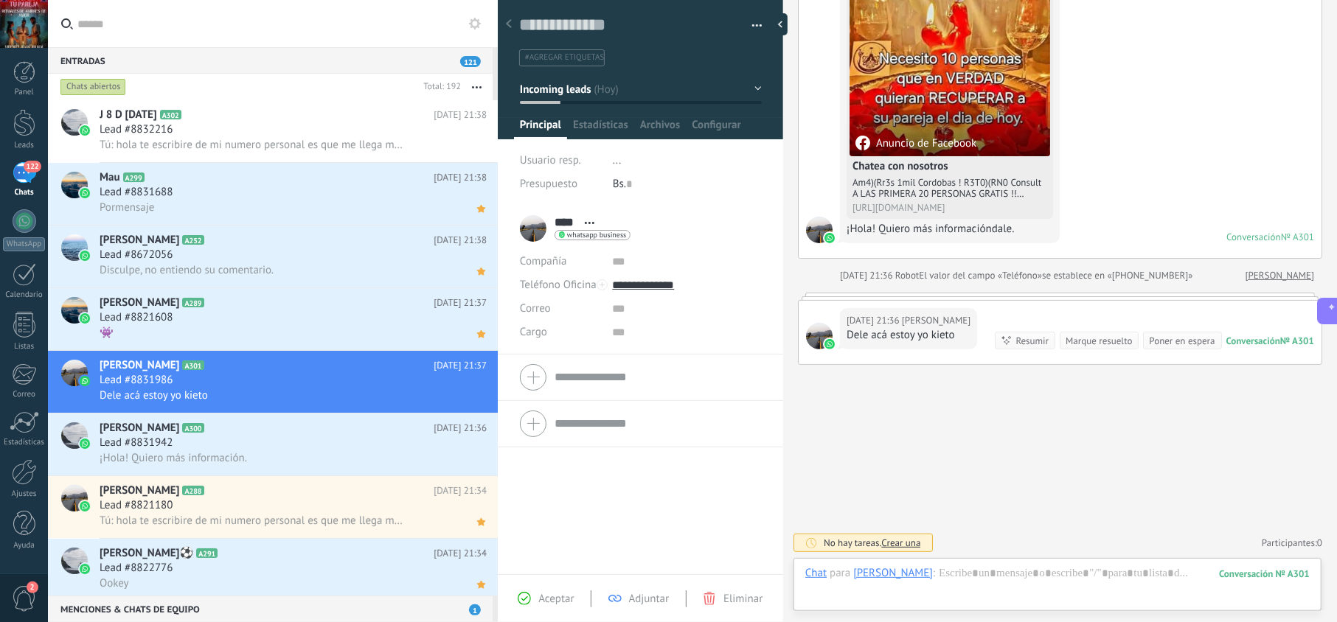
click at [552, 588] on div "Aceptar Adjuntar Eliminar" at bounding box center [640, 598] width 285 height 48
click at [559, 605] on span "Aceptar" at bounding box center [555, 599] width 35 height 14
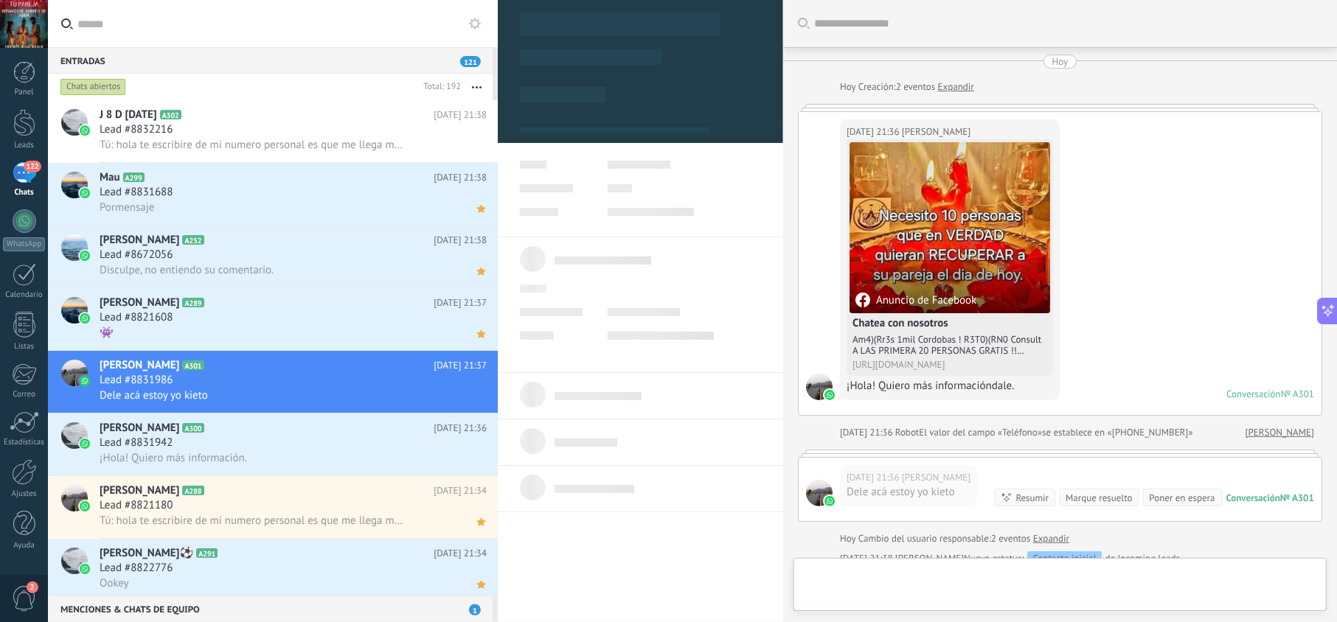
scroll to position [204, 0]
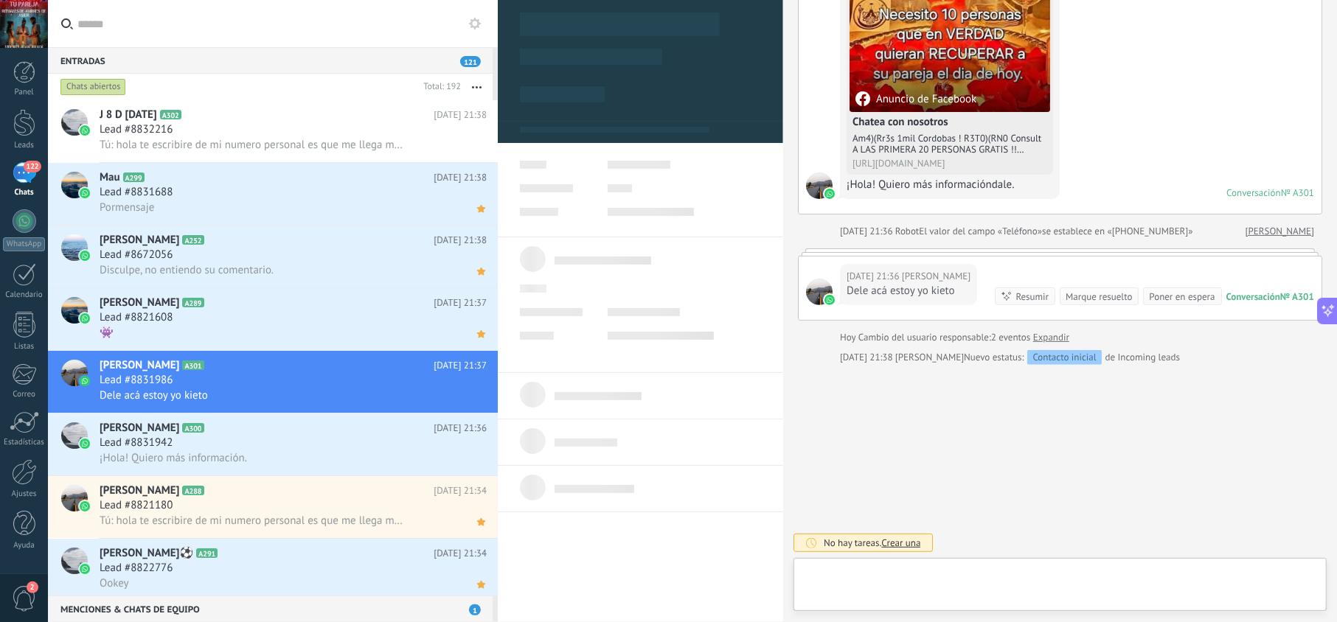
click at [953, 575] on div at bounding box center [1060, 588] width 510 height 44
type textarea "**********"
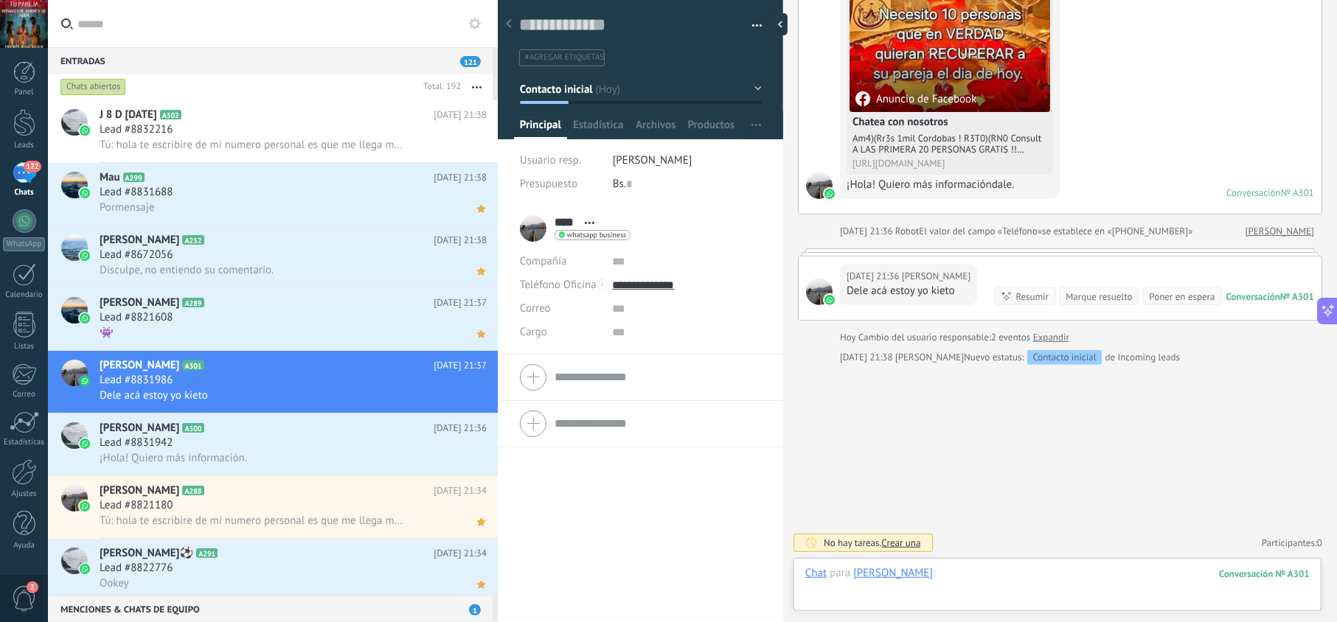
click at [965, 574] on div at bounding box center [1057, 588] width 504 height 44
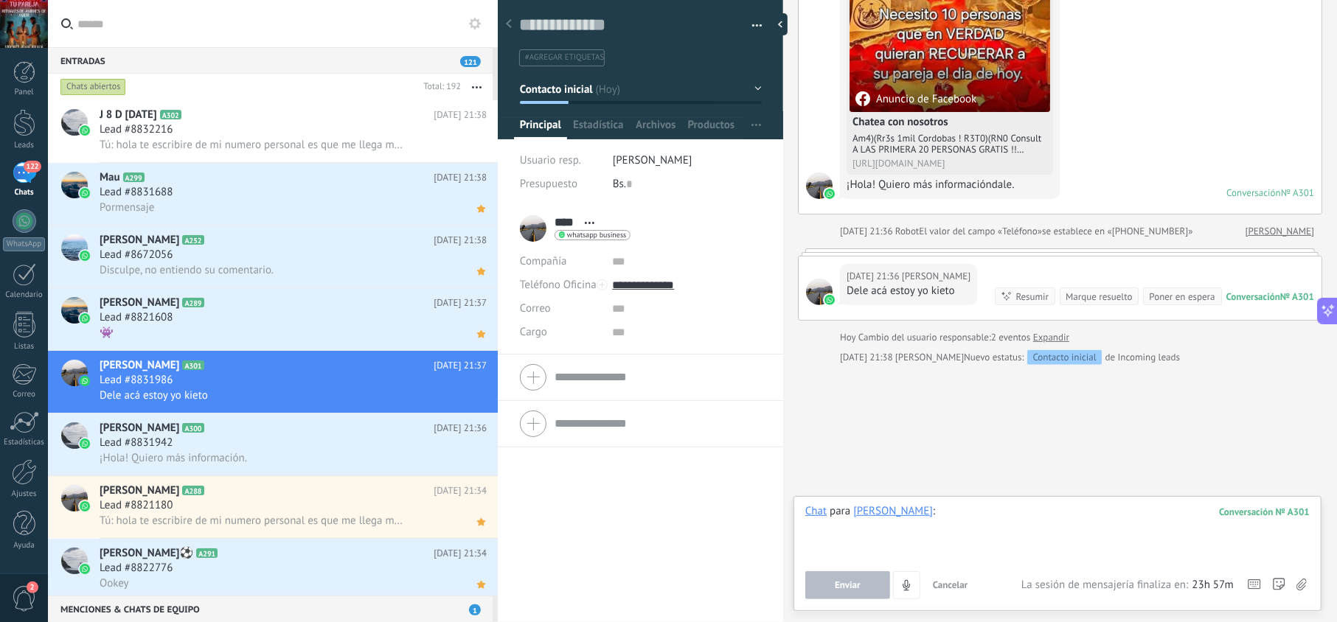
paste div
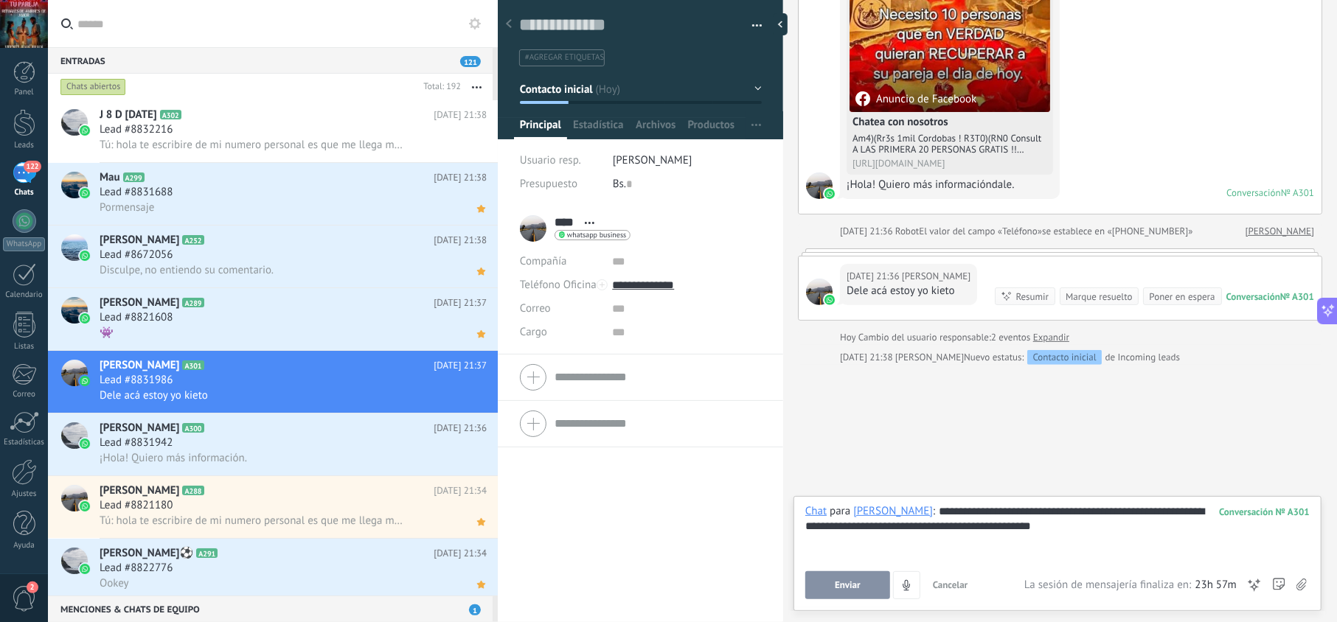
click at [867, 583] on button "Enviar" at bounding box center [847, 585] width 85 height 28
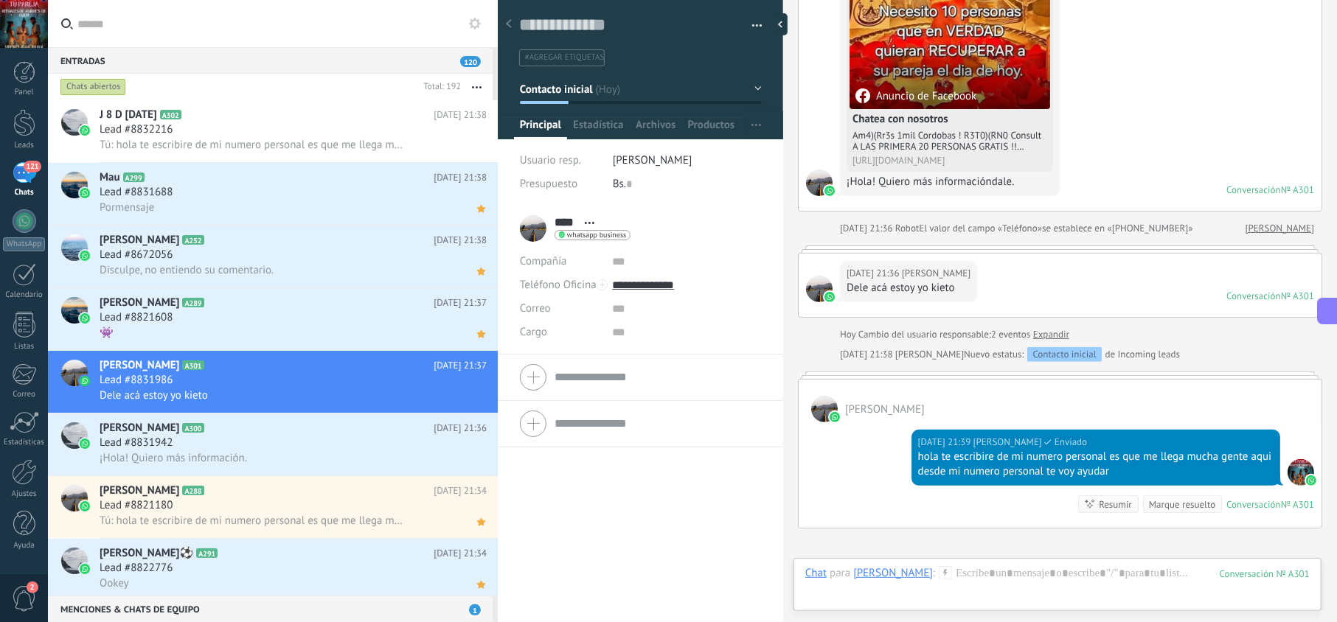
scroll to position [372, 0]
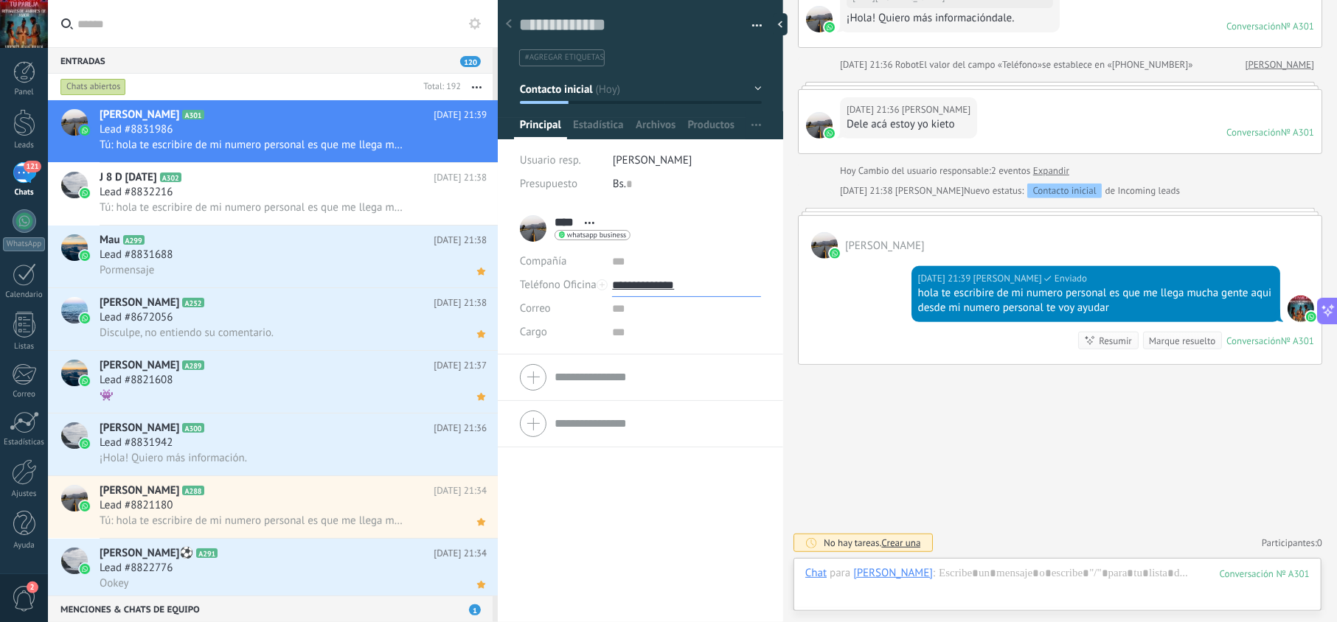
click at [656, 284] on input "**********" at bounding box center [686, 286] width 148 height 24
drag, startPoint x: 643, startPoint y: 327, endPoint x: 652, endPoint y: 336, distance: 12.5
click at [650, 335] on div "Marketing Tarot sas (Marketing Tarot sas)" at bounding box center [686, 335] width 147 height 25
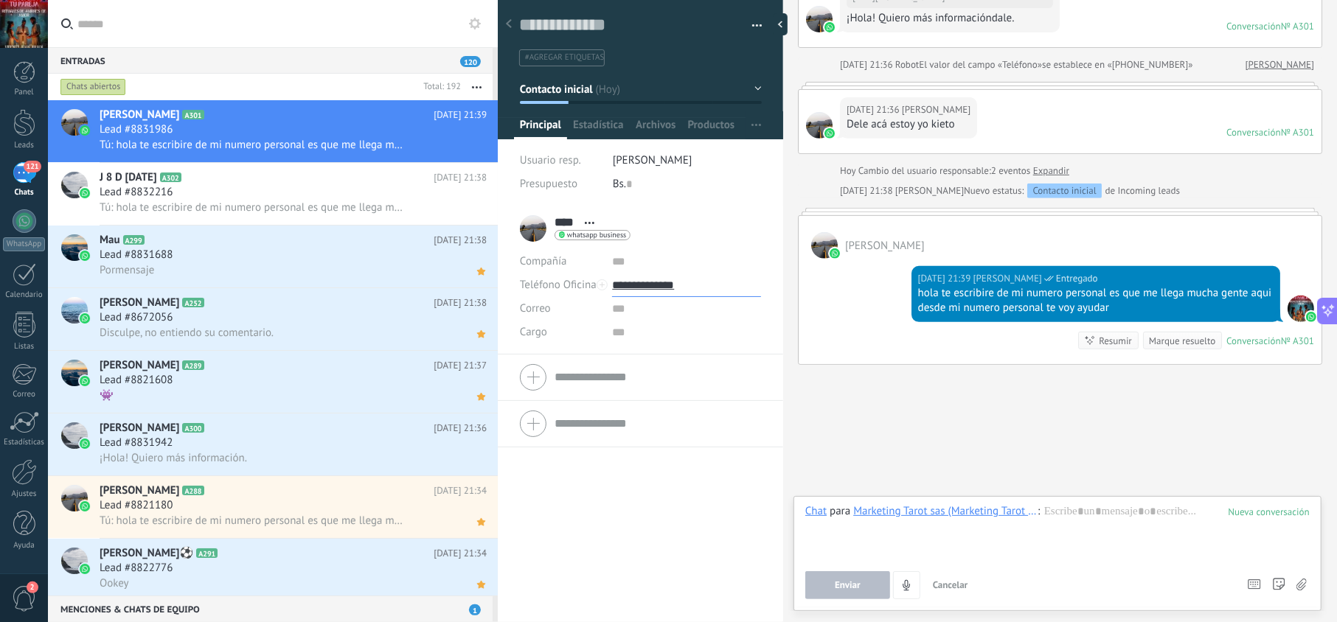
click at [676, 285] on input "**********" at bounding box center [686, 286] width 148 height 24
type input "**********"
click at [672, 364] on div "Copiar" at bounding box center [686, 360] width 147 height 25
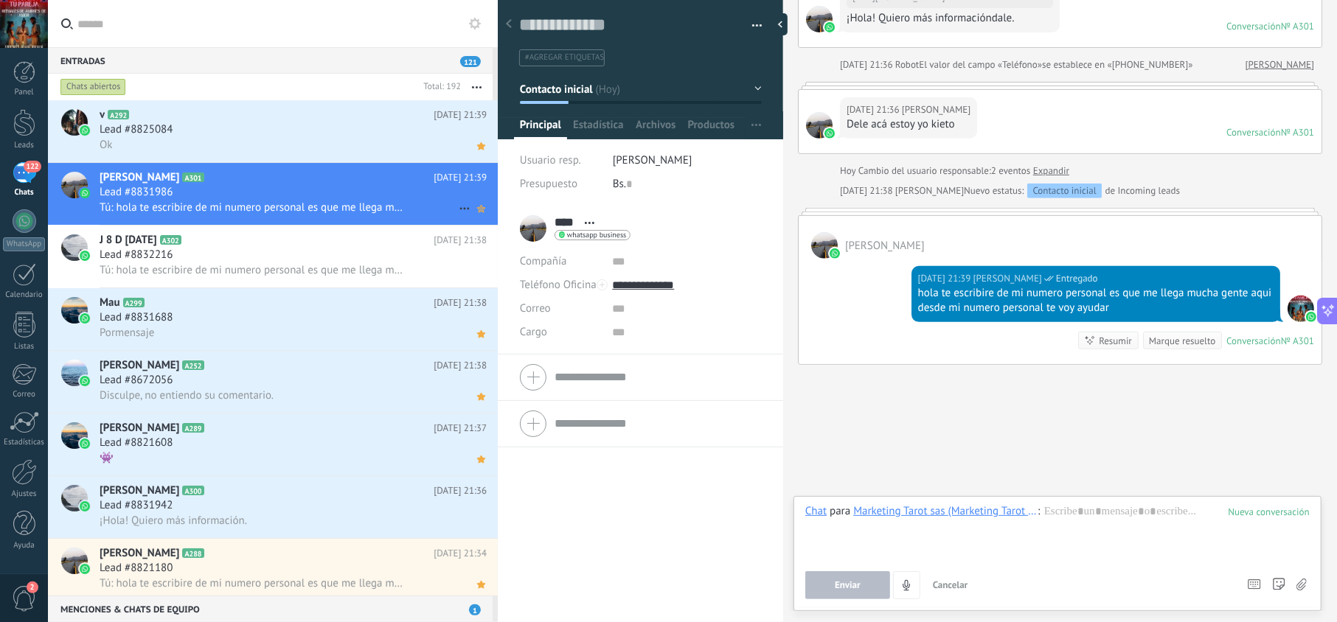
click at [481, 211] on icon at bounding box center [480, 209] width 15 height 18
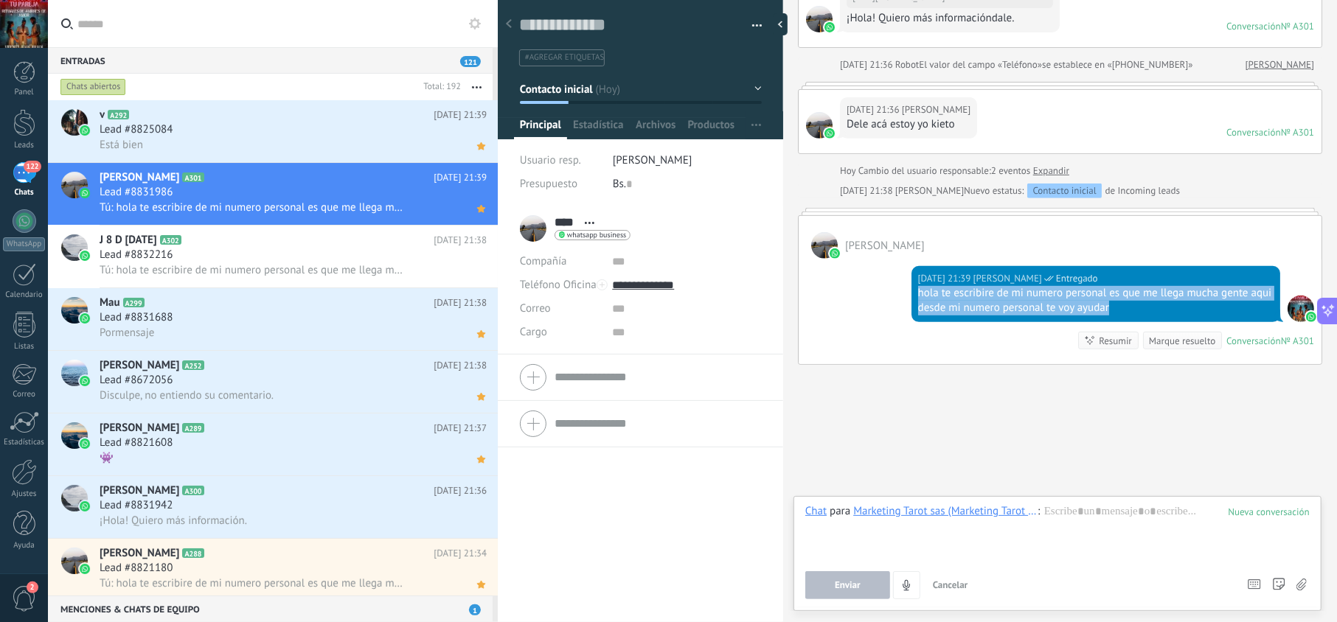
drag, startPoint x: 1112, startPoint y: 304, endPoint x: 913, endPoint y: 293, distance: 199.4
click at [913, 293] on div "[DATE] 21:39 [PERSON_NAME] Entregado hola te escribire de mi numero personal es…" at bounding box center [1095, 294] width 369 height 56
copy div "hola te escribire de mi numero personal es que me llega mucha gente aqui desde …"
drag, startPoint x: 324, startPoint y: 258, endPoint x: 342, endPoint y: 260, distance: 17.8
click at [323, 258] on div "Lead #8832216" at bounding box center [293, 255] width 387 height 15
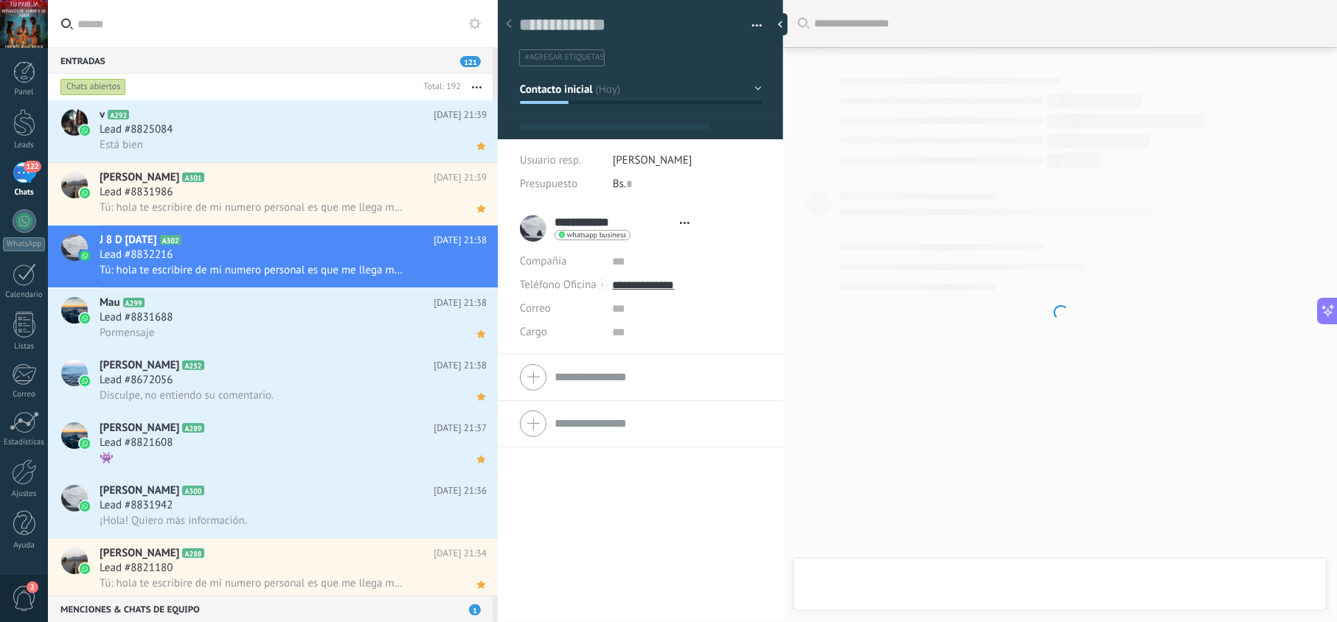
scroll to position [21, 0]
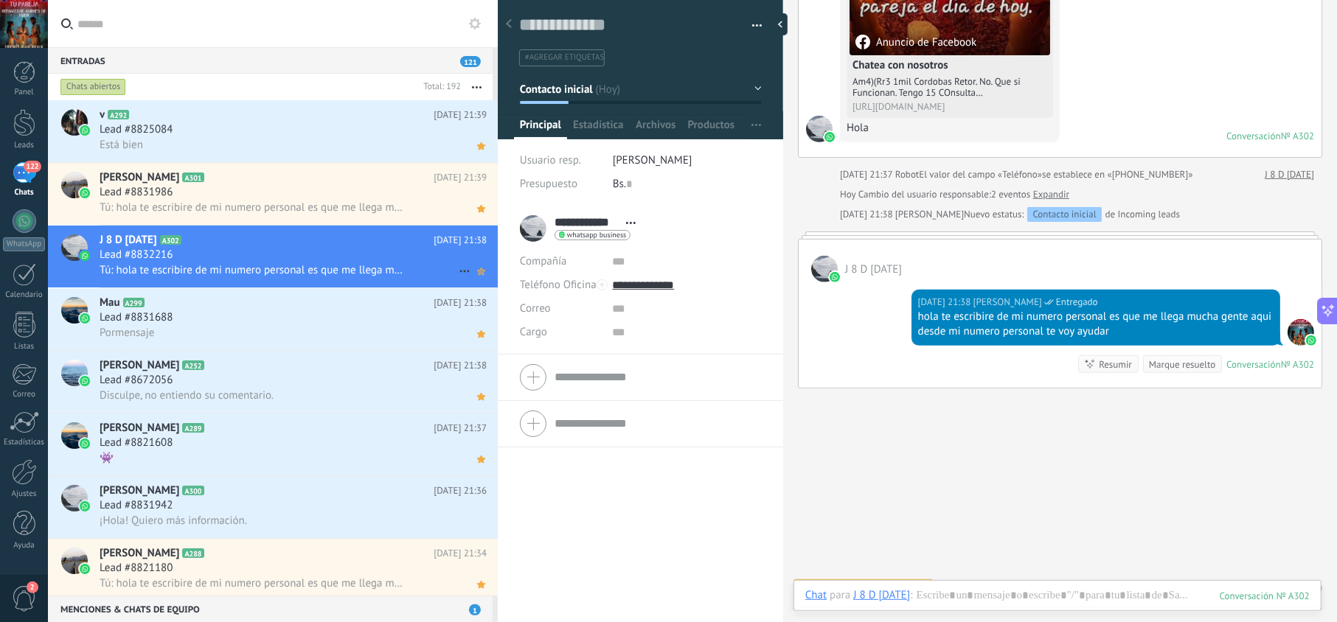
click at [473, 273] on icon at bounding box center [480, 271] width 15 height 18
click at [392, 503] on div "Lead #8831942" at bounding box center [293, 505] width 387 height 15
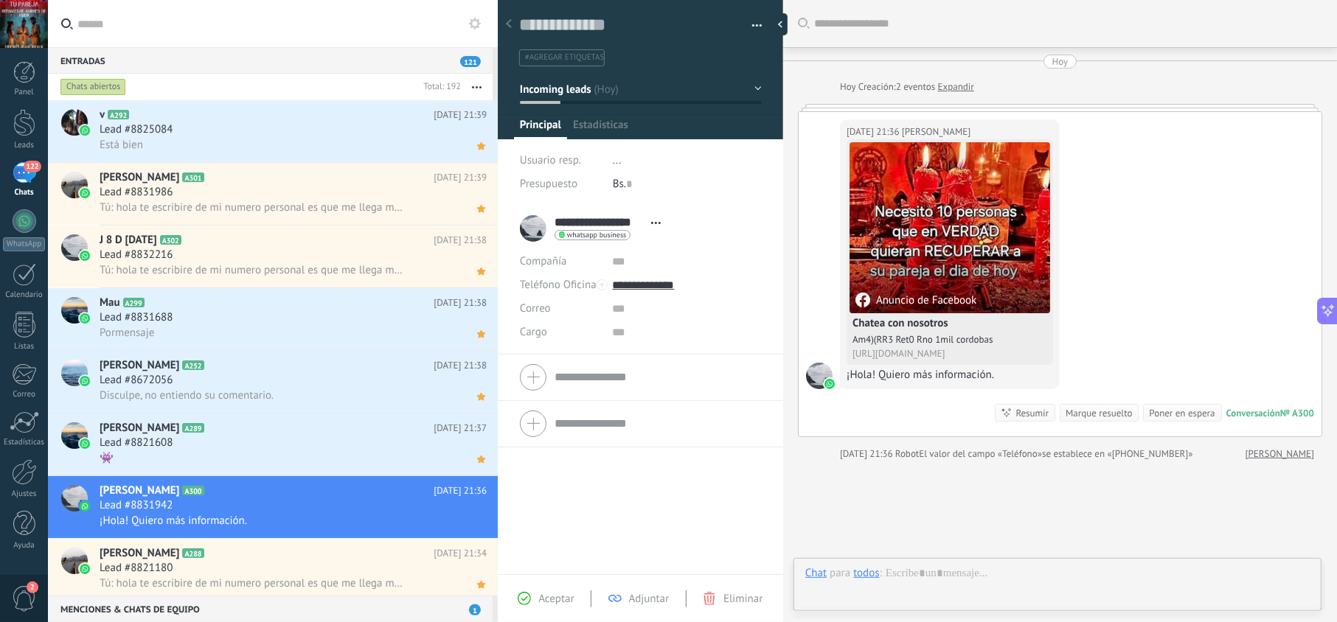
scroll to position [21, 0]
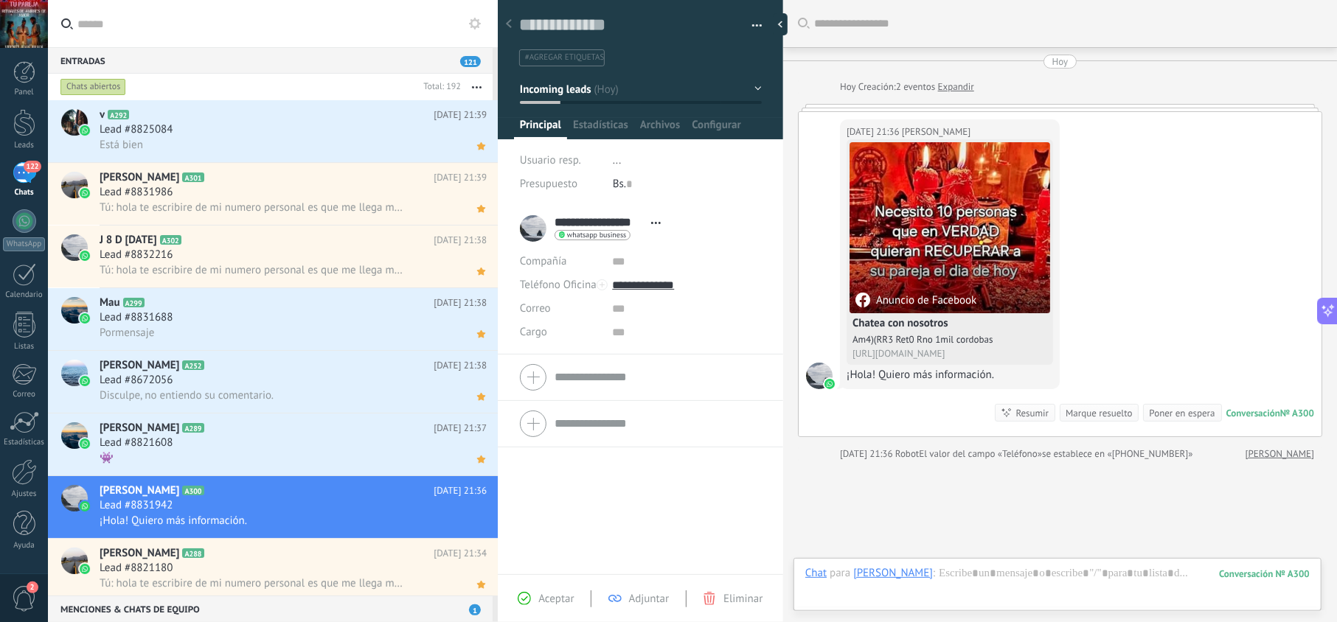
click at [549, 603] on span "Aceptar" at bounding box center [555, 599] width 35 height 14
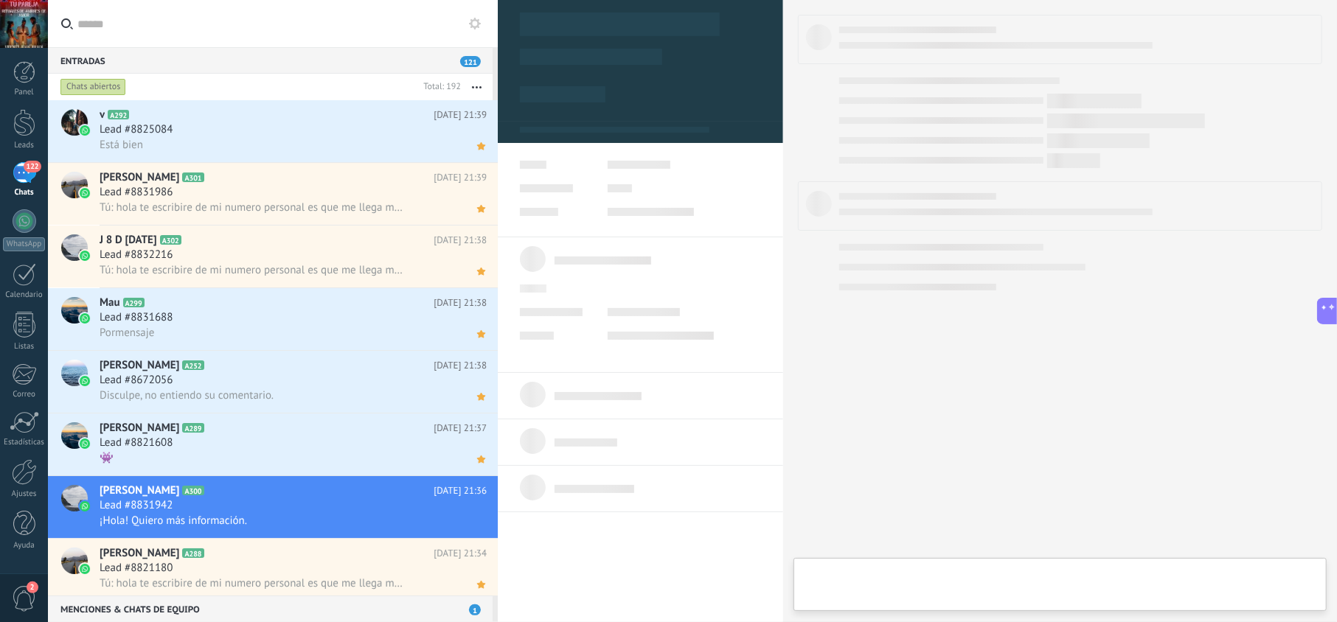
type textarea "**********"
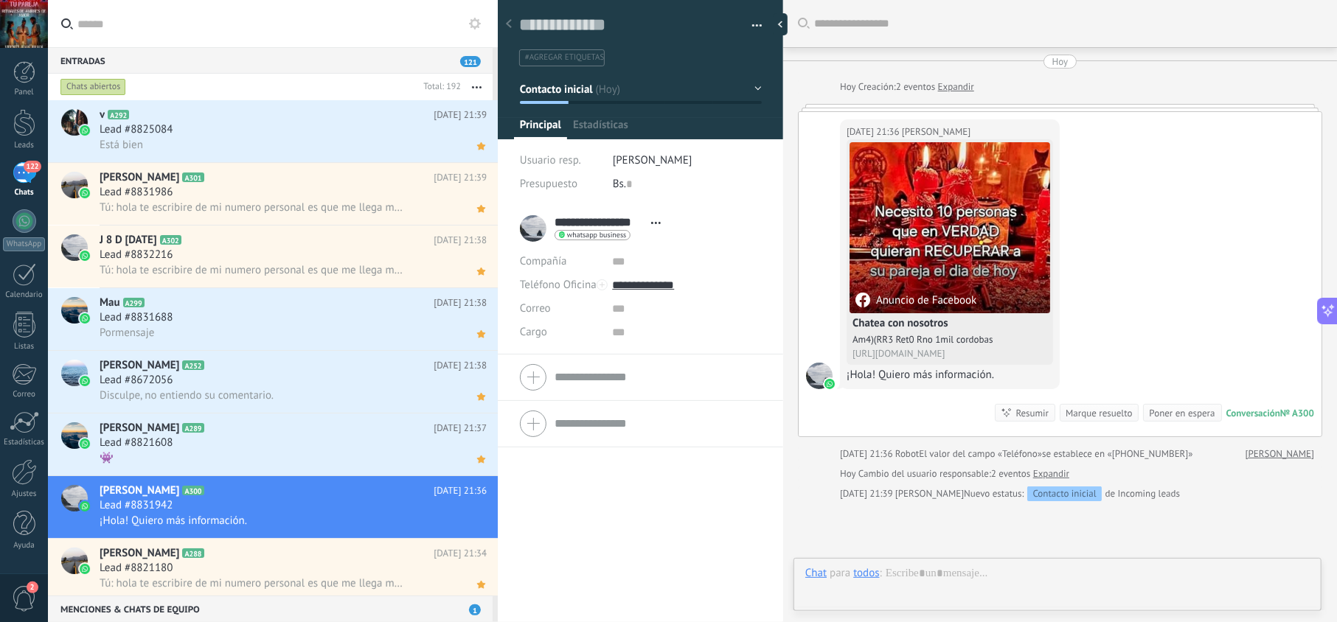
scroll to position [21, 0]
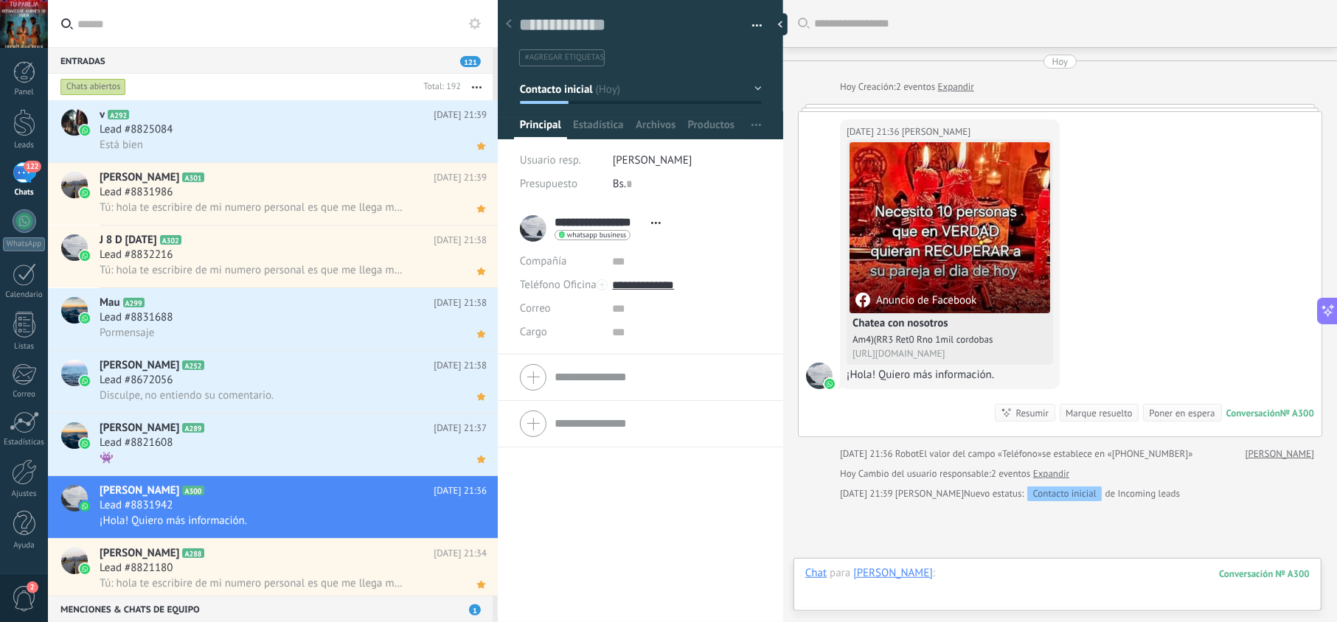
click at [967, 585] on div at bounding box center [1057, 588] width 504 height 44
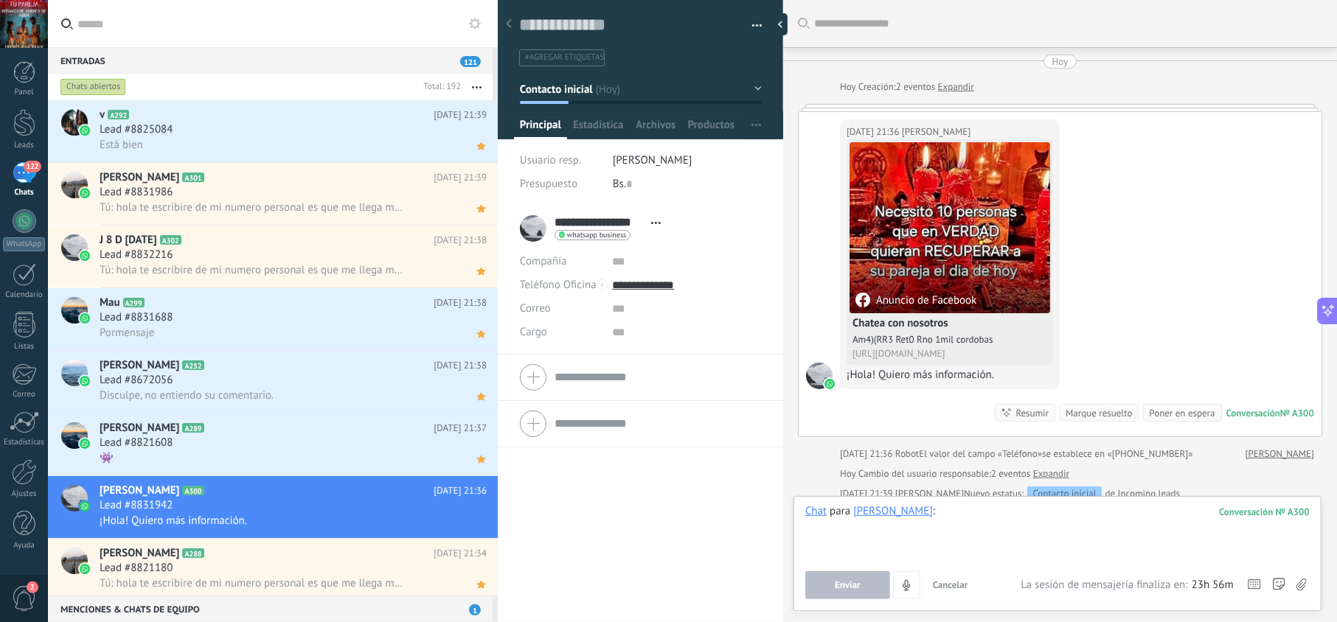
paste div
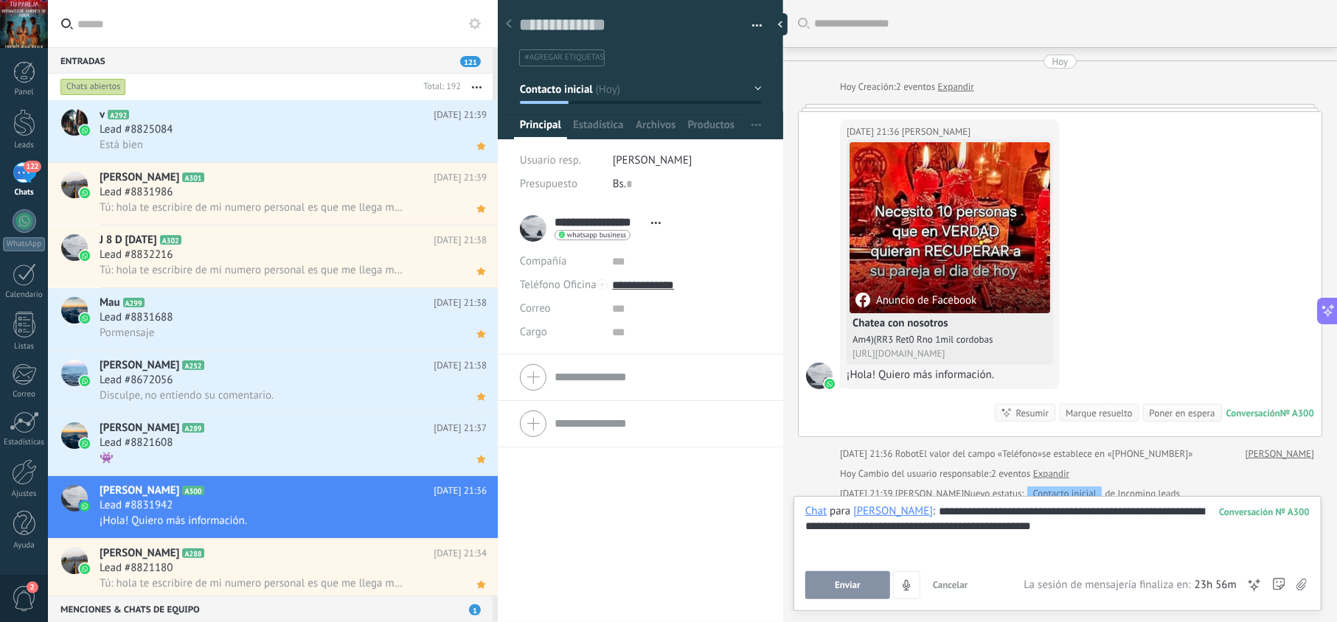
click at [857, 584] on span "Enviar" at bounding box center [848, 585] width 26 height 10
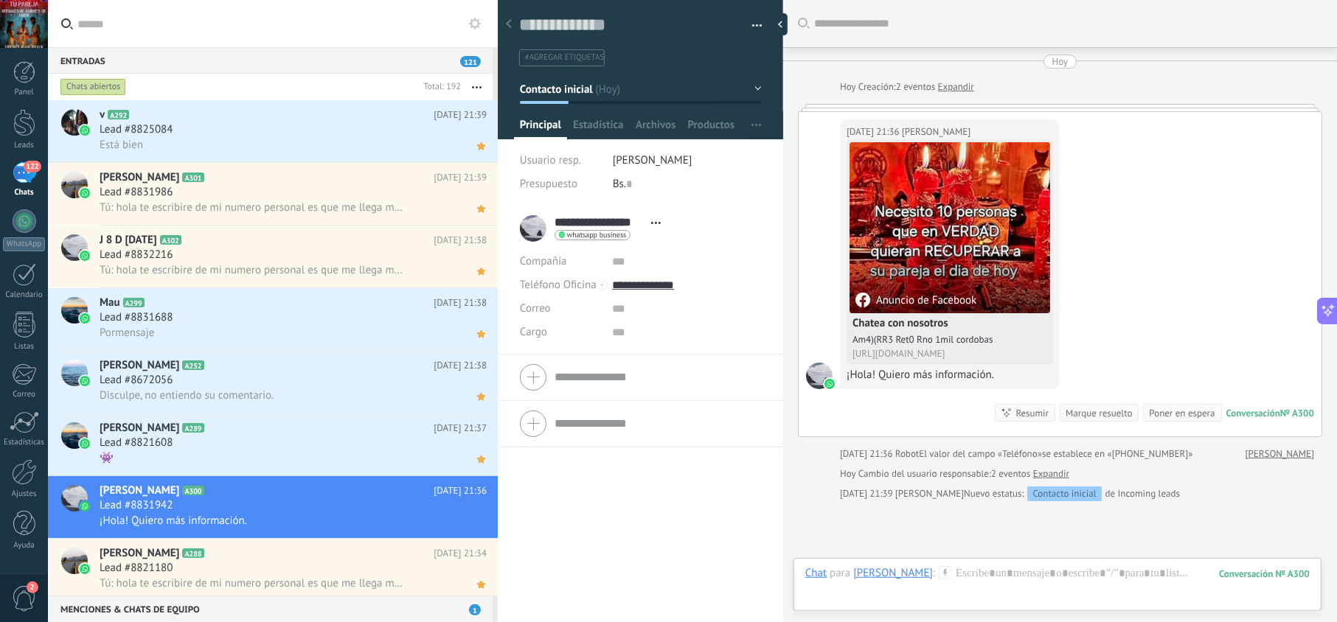
scroll to position [96, 0]
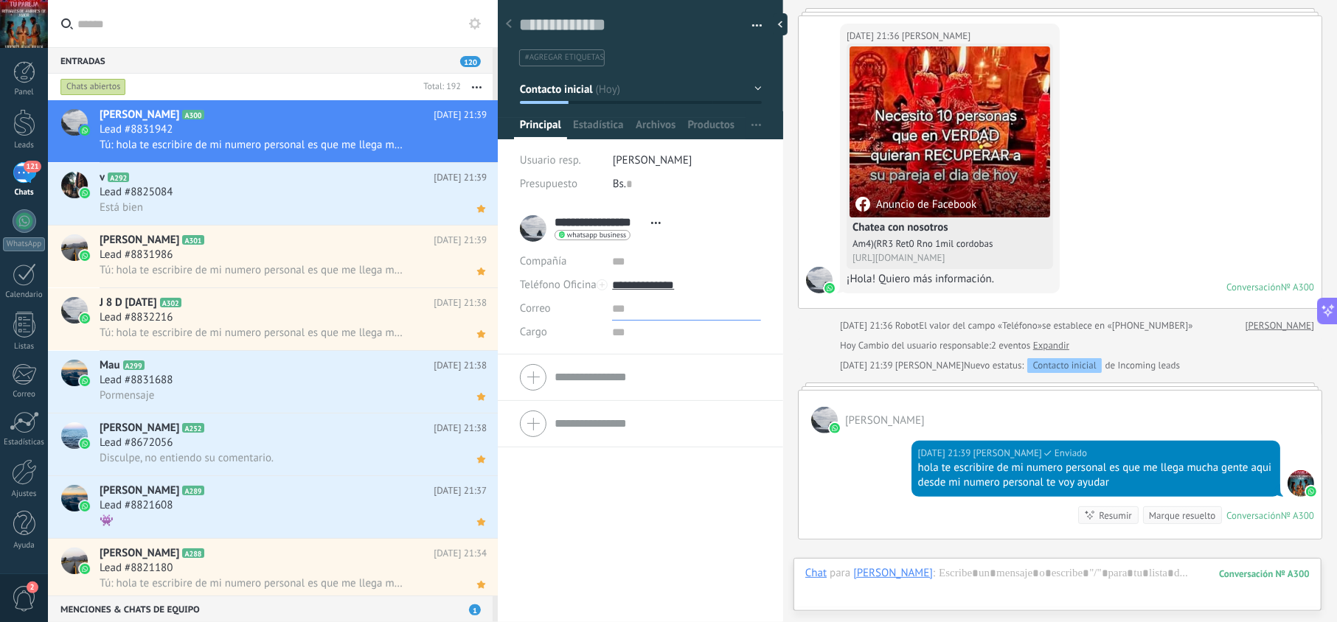
click at [670, 297] on input "text" at bounding box center [686, 309] width 148 height 24
click at [665, 296] on input "**********" at bounding box center [686, 286] width 148 height 24
type input "**********"
click at [656, 366] on div "Copiar" at bounding box center [686, 360] width 147 height 25
click at [473, 155] on div "[PERSON_NAME] A300 [DATE] 21:39 Lead #8831942 Tú: hola te escribire de mi numer…" at bounding box center [299, 131] width 398 height 62
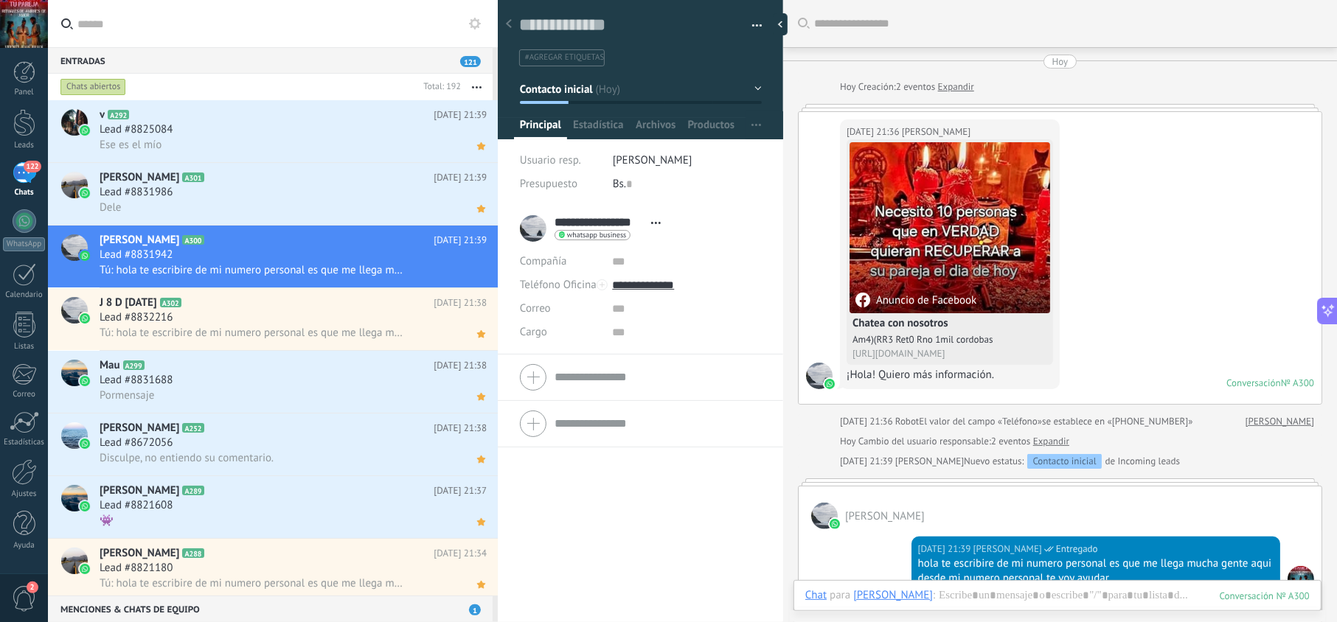
scroll to position [248, 0]
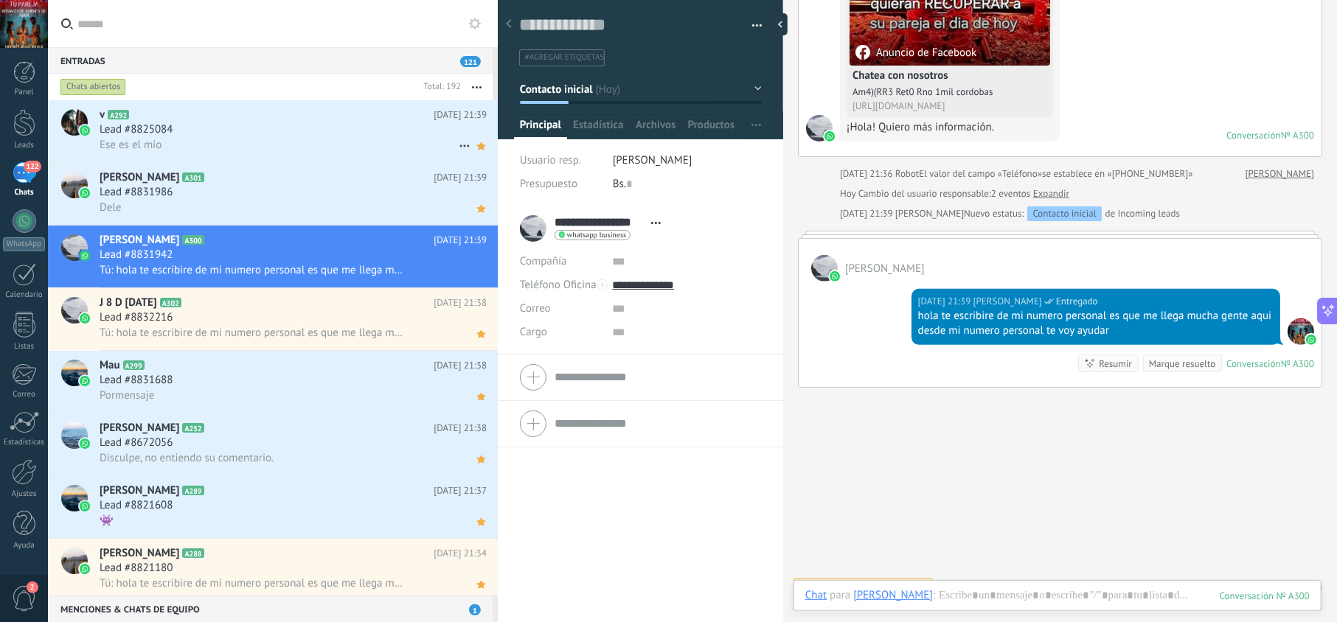
click at [313, 146] on div "Ese es el mío" at bounding box center [293, 144] width 387 height 15
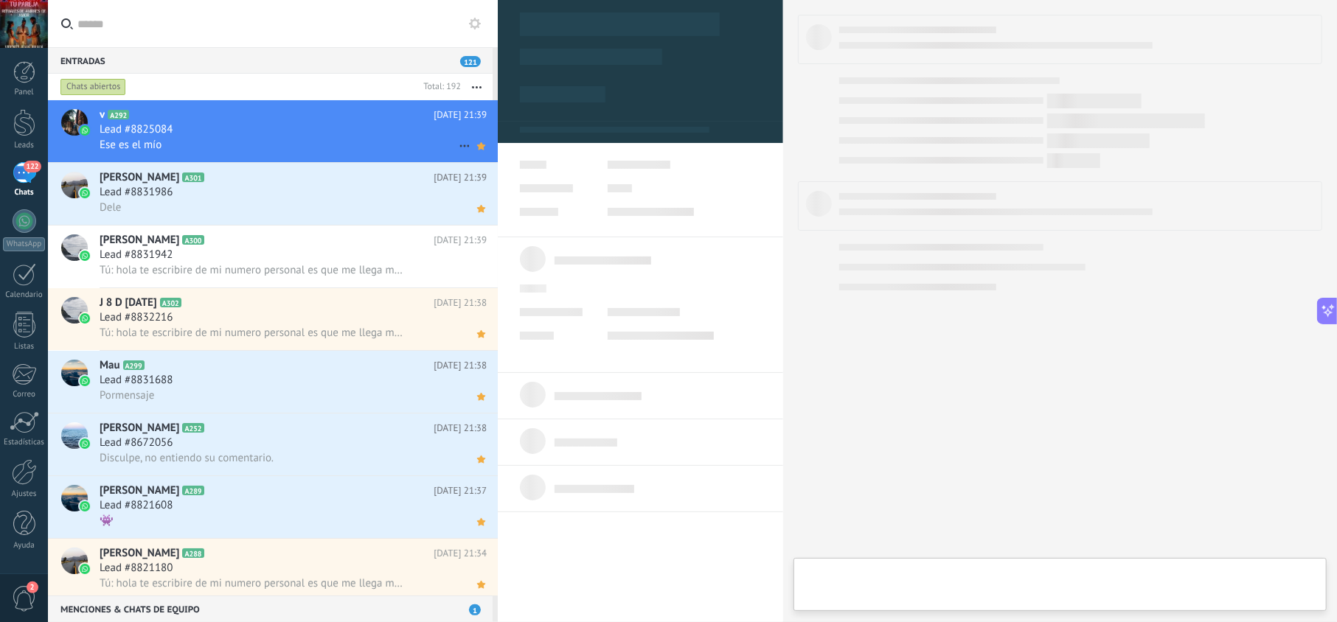
type textarea "**********"
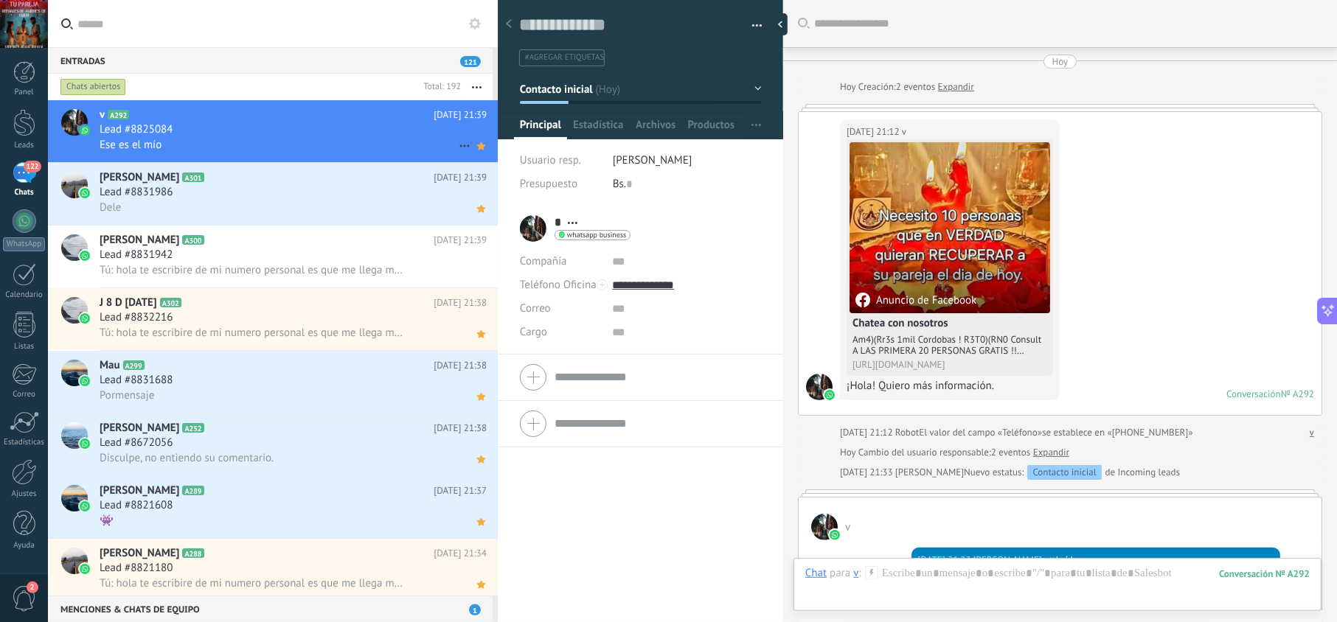
scroll to position [493, 0]
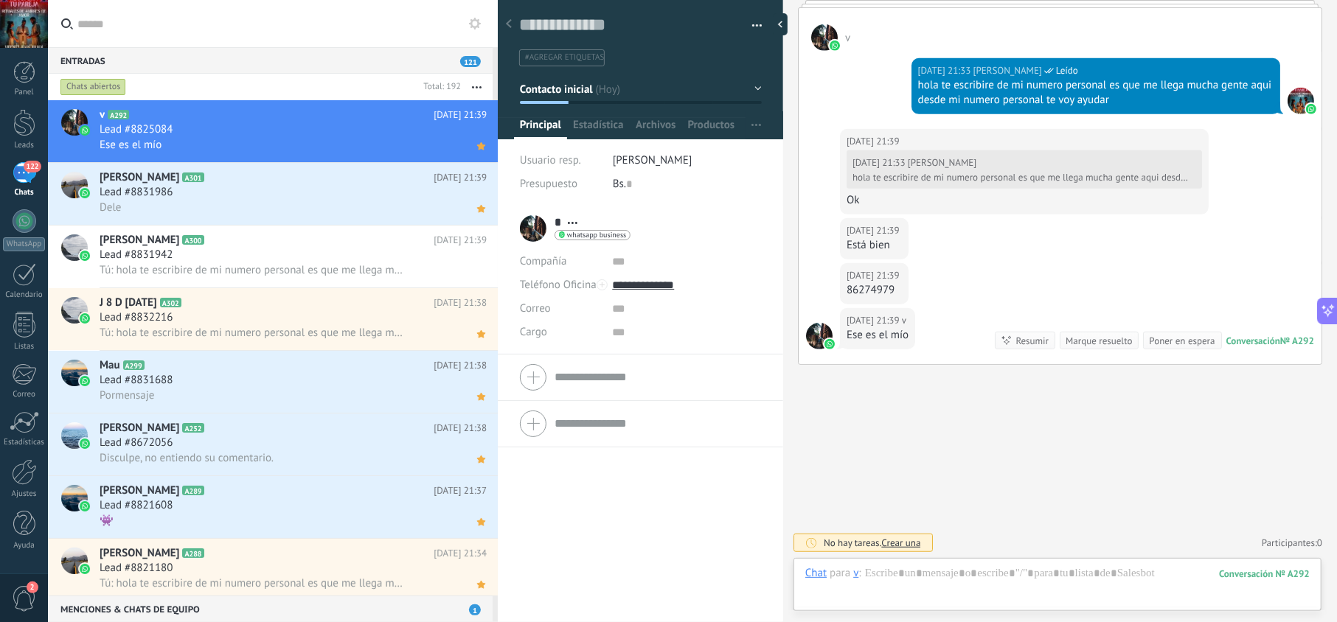
click at [905, 561] on div "Chat Correo Nota Tarea Chat para v : 292 Enviar Cancelar Rastrear clics en link…" at bounding box center [1057, 584] width 528 height 53
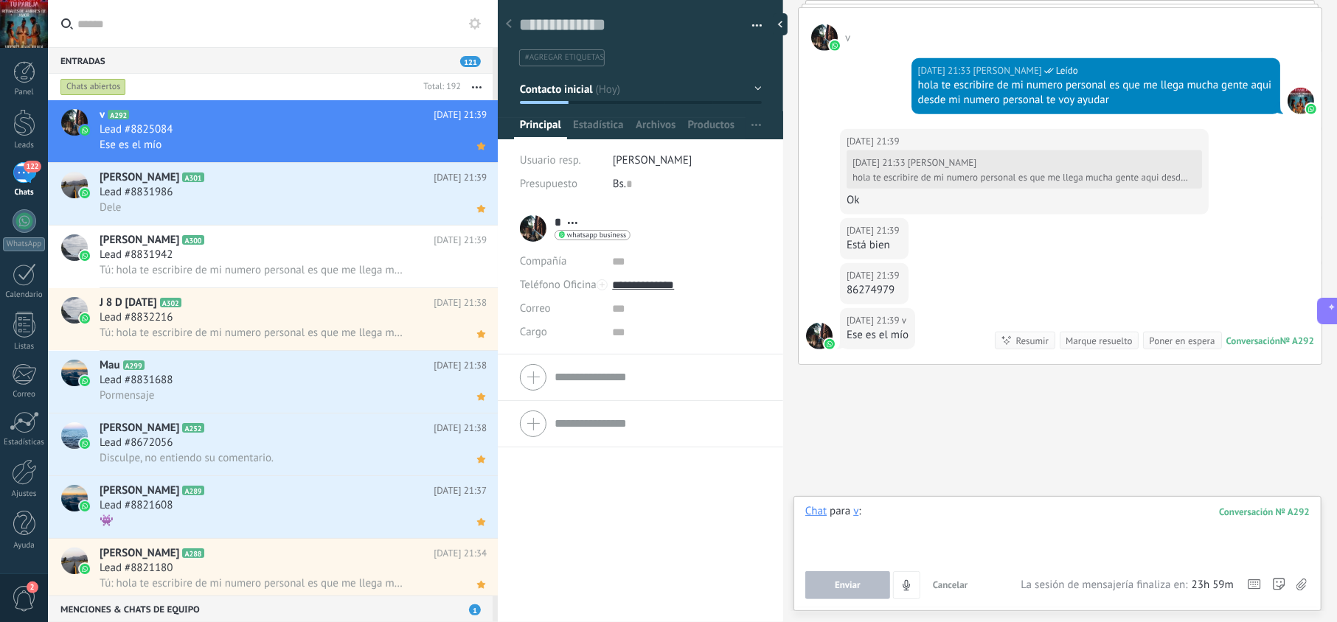
click at [933, 515] on div at bounding box center [1057, 532] width 504 height 56
click at [872, 587] on button "Enviar" at bounding box center [847, 585] width 85 height 28
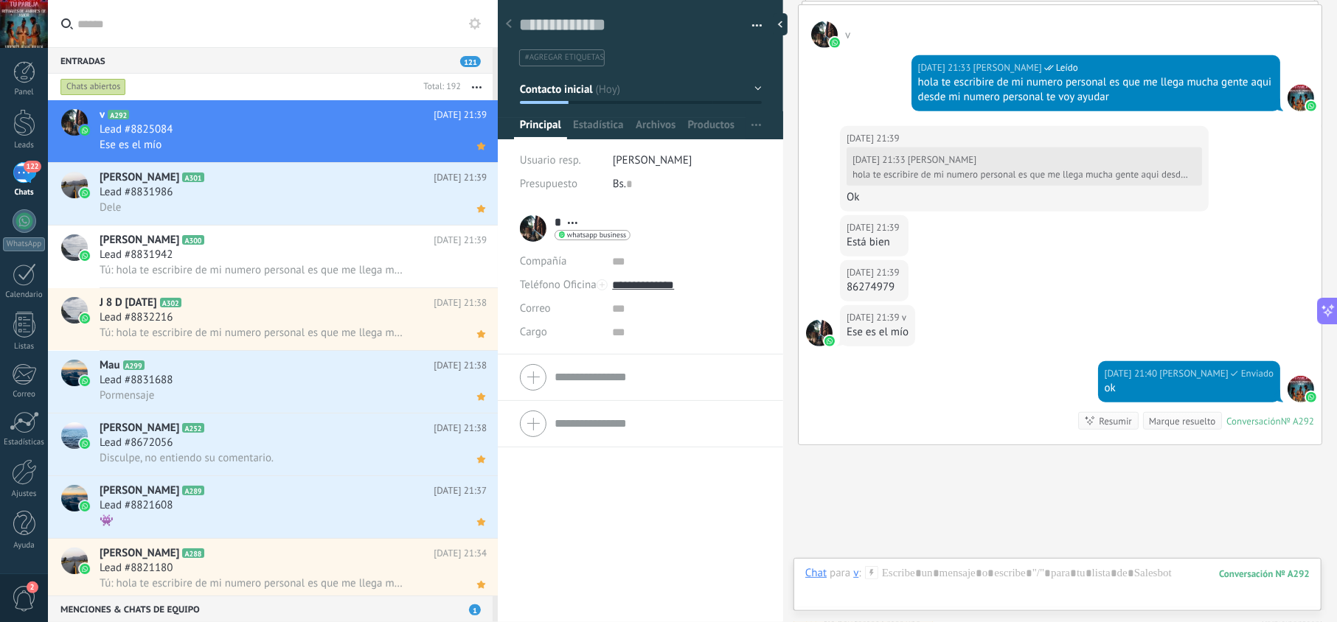
scroll to position [576, 0]
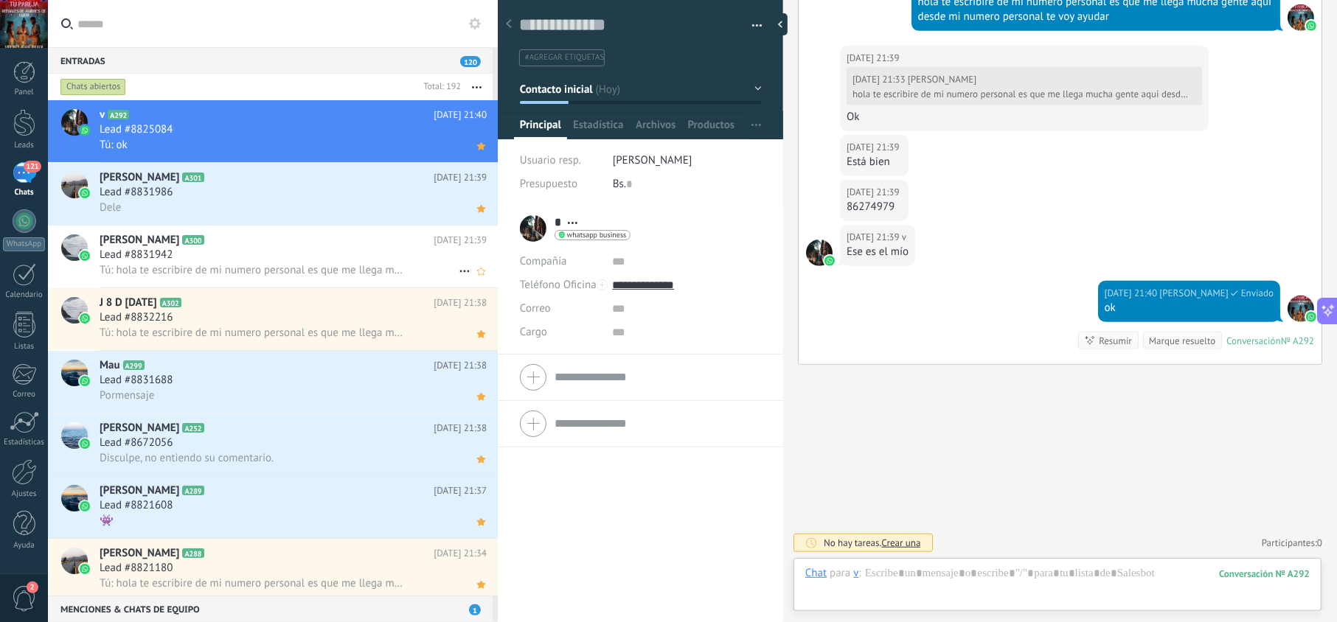
click at [361, 257] on div "Lead #8831942" at bounding box center [293, 255] width 387 height 15
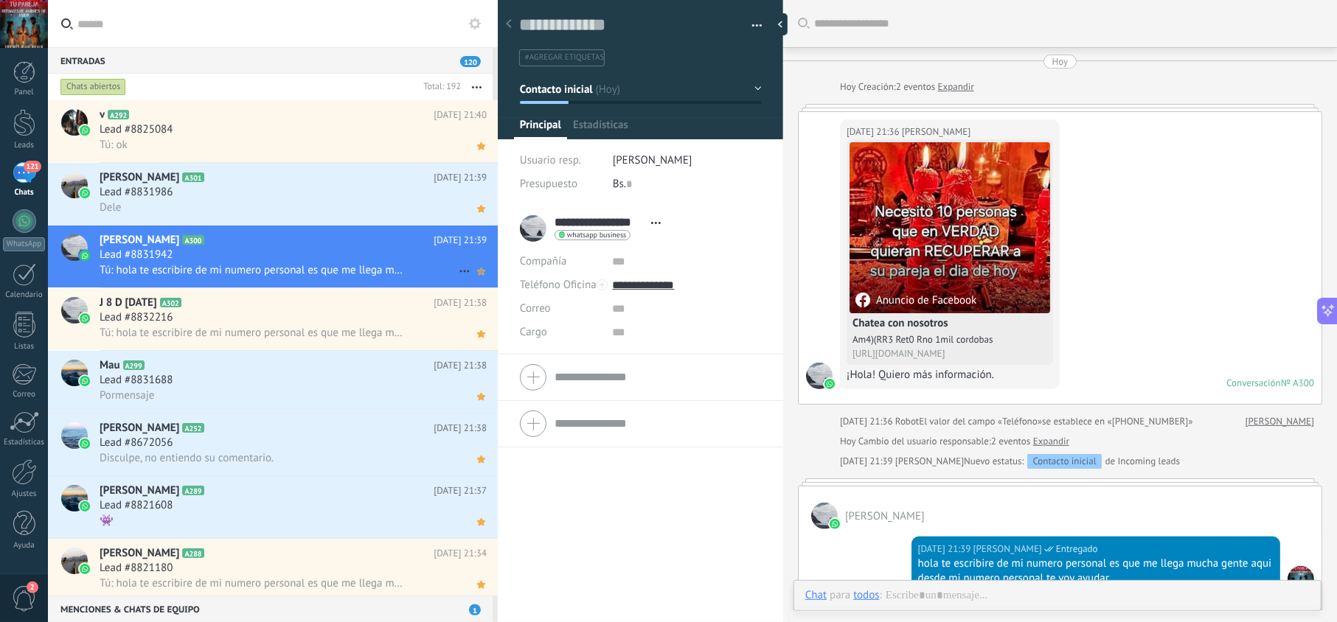
scroll to position [248, 0]
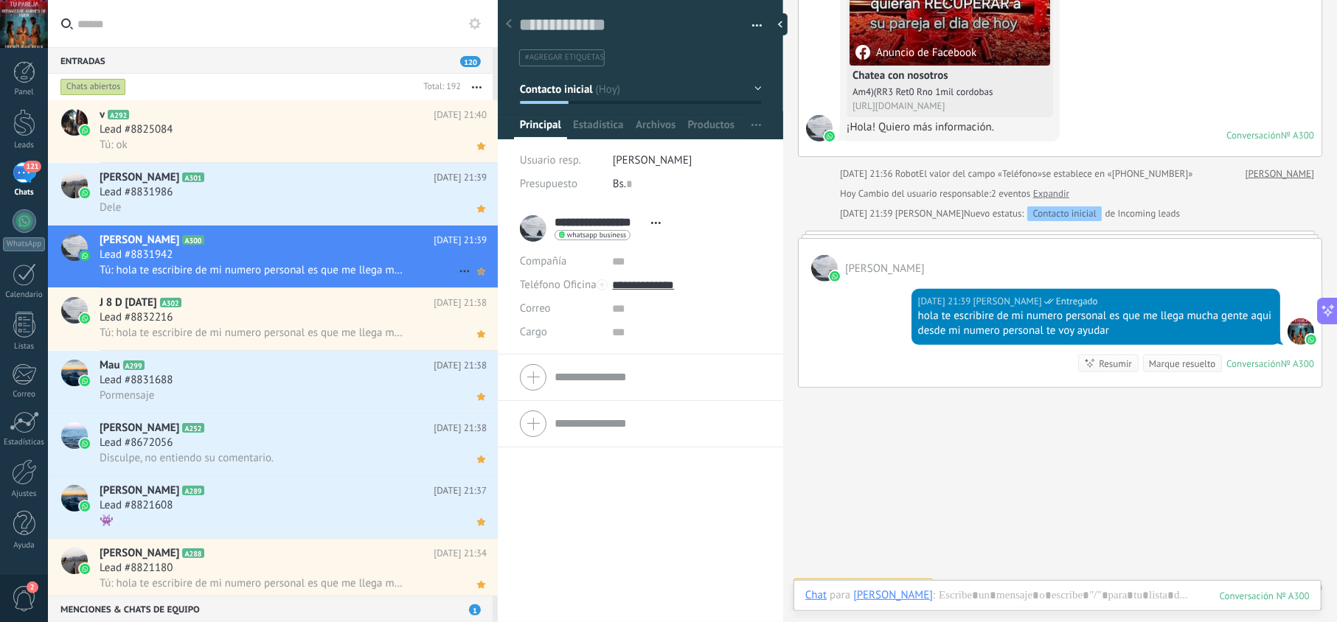
click at [476, 276] on icon at bounding box center [480, 271] width 15 height 18
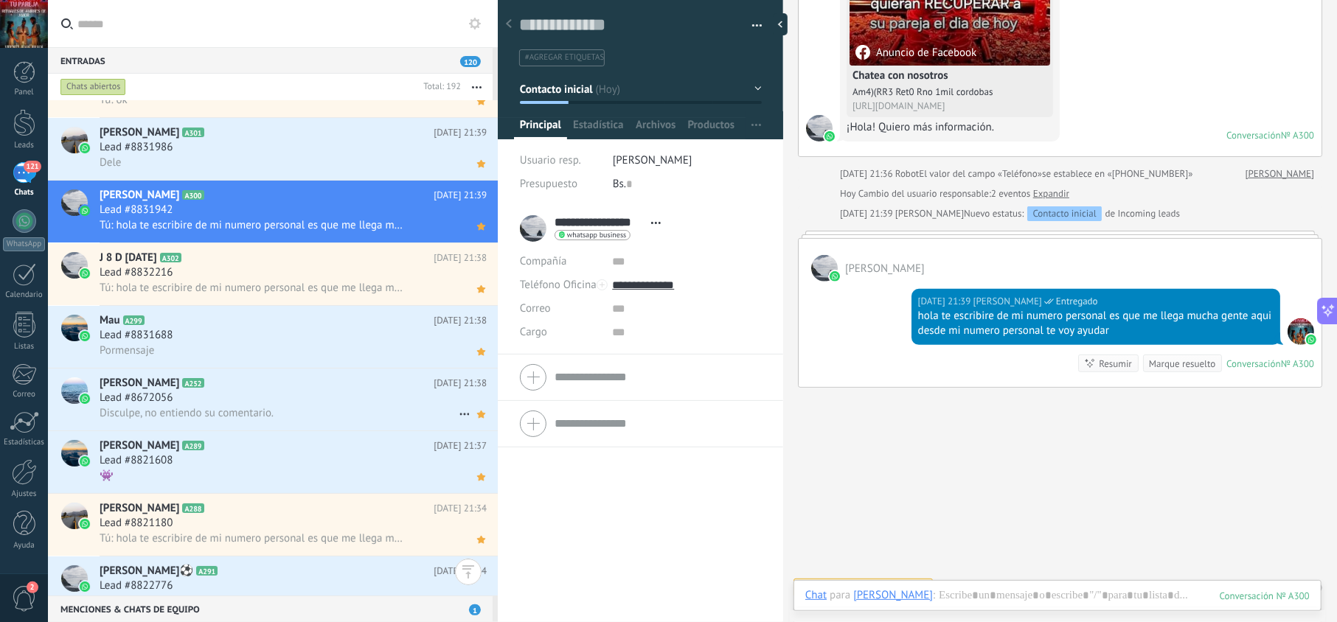
scroll to position [0, 0]
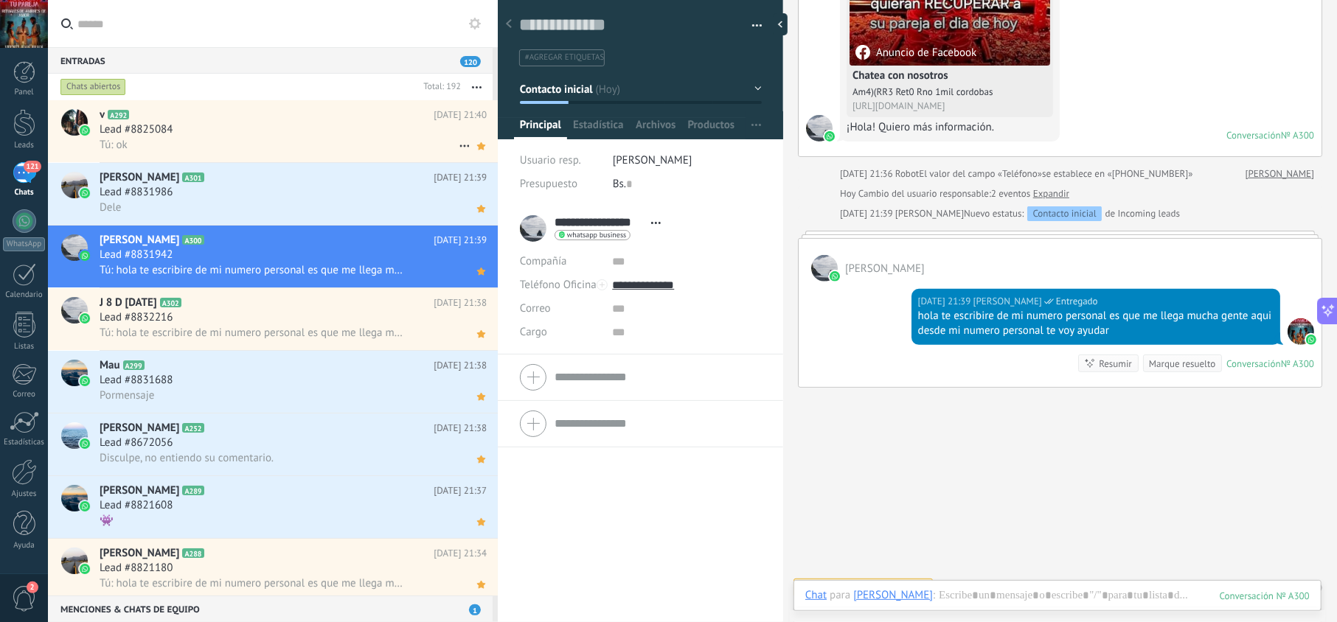
click at [369, 122] on div "Lead #8825084" at bounding box center [293, 129] width 387 height 15
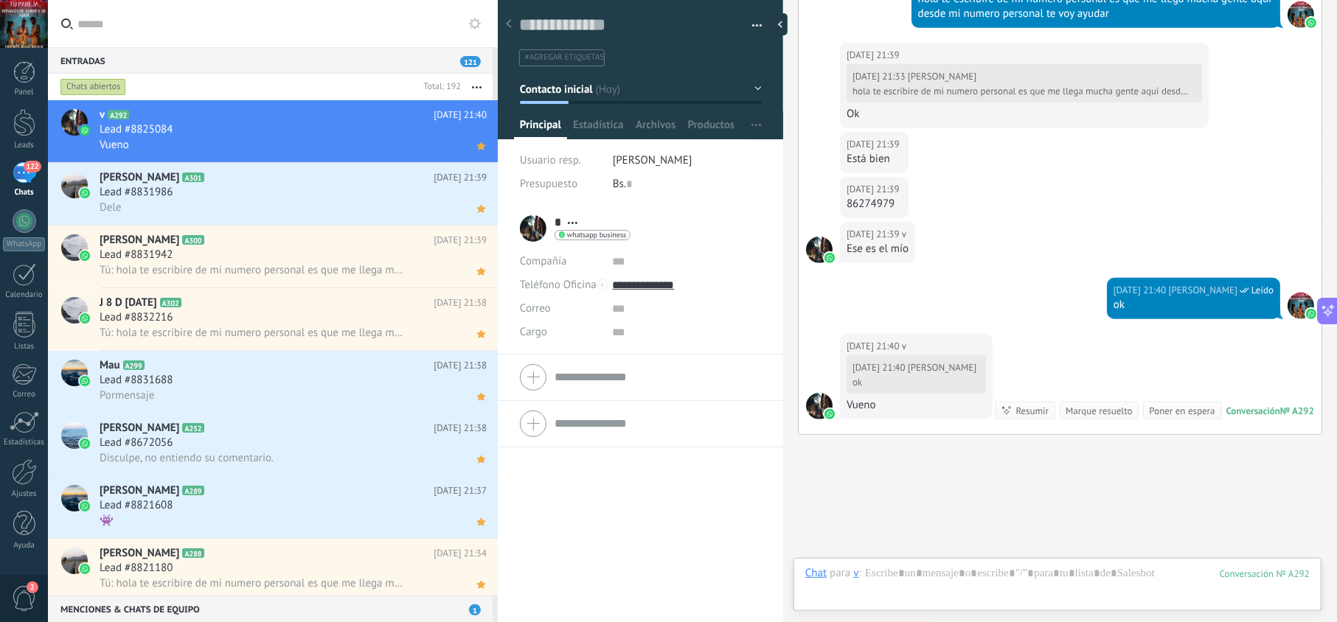
scroll to position [649, 0]
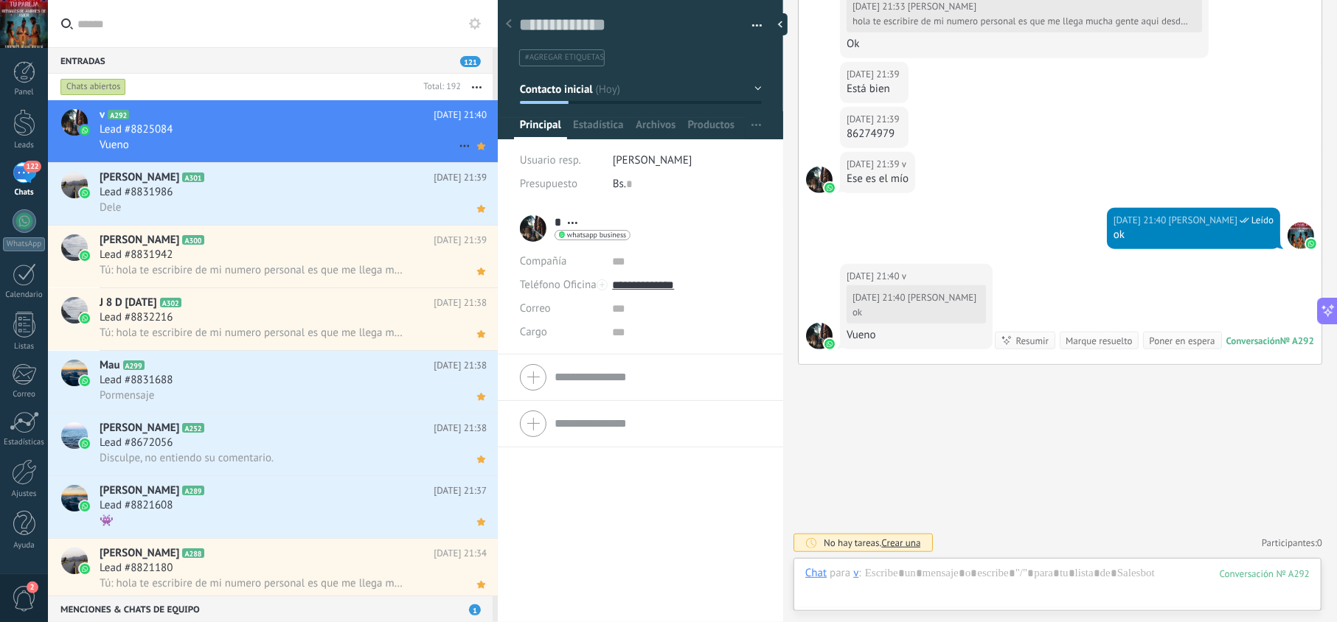
click at [319, 137] on div "Vueno" at bounding box center [293, 144] width 387 height 15
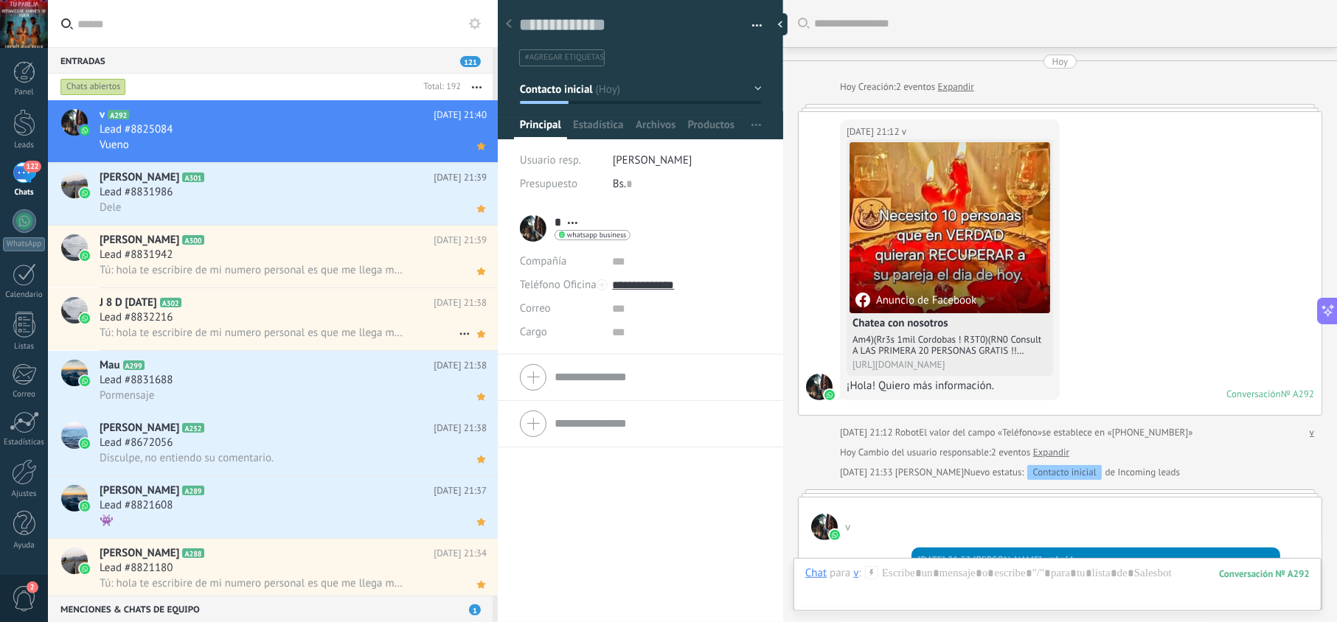
scroll to position [649, 0]
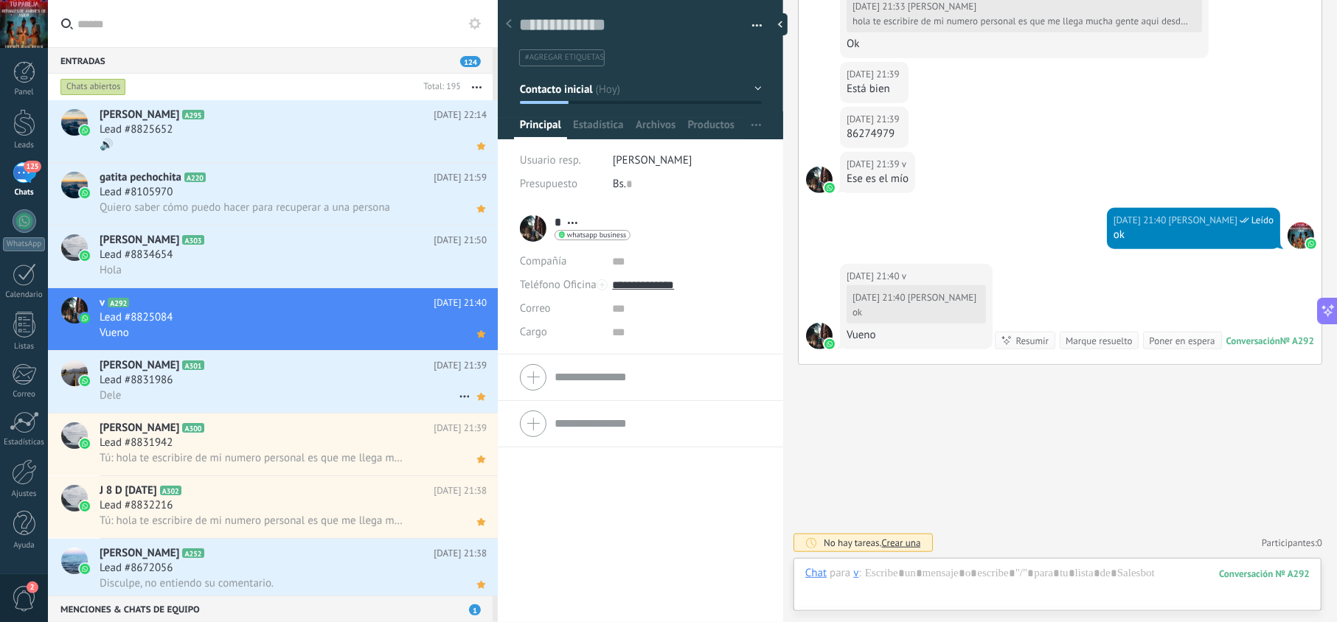
click at [310, 366] on h2 "[PERSON_NAME] A301" at bounding box center [267, 365] width 334 height 15
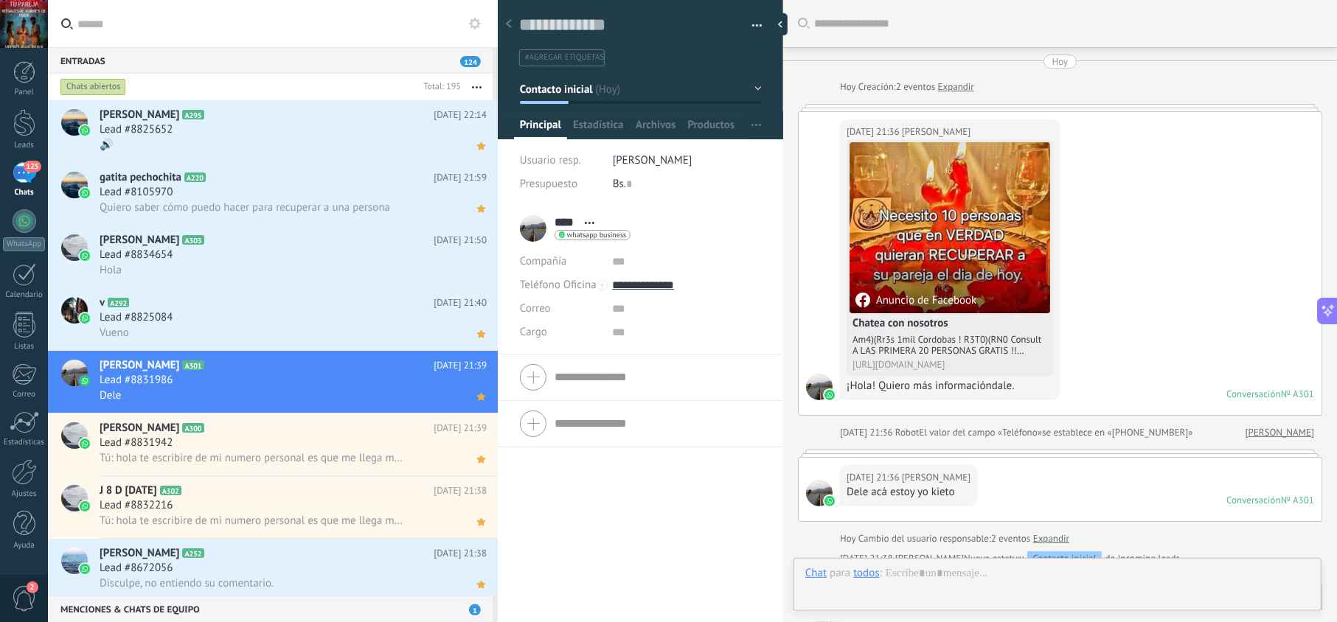
scroll to position [401, 0]
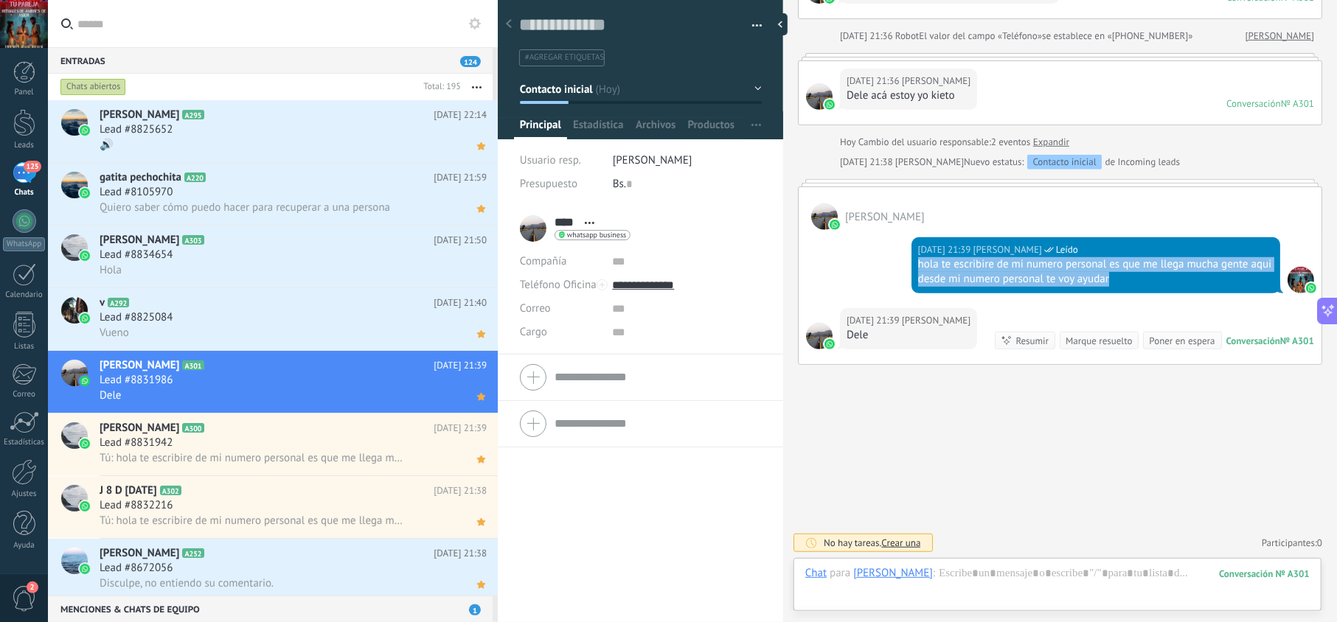
drag, startPoint x: 1162, startPoint y: 285, endPoint x: 911, endPoint y: 267, distance: 251.3
click at [911, 267] on div "[DATE] 21:39 [PERSON_NAME] Leído hola te escribire de mi numero personal es que…" at bounding box center [1095, 265] width 369 height 56
copy div "hola te escribire de mi numero personal es que me llega mucha gente aqui desde …"
click at [398, 254] on div "Lead #8834654" at bounding box center [293, 255] width 387 height 15
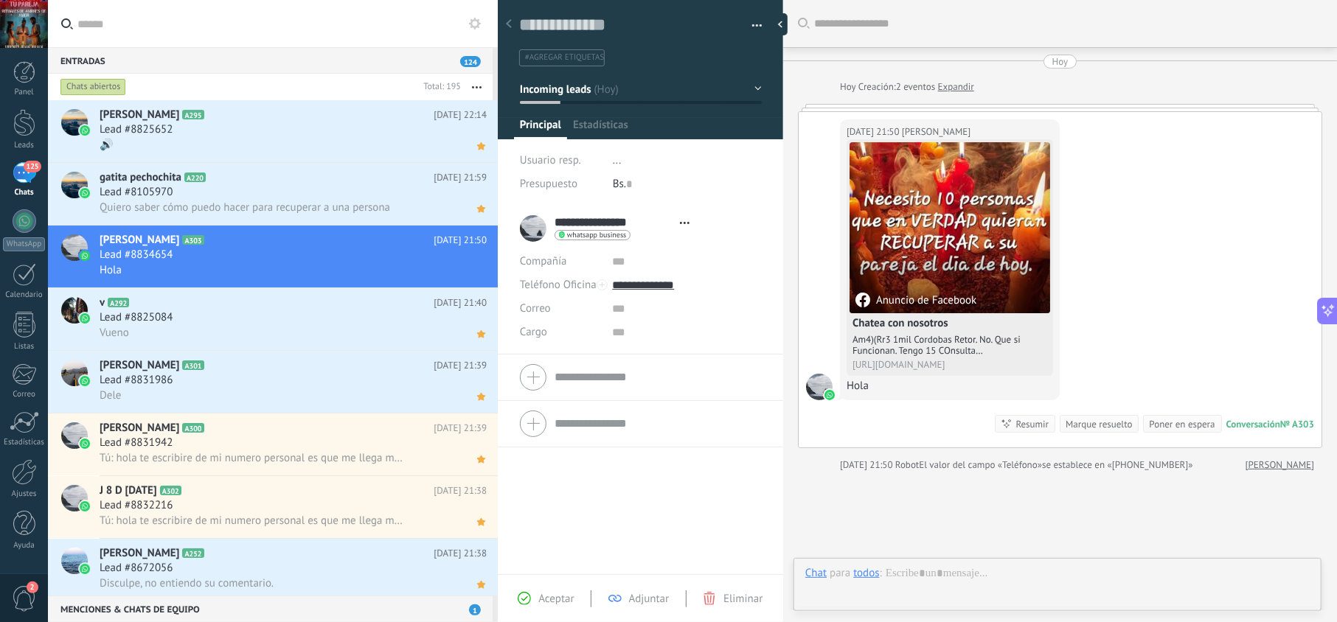
scroll to position [21, 0]
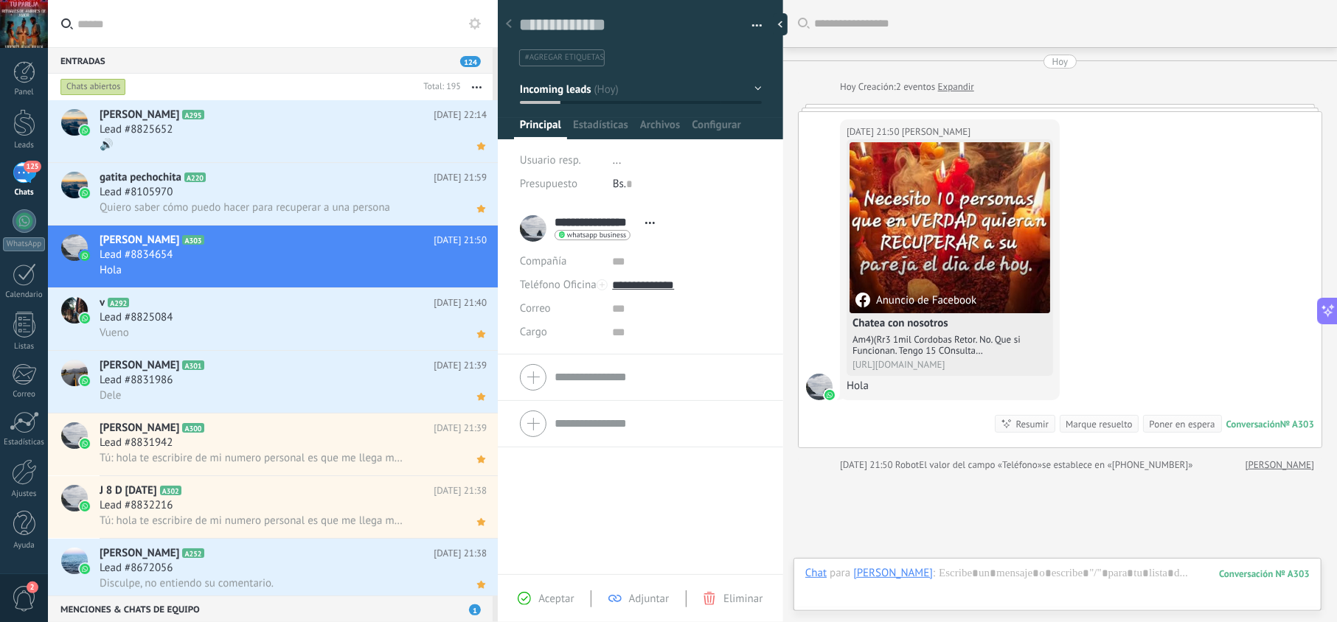
click at [558, 597] on span "Aceptar" at bounding box center [555, 599] width 35 height 14
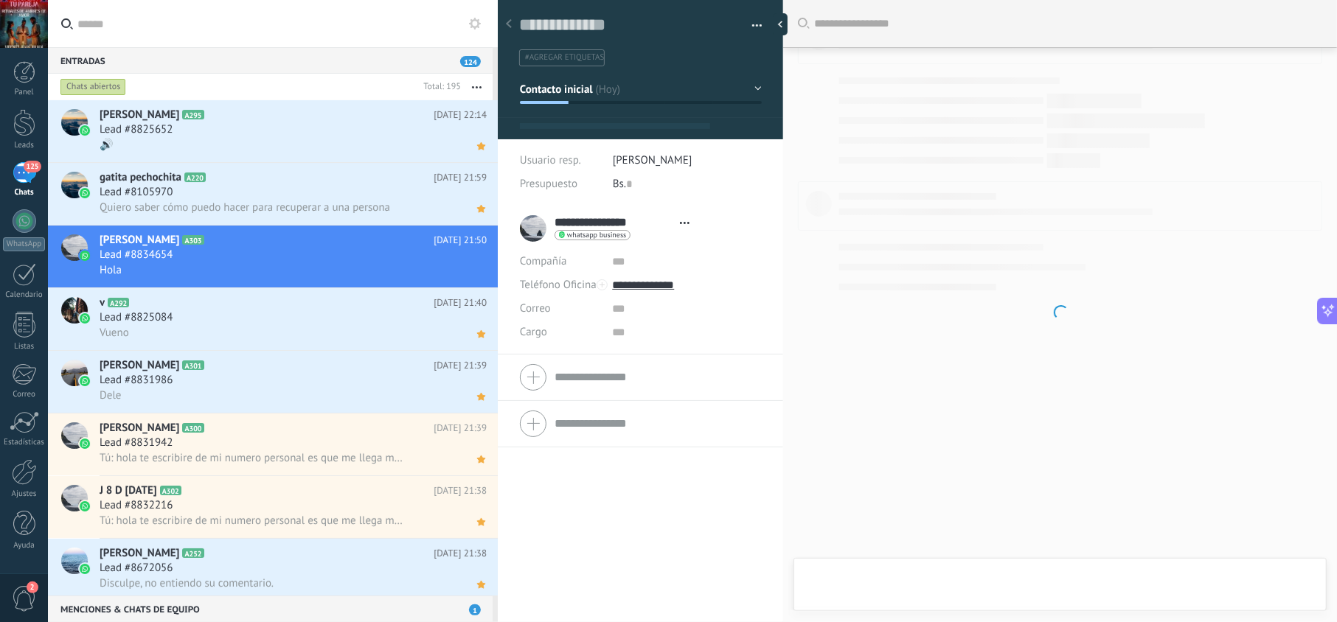
type textarea "**********"
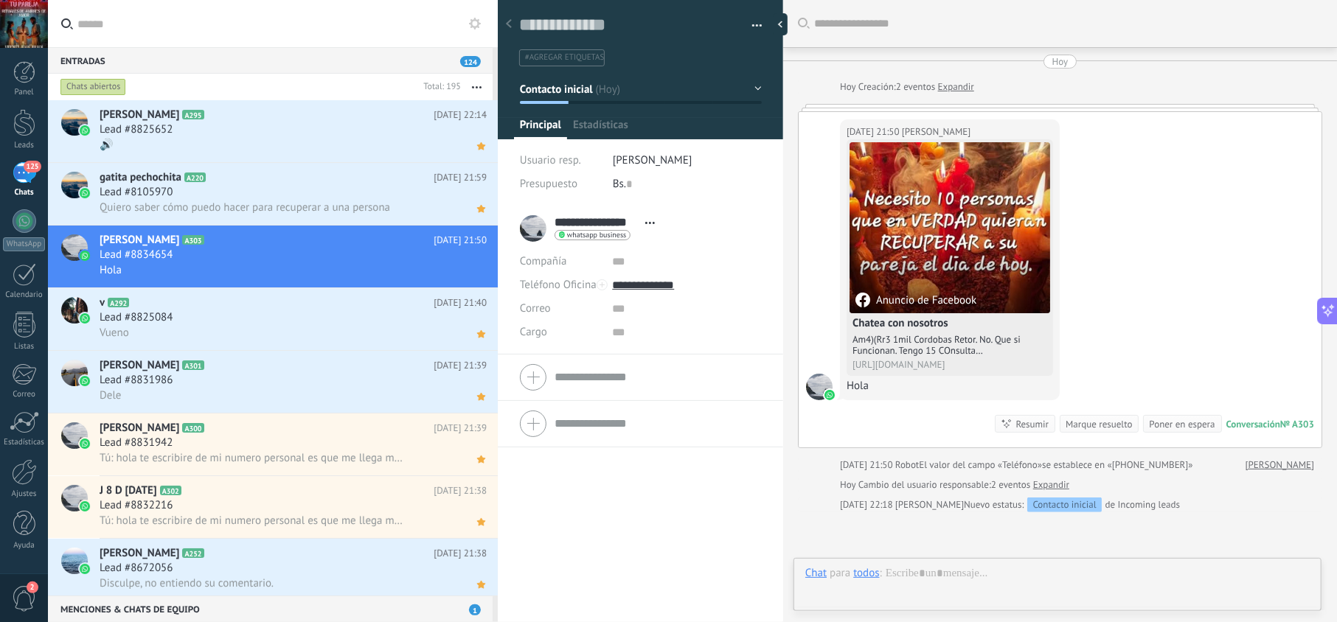
click at [945, 575] on div "Chat para todos : Enviar Cancelar Rastrear clics en links ? Reducir links largo…" at bounding box center [1057, 588] width 504 height 44
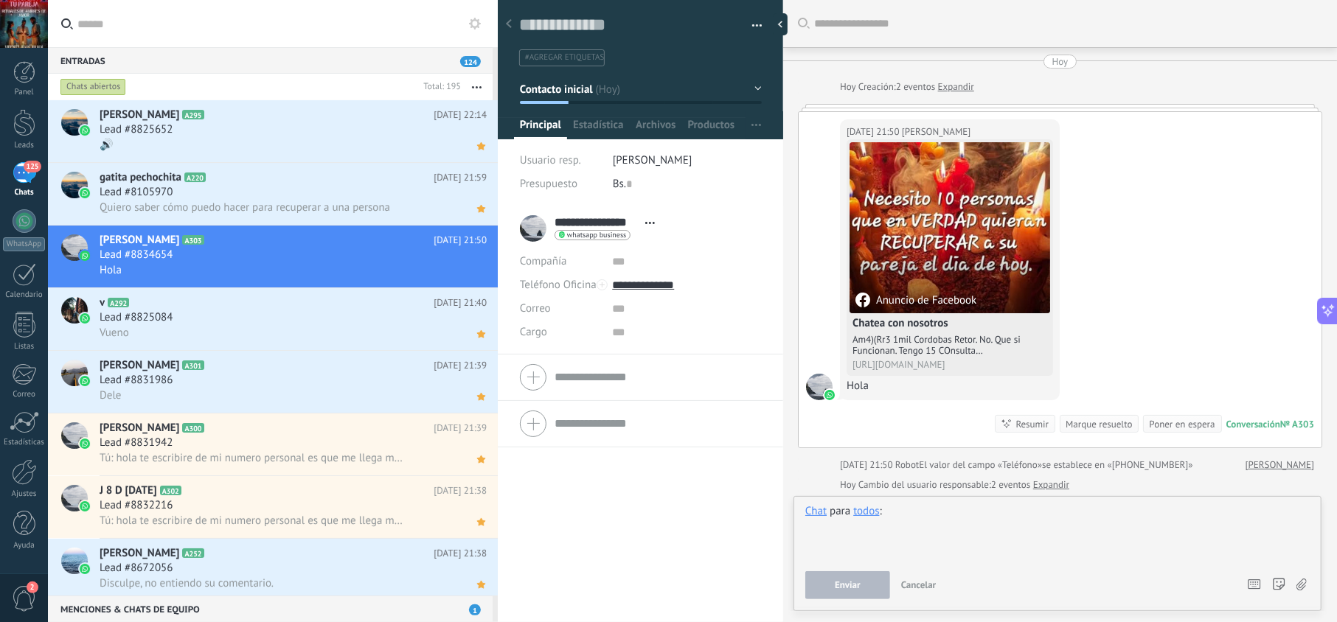
drag, startPoint x: 939, startPoint y: 538, endPoint x: 939, endPoint y: 529, distance: 9.6
click at [939, 532] on div at bounding box center [1057, 532] width 504 height 56
paste div
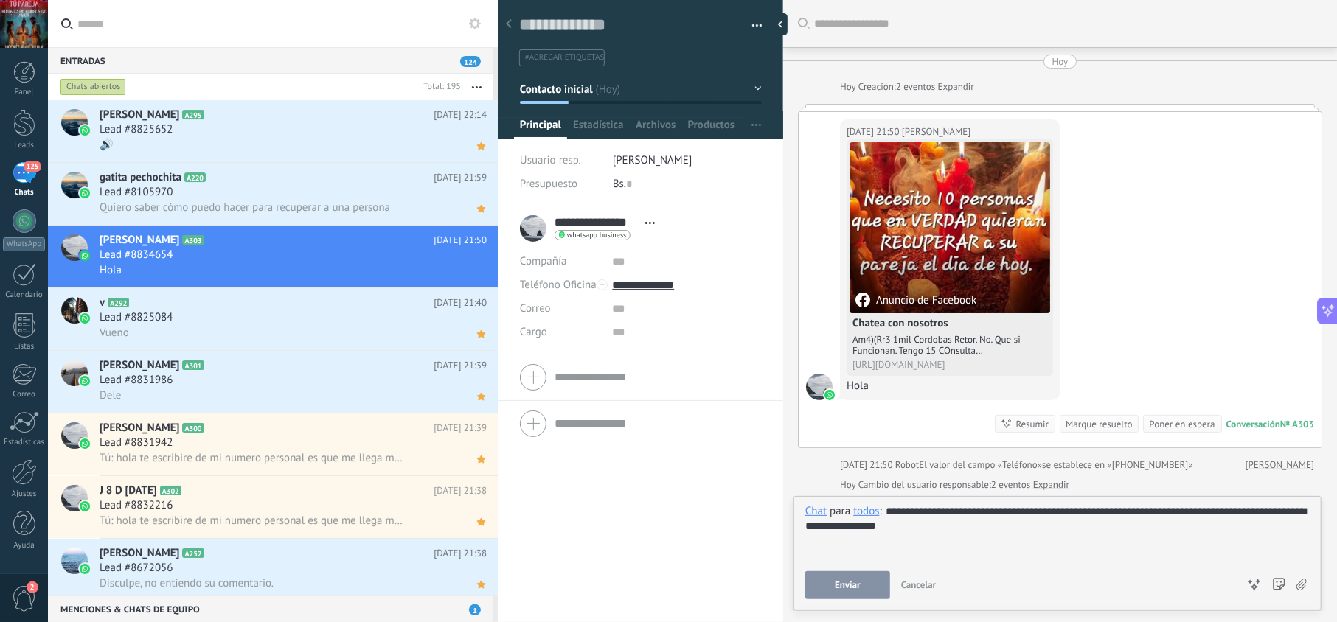
click at [838, 584] on span "Enviar" at bounding box center [848, 585] width 26 height 10
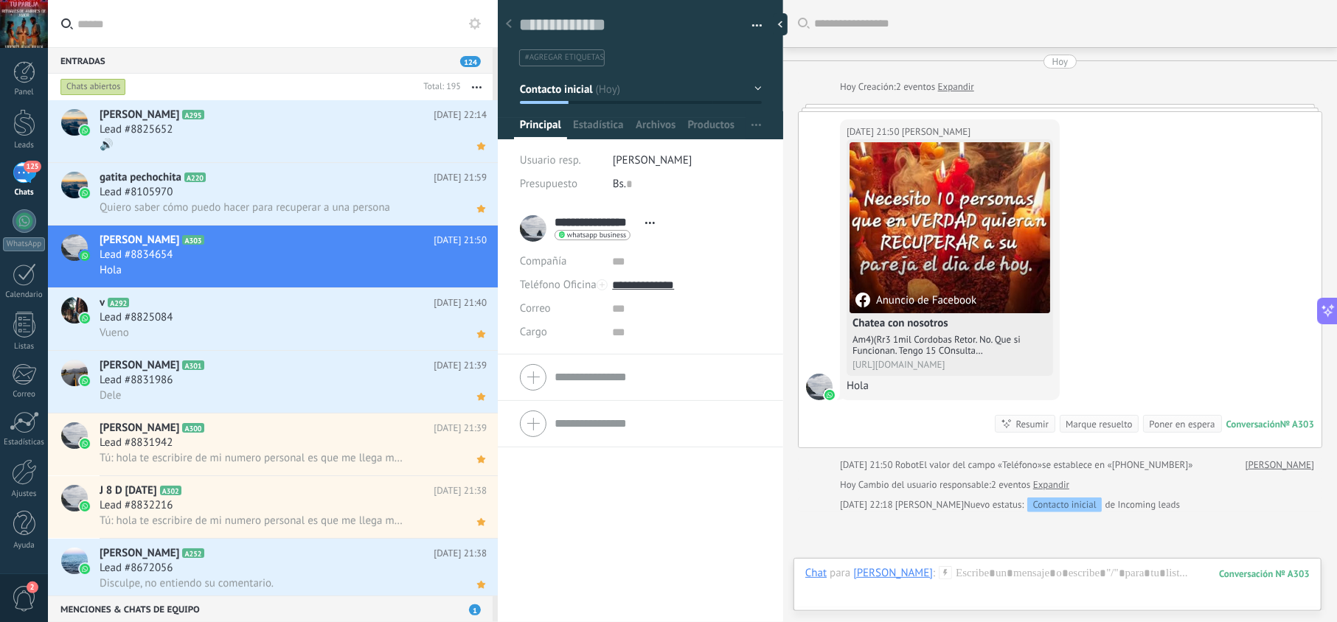
scroll to position [149, 0]
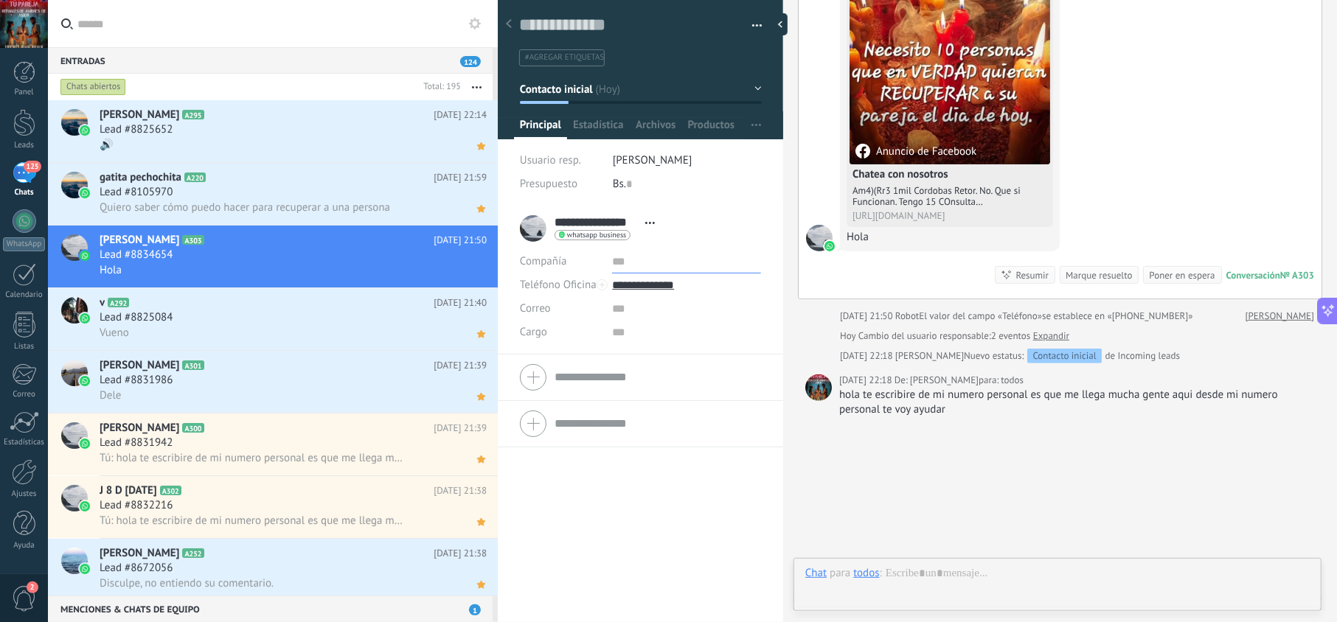
click at [637, 273] on input "text" at bounding box center [686, 262] width 148 height 24
click at [639, 281] on input "**********" at bounding box center [686, 286] width 148 height 24
type input "**********"
click at [650, 351] on div "Copiar" at bounding box center [686, 360] width 147 height 25
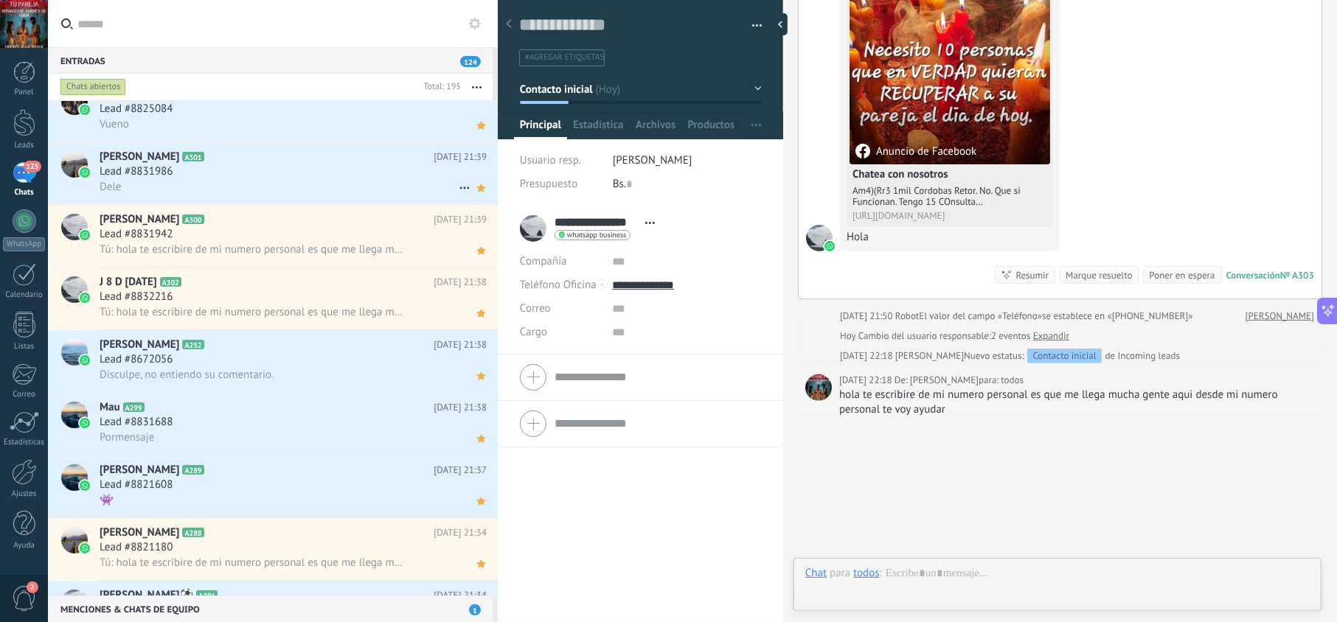
scroll to position [0, 0]
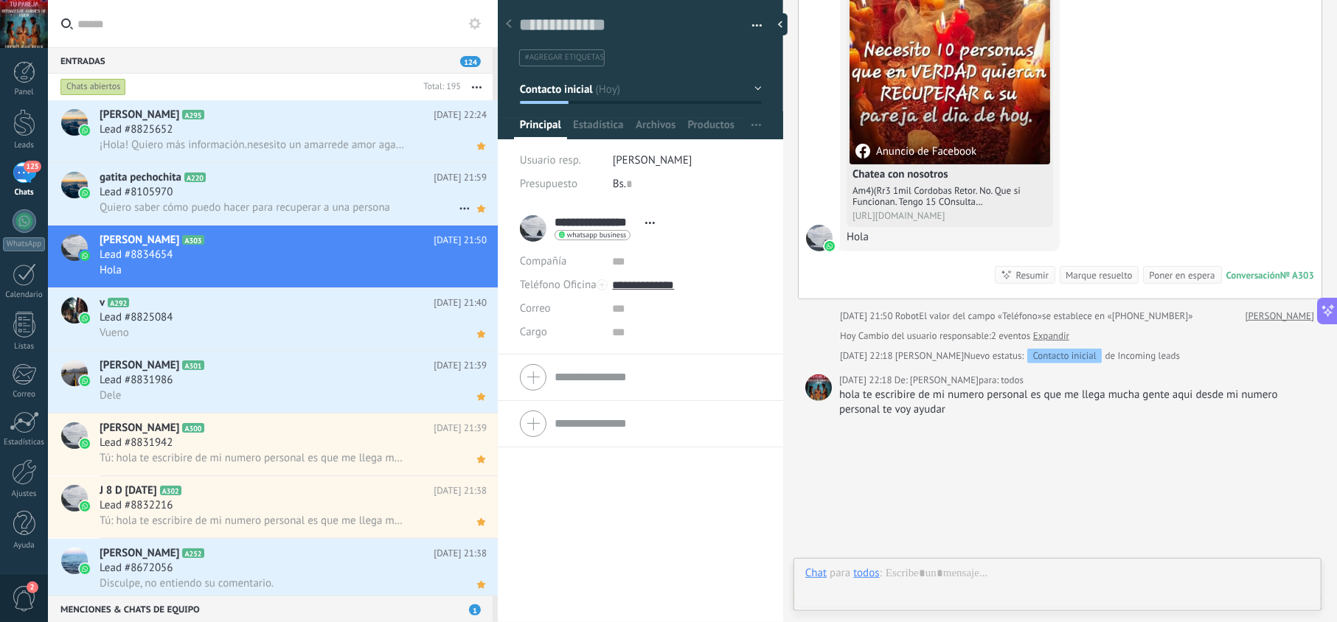
click at [321, 196] on div "Lead #8105970" at bounding box center [293, 192] width 387 height 15
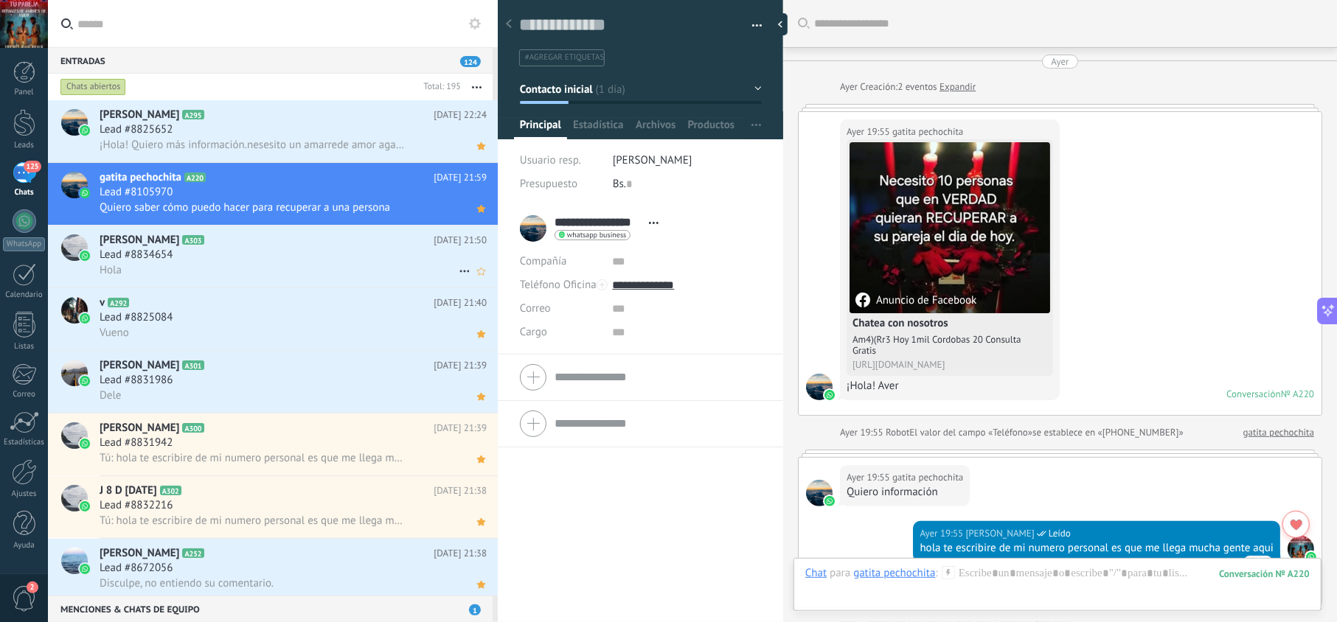
scroll to position [444, 0]
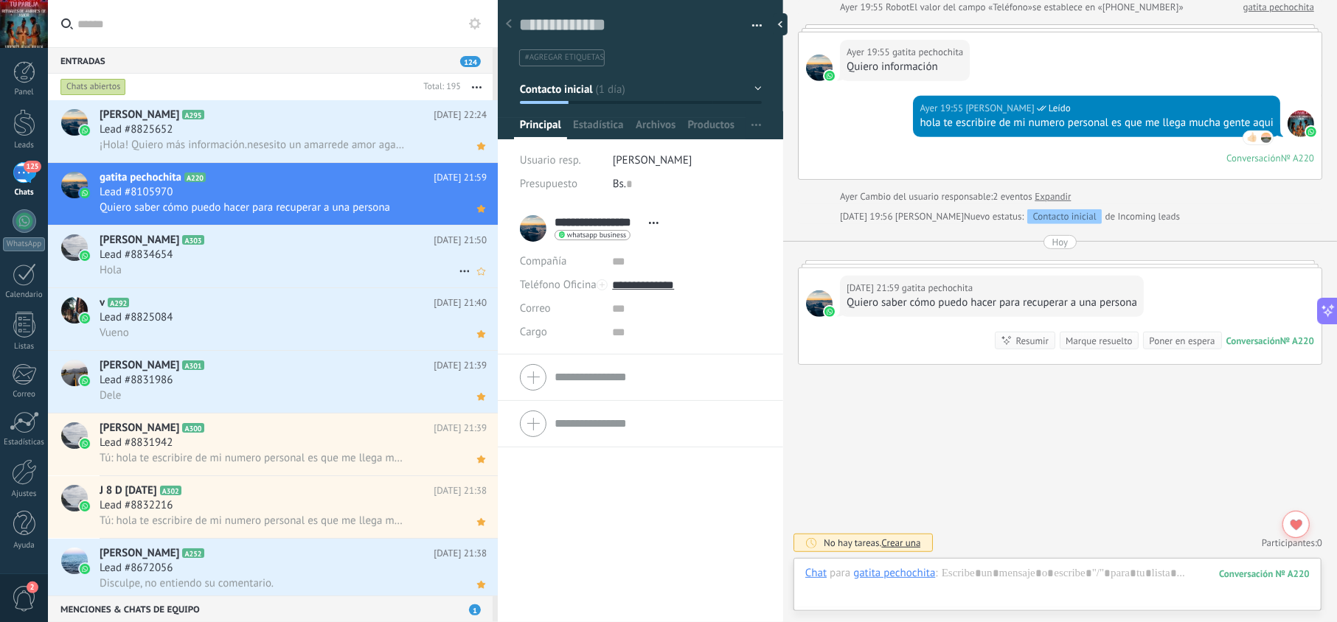
click at [351, 278] on div "Hola" at bounding box center [293, 269] width 387 height 15
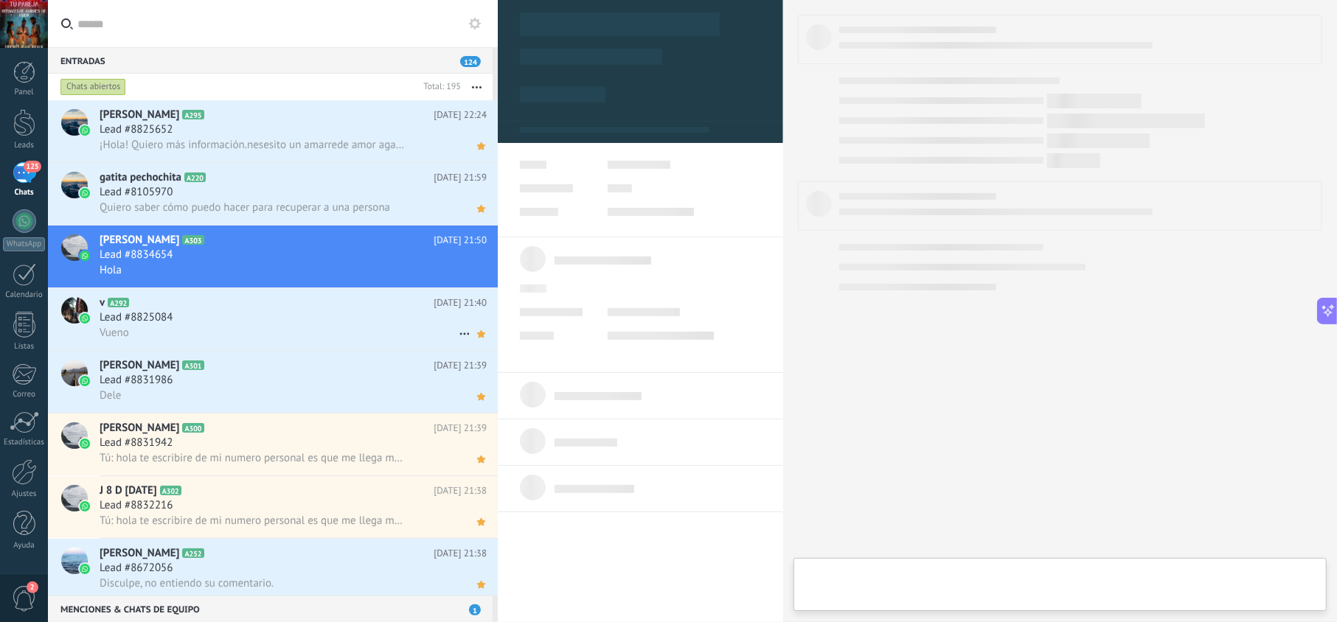
type textarea "**********"
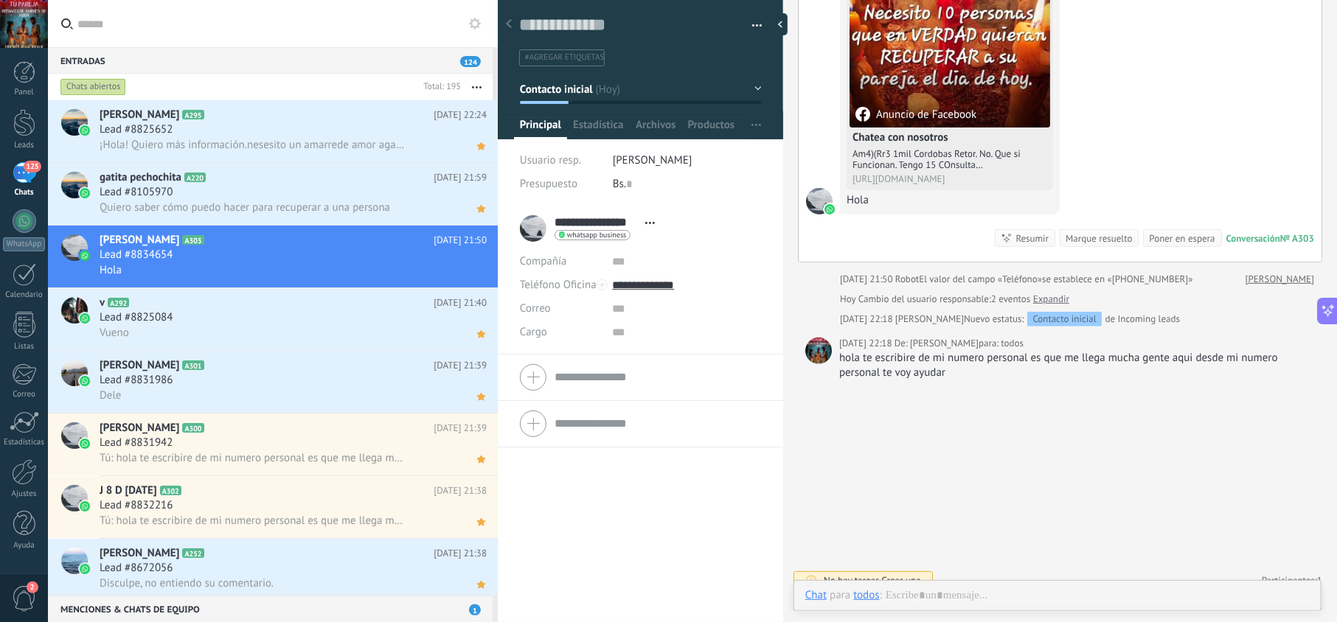
scroll to position [204, 0]
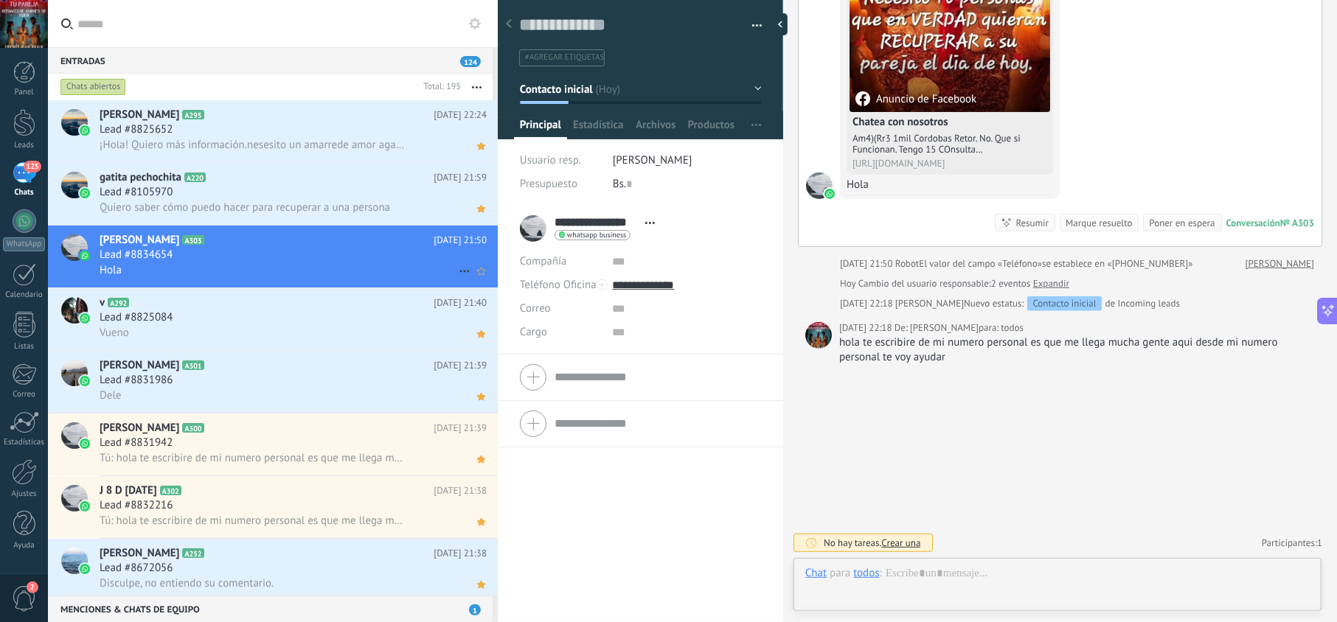
drag, startPoint x: 481, startPoint y: 268, endPoint x: 491, endPoint y: 268, distance: 9.6
click at [481, 267] on icon at bounding box center [480, 271] width 15 height 18
